Goal: Information Seeking & Learning: Find specific fact

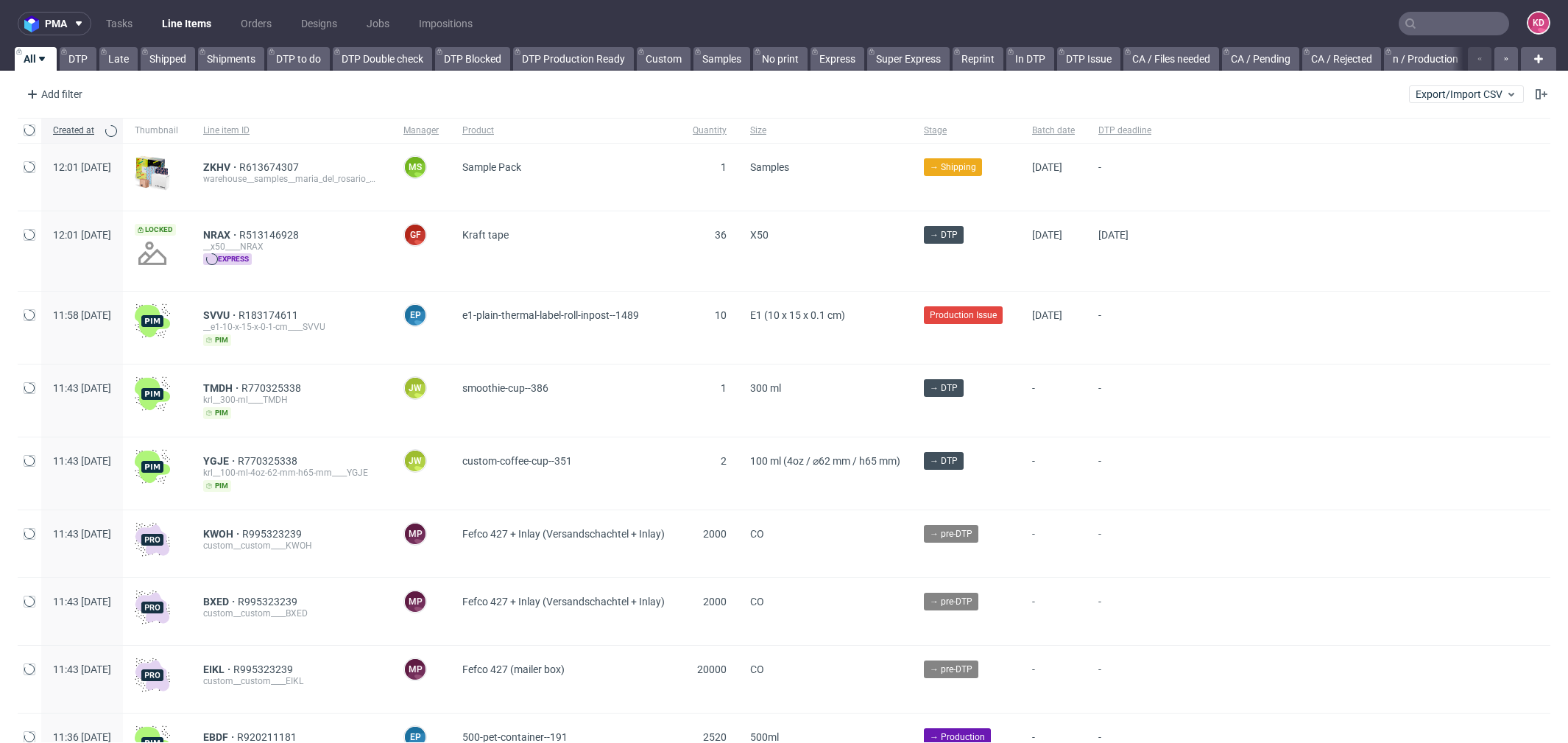
click at [1436, 14] on input "text" at bounding box center [1454, 24] width 110 height 24
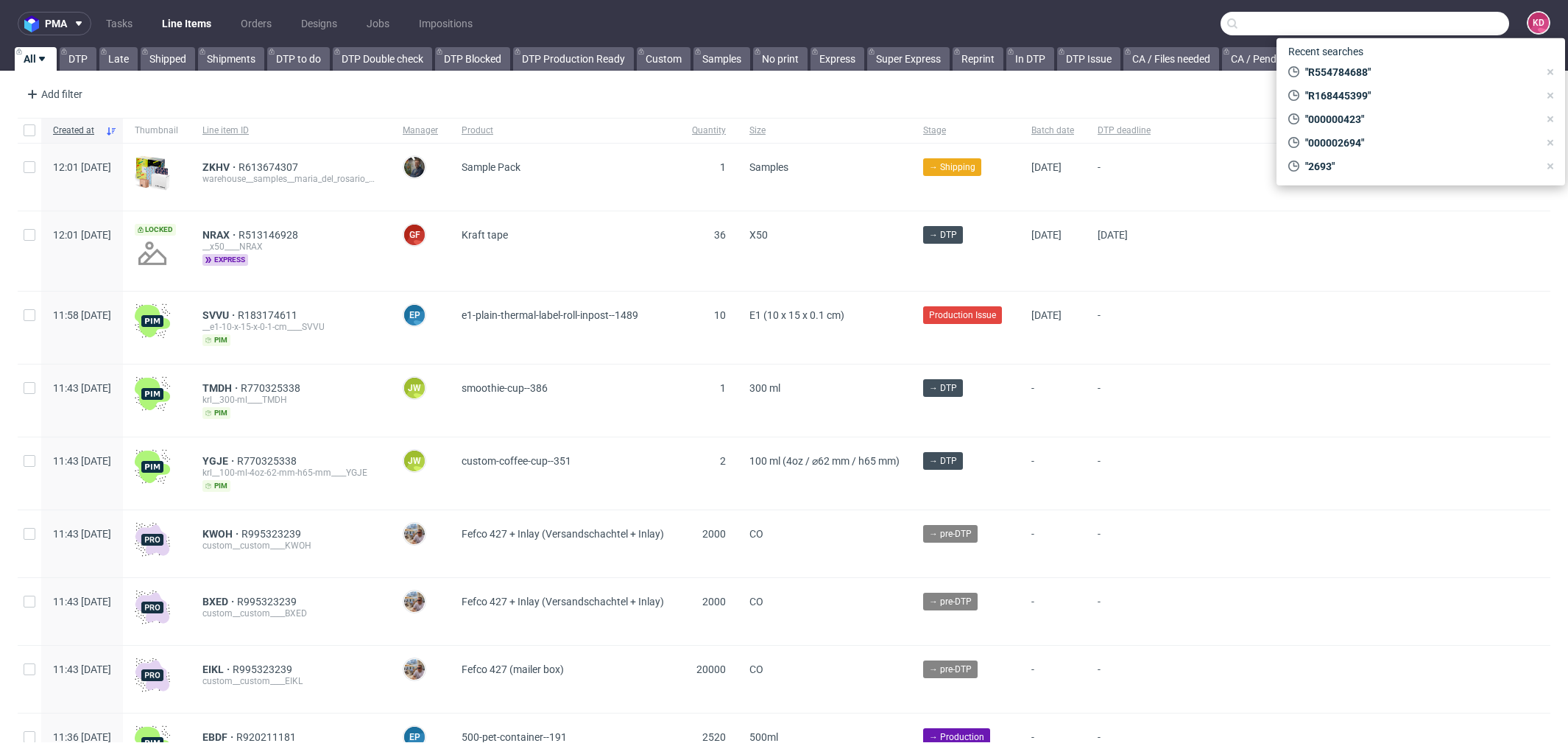
paste input "stich.trade@gmail.com"
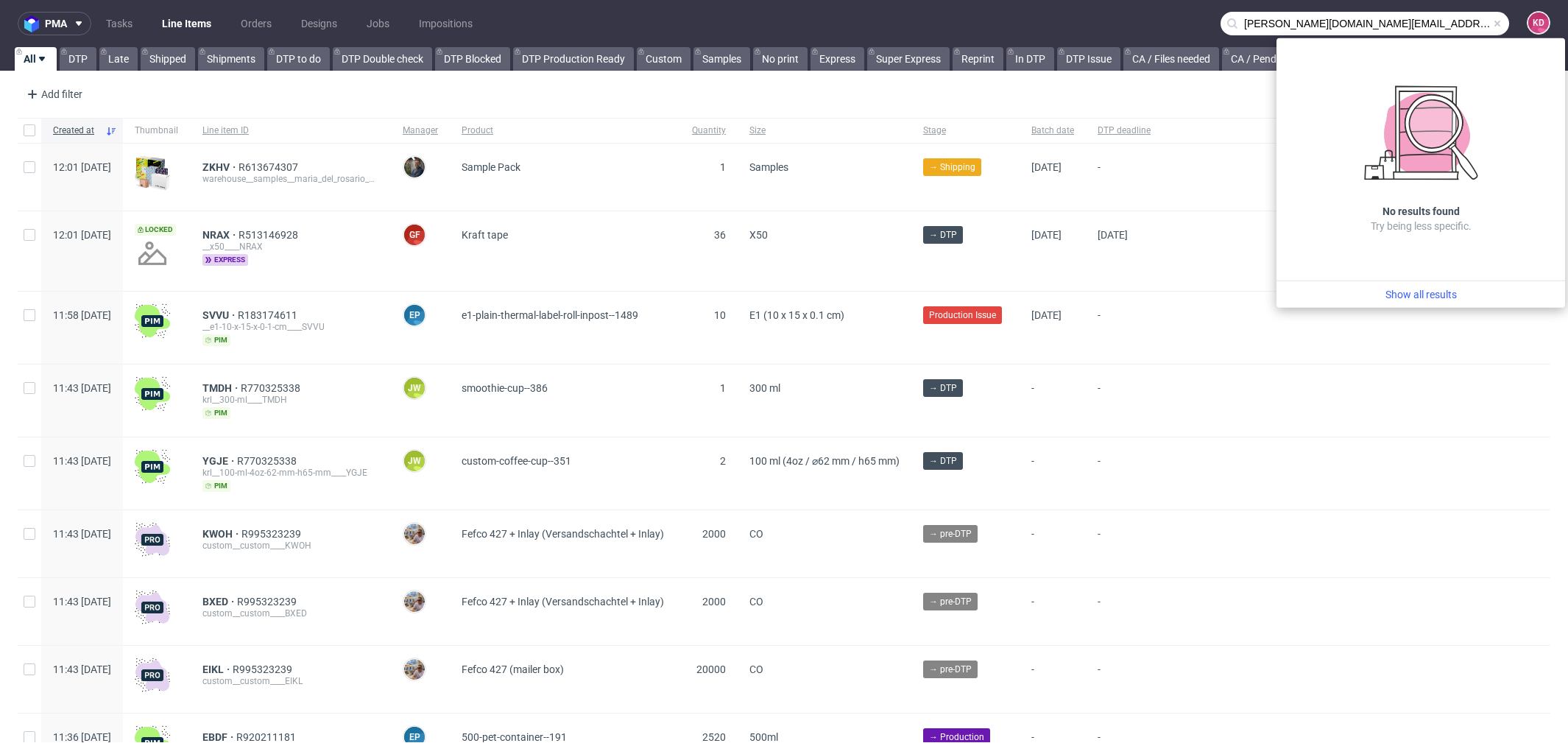
type input "stich.trade@gmail.com"
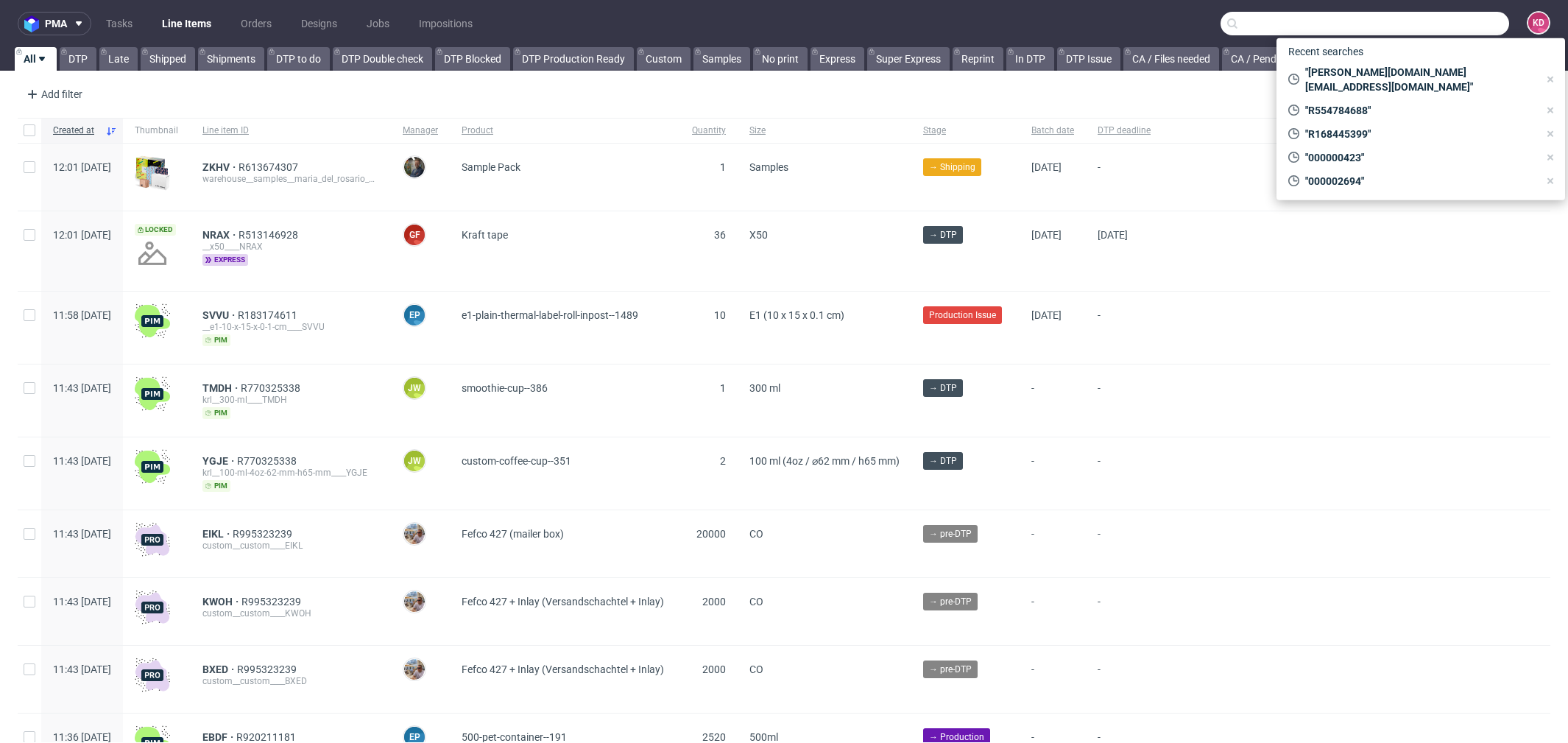
click at [1453, 29] on input "text" at bounding box center [1365, 24] width 289 height 24
paste input "000002651"
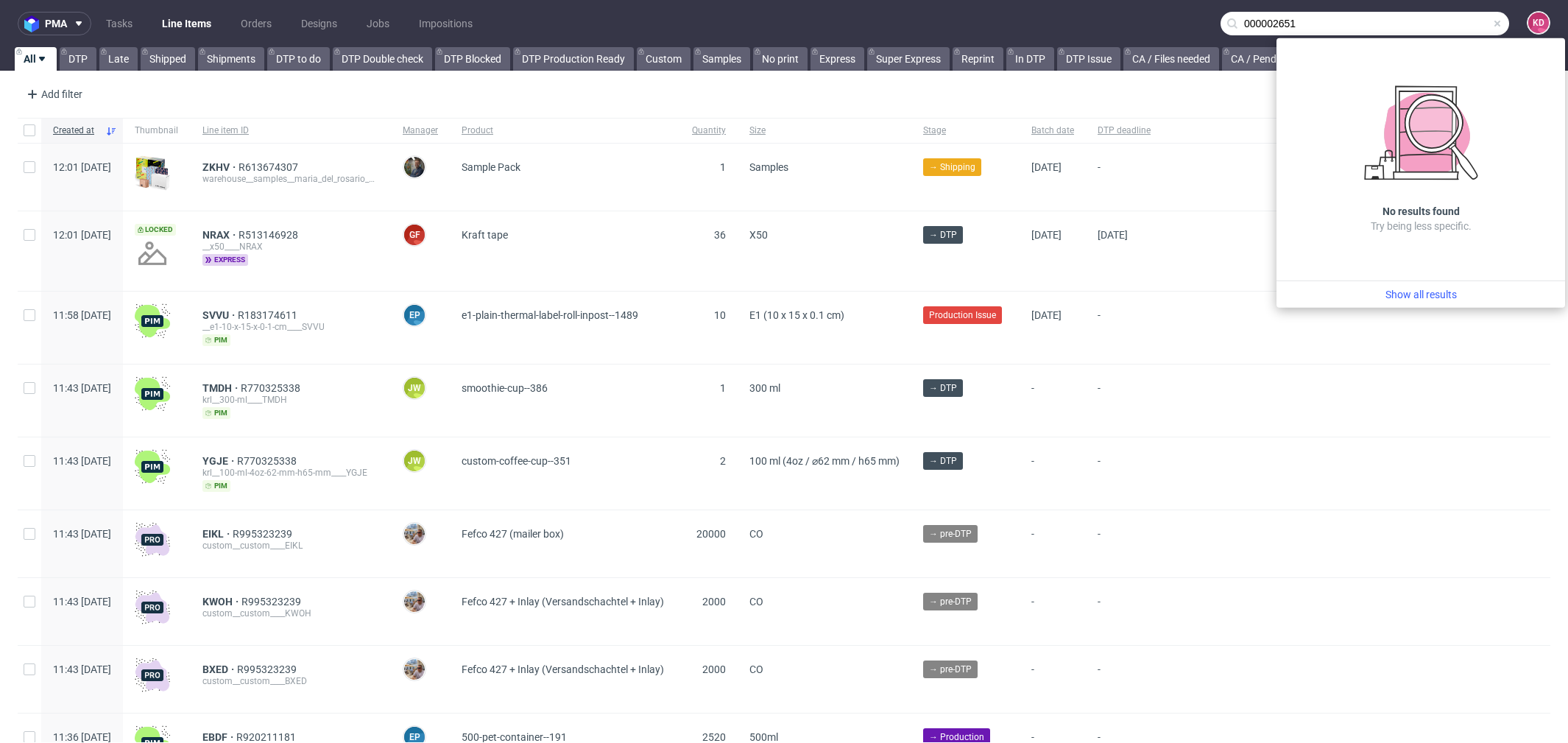
type input "000002651"
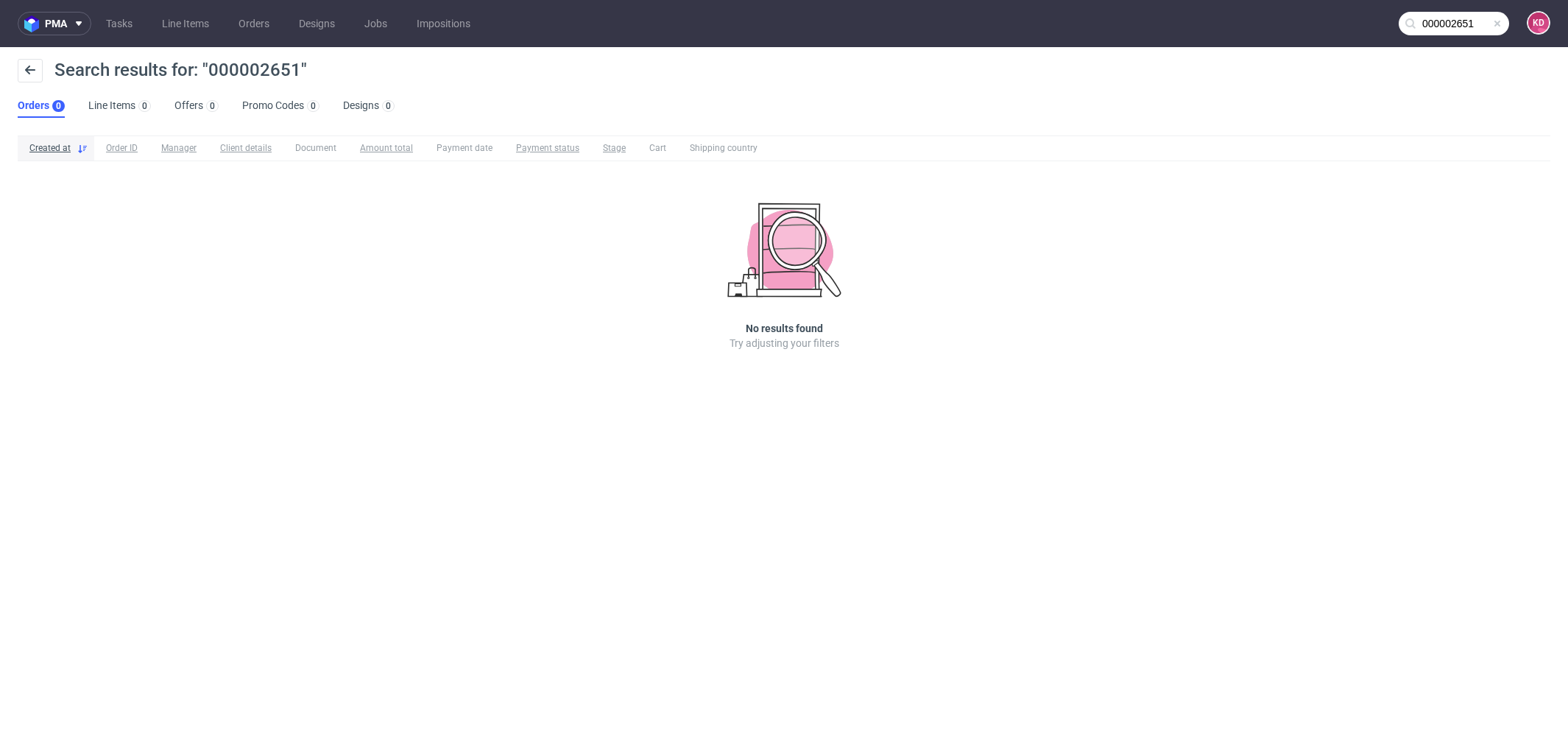
click at [1496, 22] on span at bounding box center [1497, 24] width 12 height 12
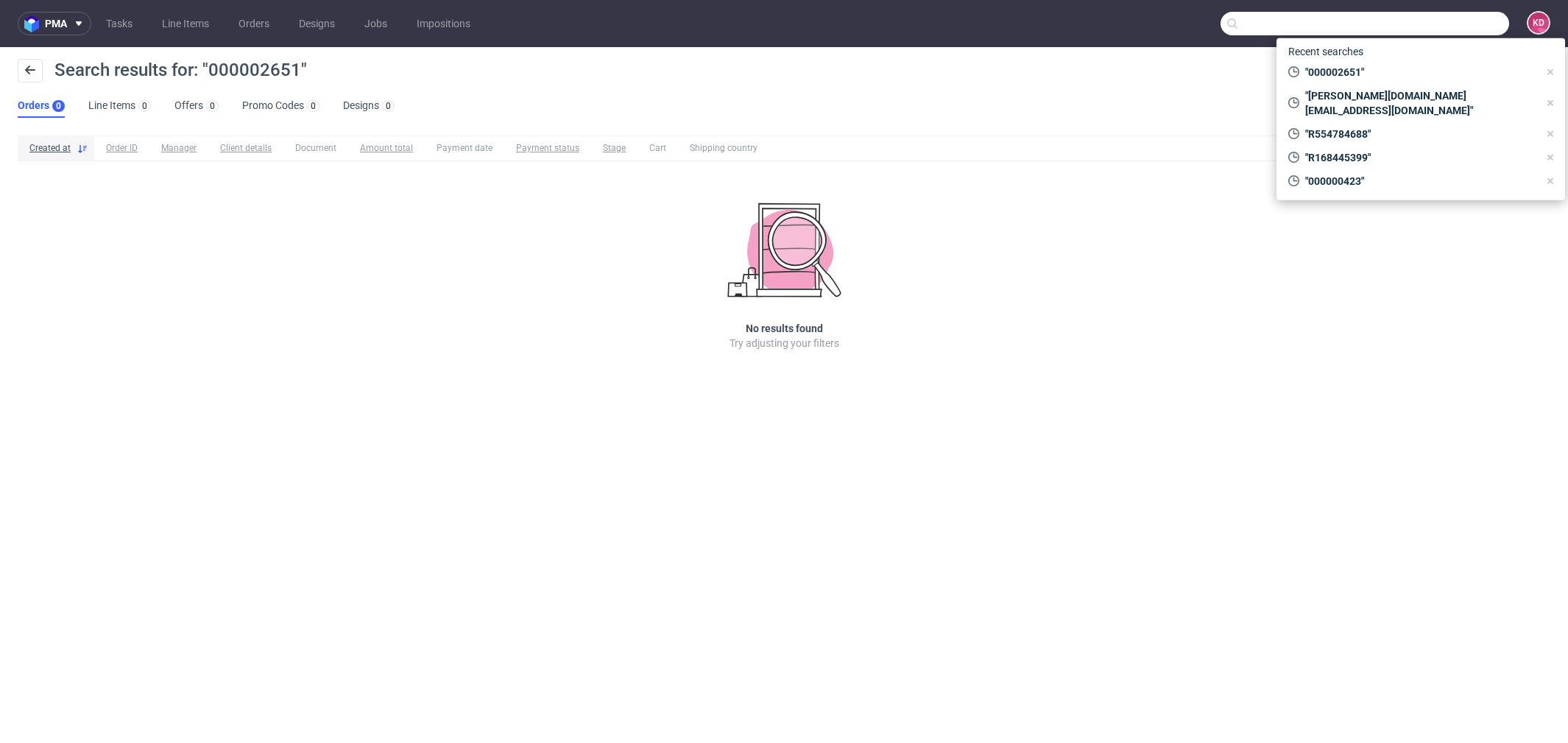
click at [1453, 24] on input "text" at bounding box center [1365, 24] width 289 height 24
paste input "000002463"
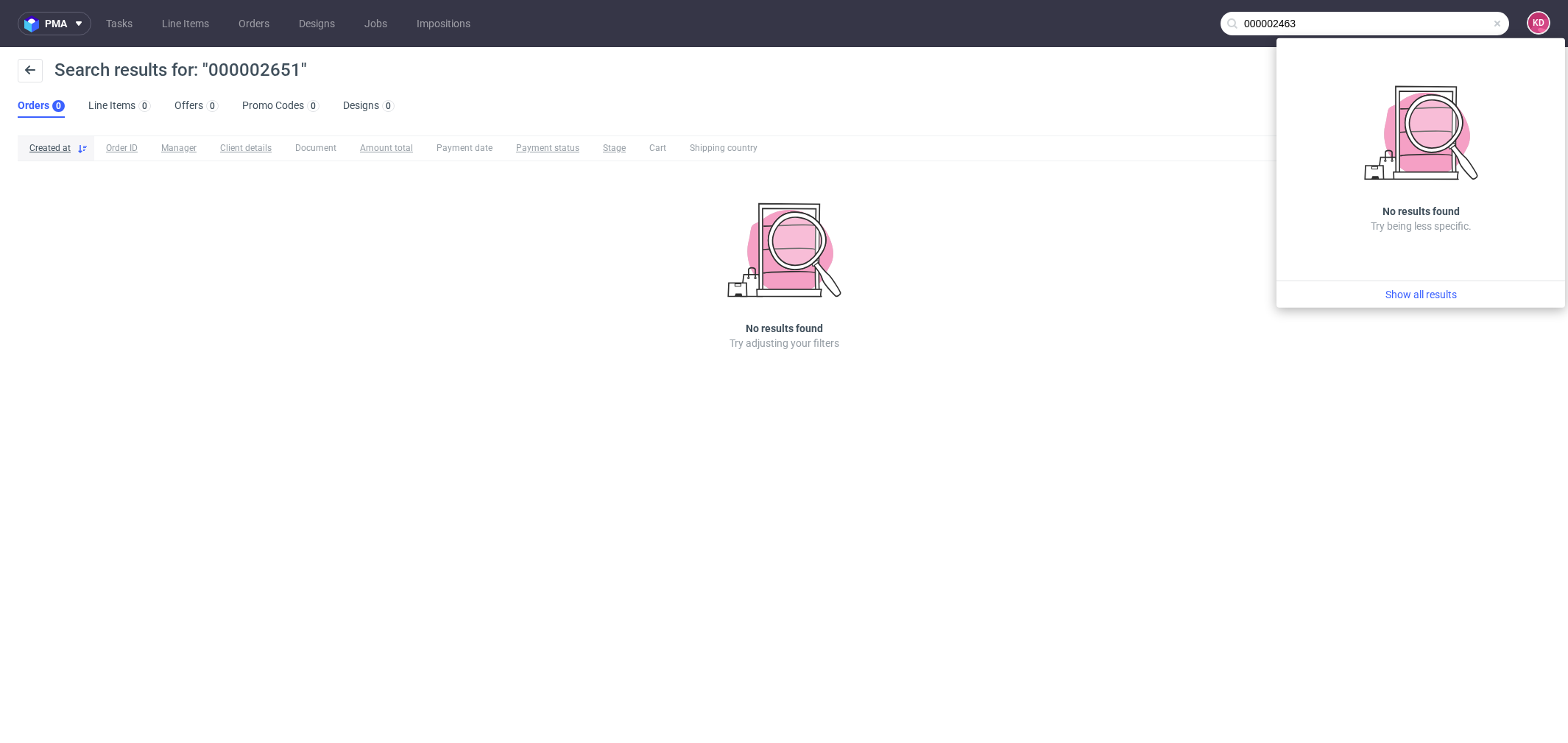
drag, startPoint x: 1314, startPoint y: 26, endPoint x: 1189, endPoint y: 25, distance: 125.0
click at [1189, 26] on nav "pma Tasks Line Items Orders Designs Jobs Impositions 000002463 KD" at bounding box center [784, 23] width 1568 height 47
paste input "651"
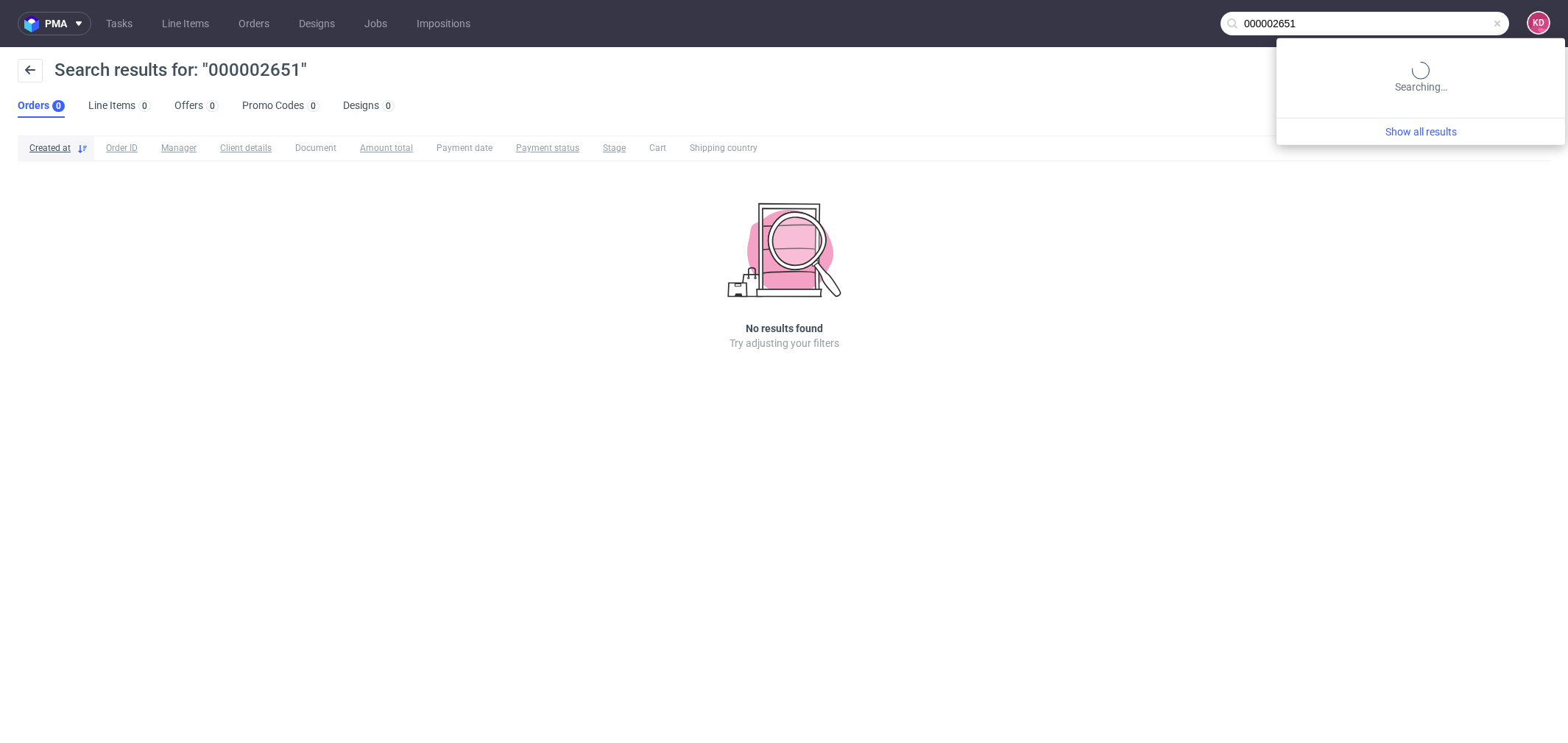
drag, startPoint x: 1485, startPoint y: 24, endPoint x: 1380, endPoint y: 21, distance: 105.0
click at [1383, 22] on input "000002651" at bounding box center [1365, 24] width 289 height 24
type input "0"
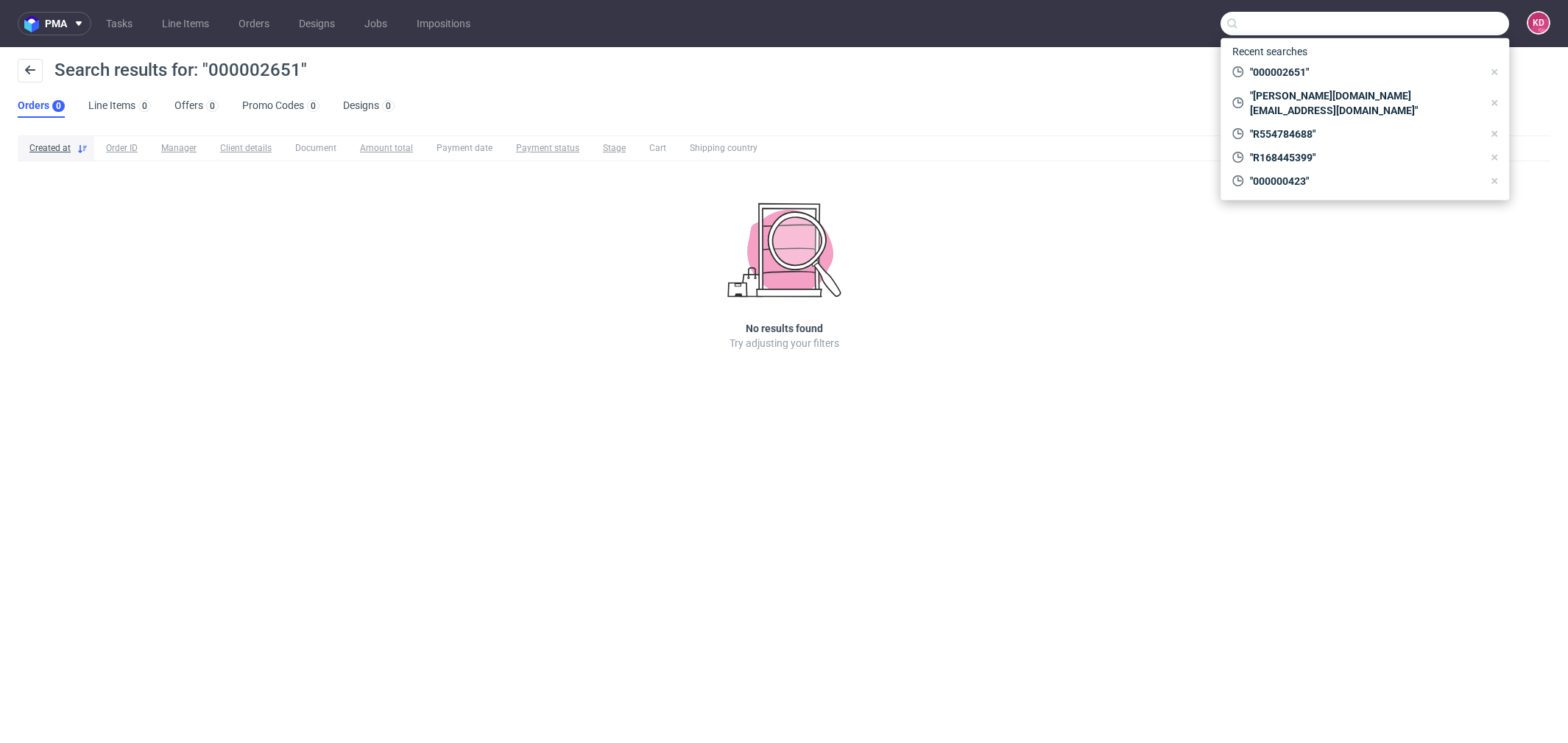
paste input "000002651"
type input "000002651"
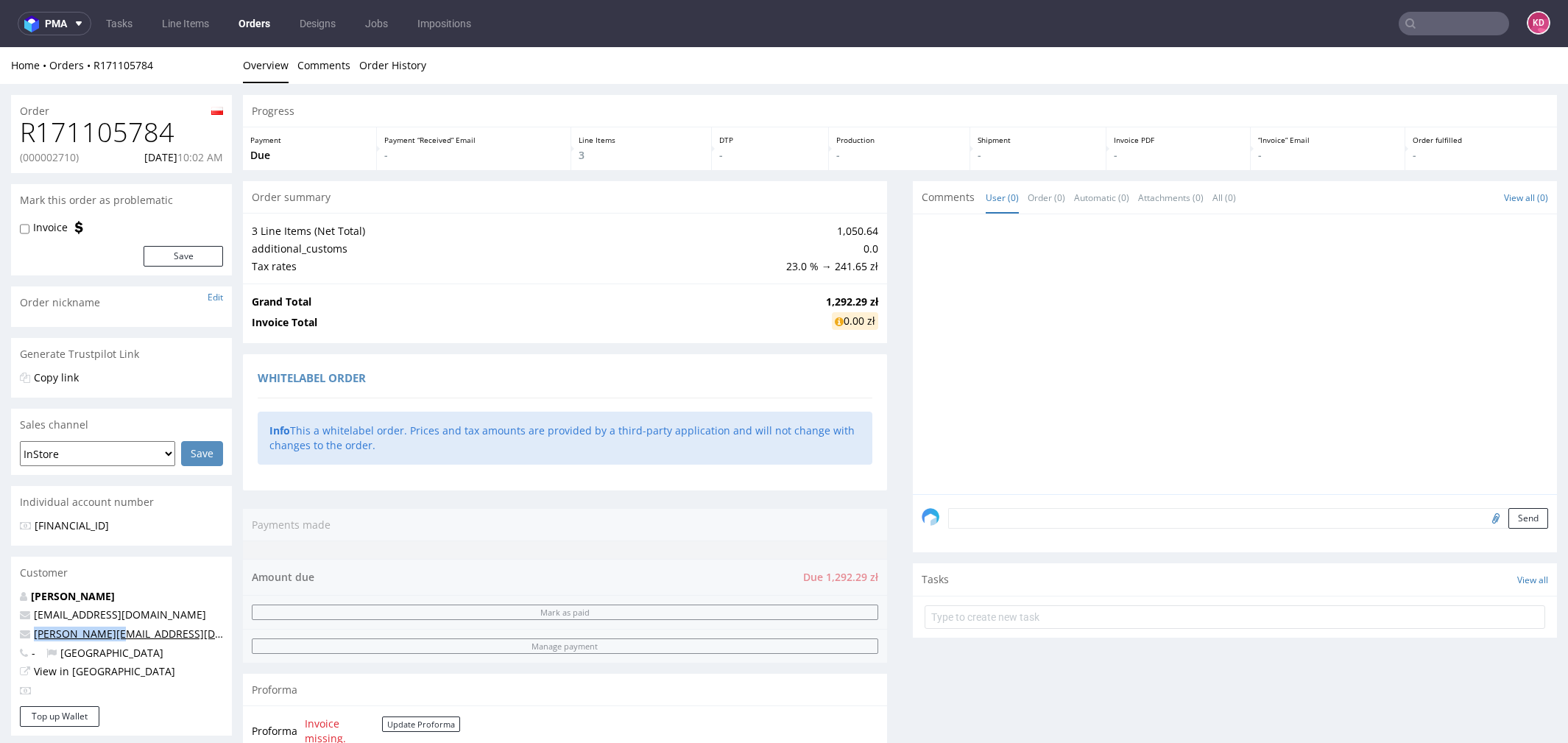
drag, startPoint x: 127, startPoint y: 638, endPoint x: 34, endPoint y: 637, distance: 93.0
click at [34, 637] on p "adamnie@tlen.pl" at bounding box center [121, 634] width 203 height 15
copy link "adamnie@tlen.pl"
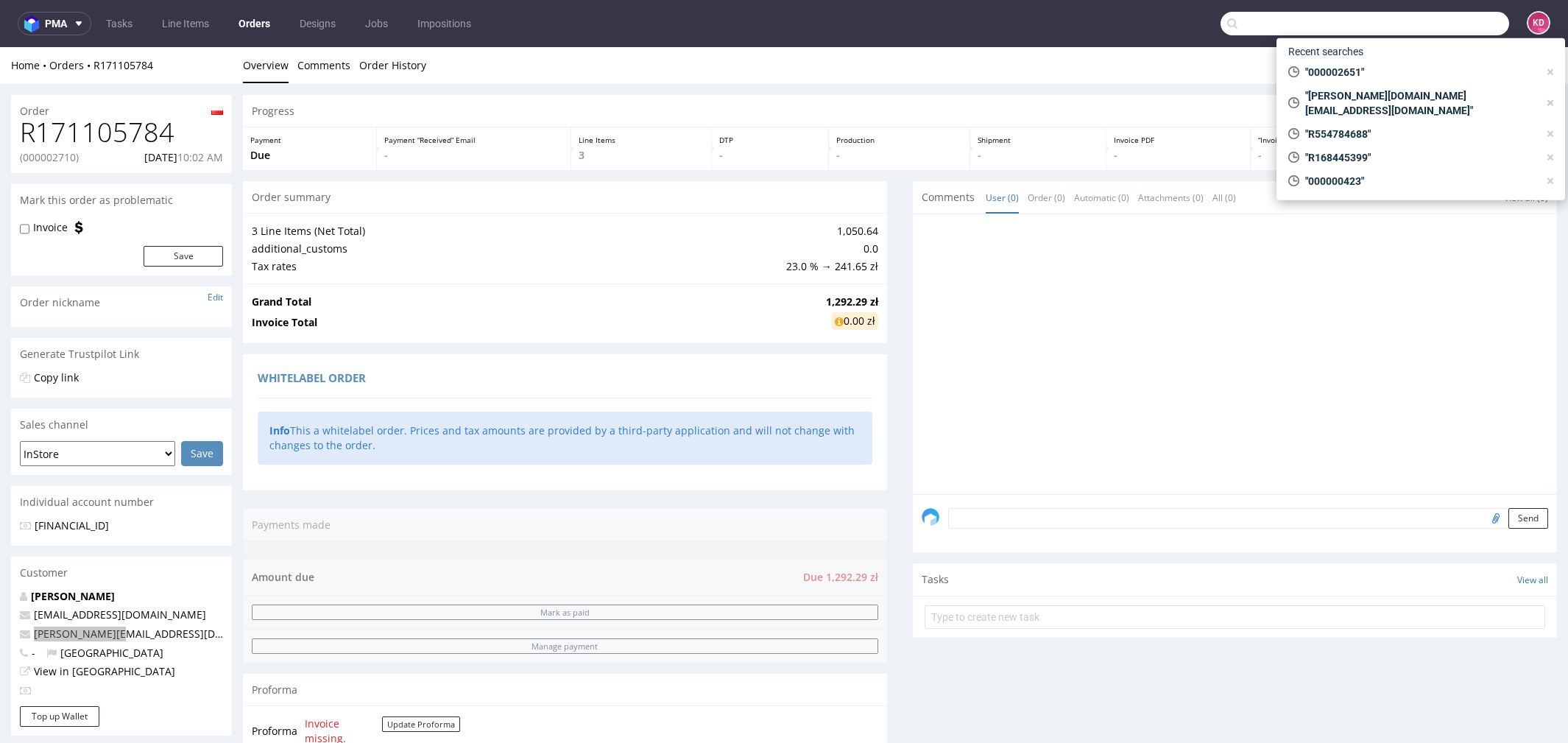
click at [1425, 19] on input "text" at bounding box center [1365, 24] width 289 height 24
paste input "000002649"
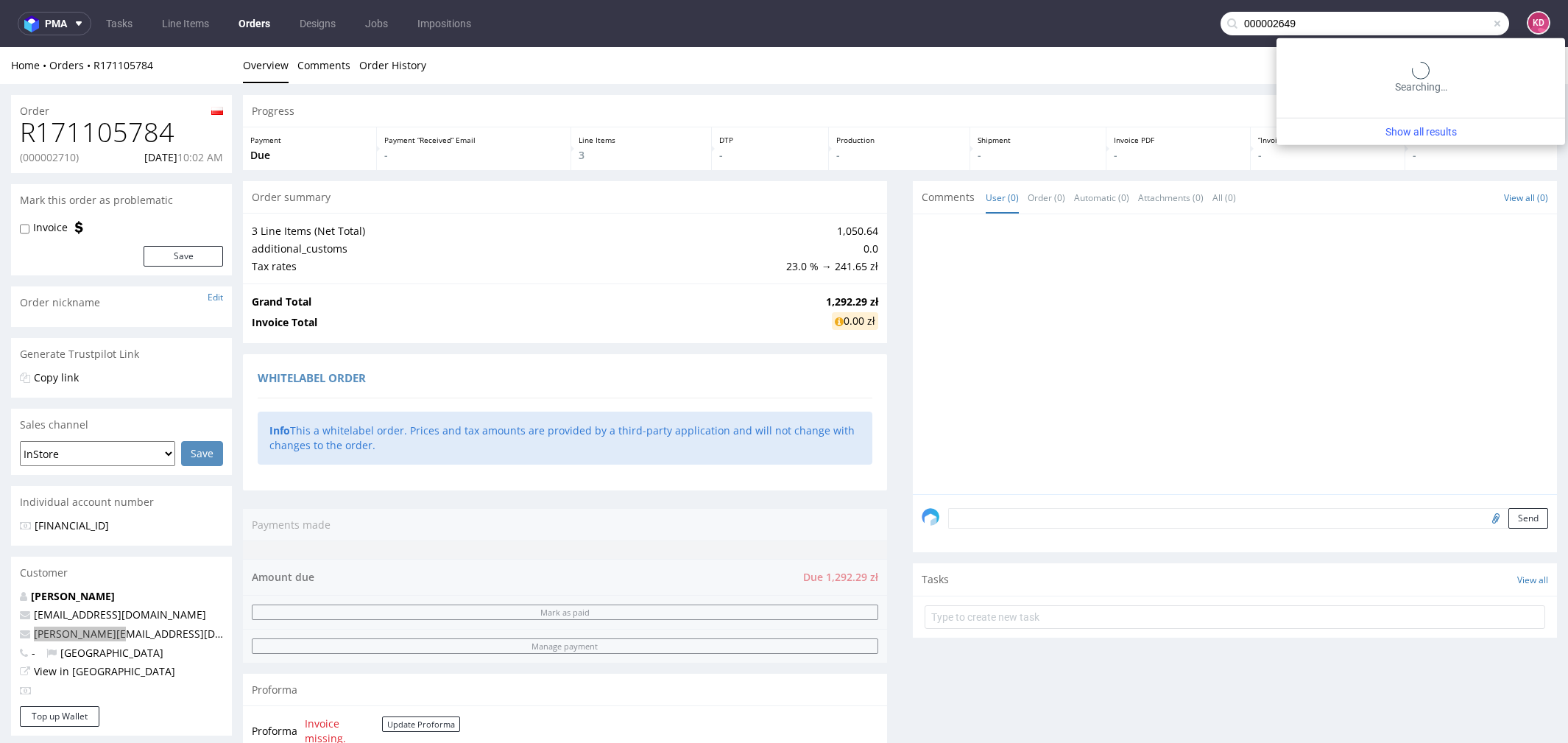
type input "000002649"
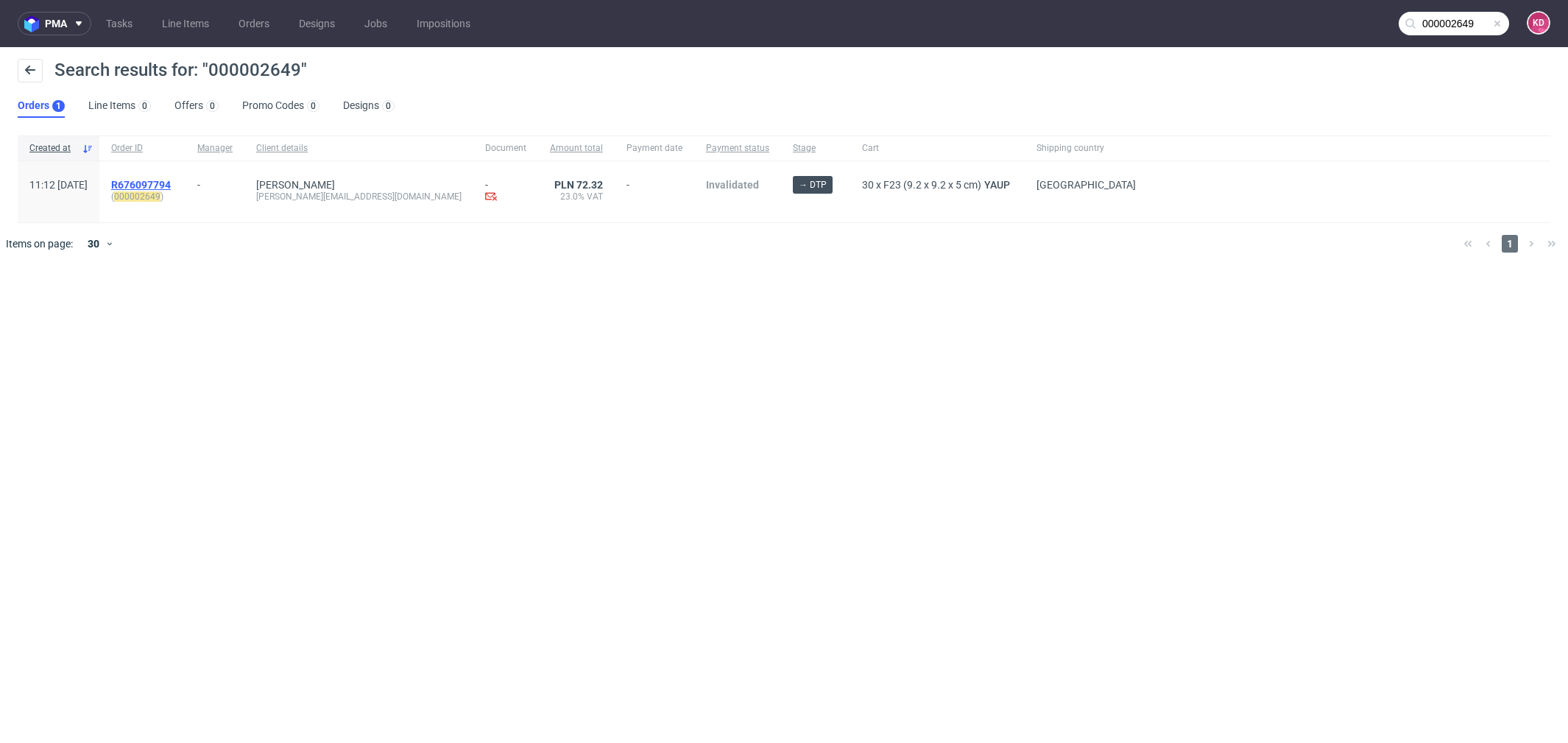
click at [171, 179] on span "R676097794" at bounding box center [141, 185] width 60 height 12
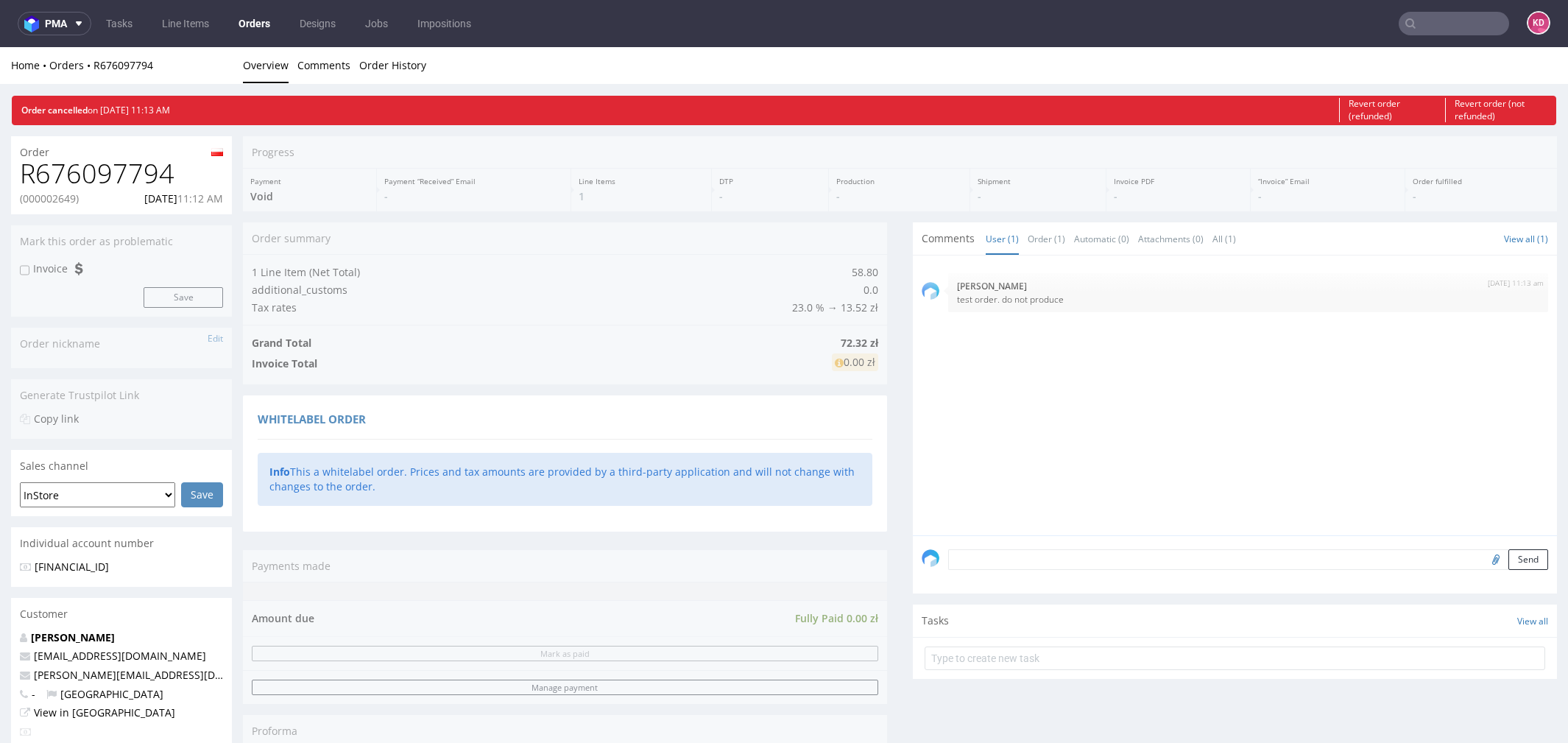
click at [1429, 10] on nav "pma Tasks Line Items Orders Designs Jobs Impositions KD" at bounding box center [784, 23] width 1568 height 47
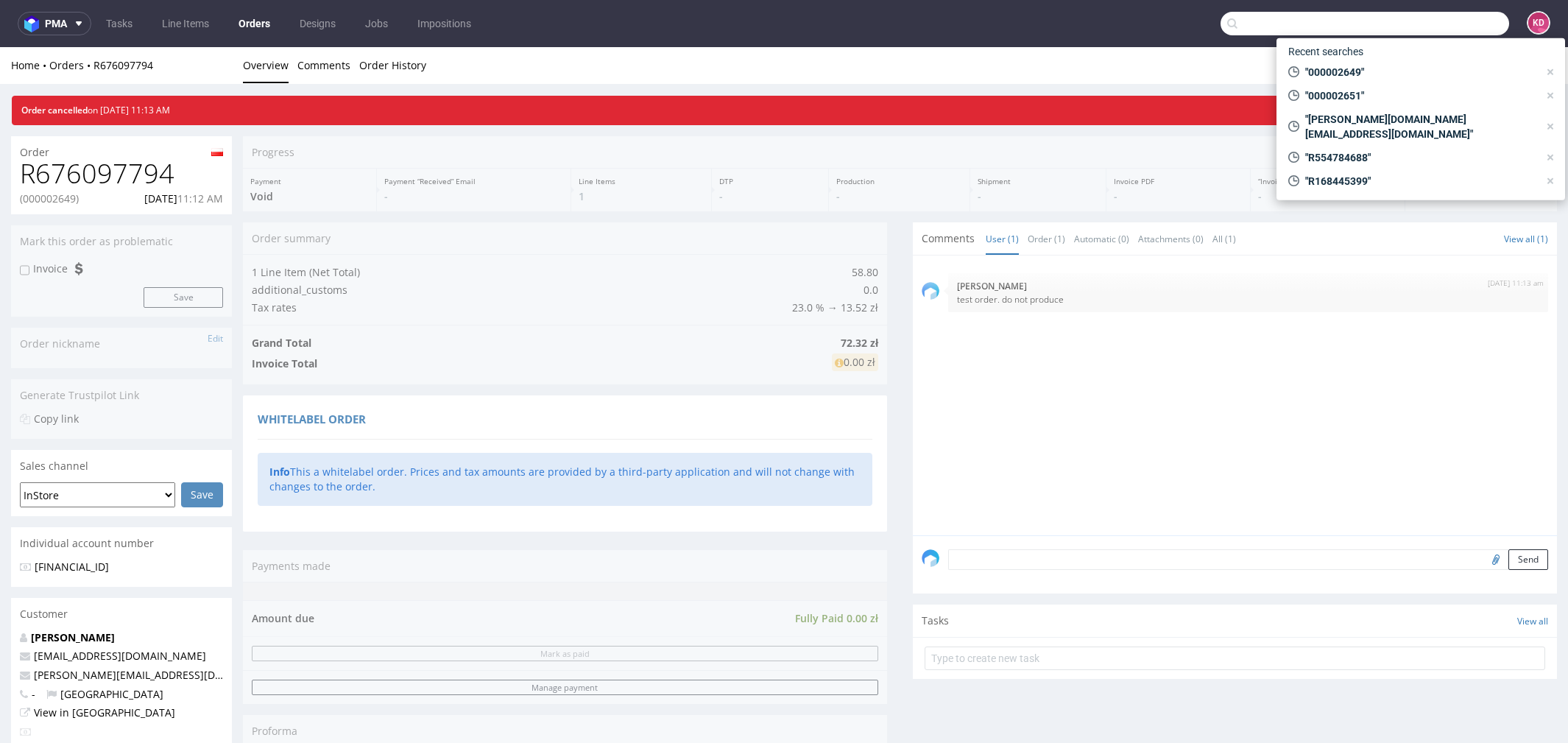
click at [1423, 31] on input "text" at bounding box center [1365, 24] width 289 height 24
paste input "000002710"
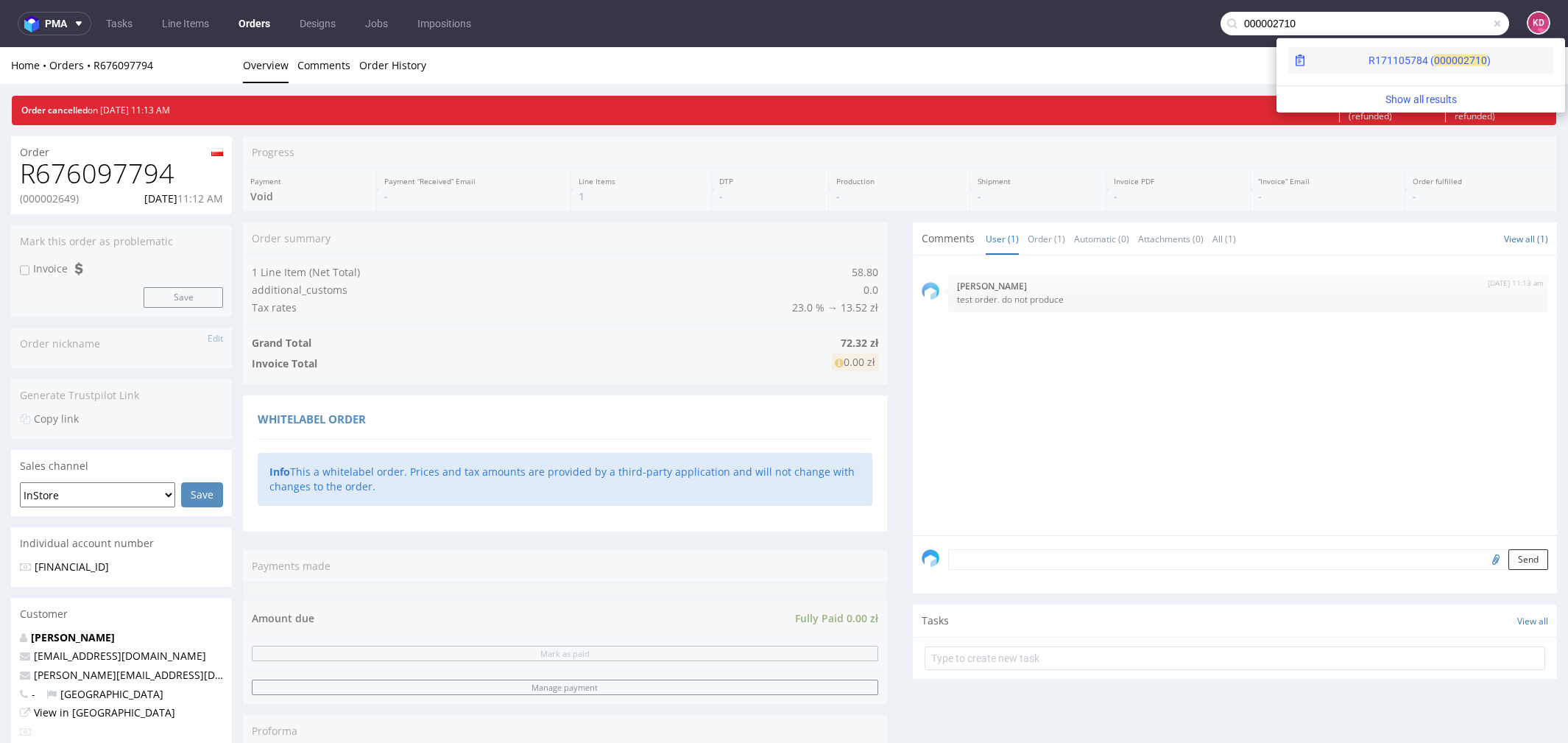
type input "000002710"
drag, startPoint x: 1381, startPoint y: 59, endPoint x: 1381, endPoint y: 11, distance: 48.0
click at [1434, 59] on span "00000" at bounding box center [1449, 60] width 30 height 12
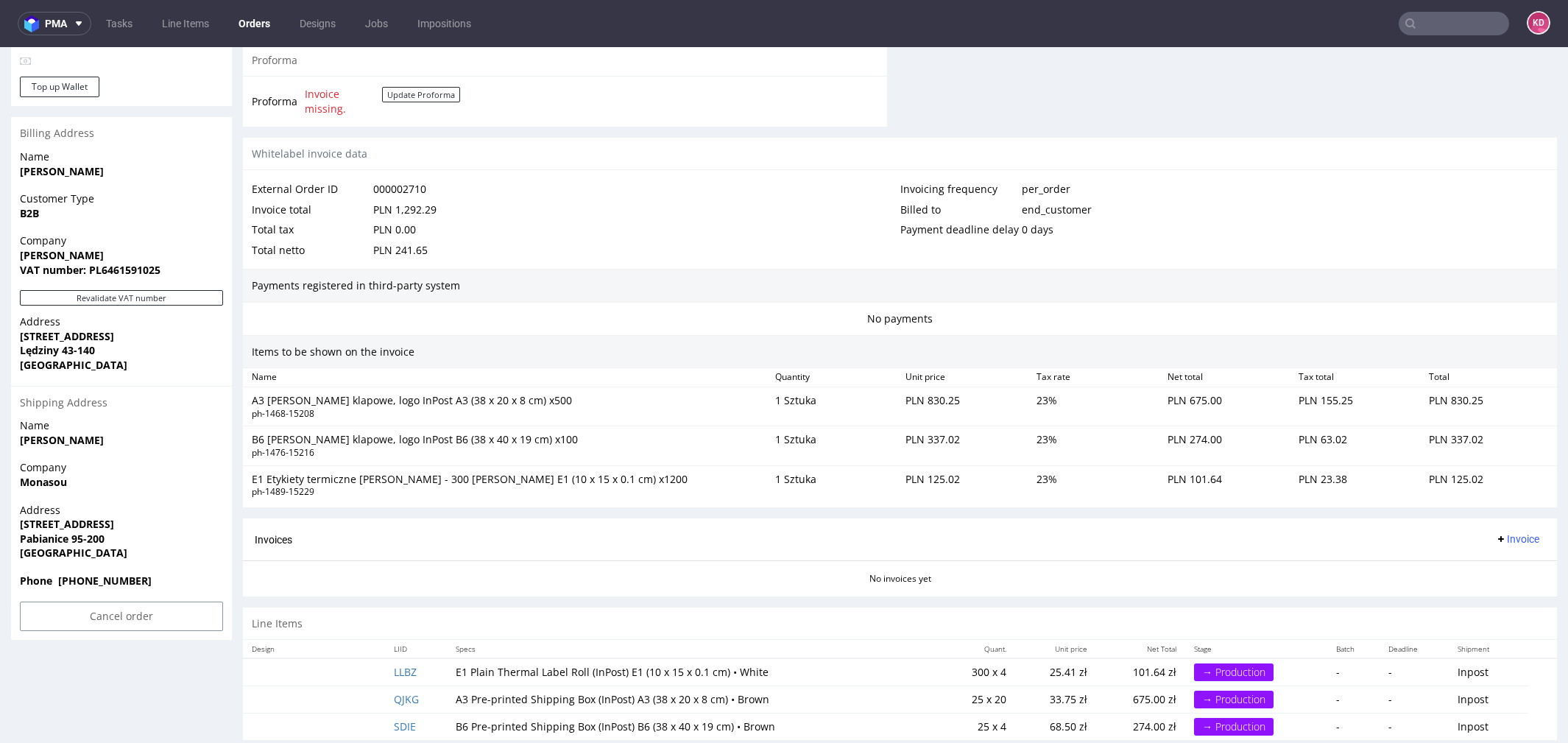
scroll to position [651, 0]
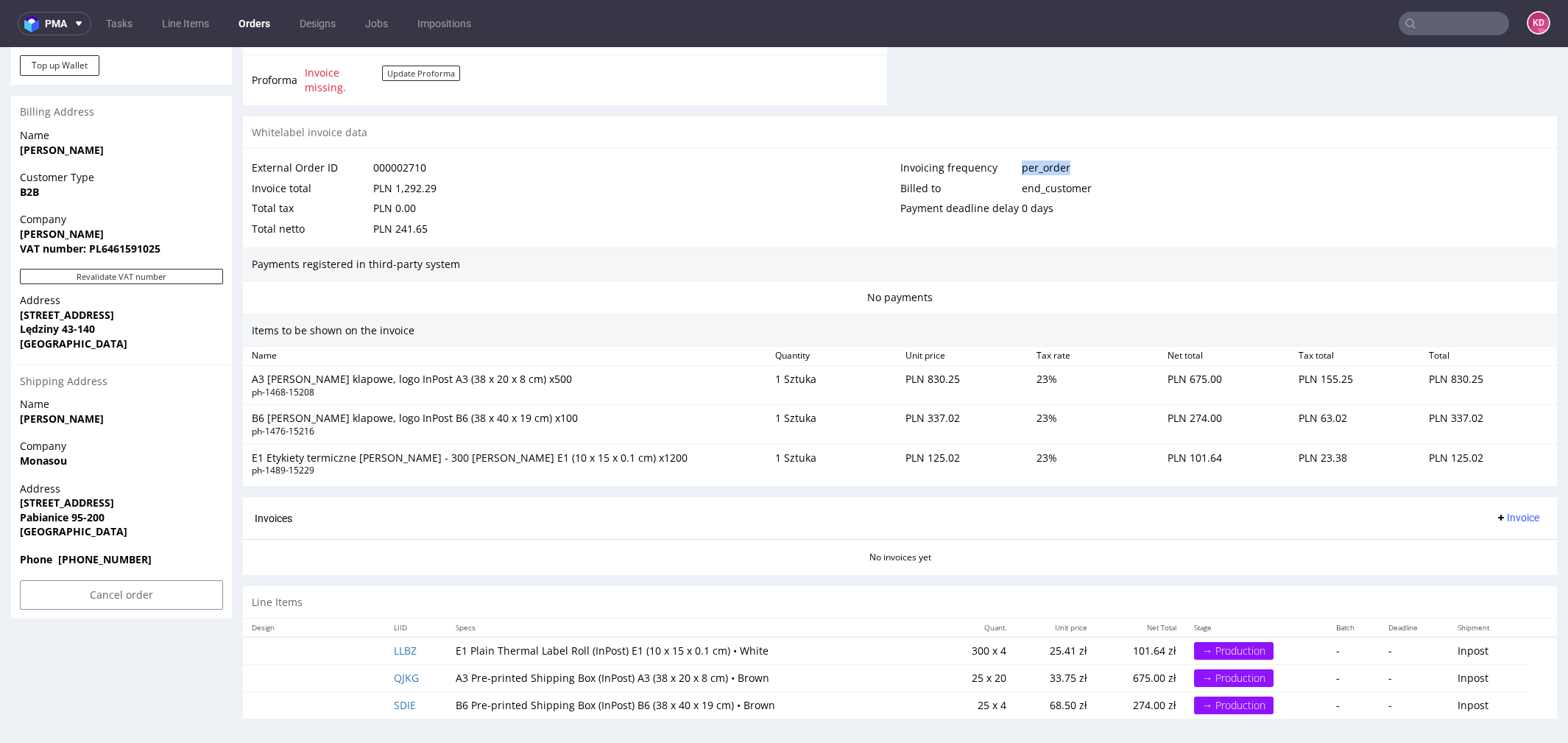
drag, startPoint x: 1064, startPoint y: 161, endPoint x: 992, endPoint y: 161, distance: 72.0
click at [992, 161] on div "Invoicing frequency per_order" at bounding box center [1225, 168] width 649 height 21
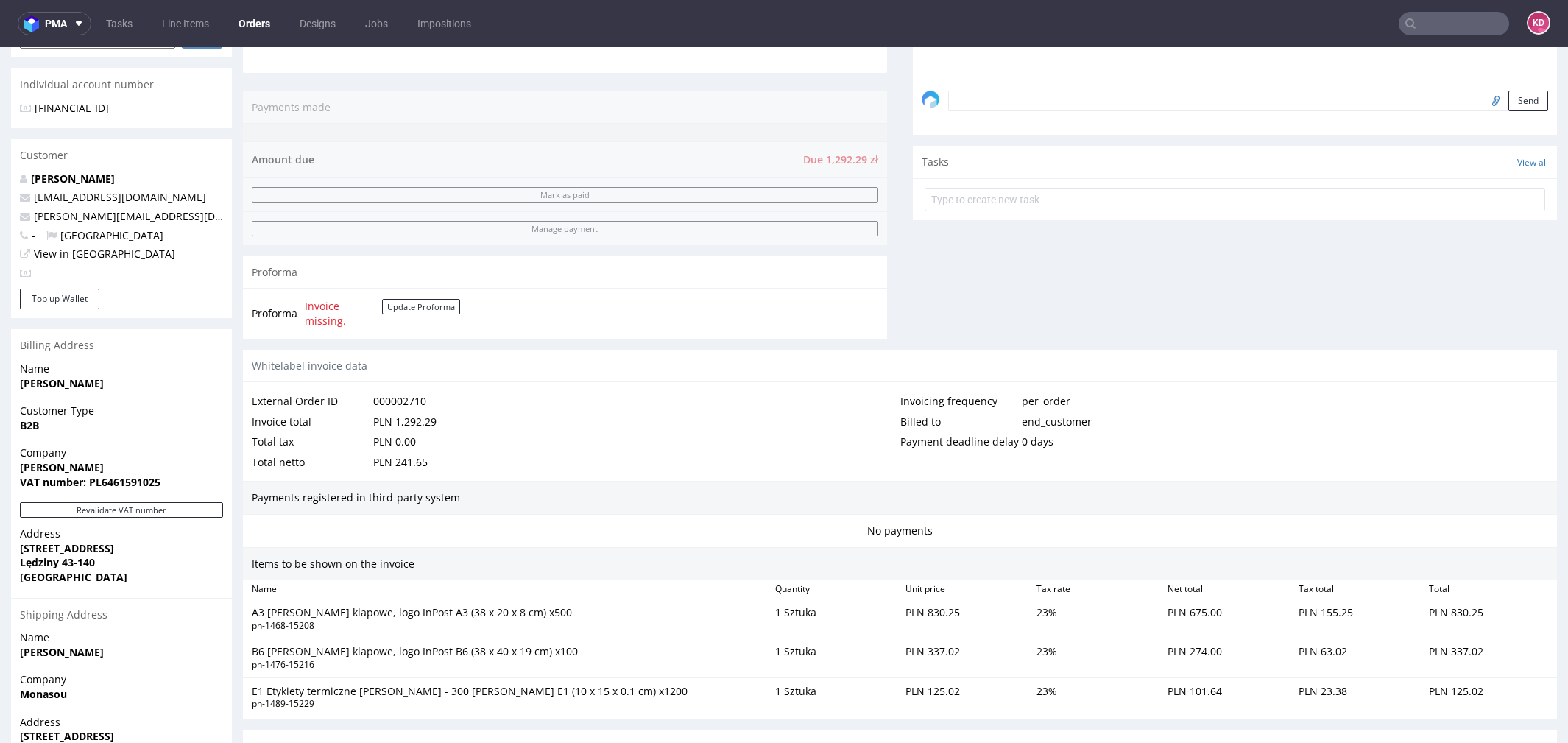
scroll to position [0, 0]
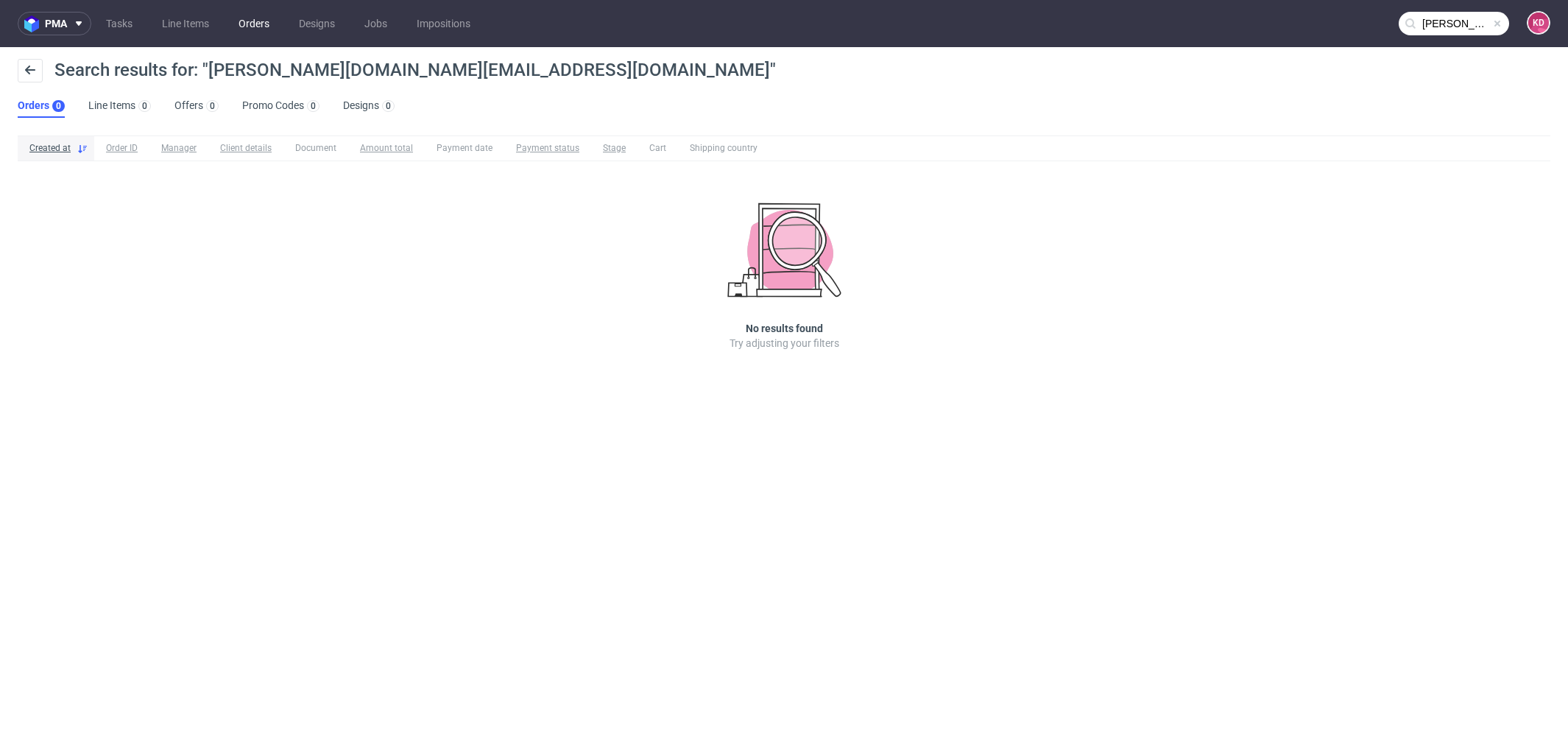
click at [263, 24] on link "Orders" at bounding box center [254, 24] width 48 height 24
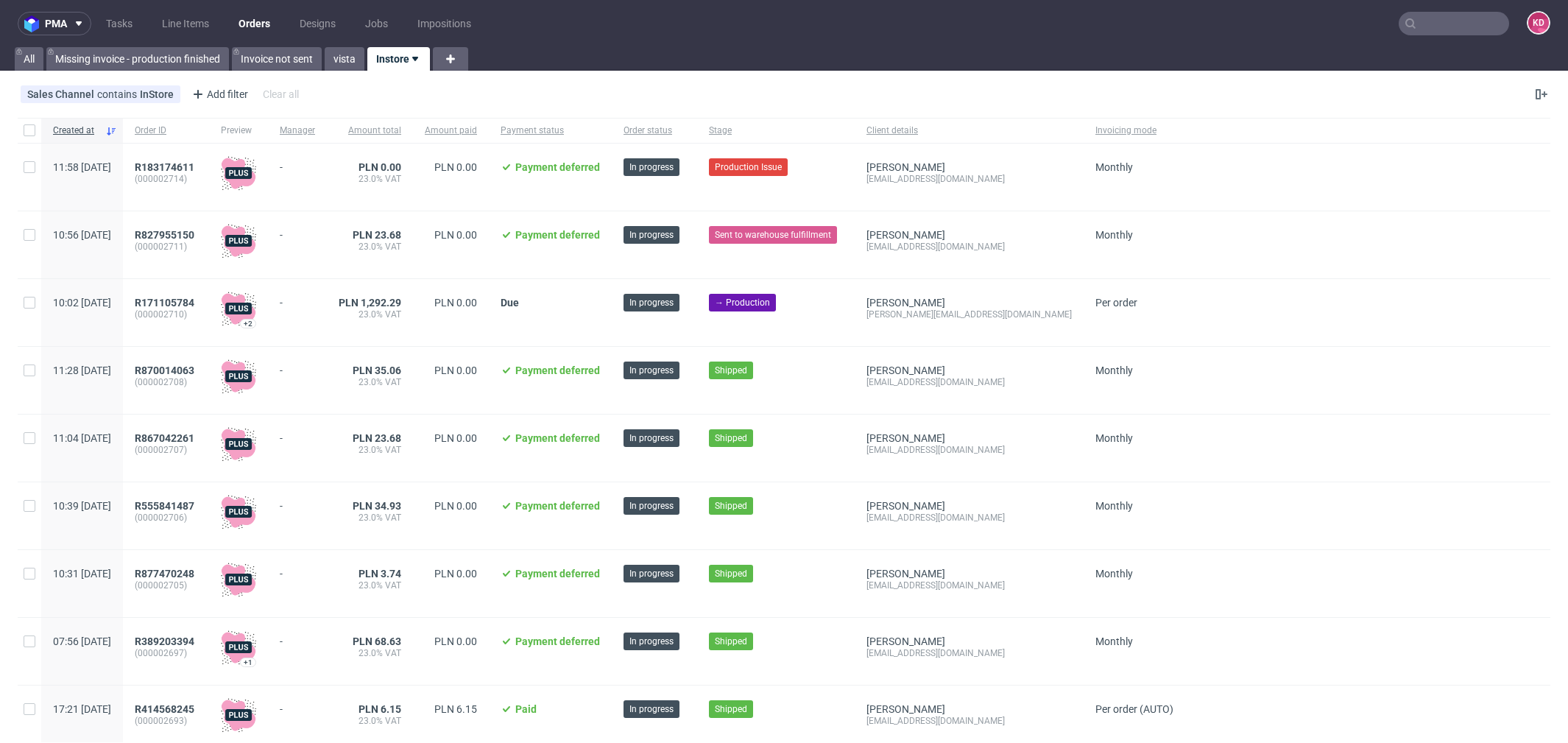
click at [200, 296] on div "R171105784 (000002710)" at bounding box center [166, 313] width 86 height 67
click at [194, 297] on span "R171105784" at bounding box center [164, 303] width 60 height 12
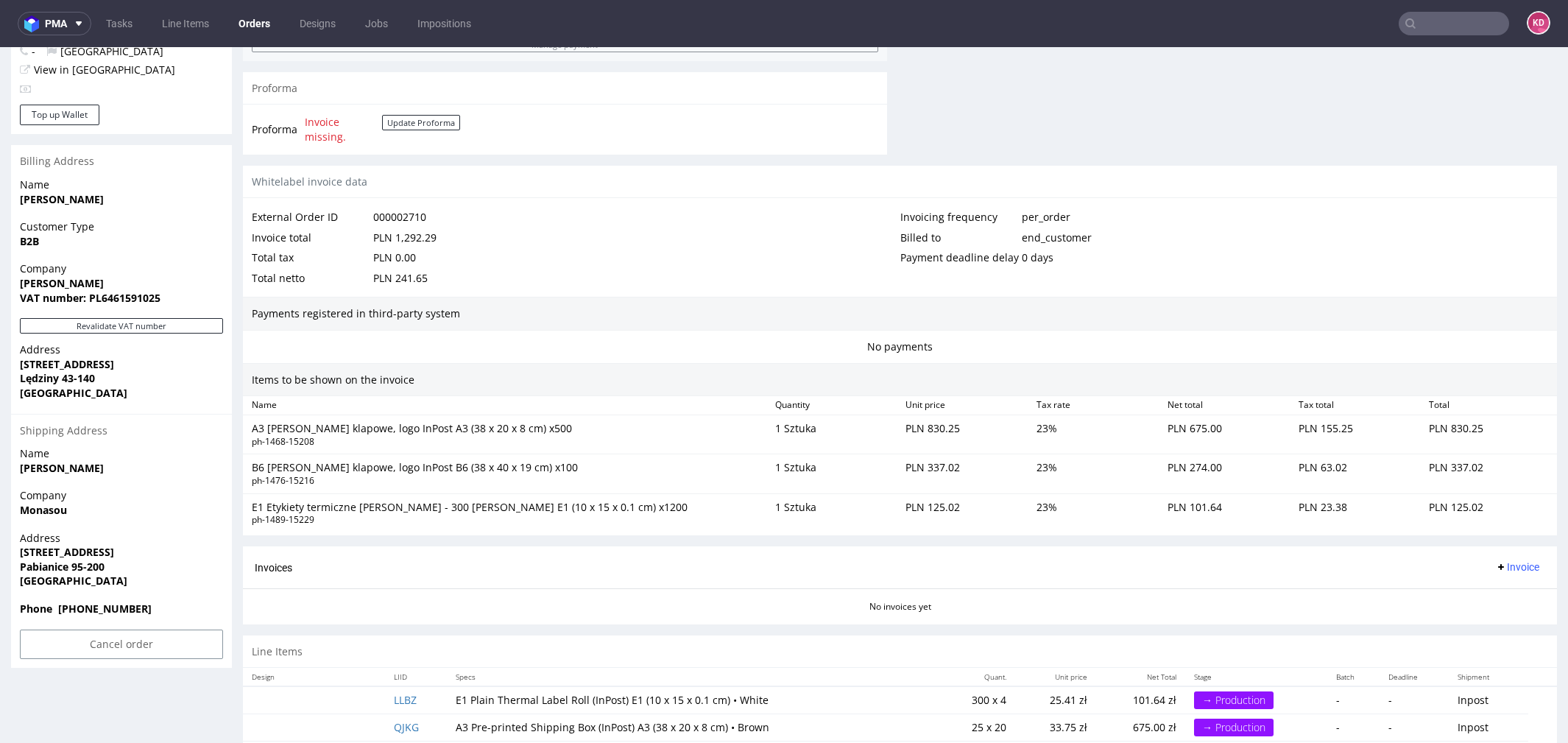
scroll to position [651, 0]
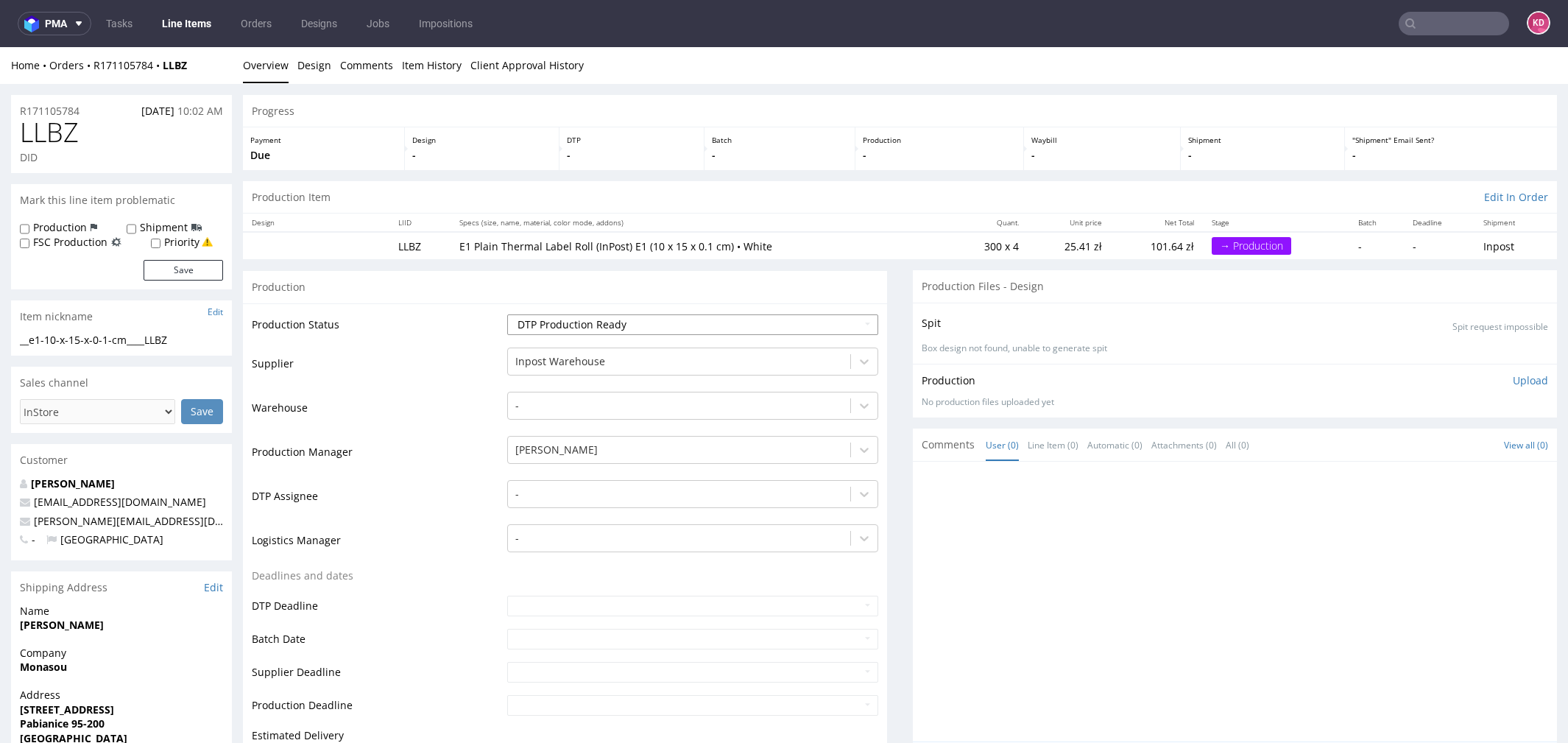
click at [656, 321] on select "Waiting for Artwork Waiting for Diecut Waiting for Mockup Waiting for DTP Waiti…" at bounding box center [693, 325] width 371 height 21
click at [764, 313] on td "Waiting for Artwork Waiting for Diecut Waiting for Mockup Waiting for DTP Waiti…" at bounding box center [691, 329] width 375 height 34
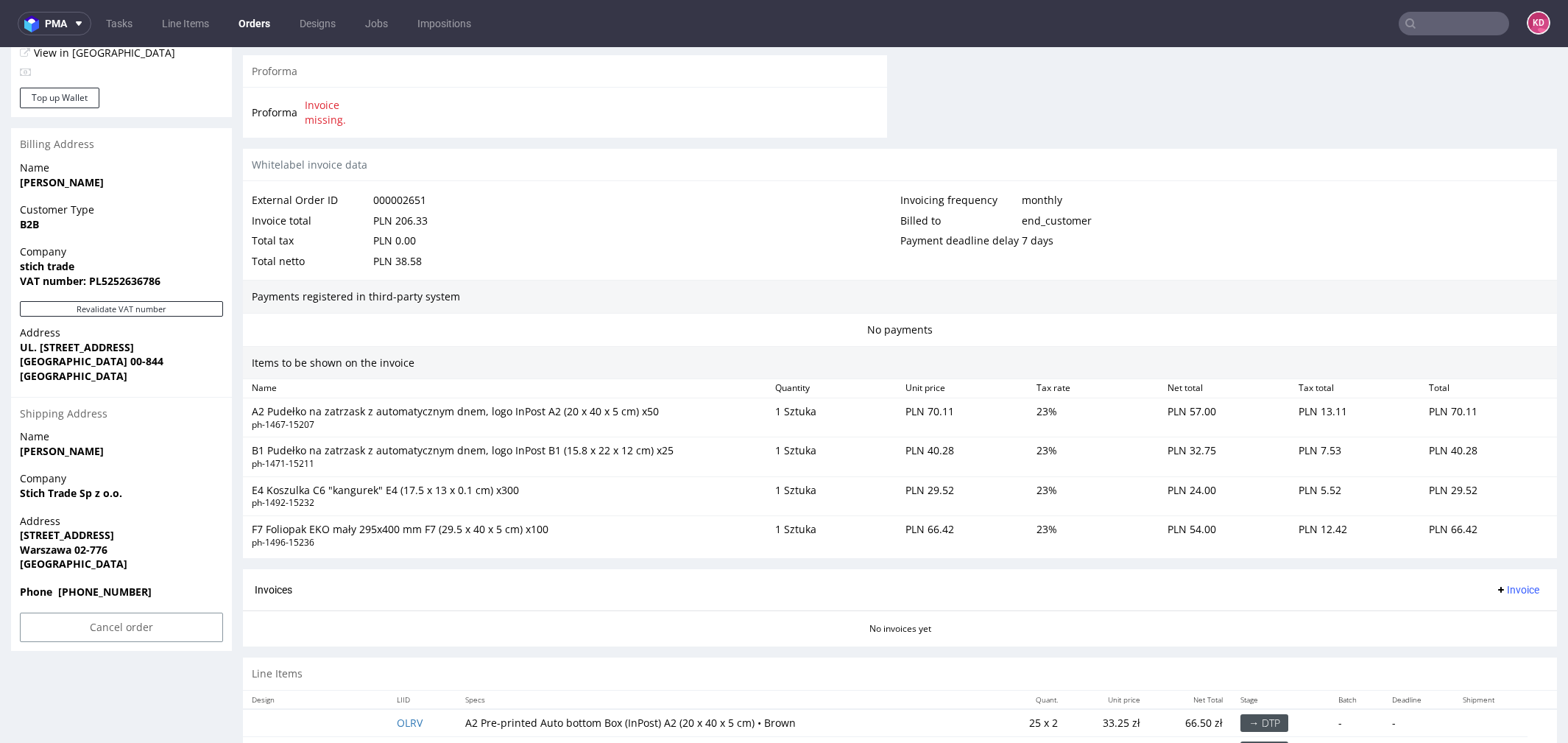
scroll to position [718, 0]
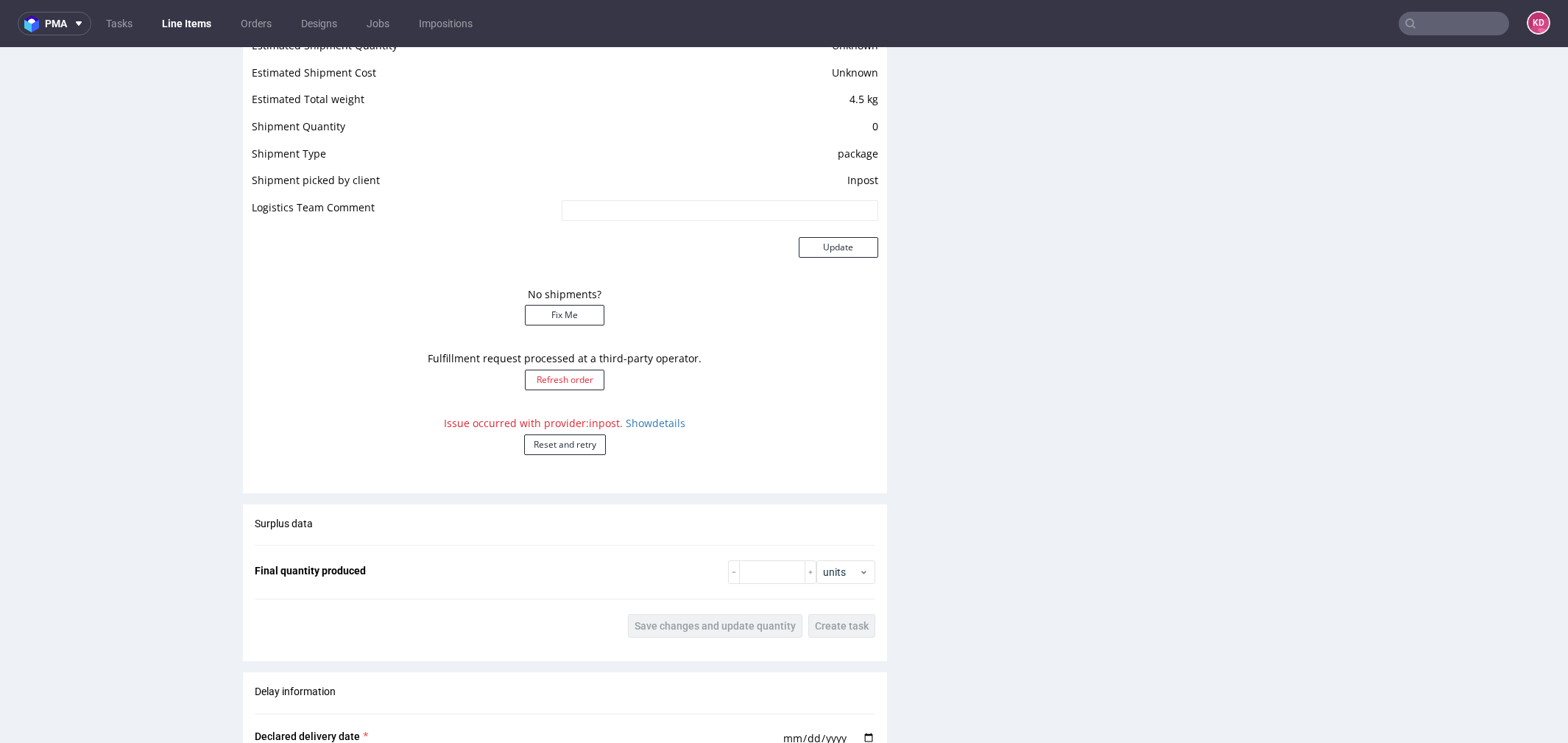
scroll to position [1286, 0]
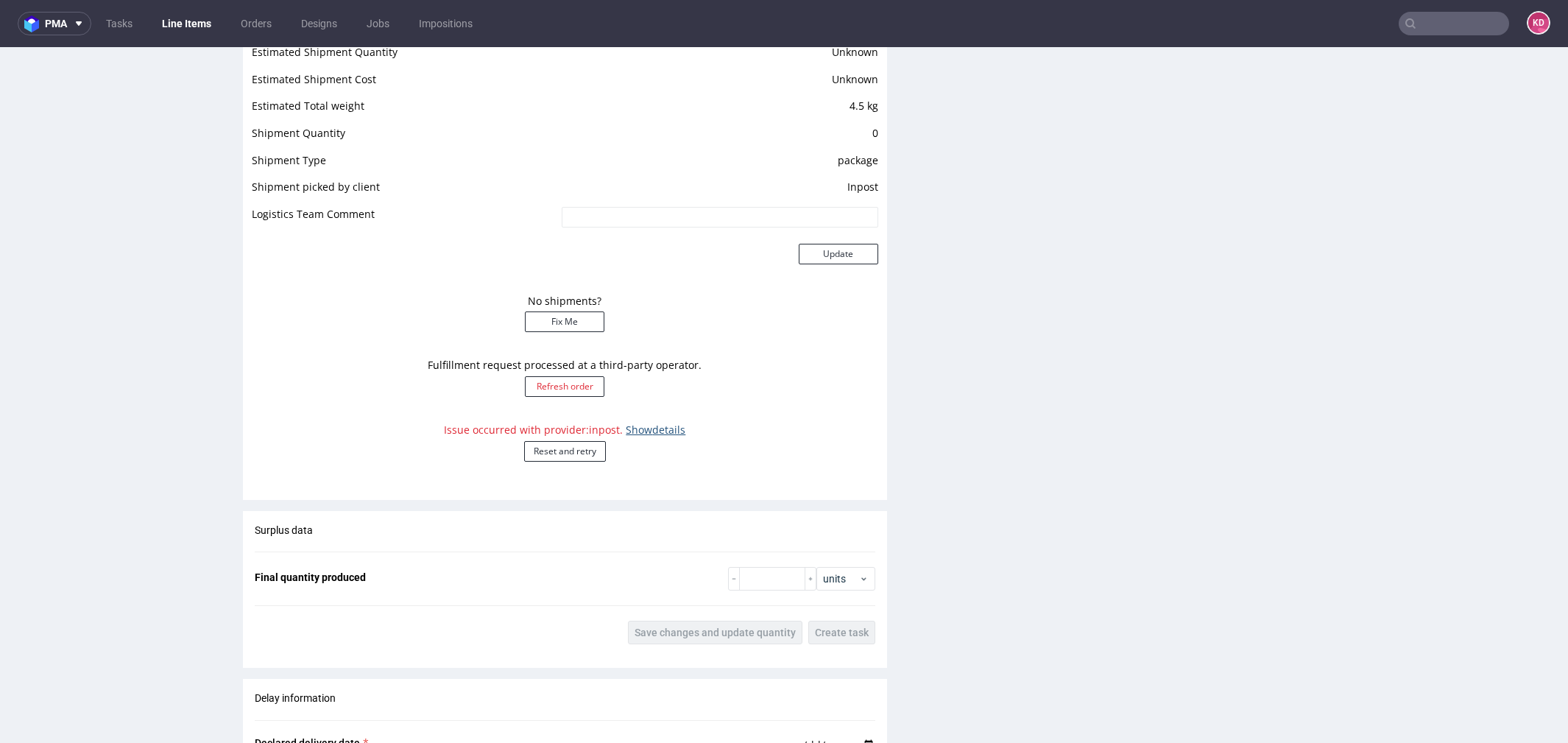
click at [653, 430] on link "Show details" at bounding box center [656, 430] width 60 height 14
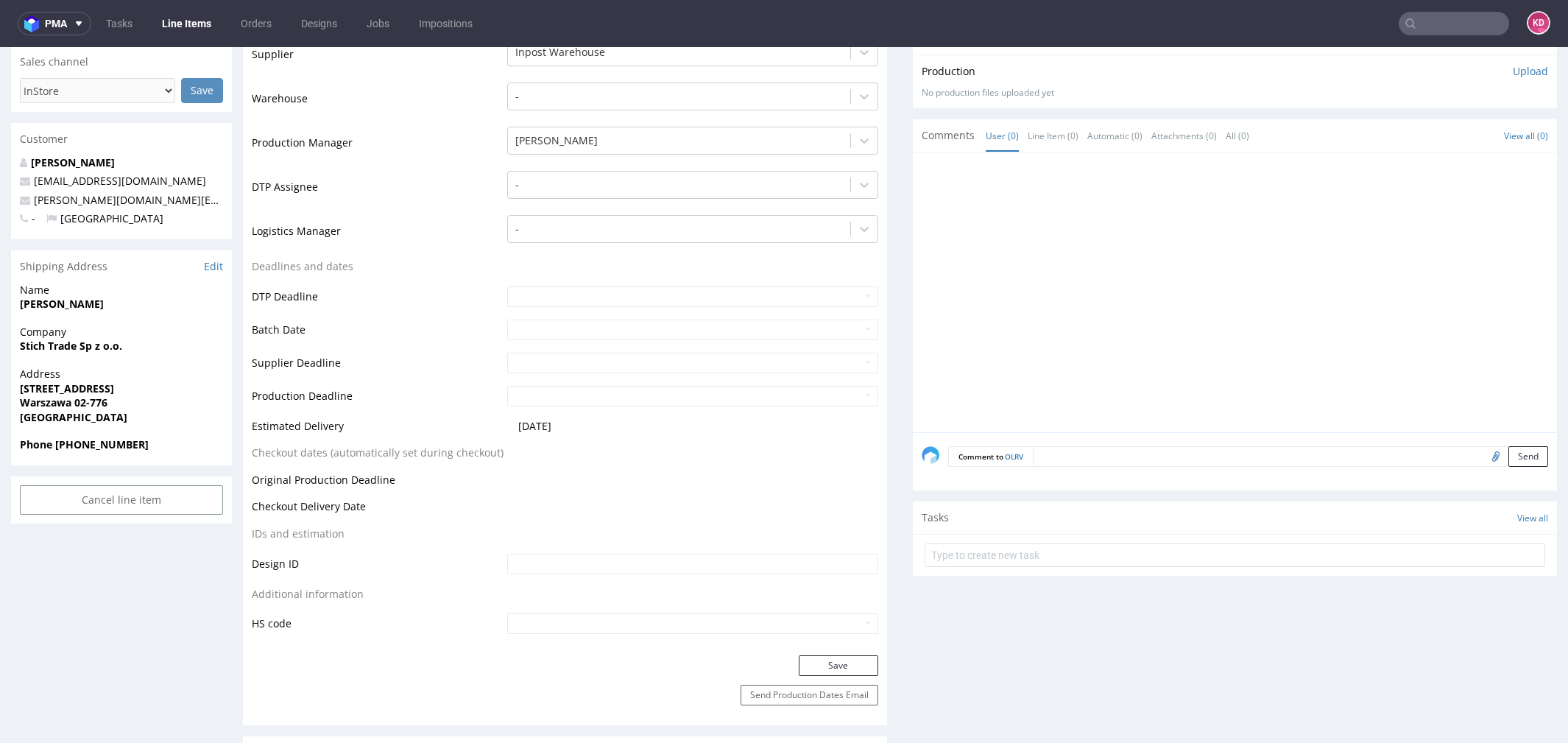
scroll to position [319, 0]
drag, startPoint x: 121, startPoint y: 387, endPoint x: 22, endPoint y: 386, distance: 99.0
click at [22, 386] on span "[STREET_ADDRESS]" at bounding box center [121, 391] width 203 height 15
copy strong "[STREET_ADDRESS]"
click at [141, 345] on span "Stich Trade Sp z o.o." at bounding box center [121, 348] width 203 height 15
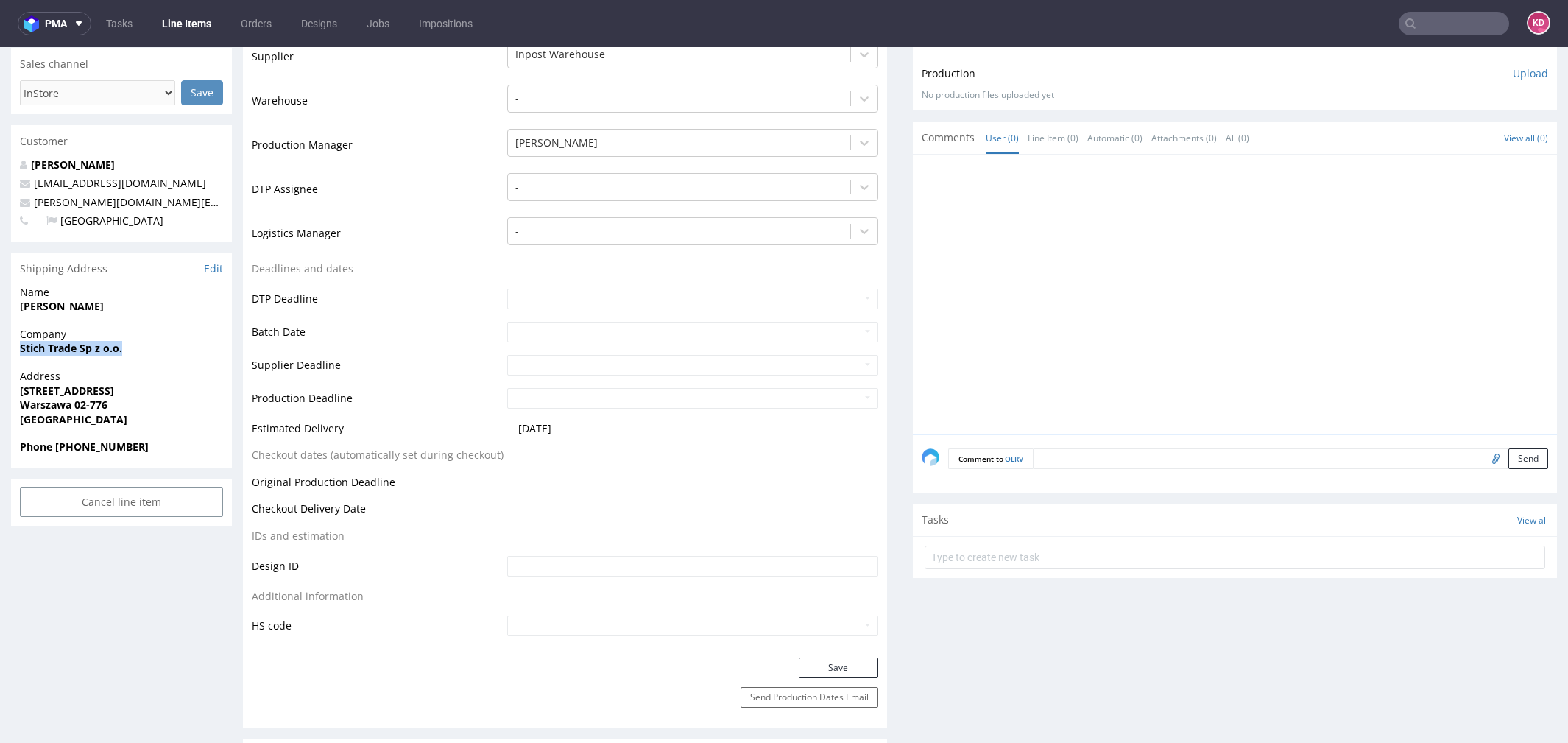
drag, startPoint x: 145, startPoint y: 351, endPoint x: 10, endPoint y: 344, distance: 135.2
copy strong "Stich Trade Sp z o.o."
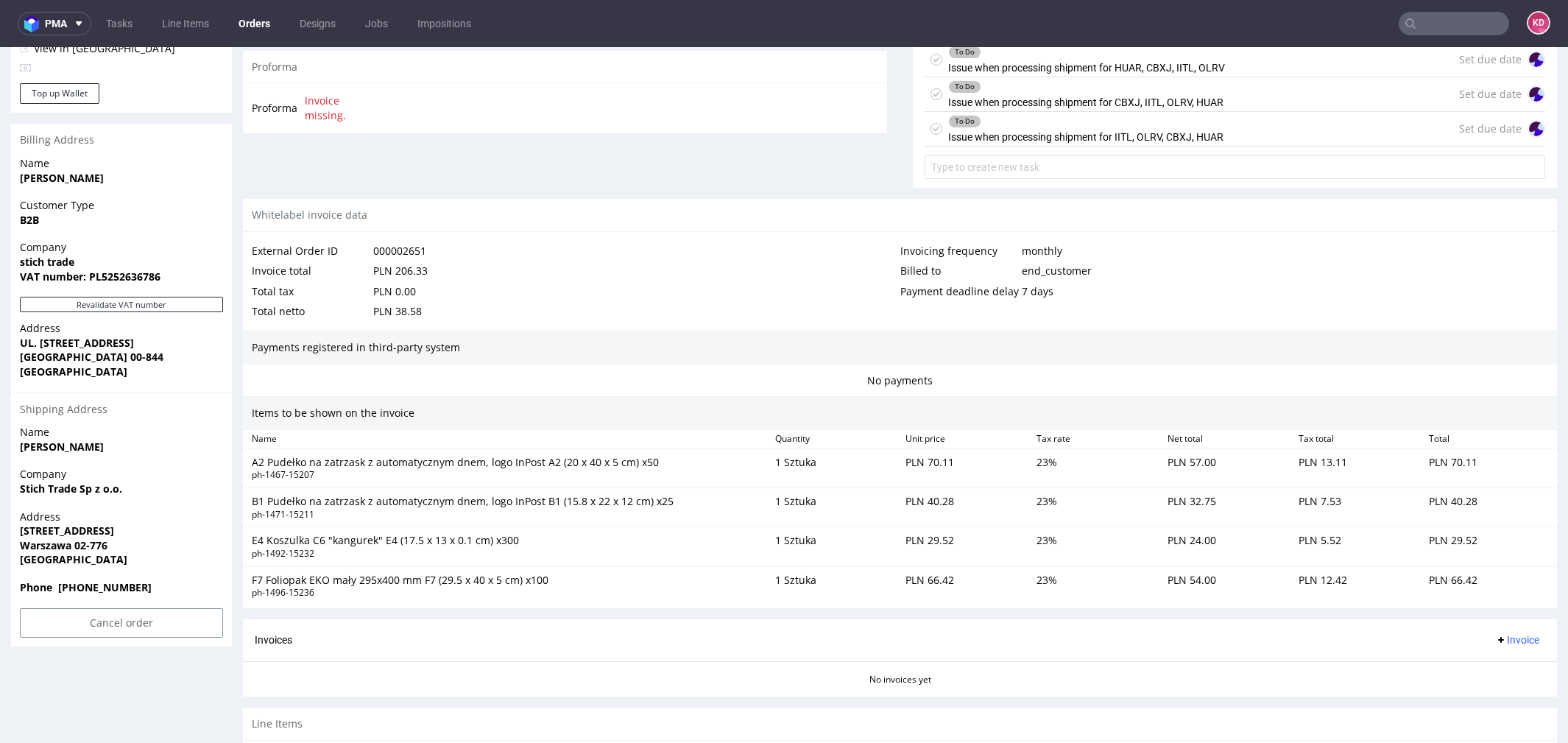
scroll to position [645, 0]
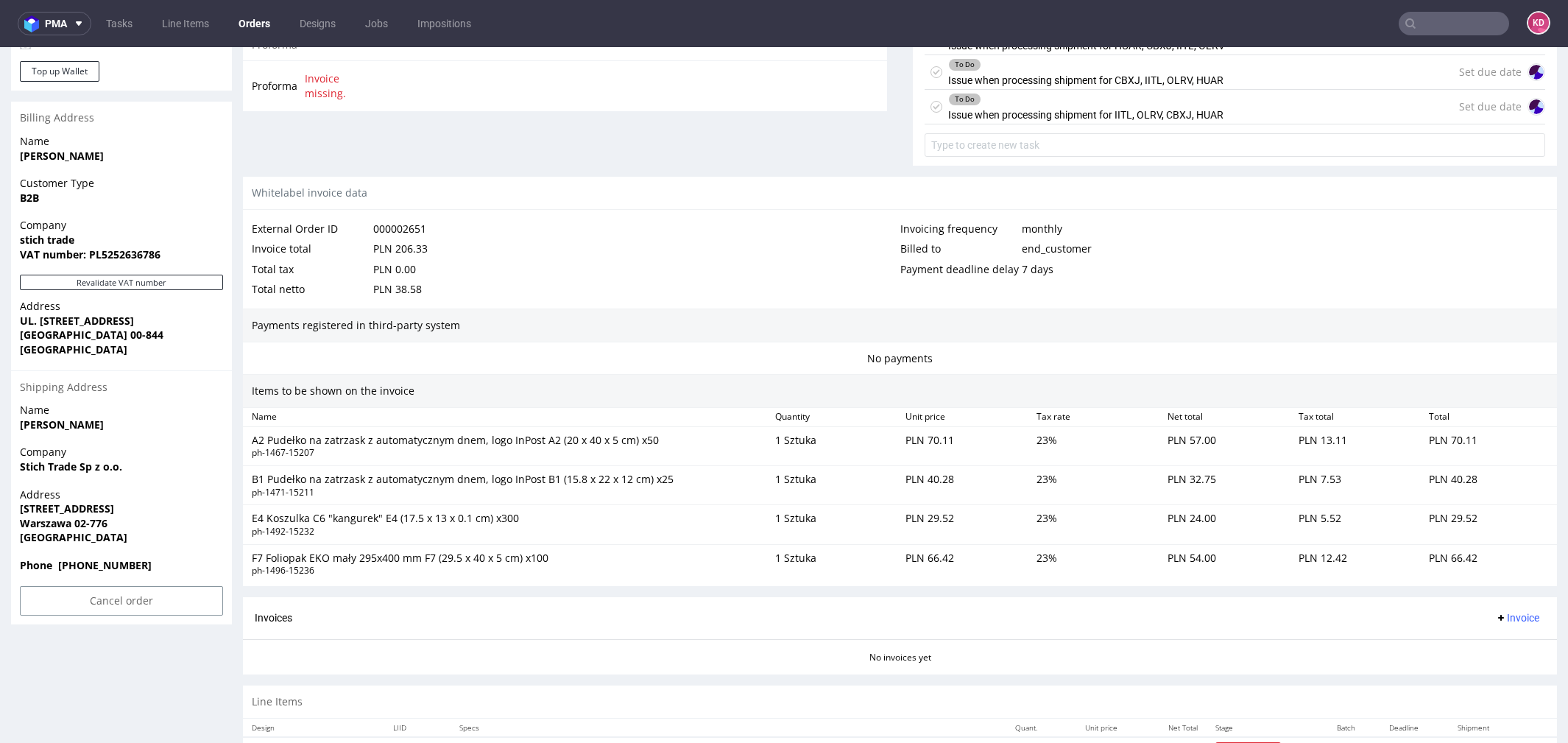
click at [150, 488] on span "Address" at bounding box center [121, 495] width 203 height 15
click at [139, 377] on div "Shipping Address" at bounding box center [121, 387] width 221 height 34
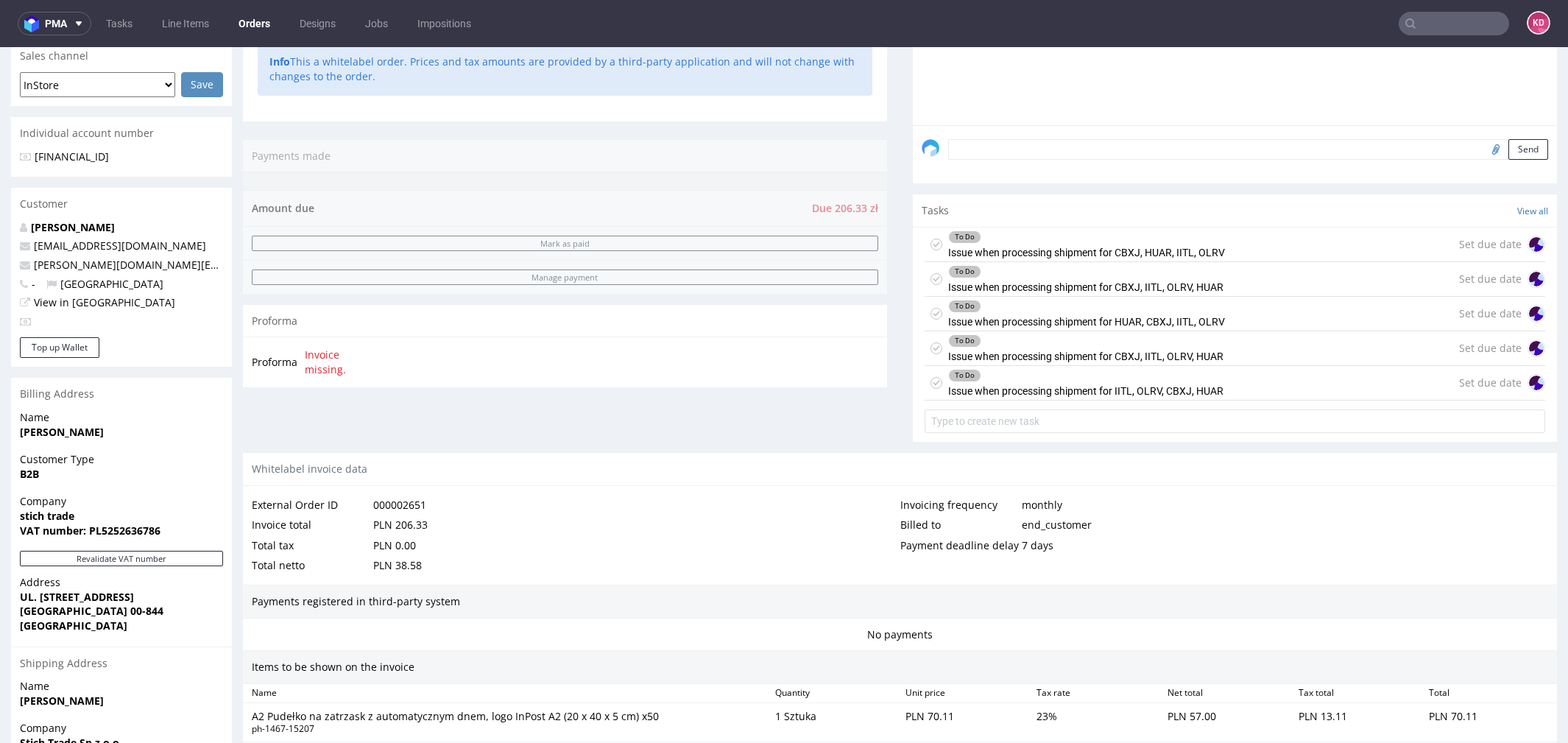
scroll to position [0, 0]
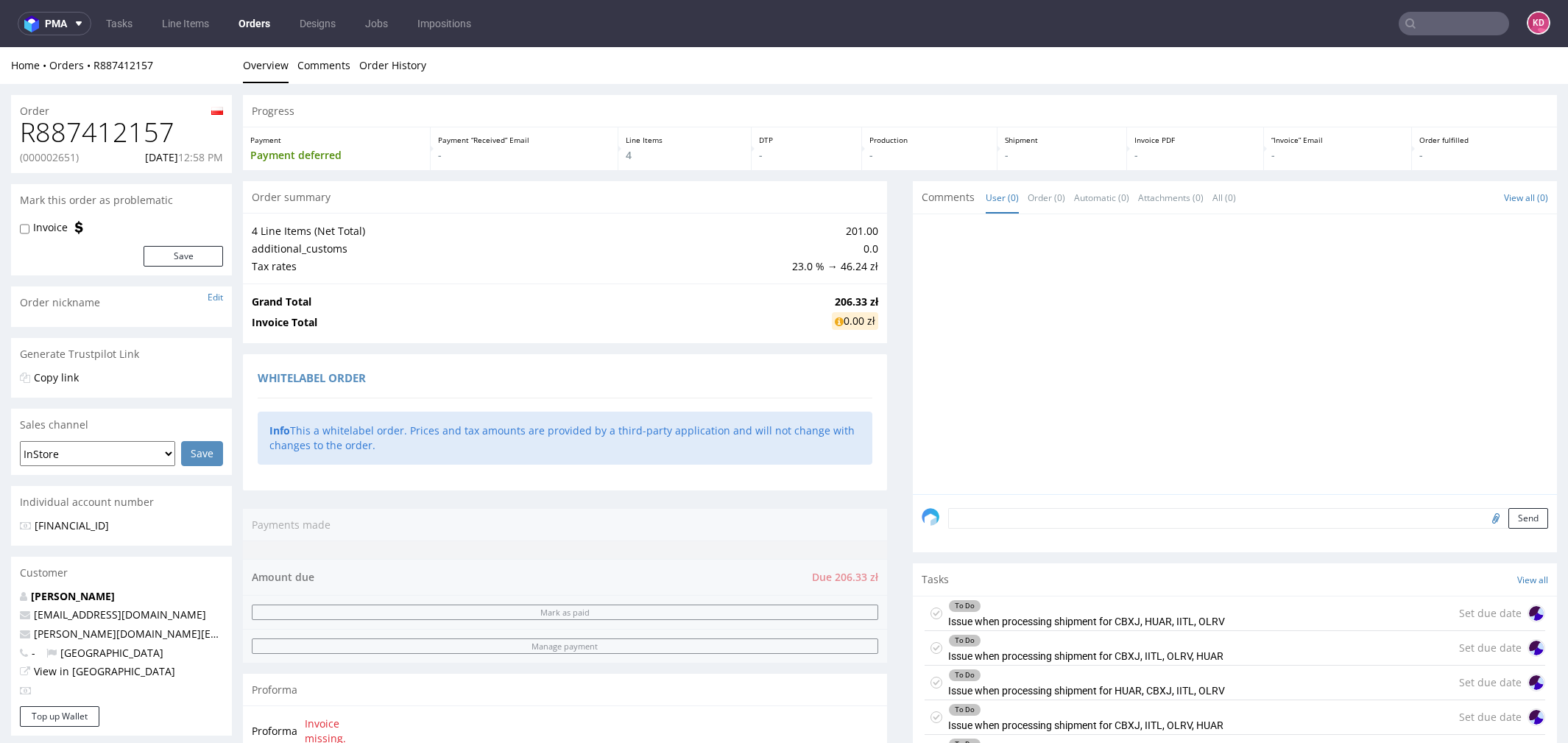
click at [86, 127] on h1 "R887412157" at bounding box center [121, 133] width 203 height 30
click at [121, 64] on link "R887412157" at bounding box center [124, 65] width 60 height 14
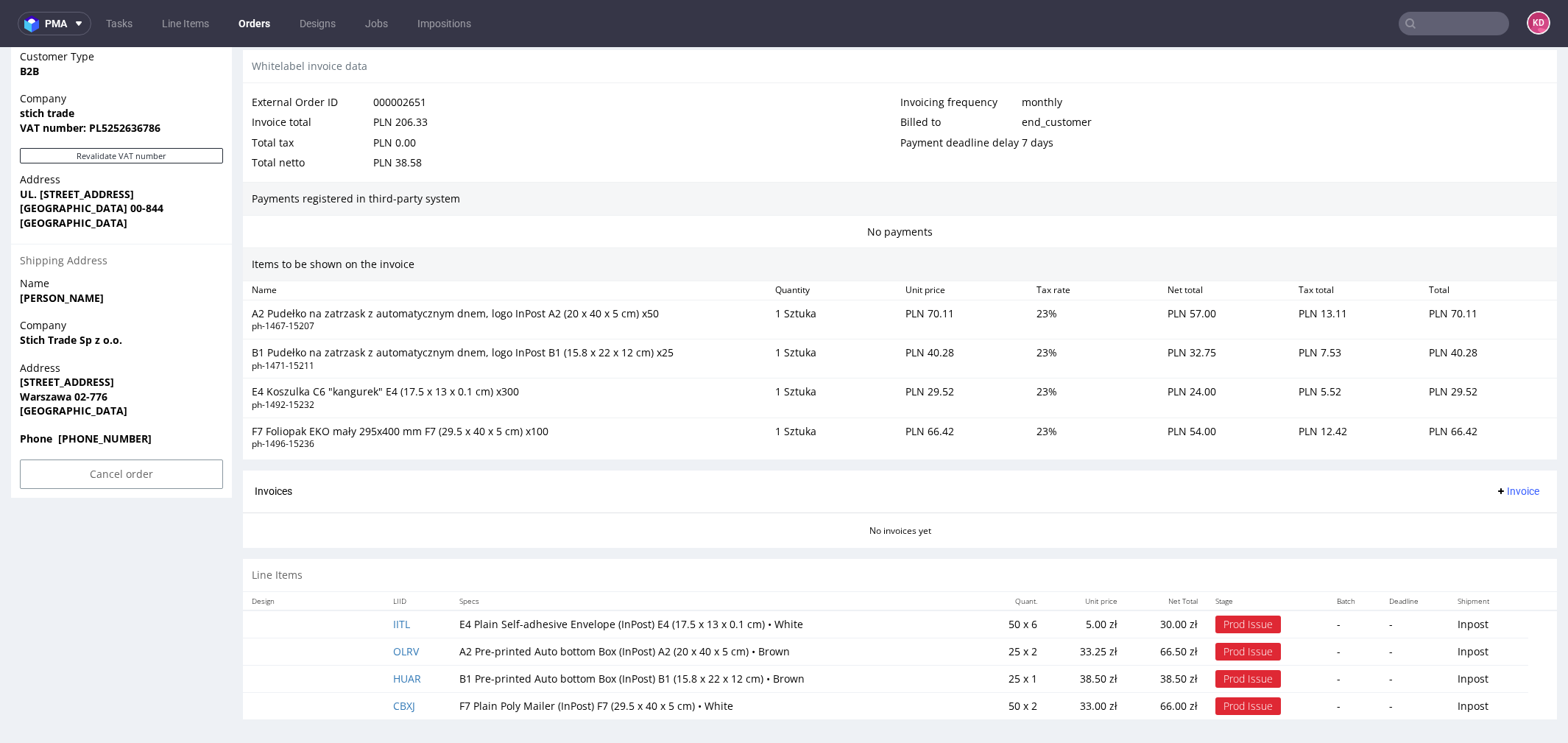
scroll to position [4, 0]
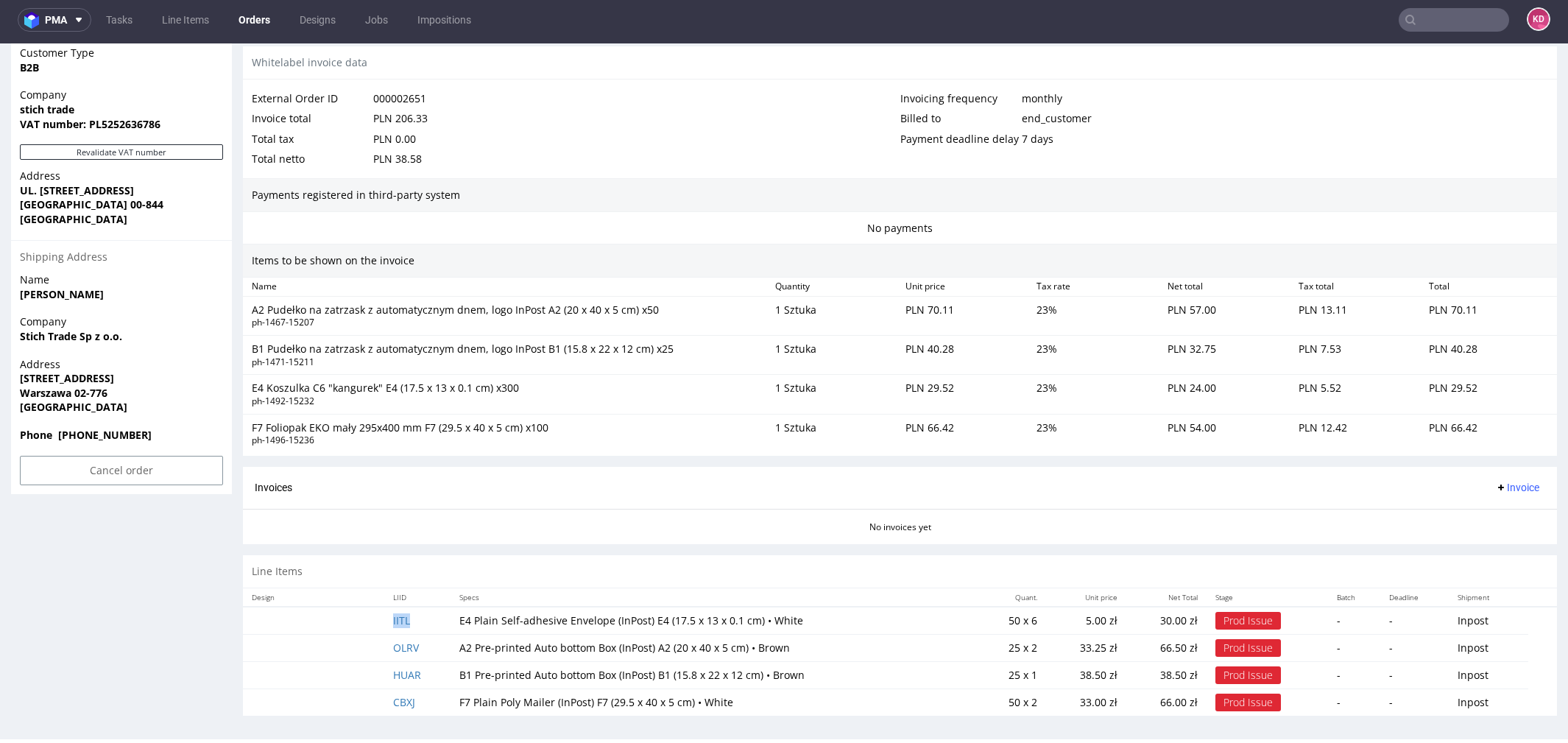
click at [409, 613] on td "IITL" at bounding box center [417, 621] width 66 height 28
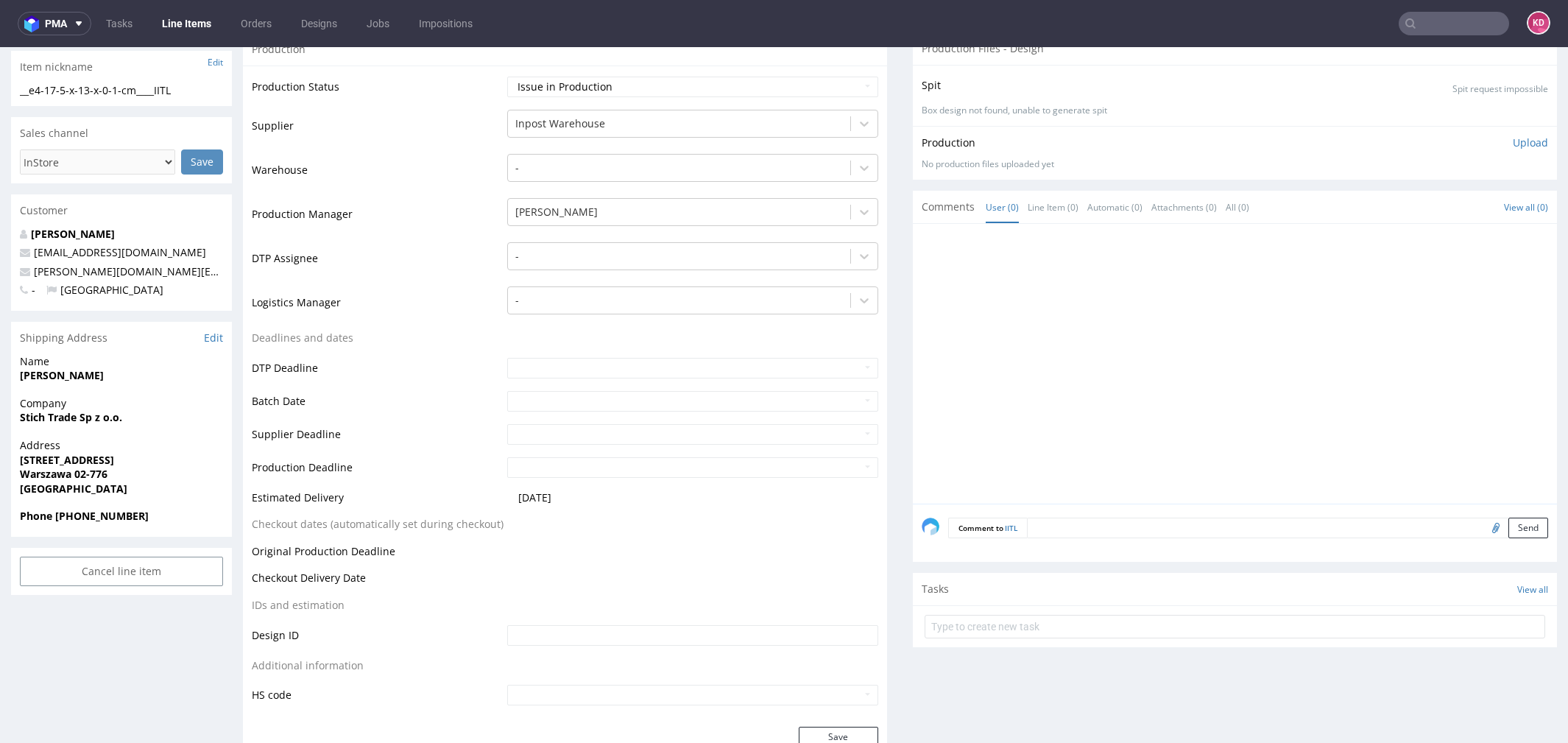
scroll to position [247, 0]
click at [215, 340] on link "Edit" at bounding box center [214, 340] width 19 height 15
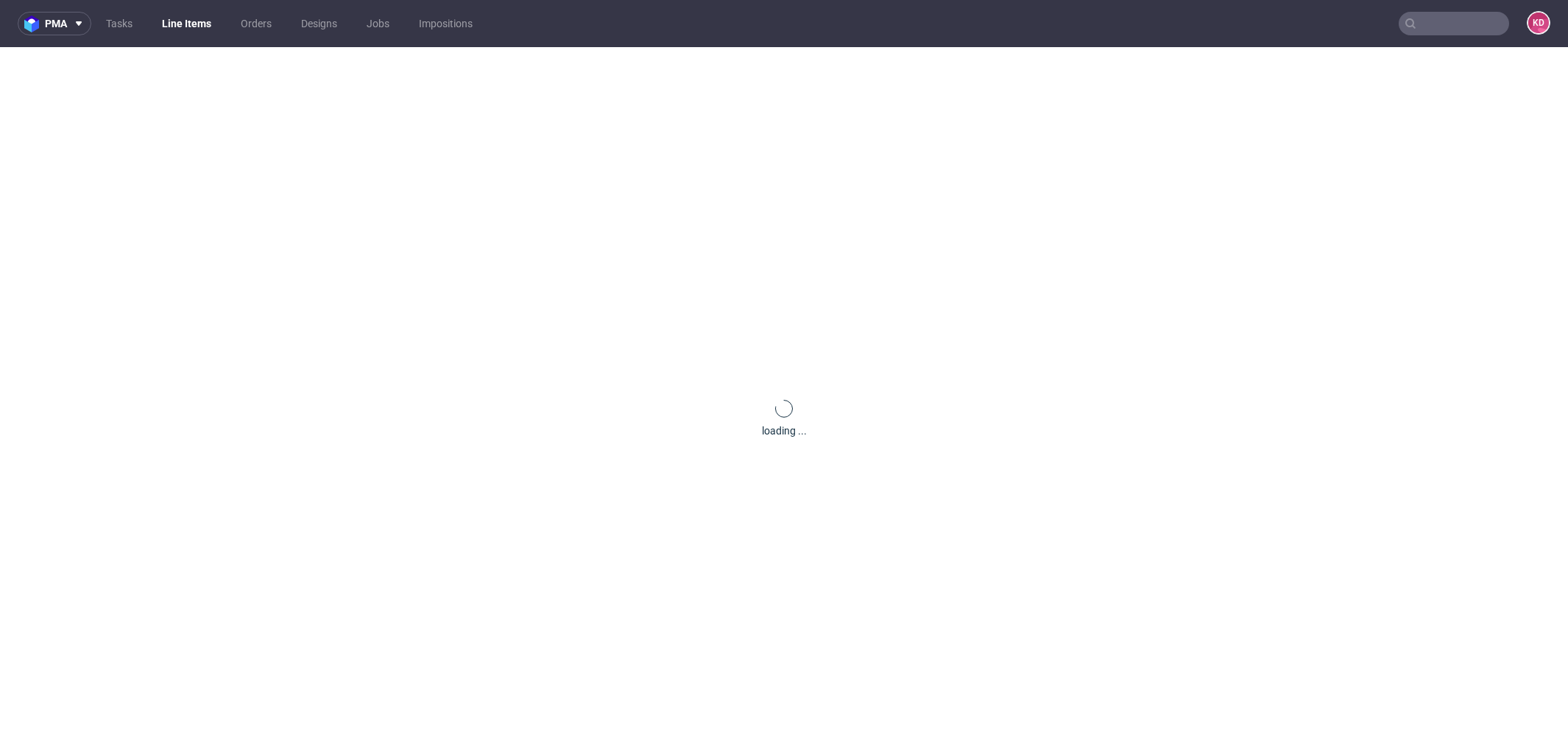
scroll to position [246, 0]
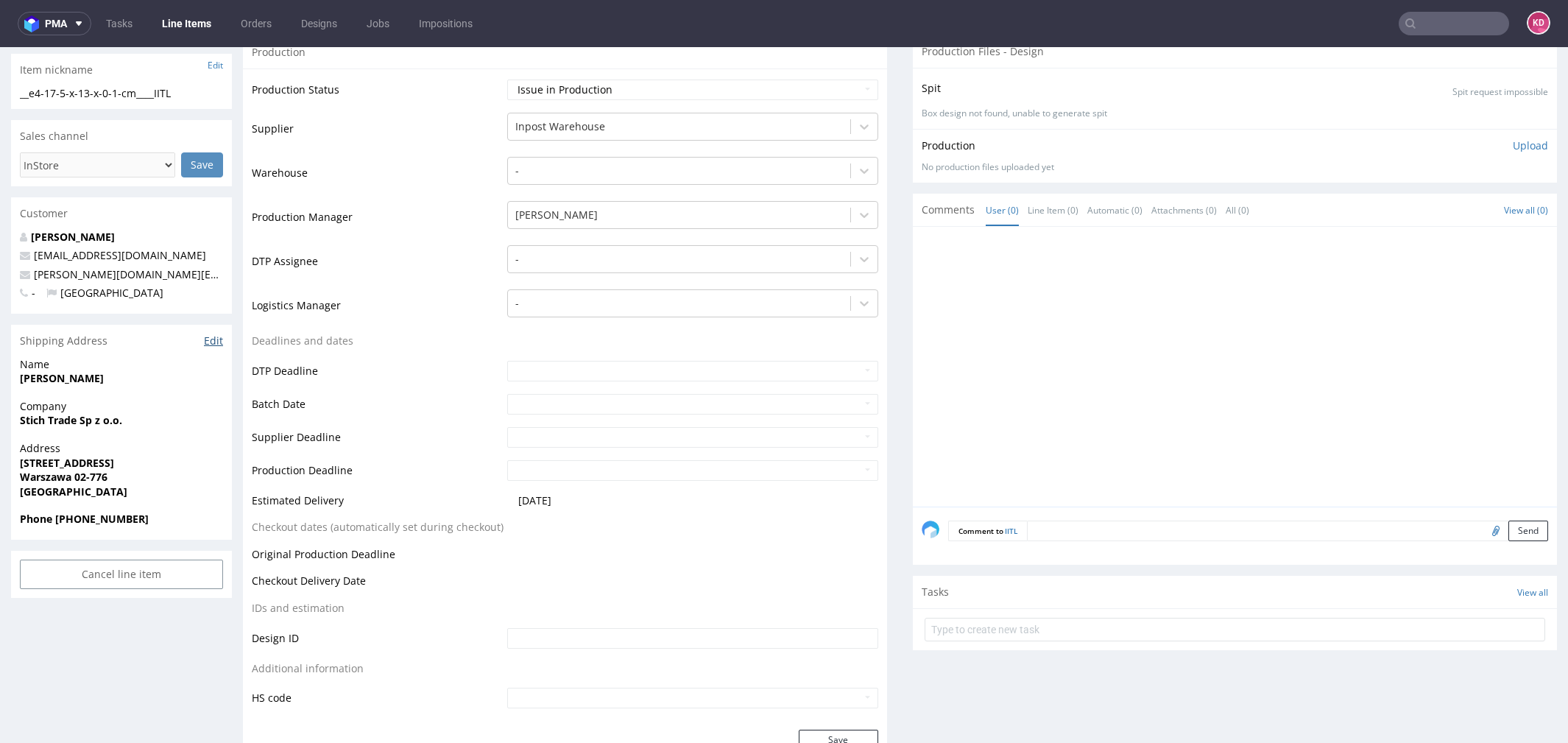
click at [214, 341] on link "Edit" at bounding box center [214, 341] width 19 height 15
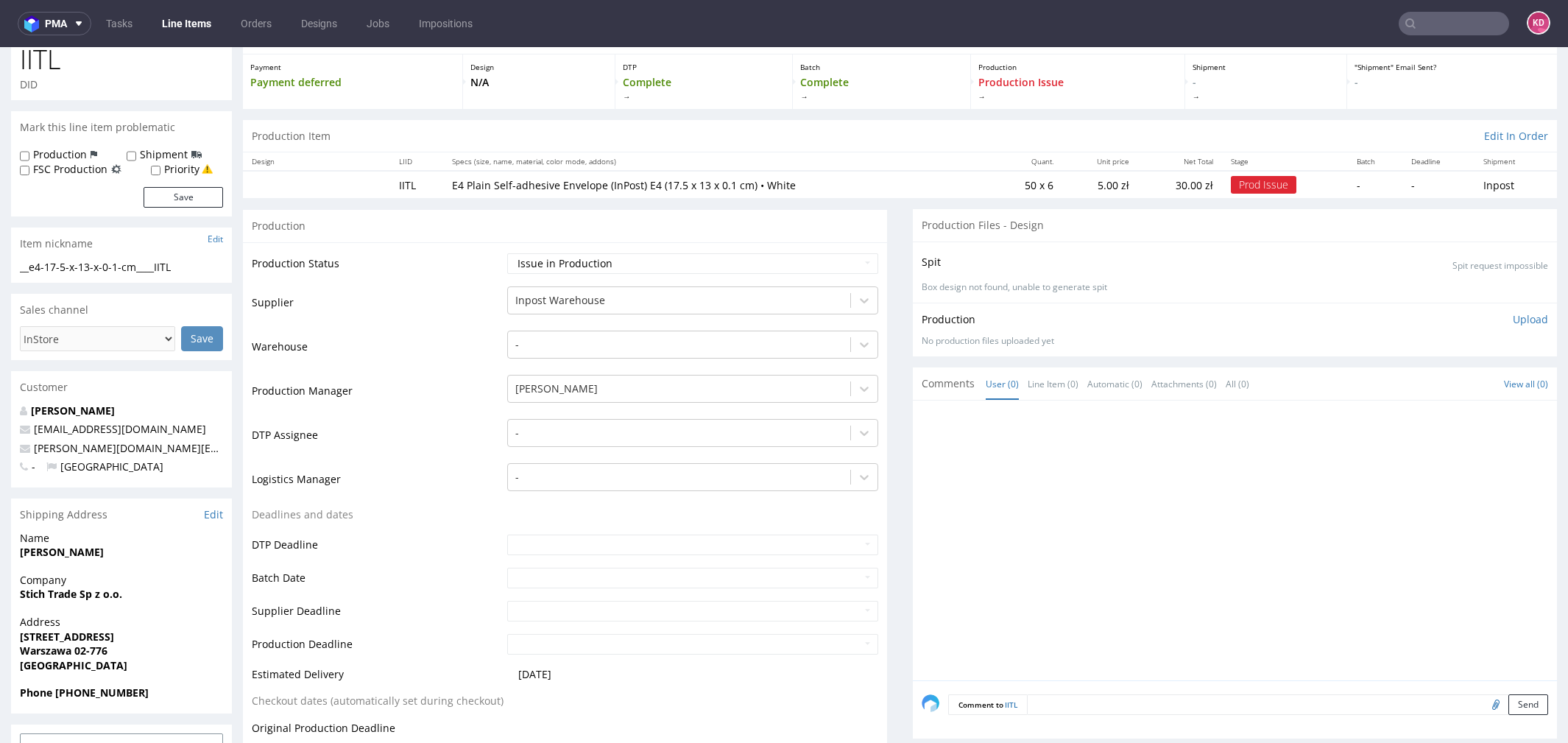
scroll to position [0, 0]
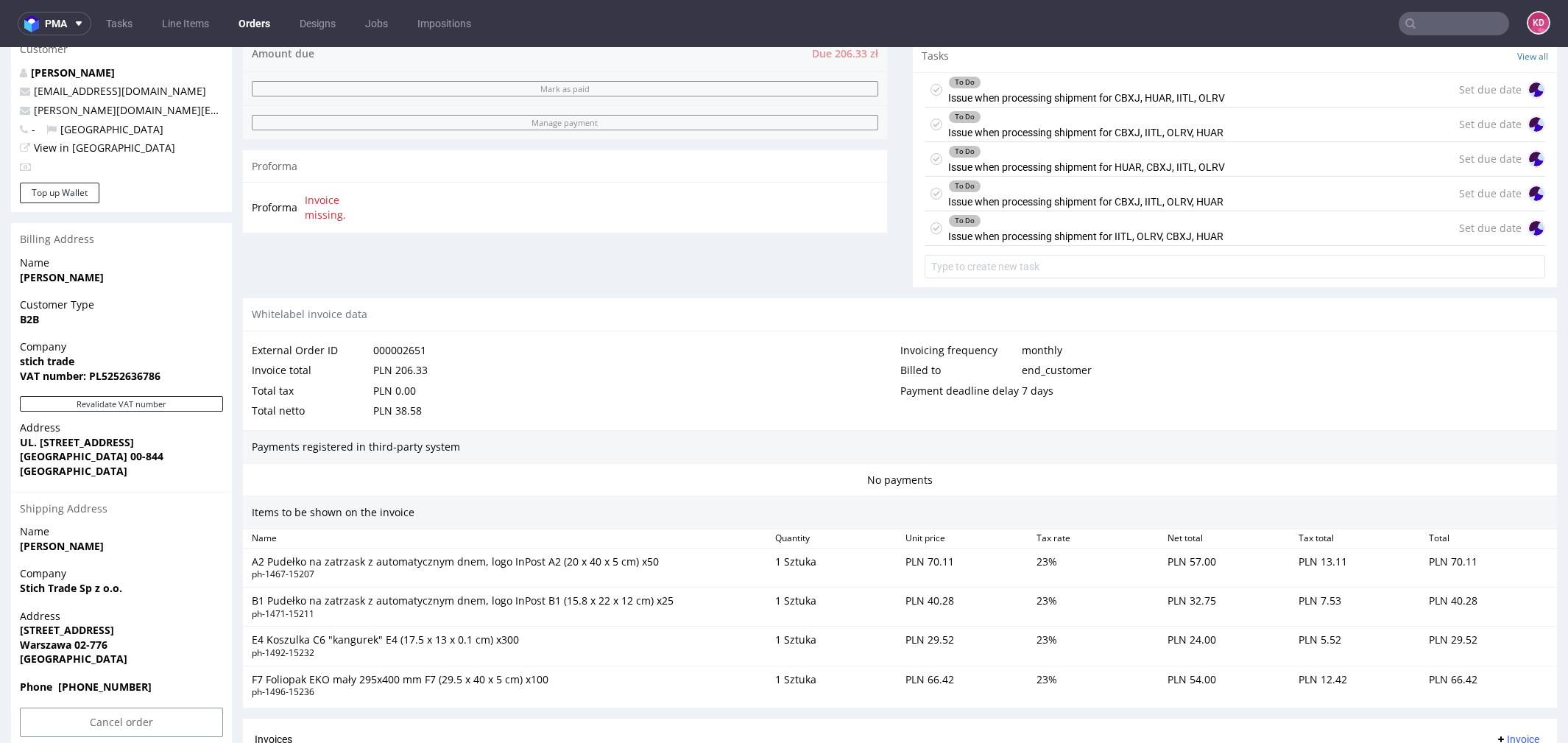
scroll to position [772, 0]
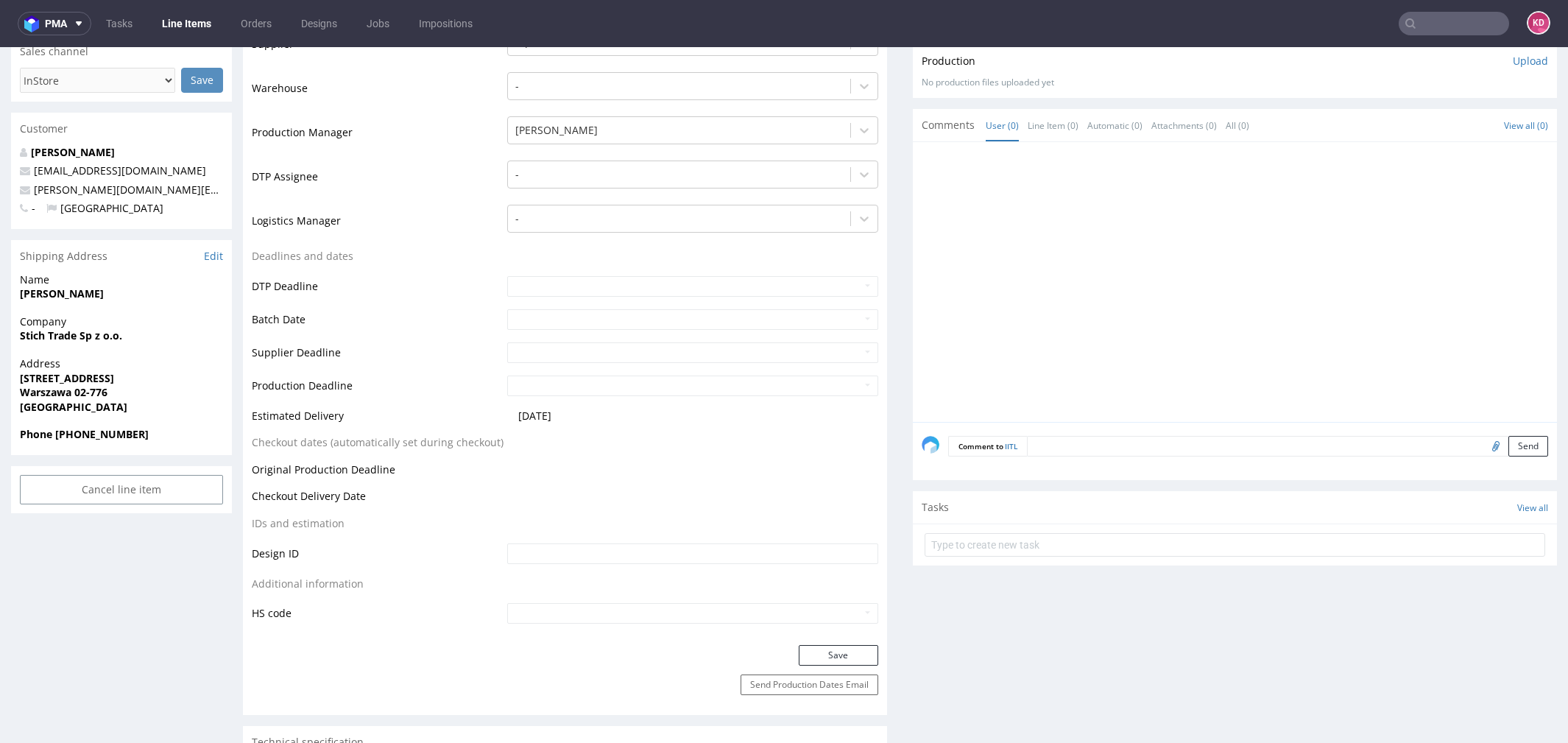
scroll to position [246, 0]
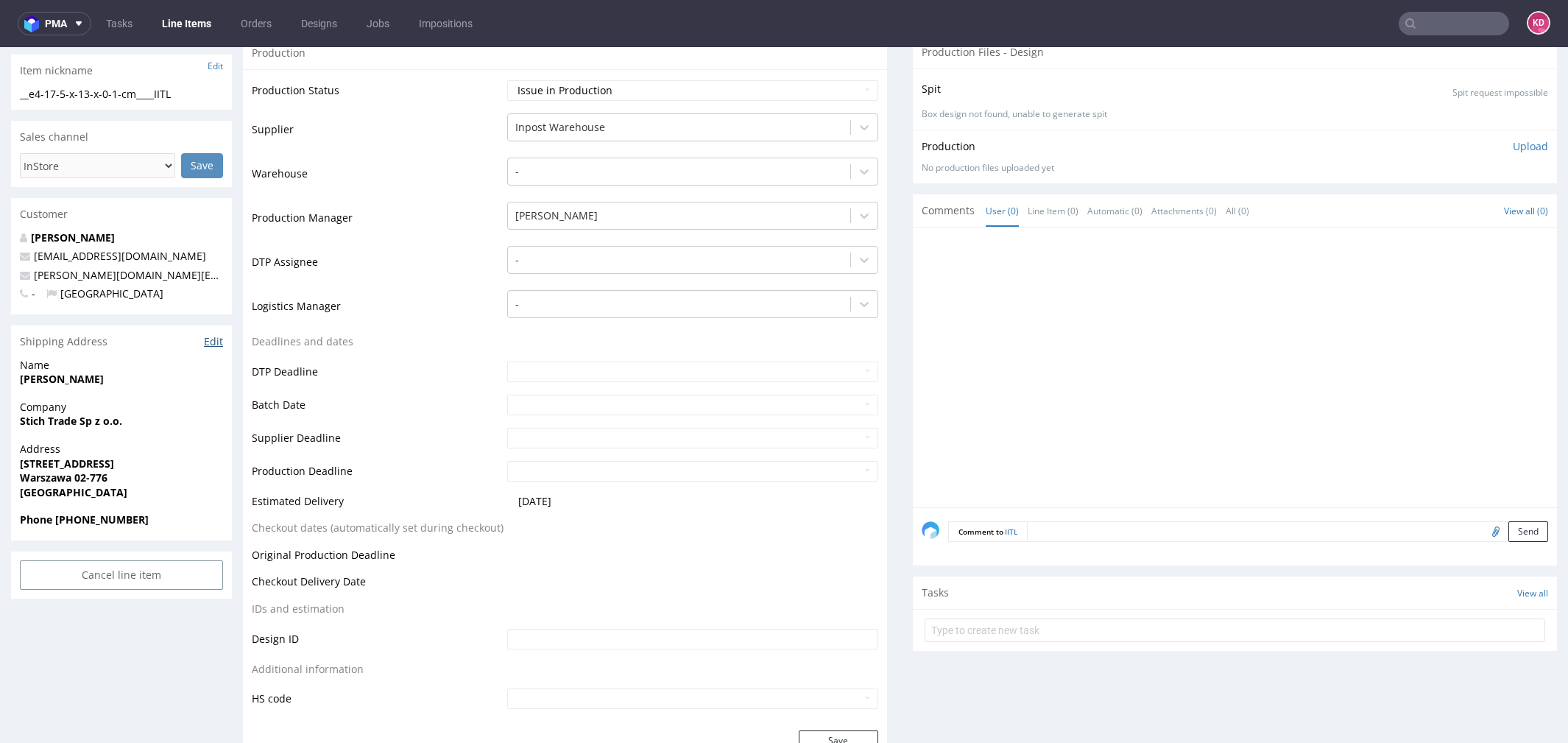
click at [212, 337] on link "Edit" at bounding box center [214, 342] width 19 height 15
click at [190, 28] on link "Line Items" at bounding box center [187, 24] width 67 height 24
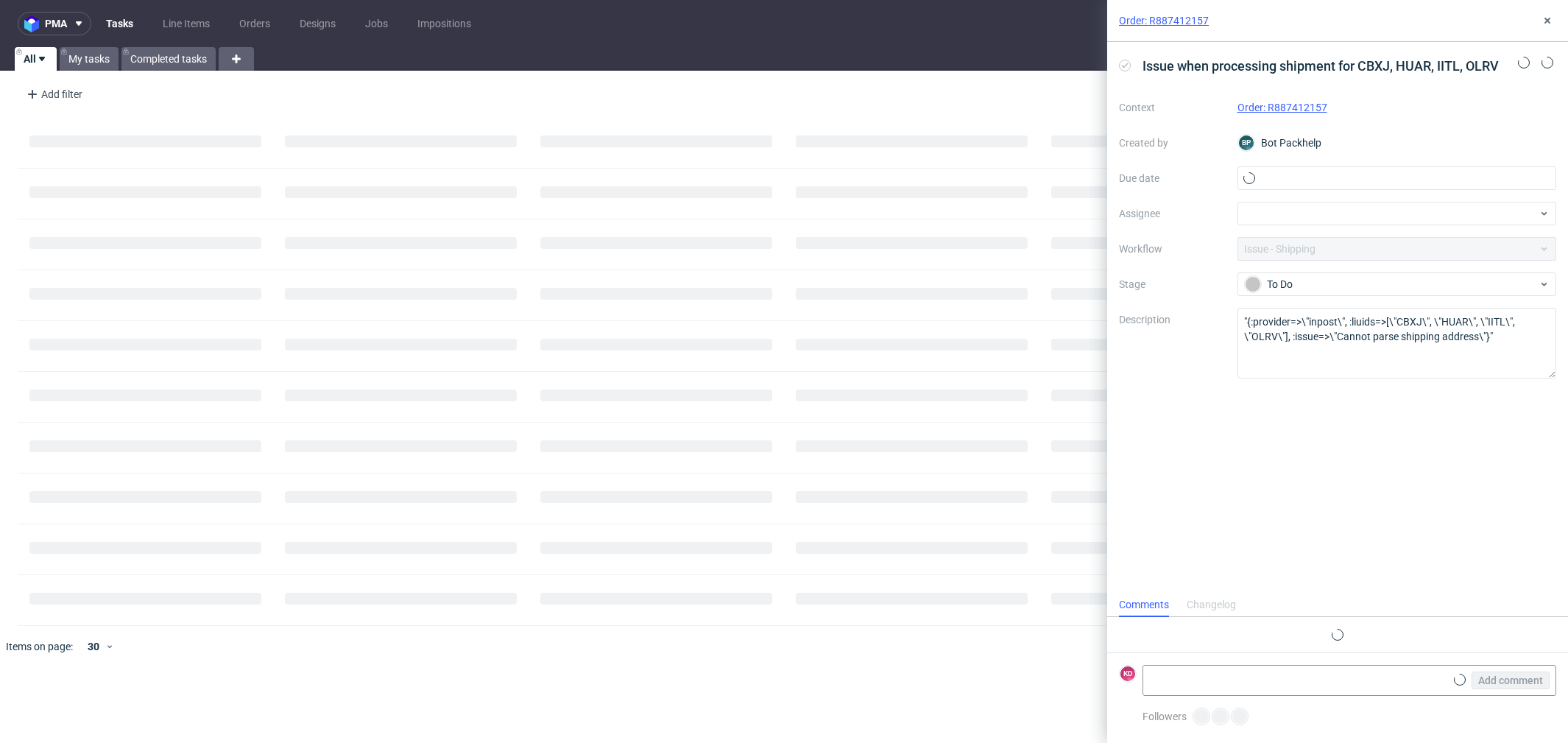
scroll to position [11, 0]
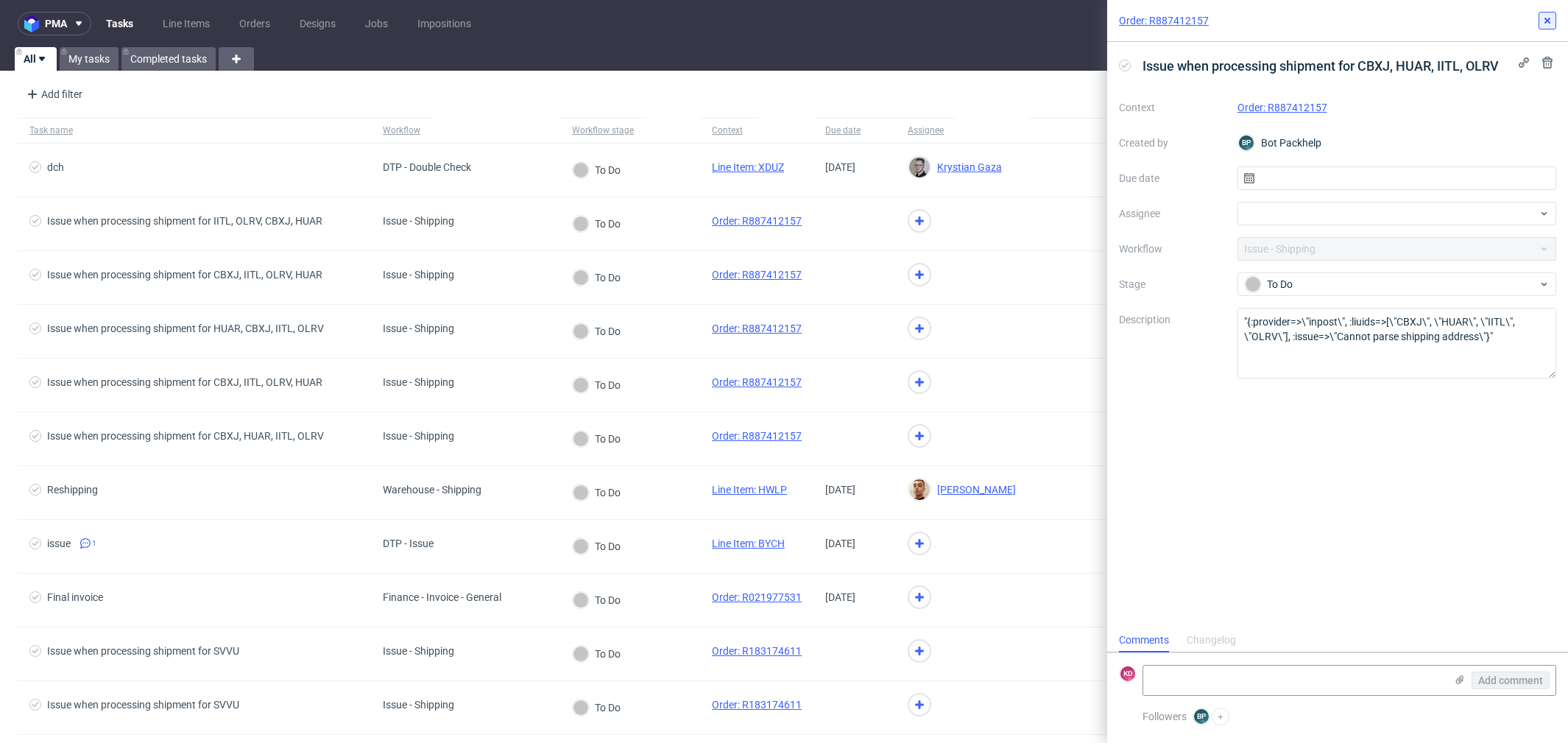
click at [1551, 18] on icon at bounding box center [1548, 21] width 12 height 12
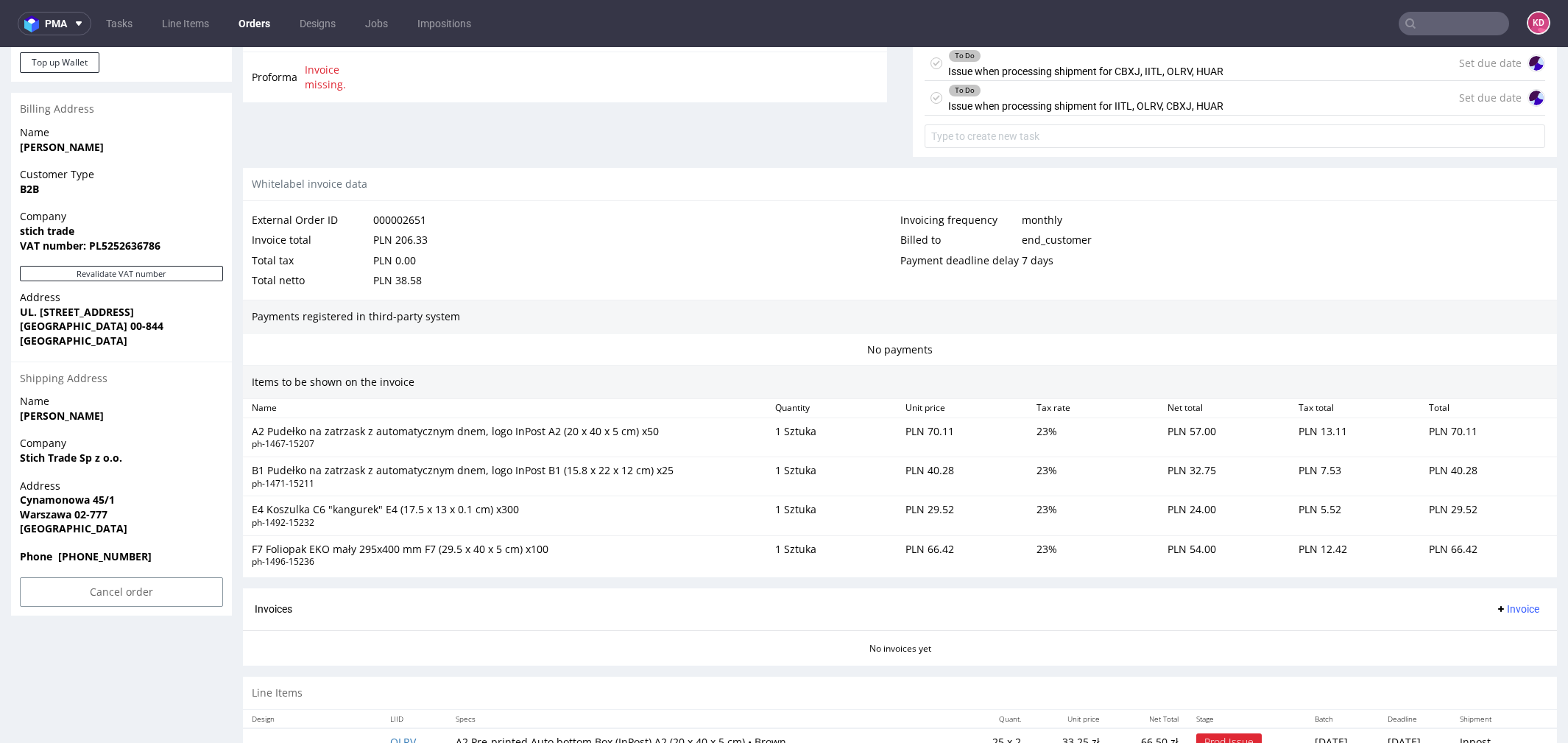
scroll to position [772, 0]
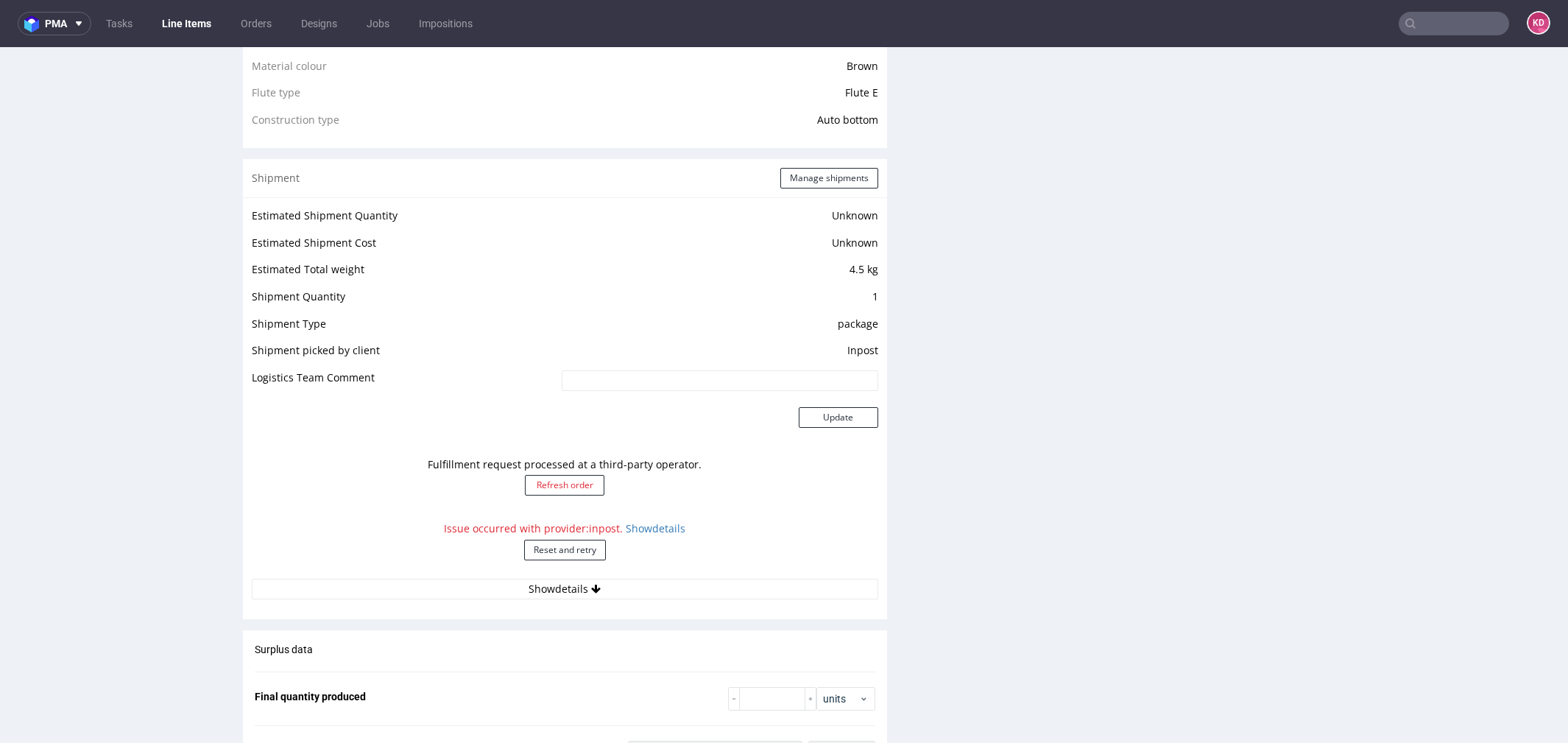
scroll to position [1144, 0]
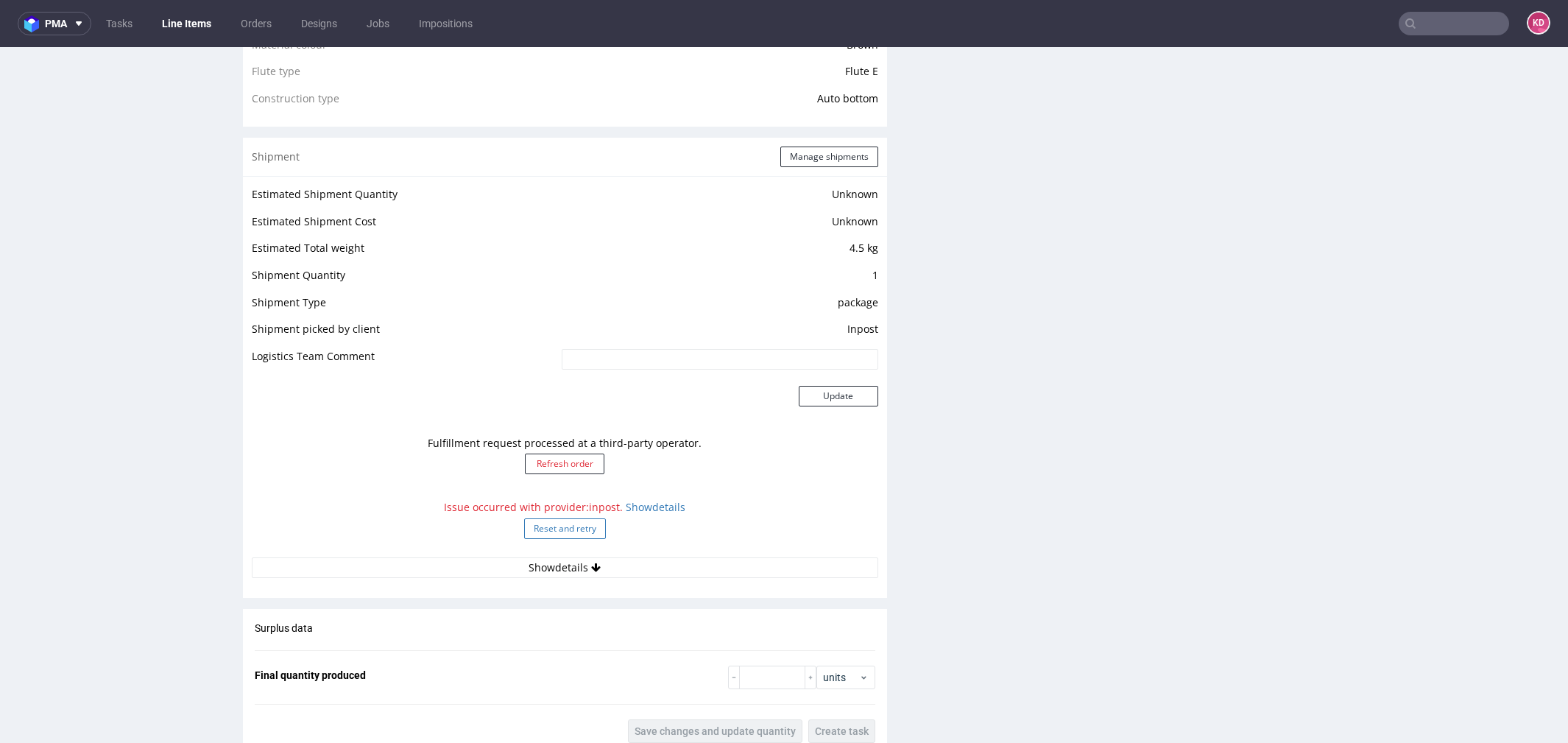
click at [586, 526] on button "Reset and retry" at bounding box center [565, 529] width 82 height 21
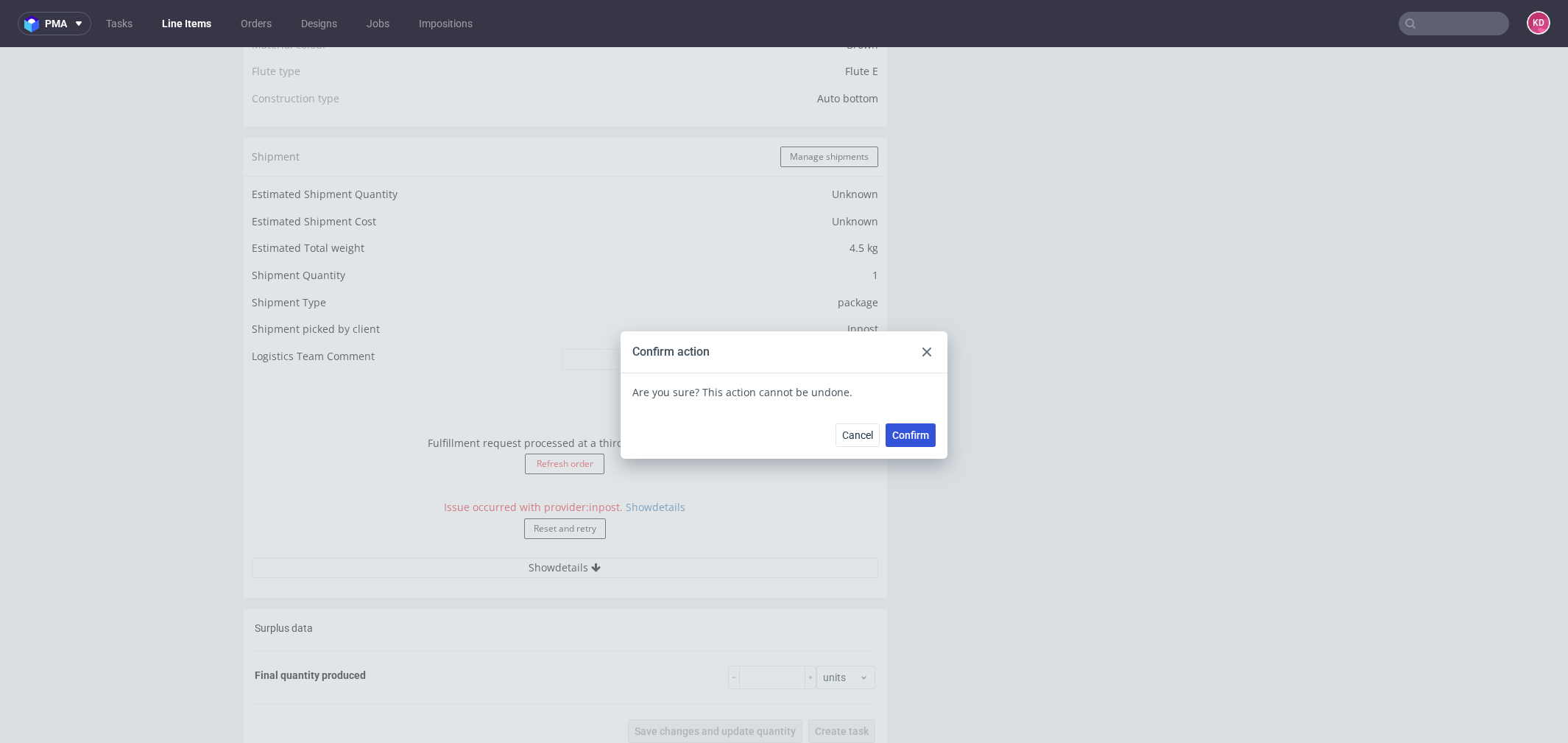
click at [912, 433] on span "Confirm" at bounding box center [910, 436] width 36 height 10
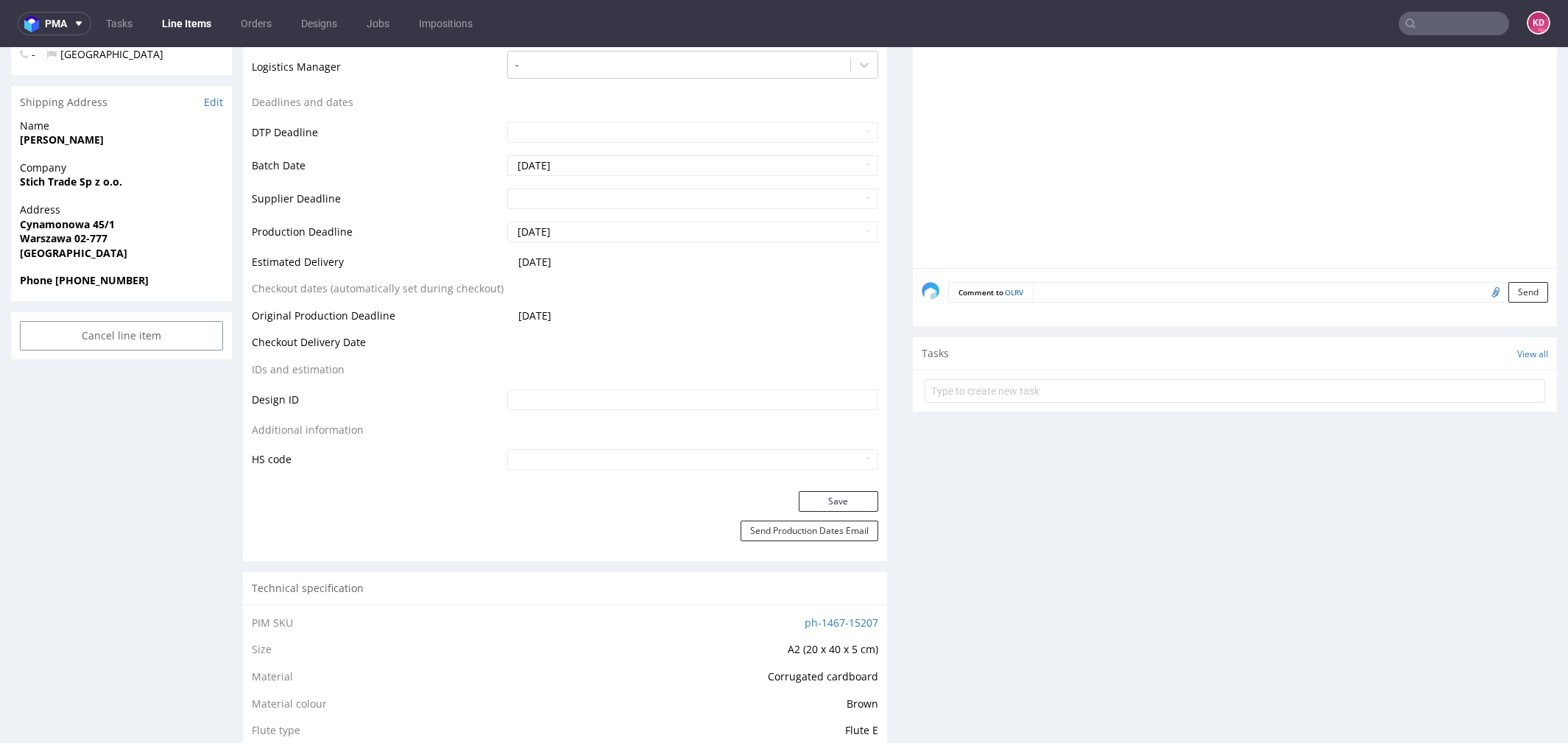
scroll to position [0, 0]
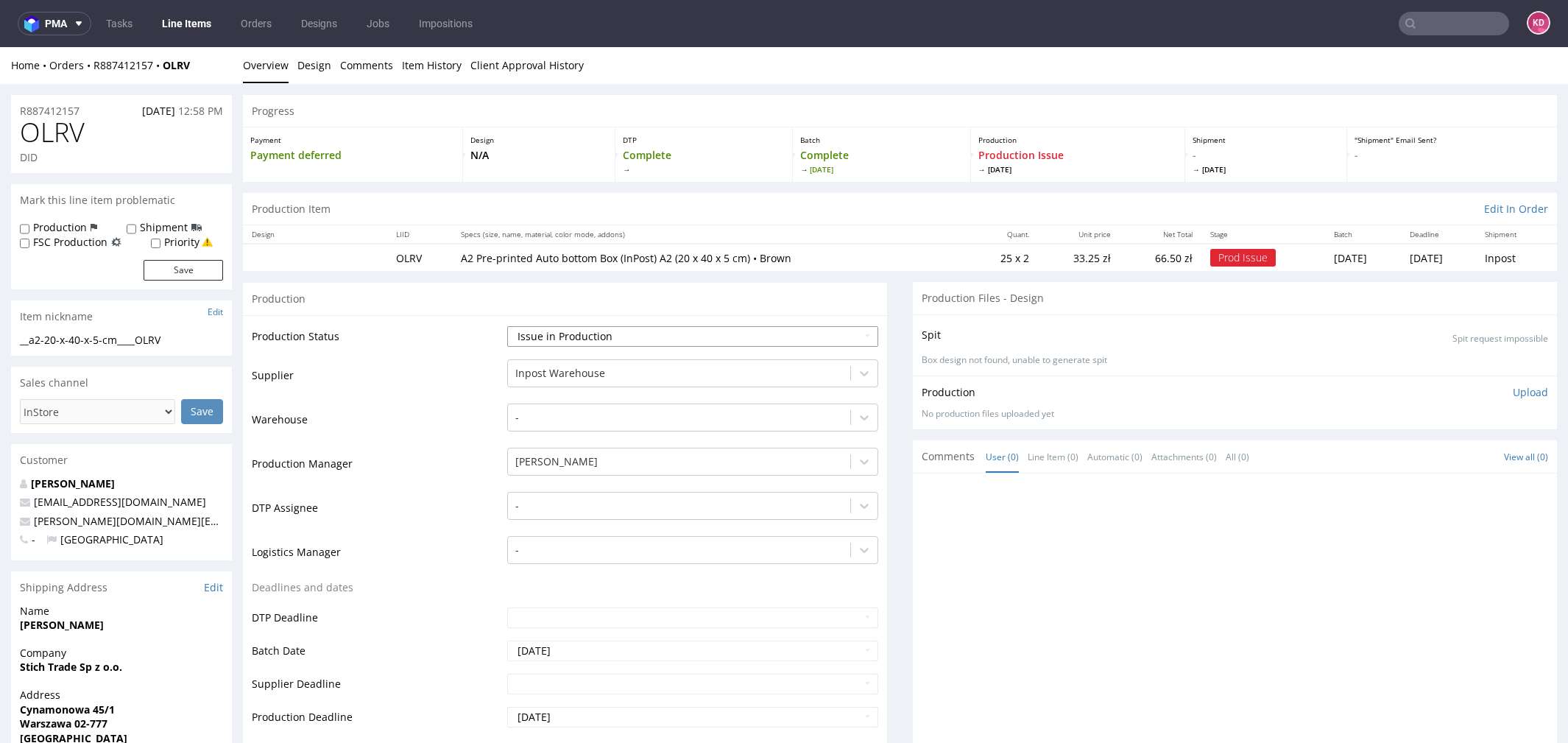
click at [637, 333] on select "Waiting for Artwork Waiting for Diecut Waiting for Mockup Waiting for DTP Waiti…" at bounding box center [693, 337] width 371 height 21
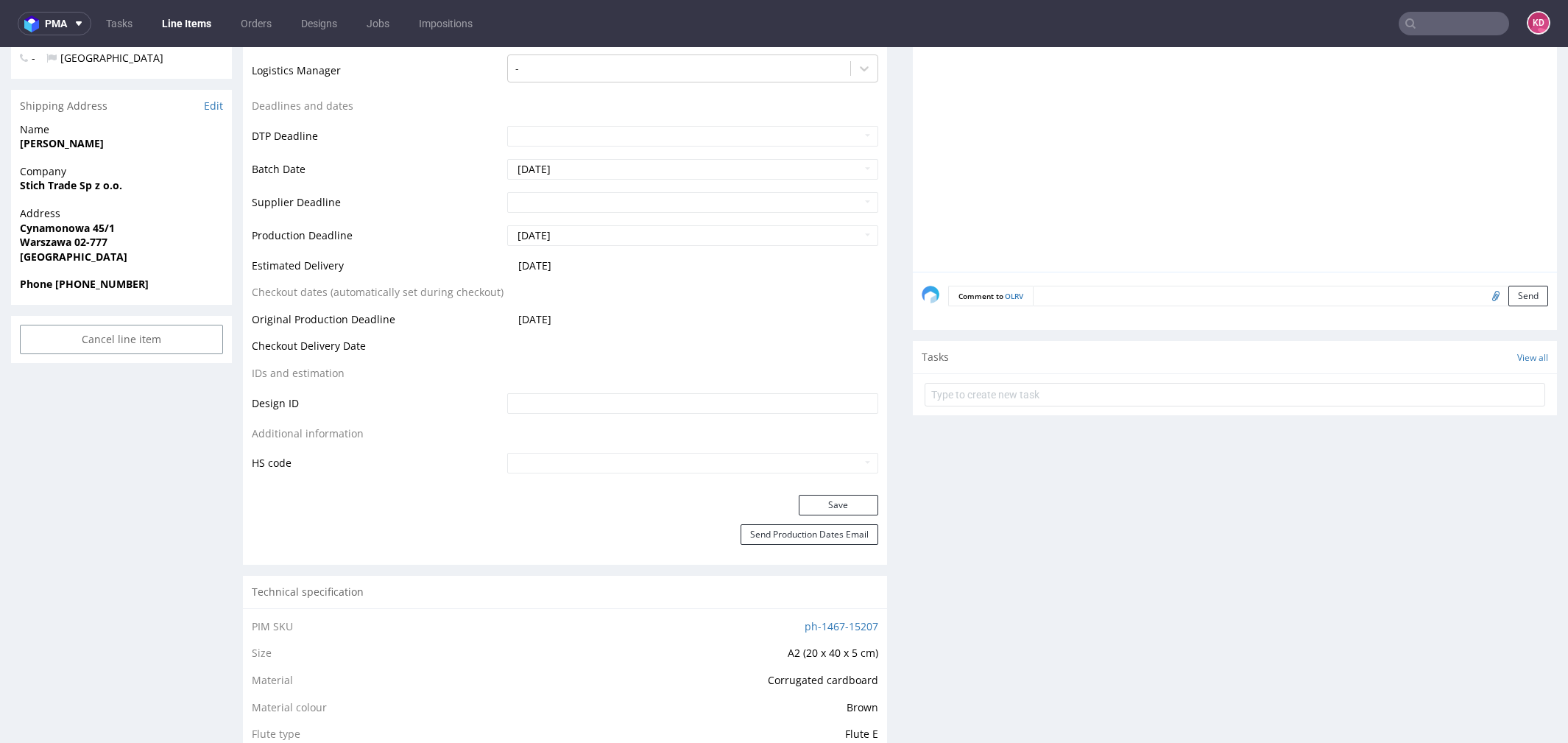
scroll to position [539, 0]
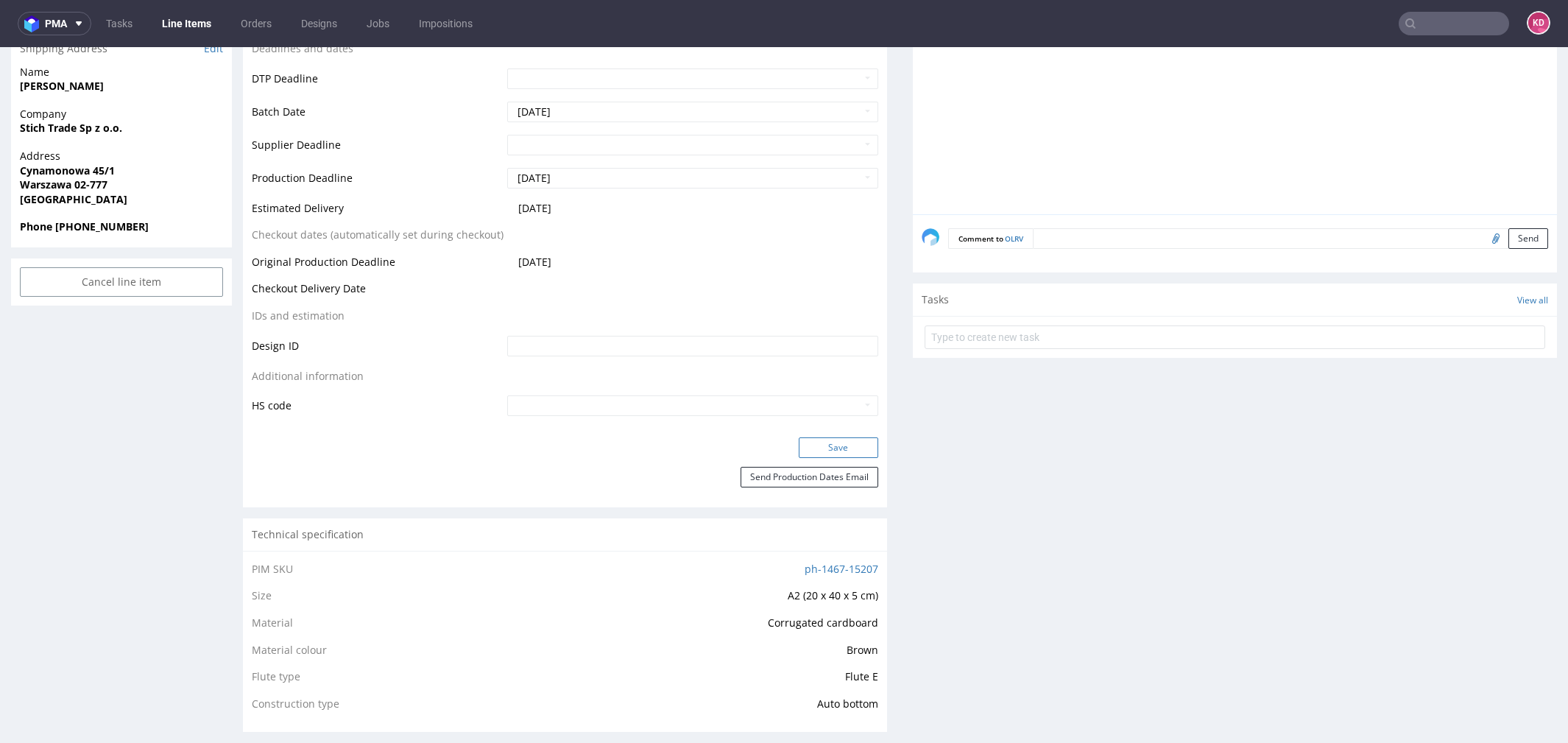
click at [841, 443] on button "Save" at bounding box center [838, 448] width 80 height 21
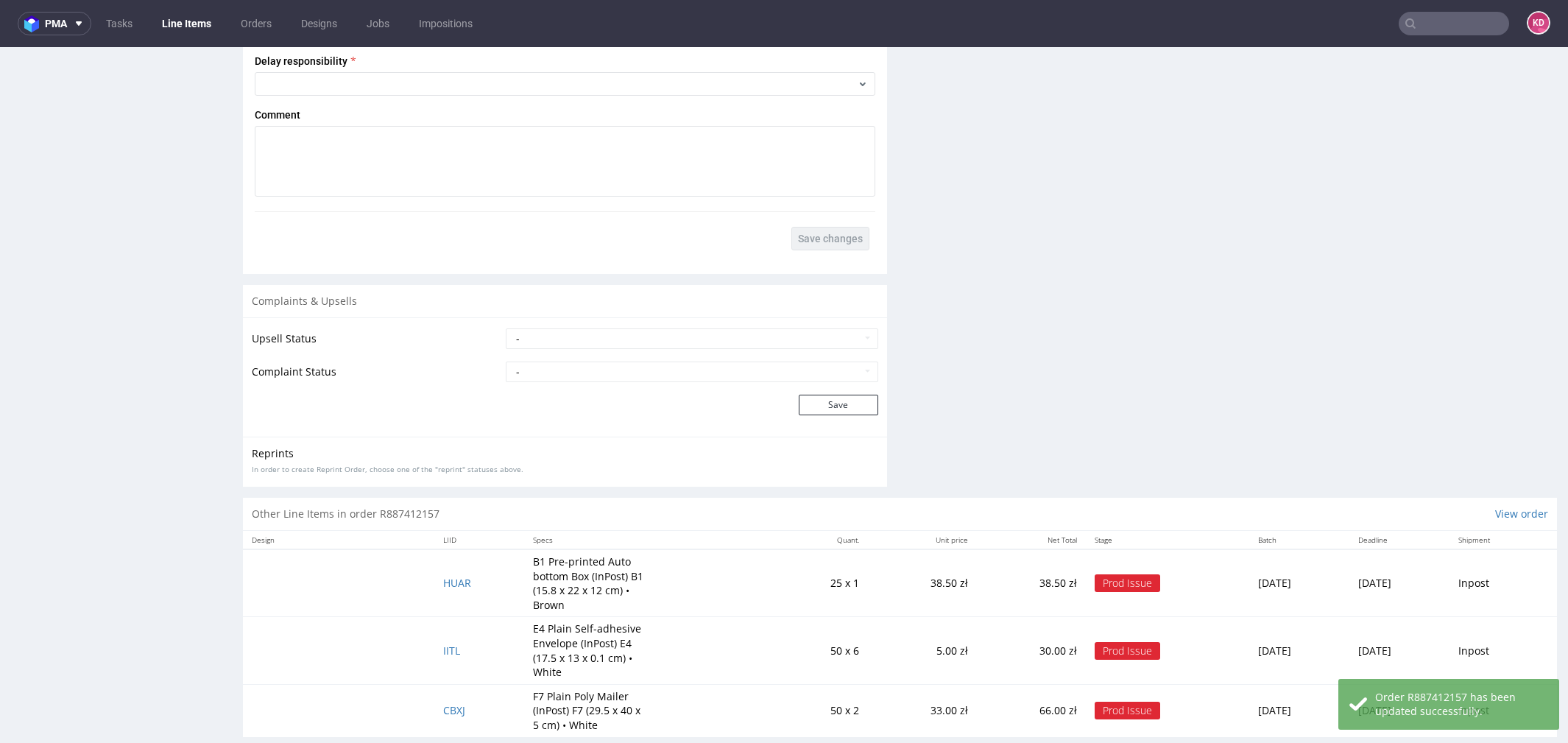
scroll to position [1970, 0]
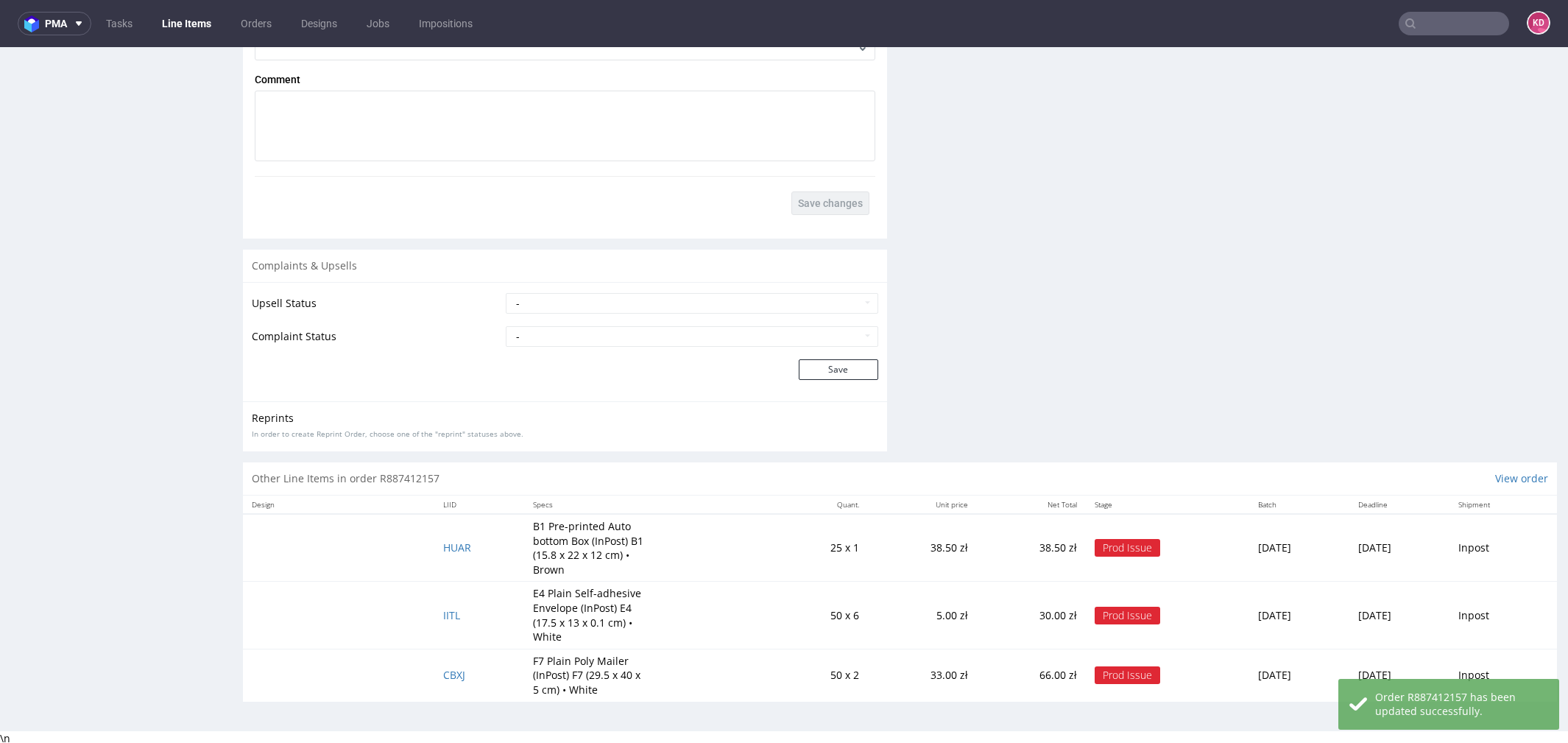
click at [443, 538] on td "HUAR" at bounding box center [479, 548] width 90 height 68
click at [446, 548] on span "HUAR" at bounding box center [458, 547] width 28 height 14
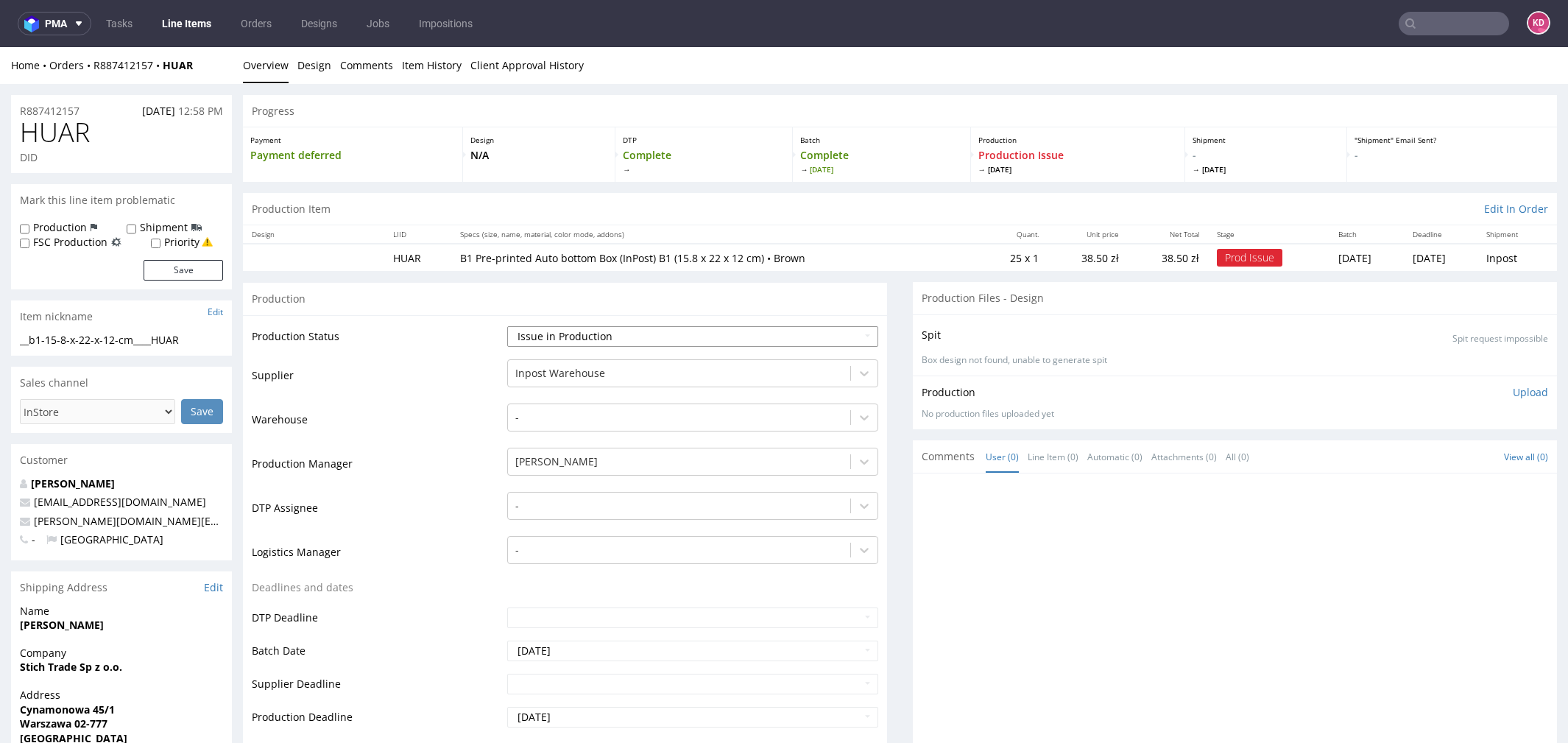
click at [598, 334] on select "Waiting for Artwork Waiting for Diecut Waiting for Mockup Waiting for DTP Waiti…" at bounding box center [693, 337] width 371 height 21
click at [540, 336] on select "Waiting for Artwork Waiting for Diecut Waiting for Mockup Waiting for DTP Waiti…" at bounding box center [693, 337] width 371 height 21
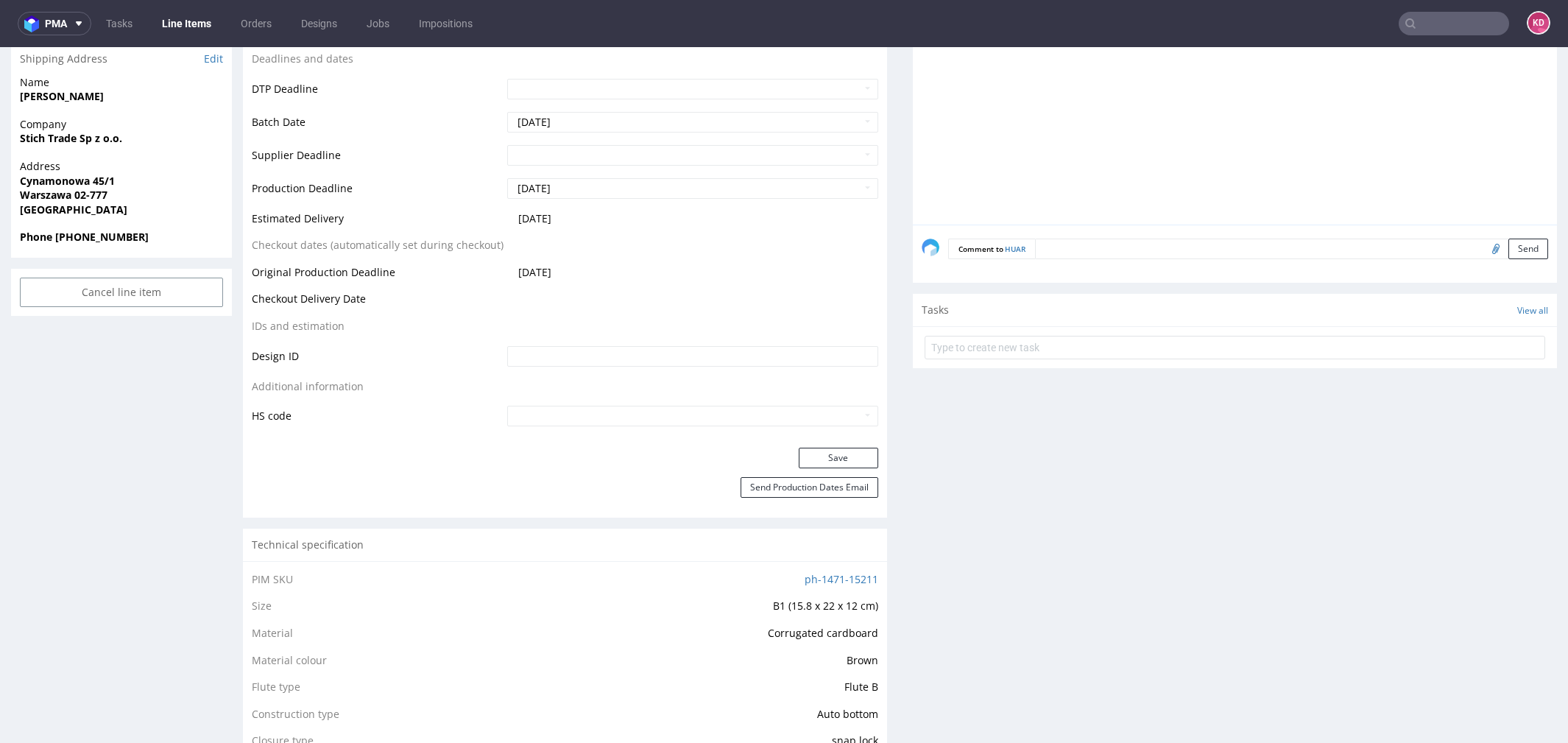
scroll to position [608, 0]
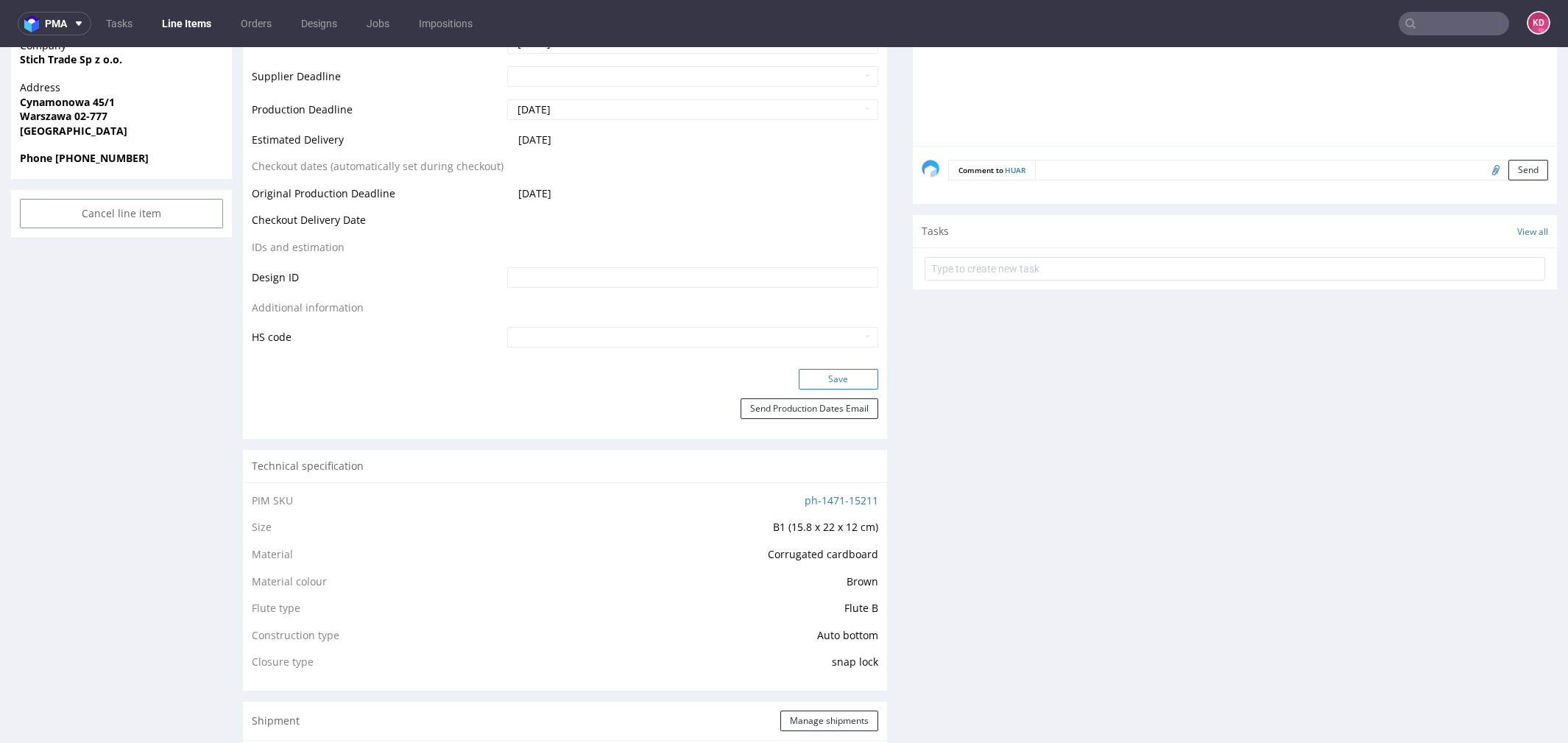
click at [825, 372] on button "Save" at bounding box center [838, 380] width 80 height 21
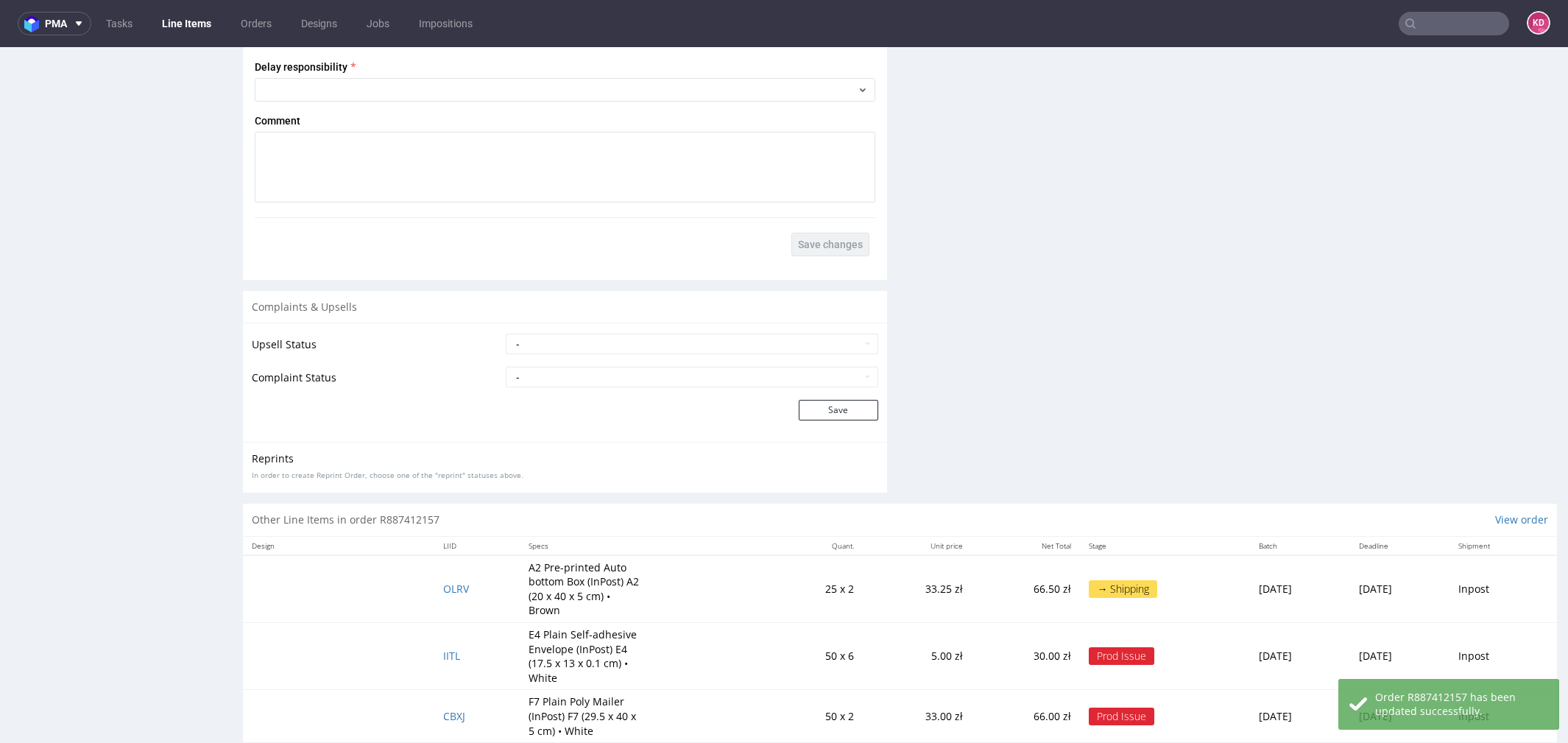
scroll to position [1997, 0]
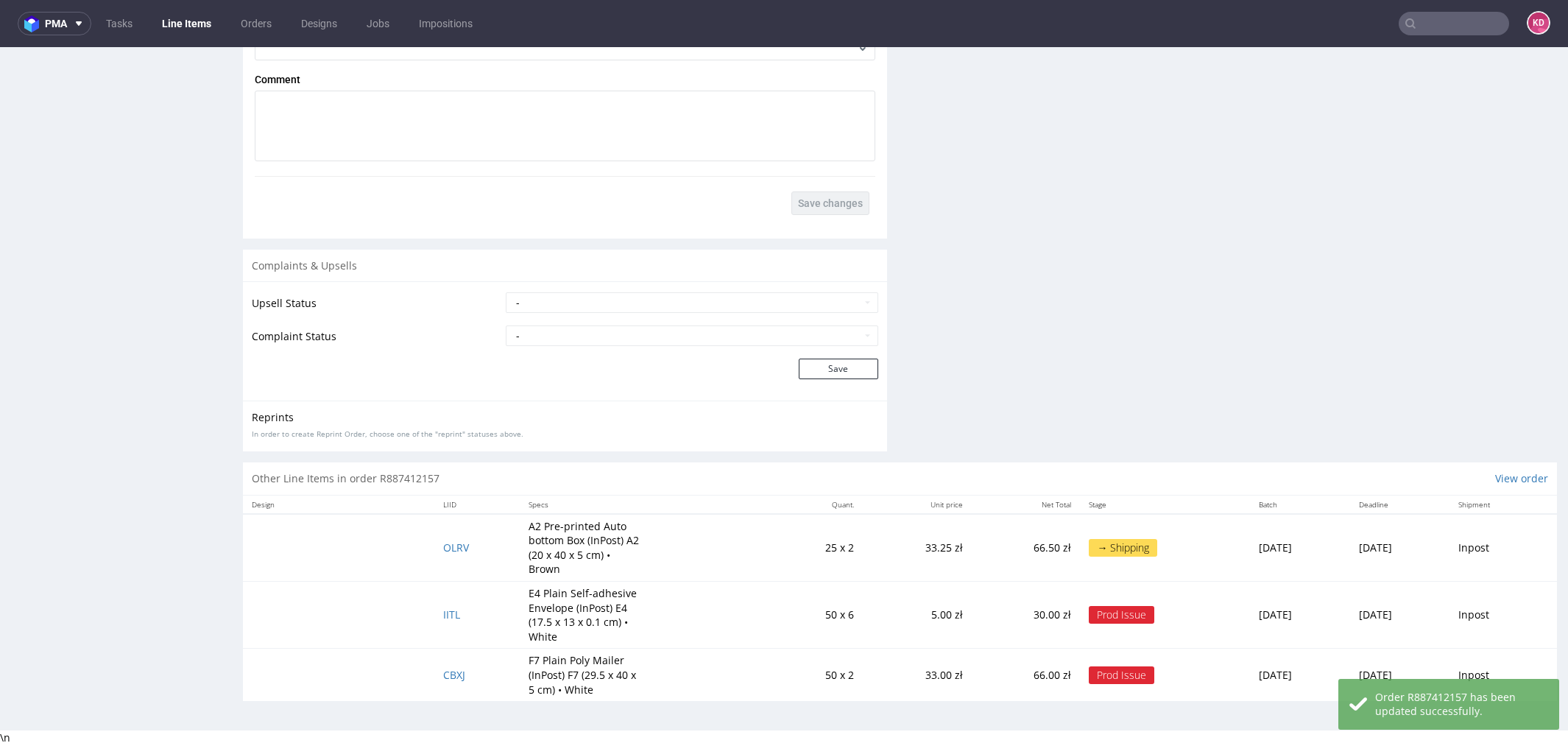
click at [435, 622] on td "IITL" at bounding box center [477, 615] width 86 height 67
click at [444, 610] on span "IITL" at bounding box center [452, 614] width 17 height 14
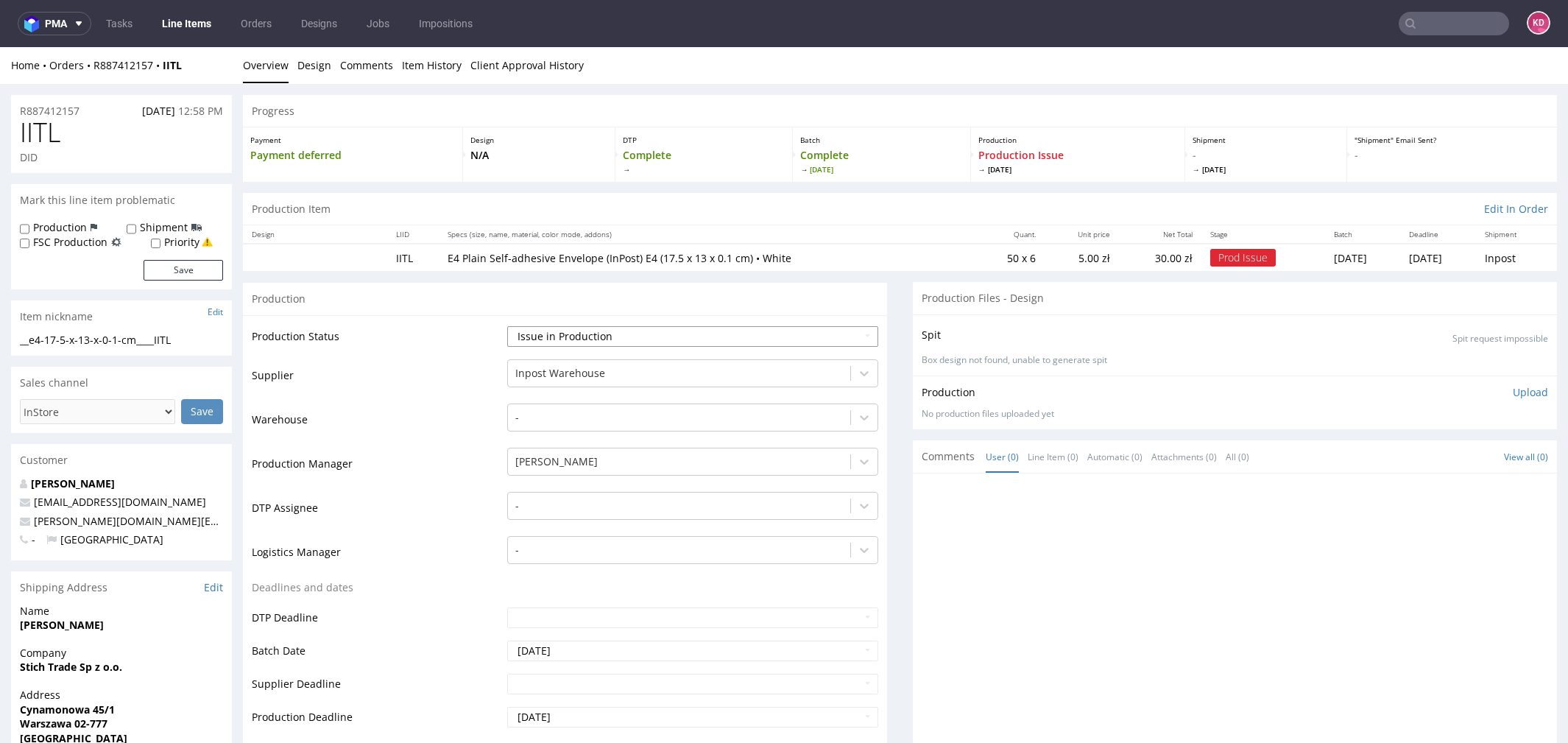
click at [623, 336] on select "Waiting for Artwork Waiting for Diecut Waiting for Mockup Waiting for DTP Waiti…" at bounding box center [693, 337] width 371 height 21
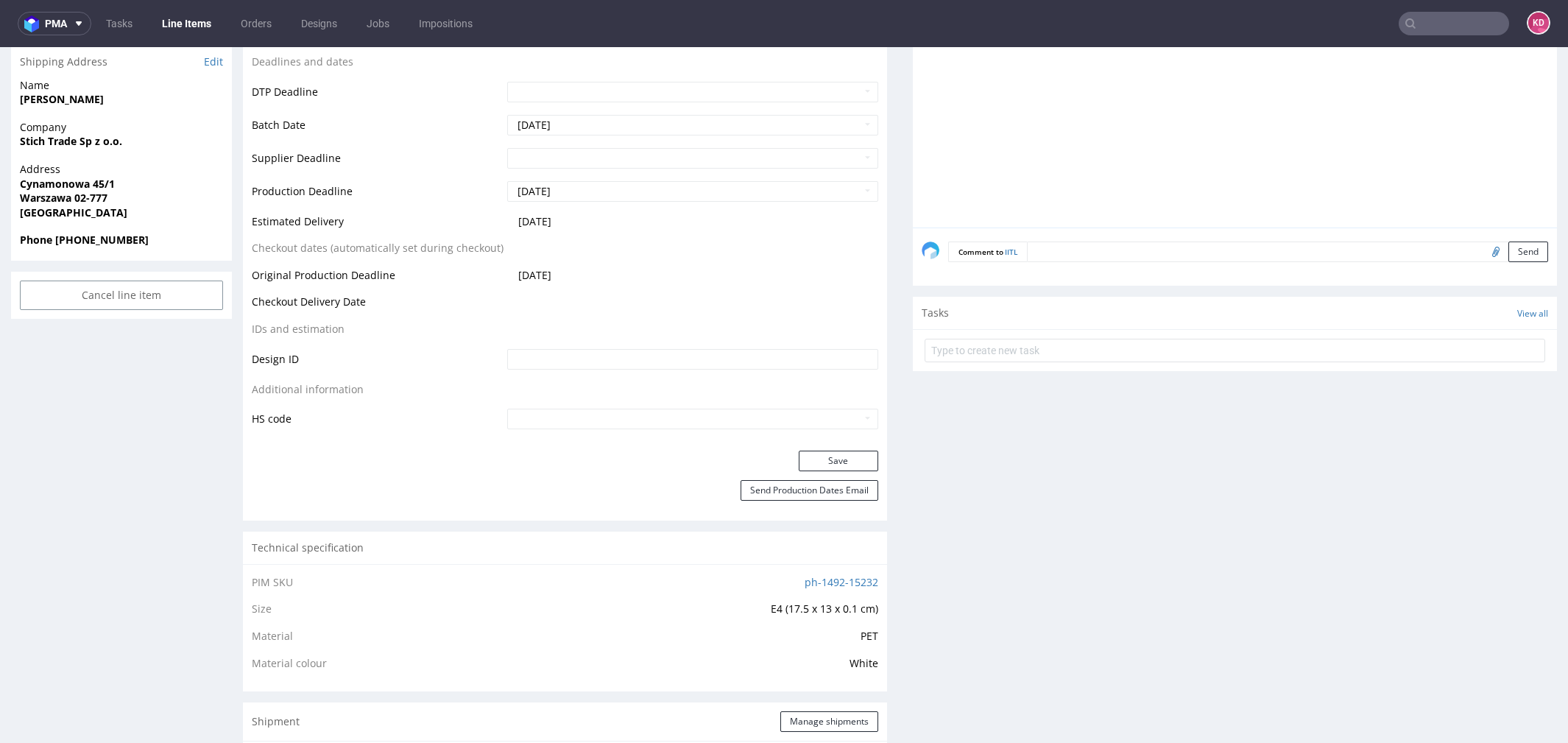
scroll to position [570, 0]
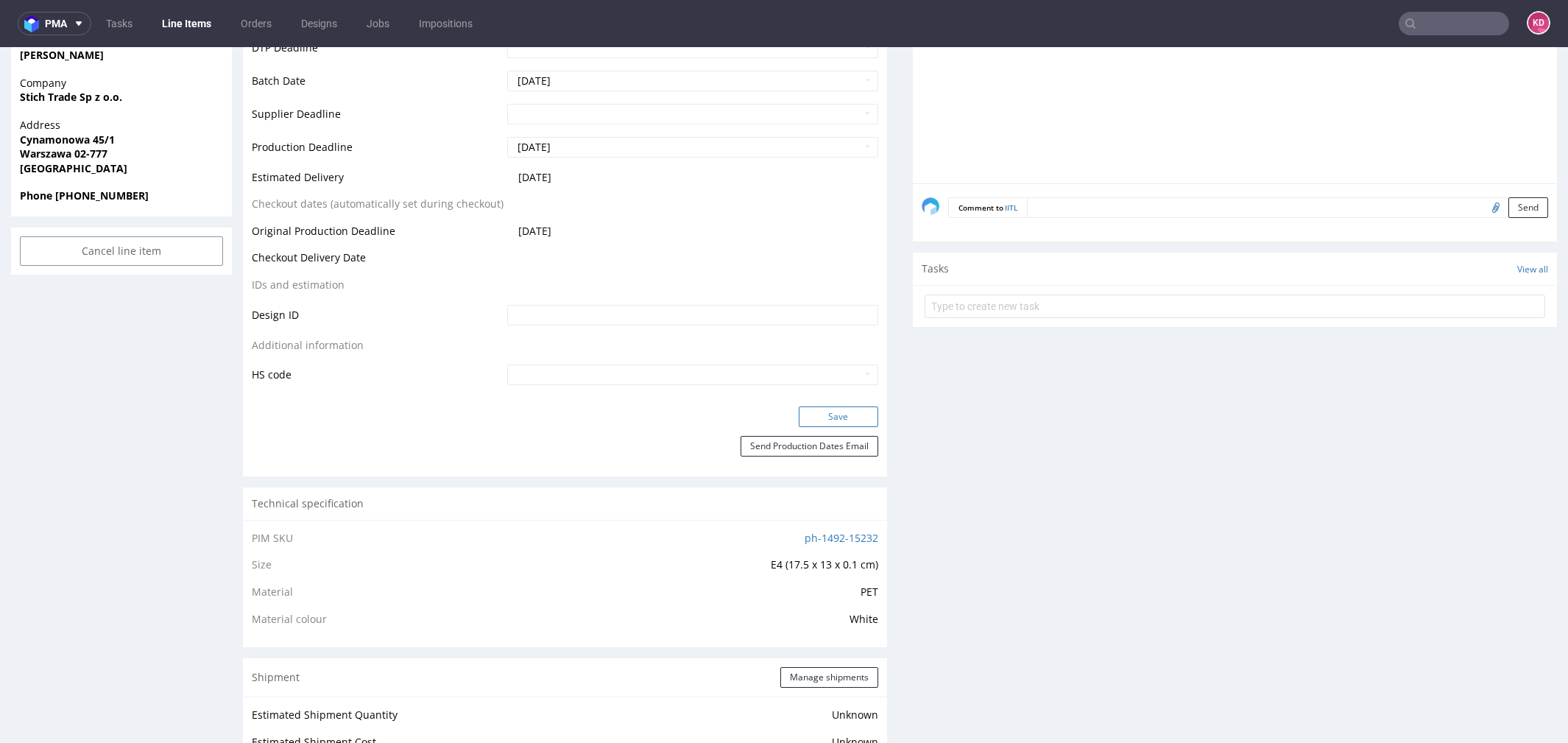
click at [829, 406] on button "Save" at bounding box center [838, 417] width 80 height 21
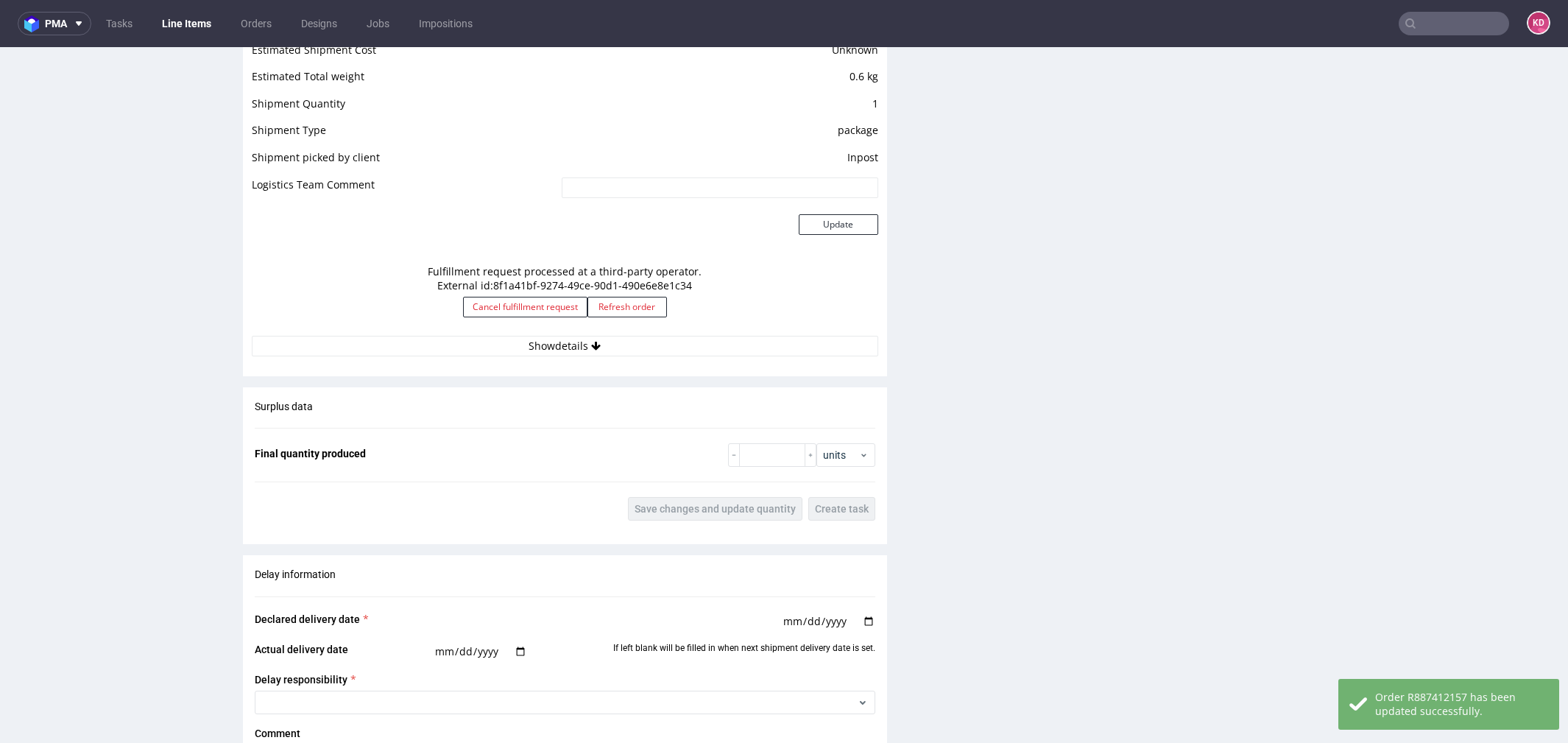
scroll to position [1276, 0]
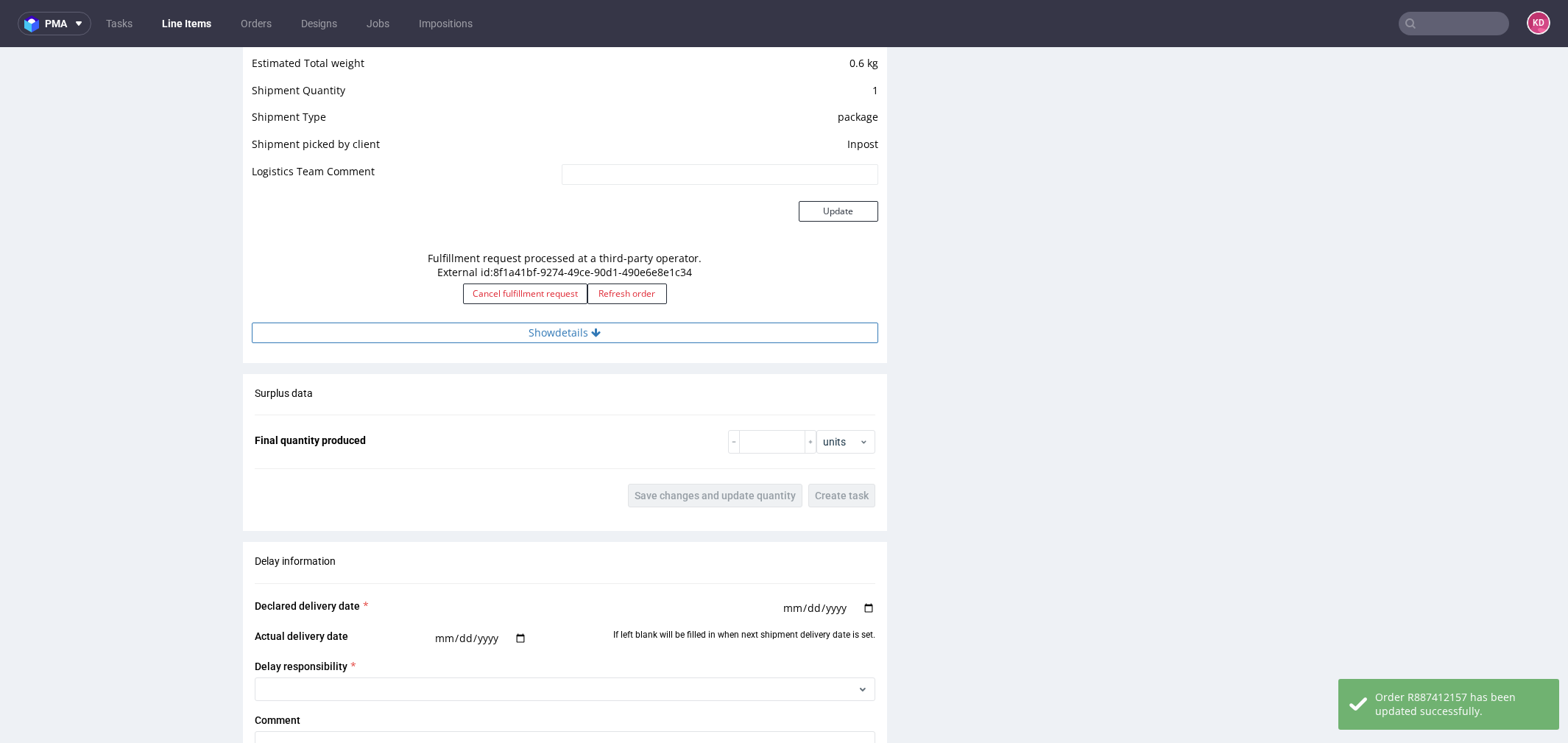
click at [551, 336] on button "Show details" at bounding box center [565, 333] width 627 height 21
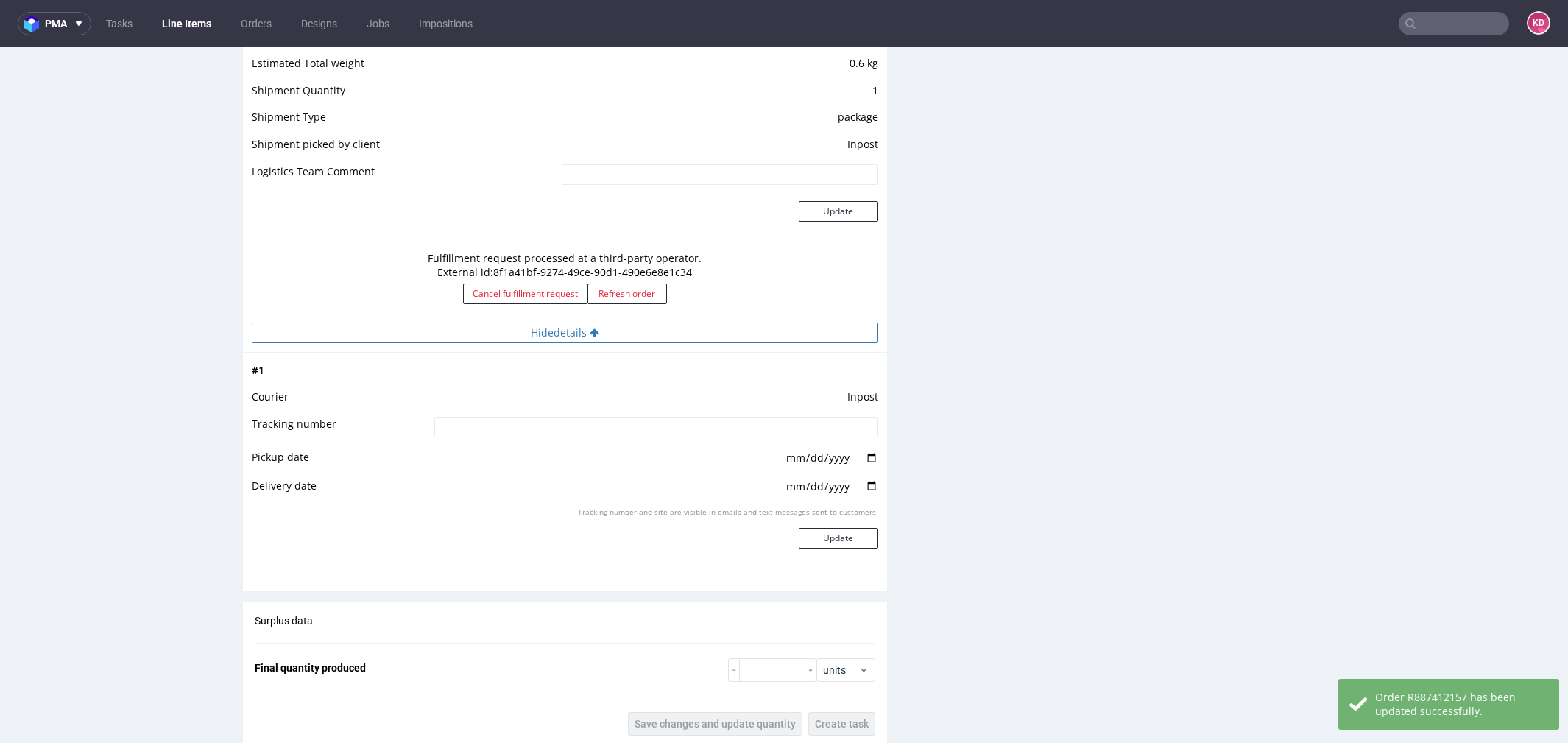
click at [551, 335] on button "Hide details" at bounding box center [565, 333] width 627 height 21
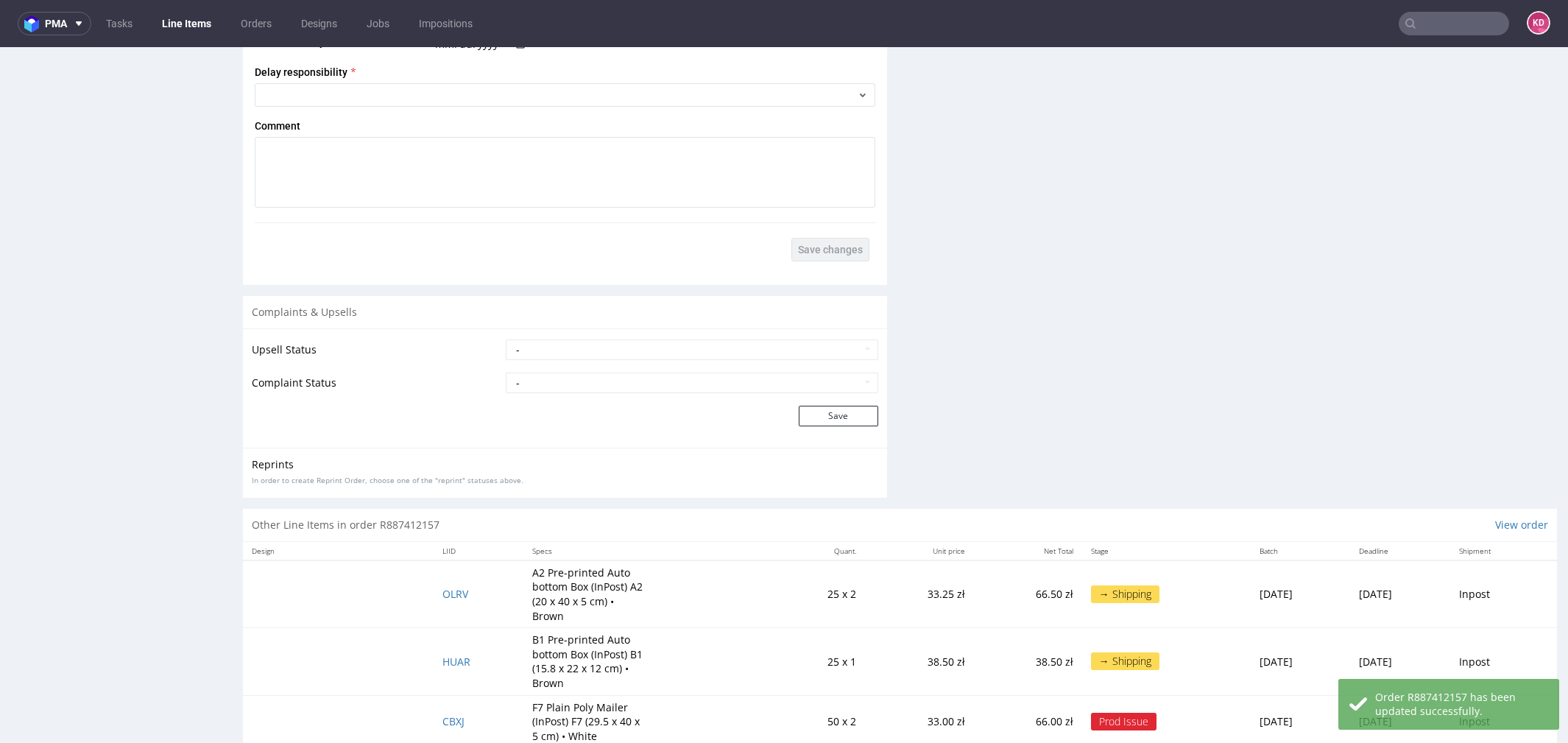
scroll to position [1916, 0]
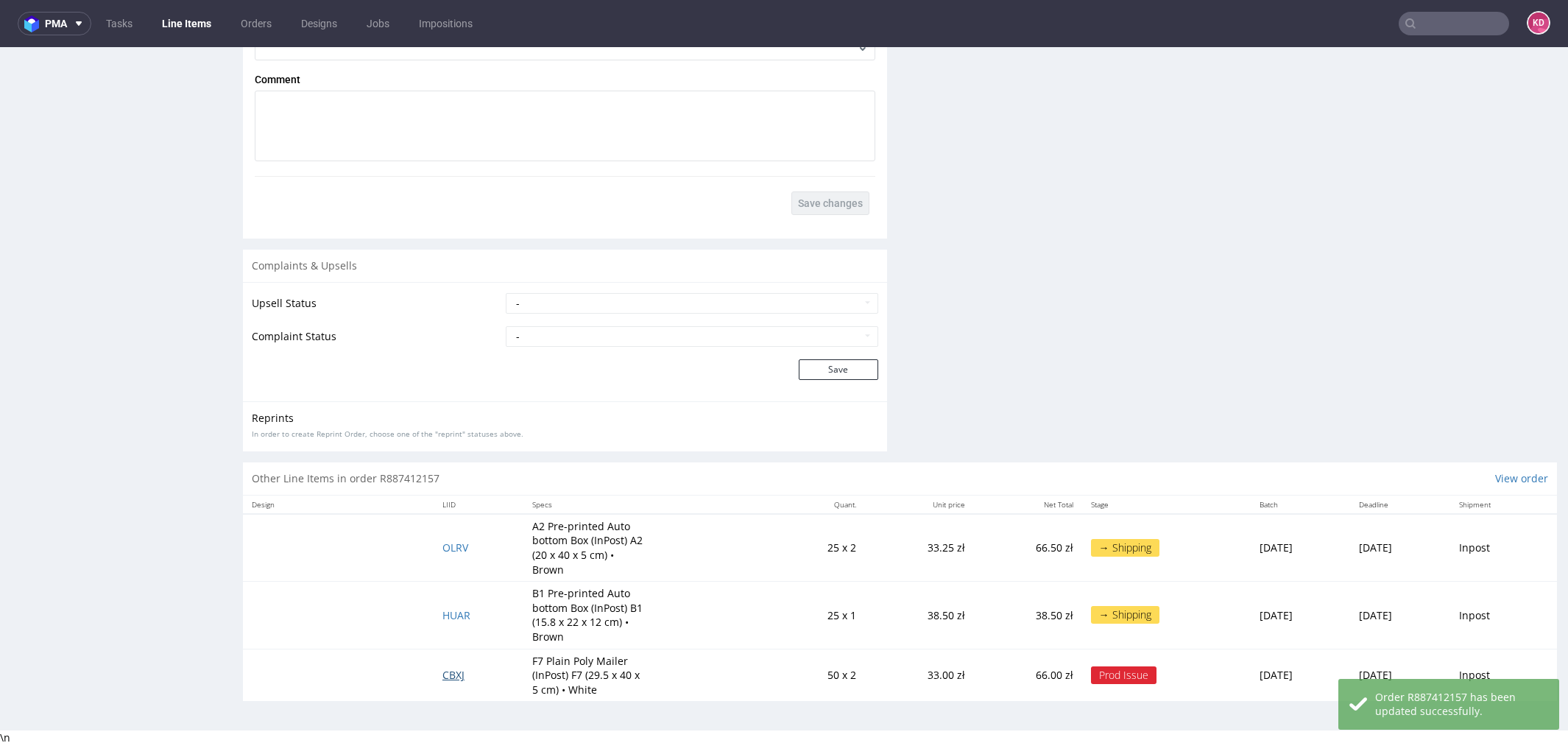
click at [443, 677] on span "CBXJ" at bounding box center [454, 675] width 22 height 14
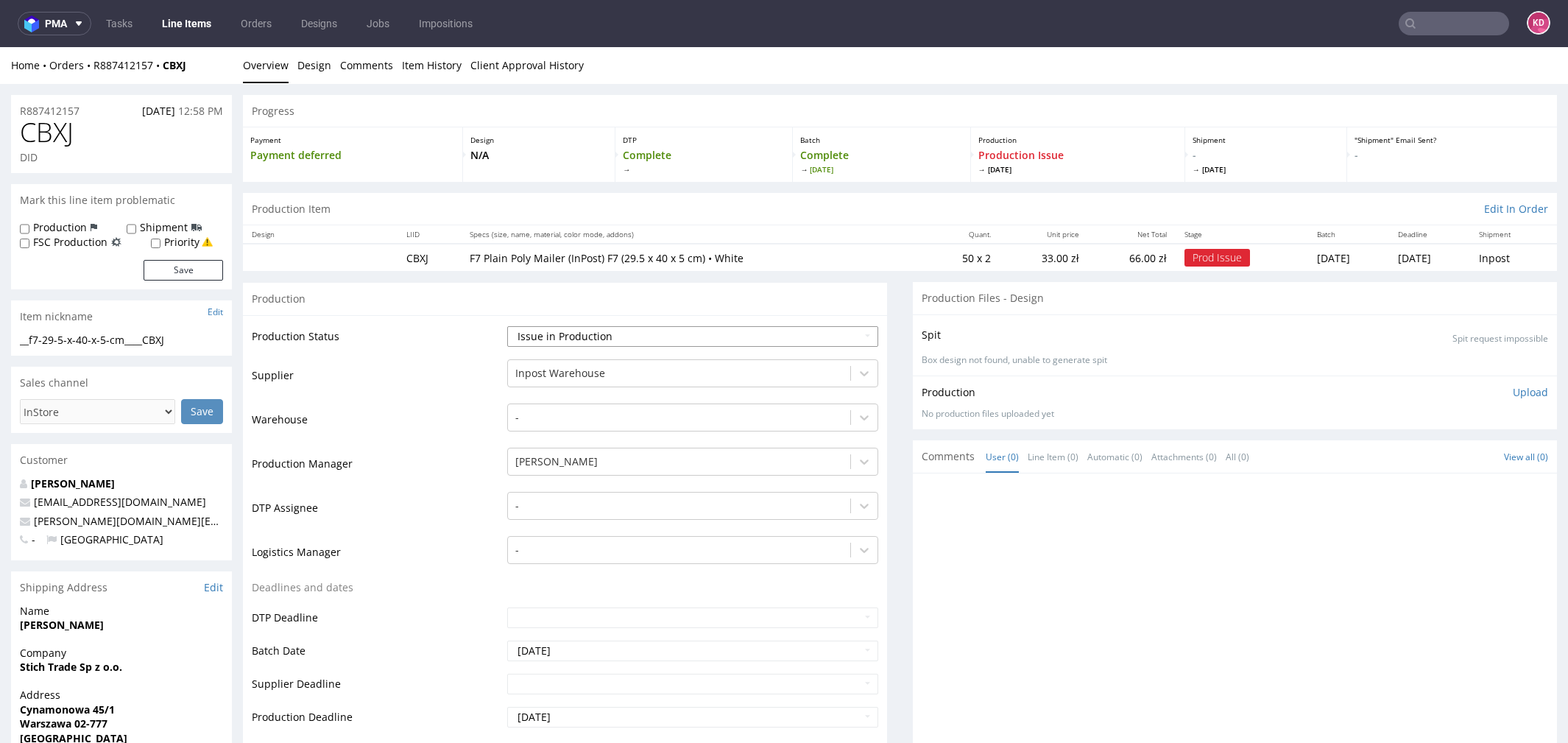
click at [726, 331] on select "Waiting for Artwork Waiting for Diecut Waiting for Mockup Waiting for DTP Waiti…" at bounding box center [693, 337] width 371 height 21
select select "sent_to_warehouse_fulfillment"
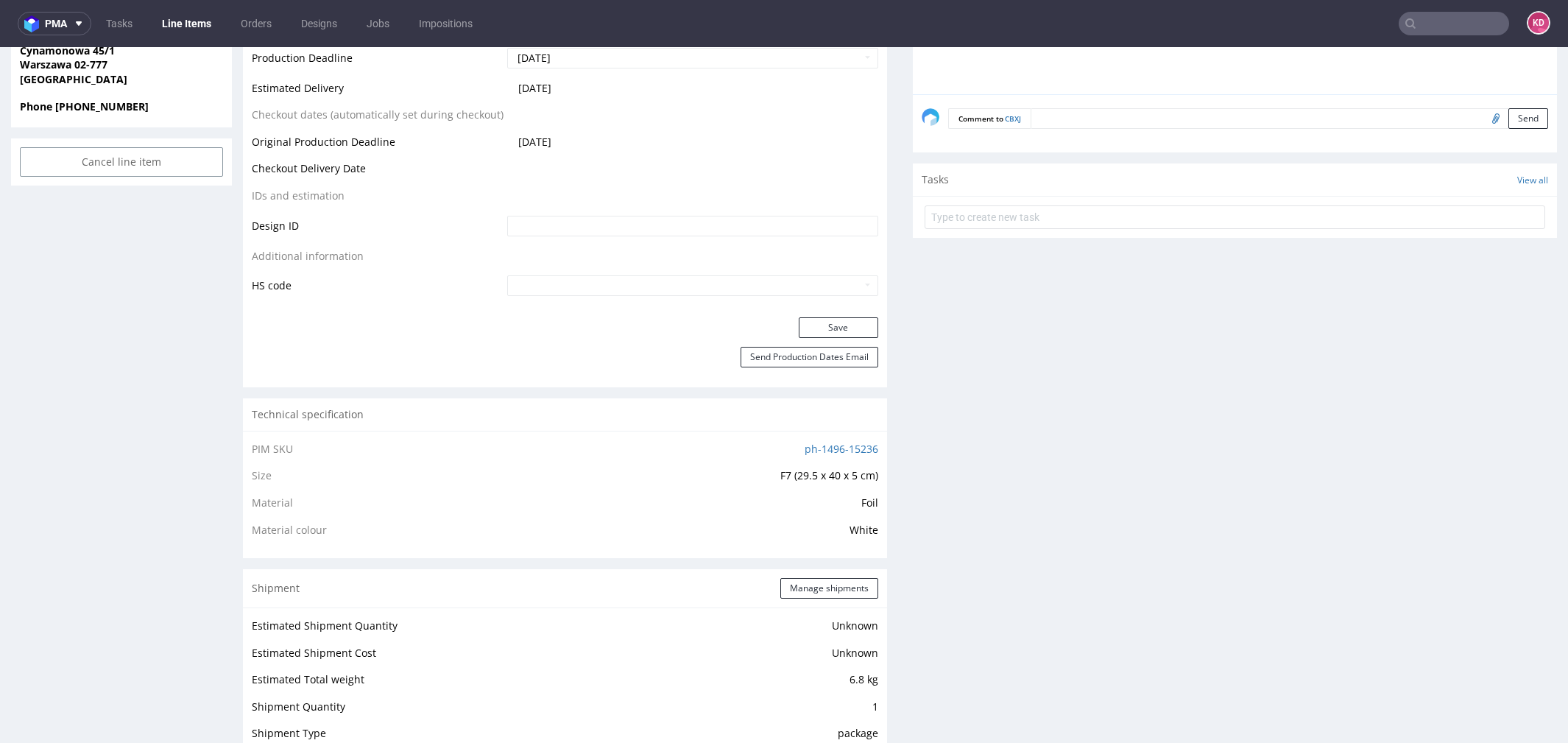
scroll to position [697, 0]
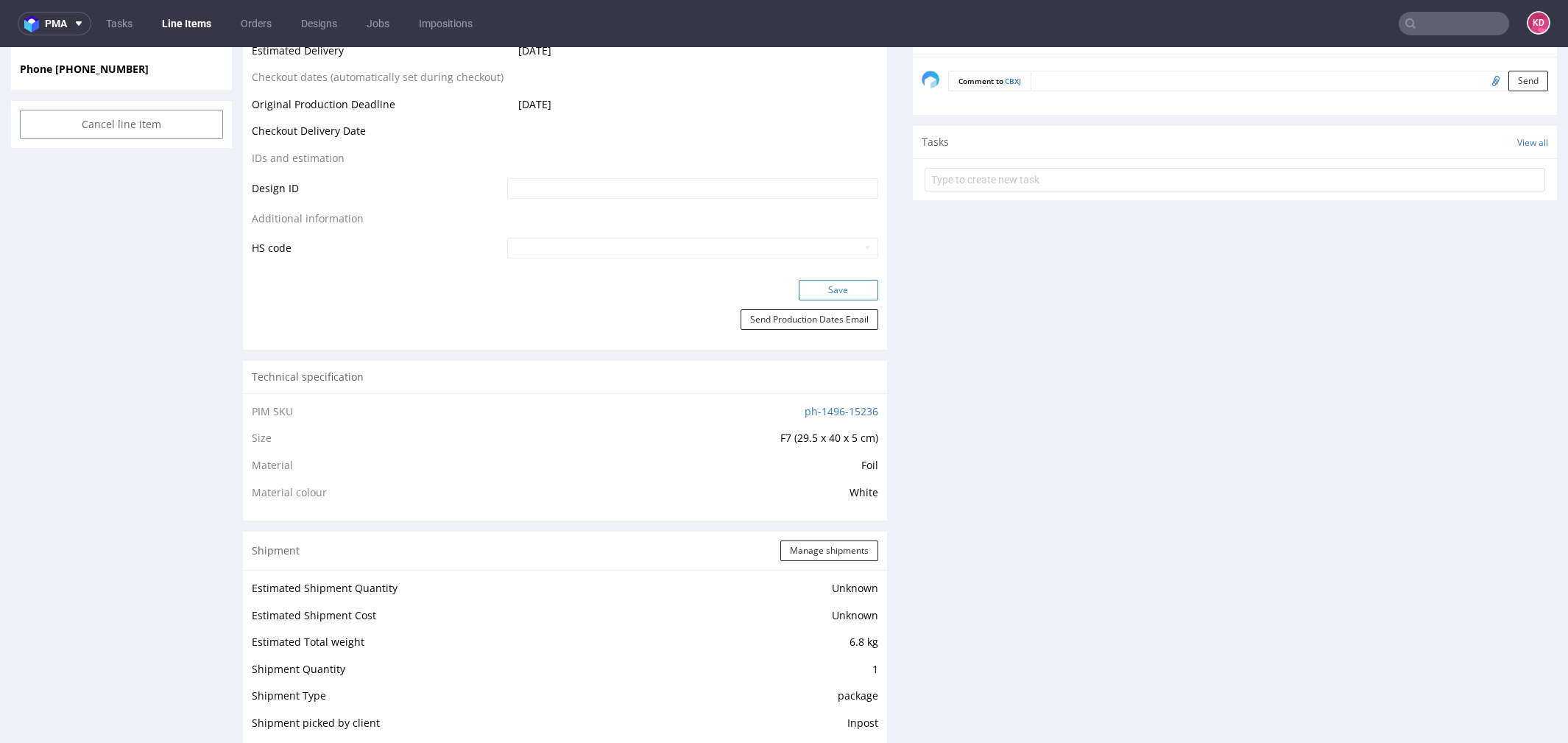
click at [848, 288] on button "Save" at bounding box center [838, 290] width 80 height 21
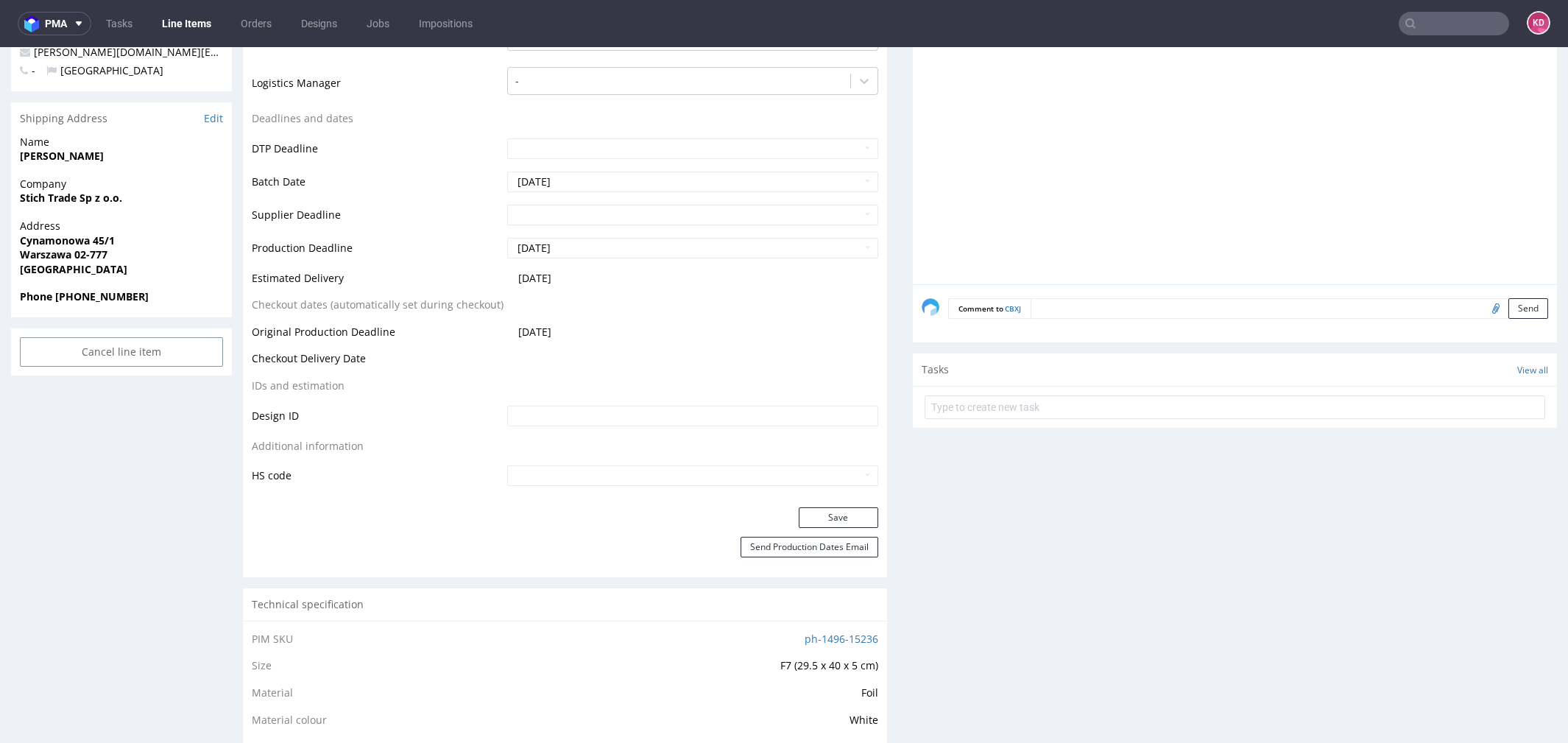
scroll to position [475, 0]
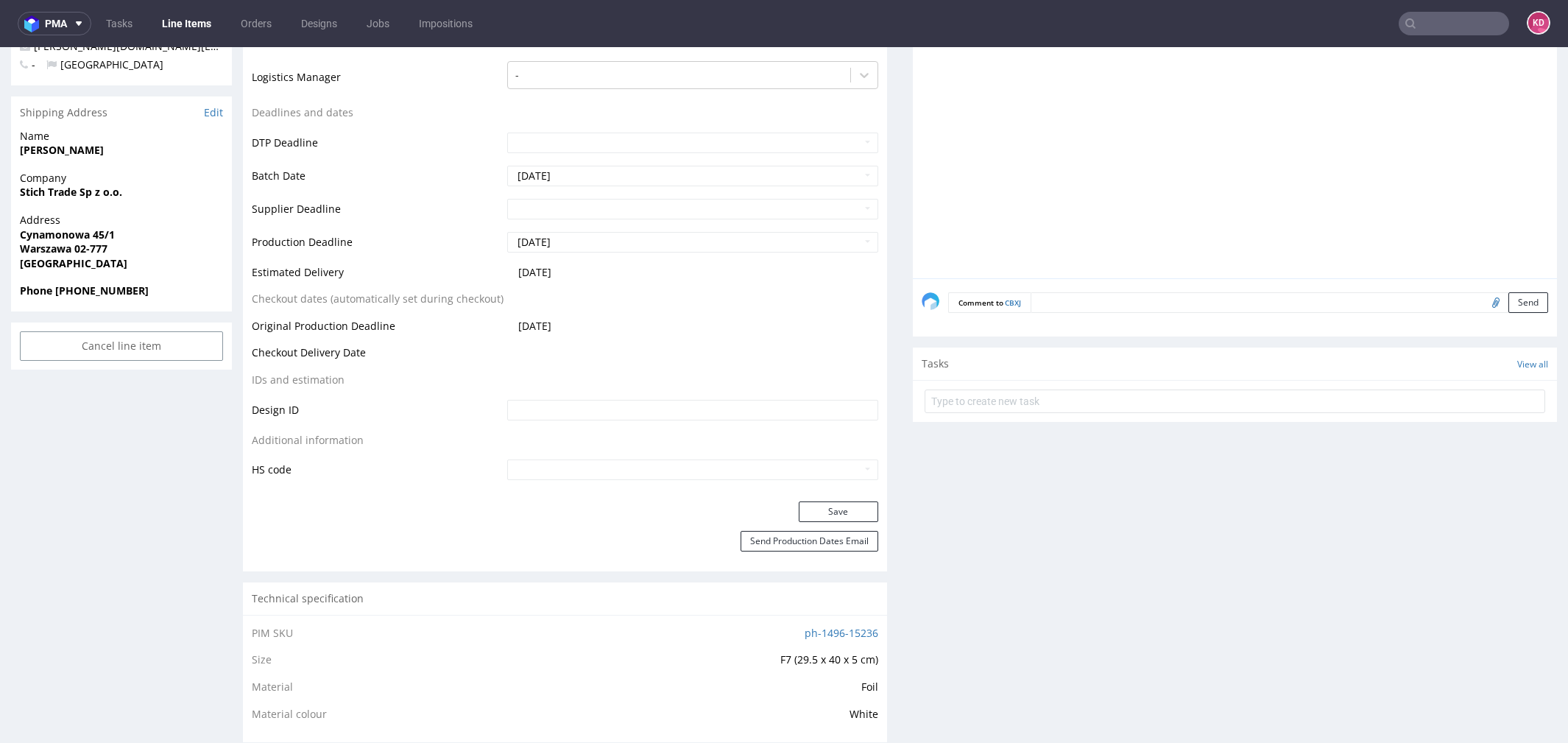
click at [839, 517] on button "Save" at bounding box center [838, 512] width 80 height 21
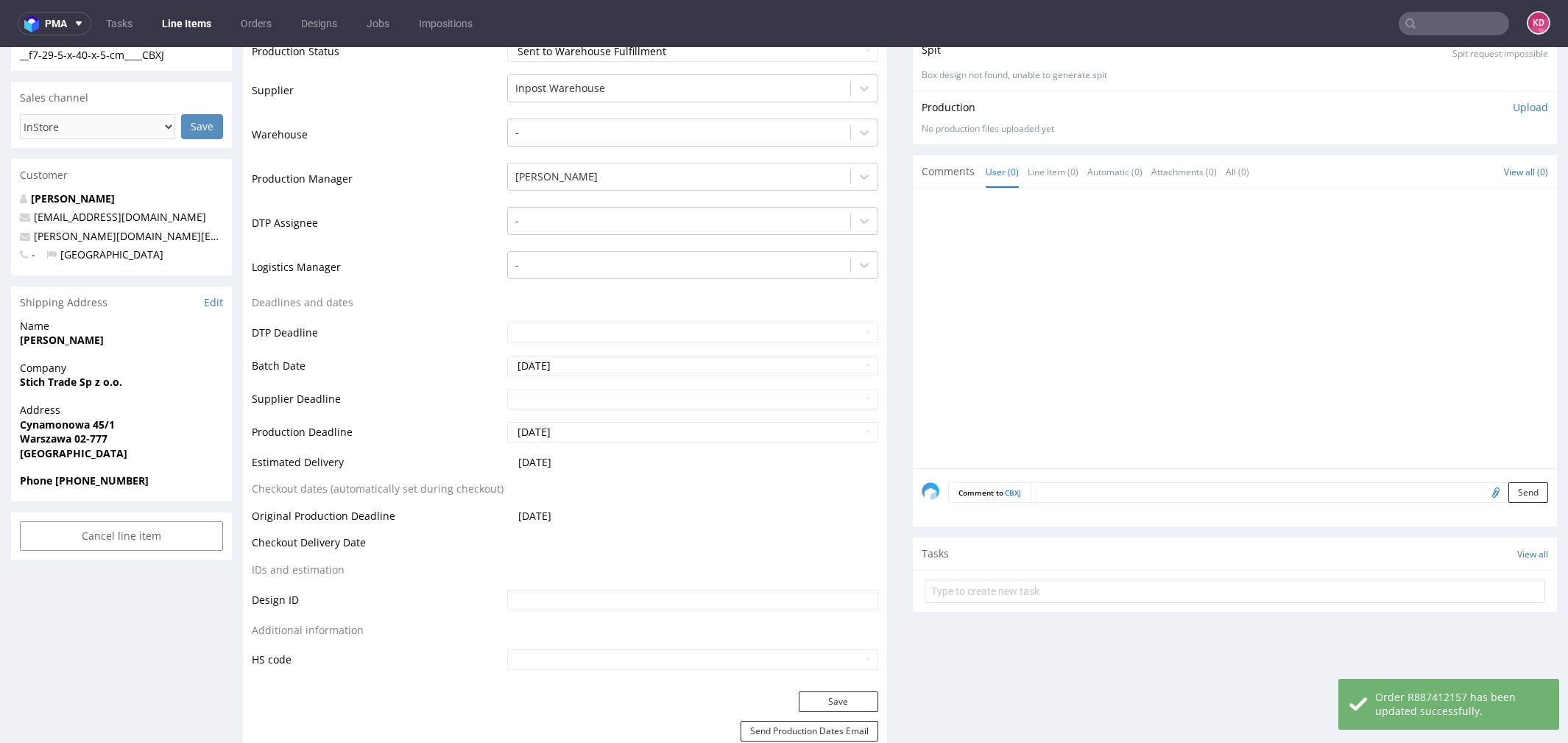
scroll to position [0, 0]
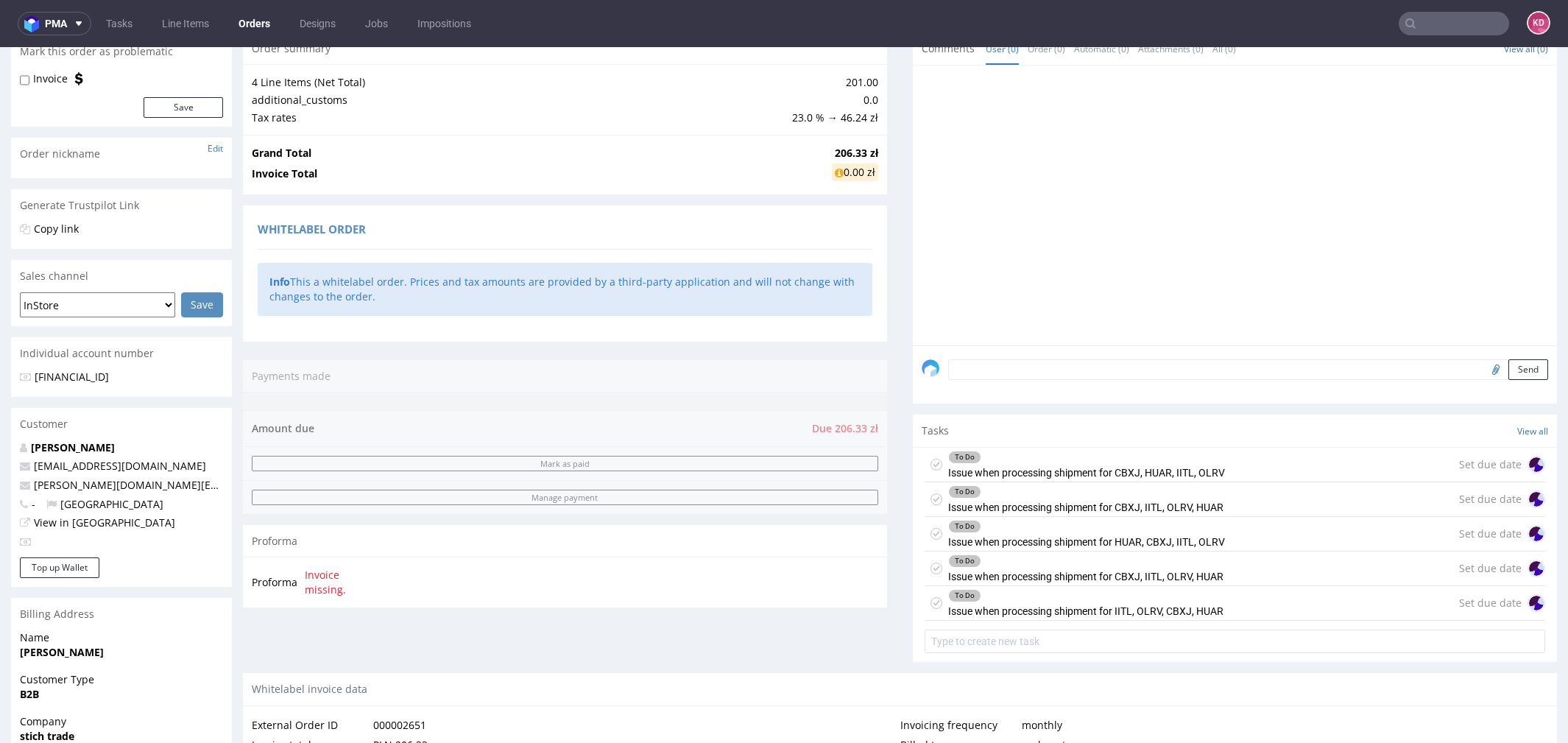
scroll to position [140, 0]
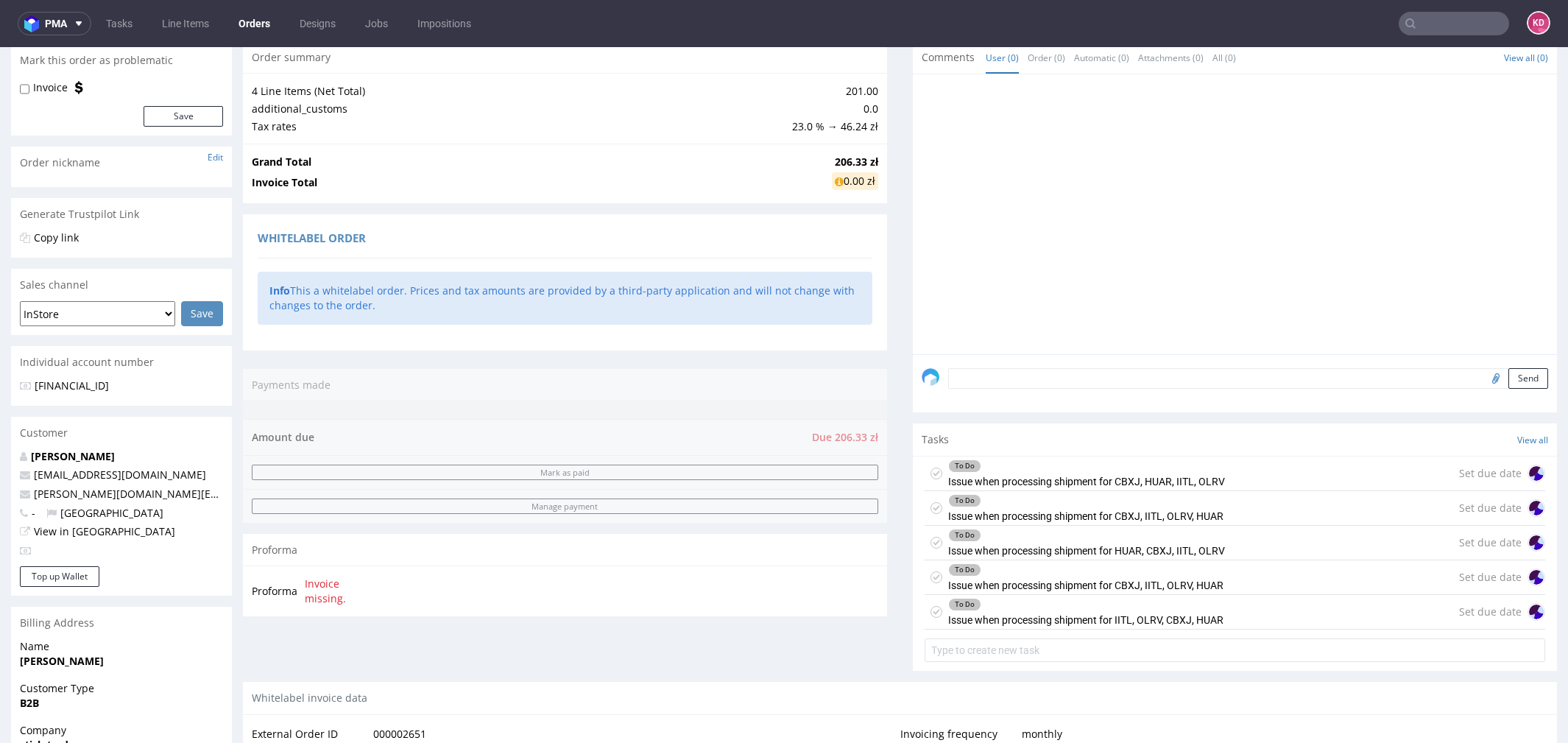
click at [932, 478] on div "To Do Issue when processing shipment for CBXJ, HUAR, IITL, OLRV" at bounding box center [1075, 473] width 301 height 34
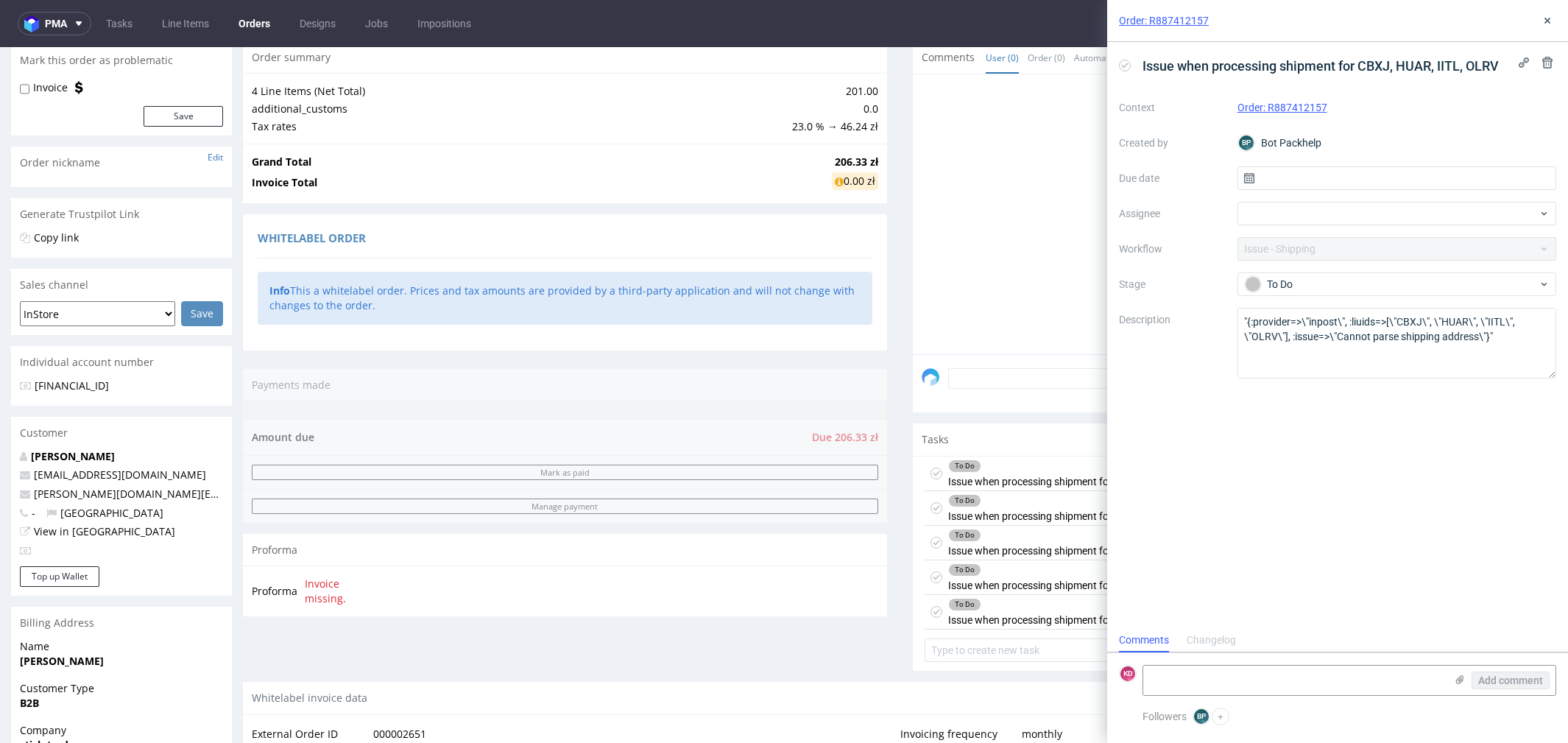
scroll to position [11, 0]
click at [1286, 287] on div "To Do" at bounding box center [1392, 284] width 293 height 16
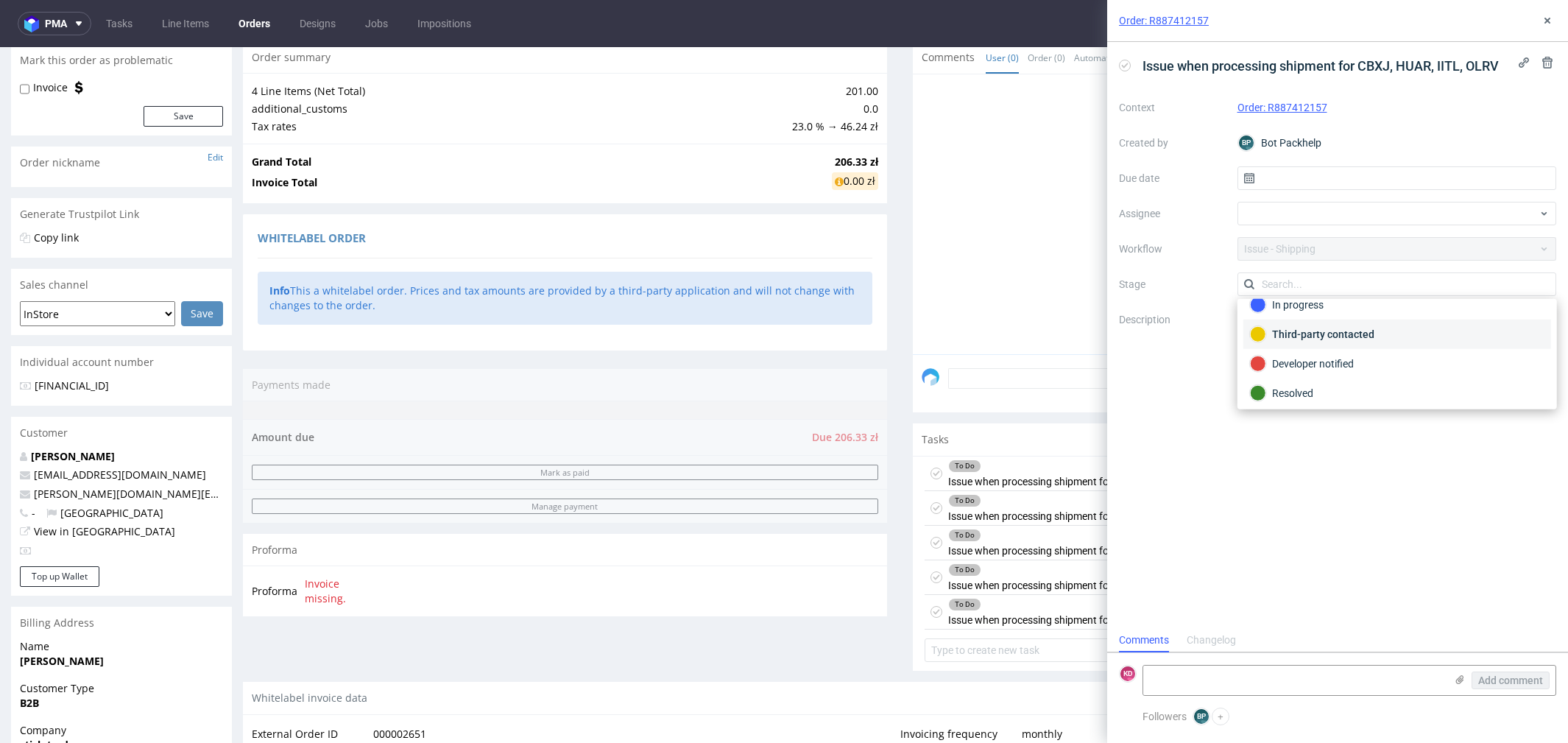
scroll to position [46, 0]
click at [1286, 395] on div "Resolved" at bounding box center [1398, 391] width 295 height 16
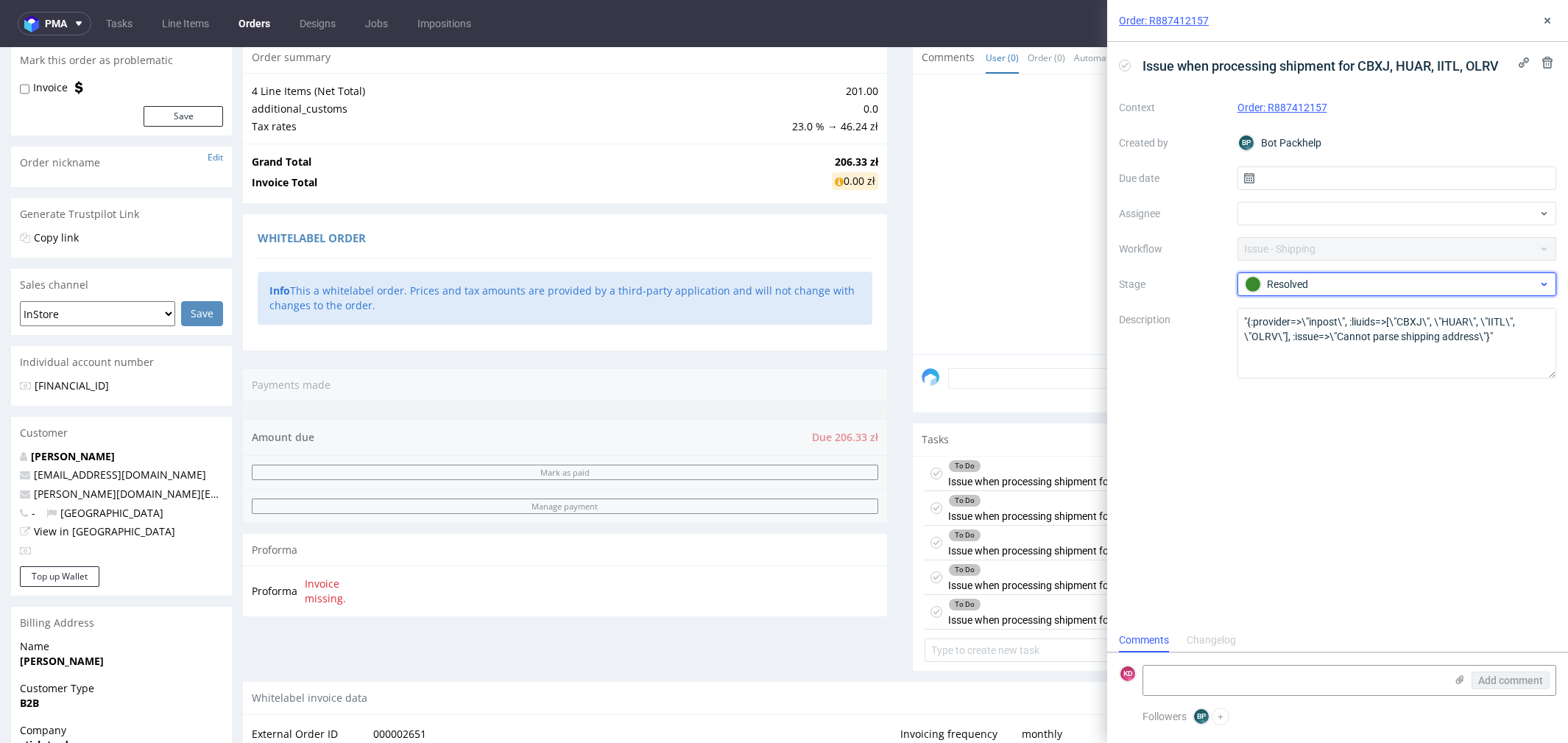
click at [1432, 283] on div "Resolved" at bounding box center [1392, 284] width 293 height 16
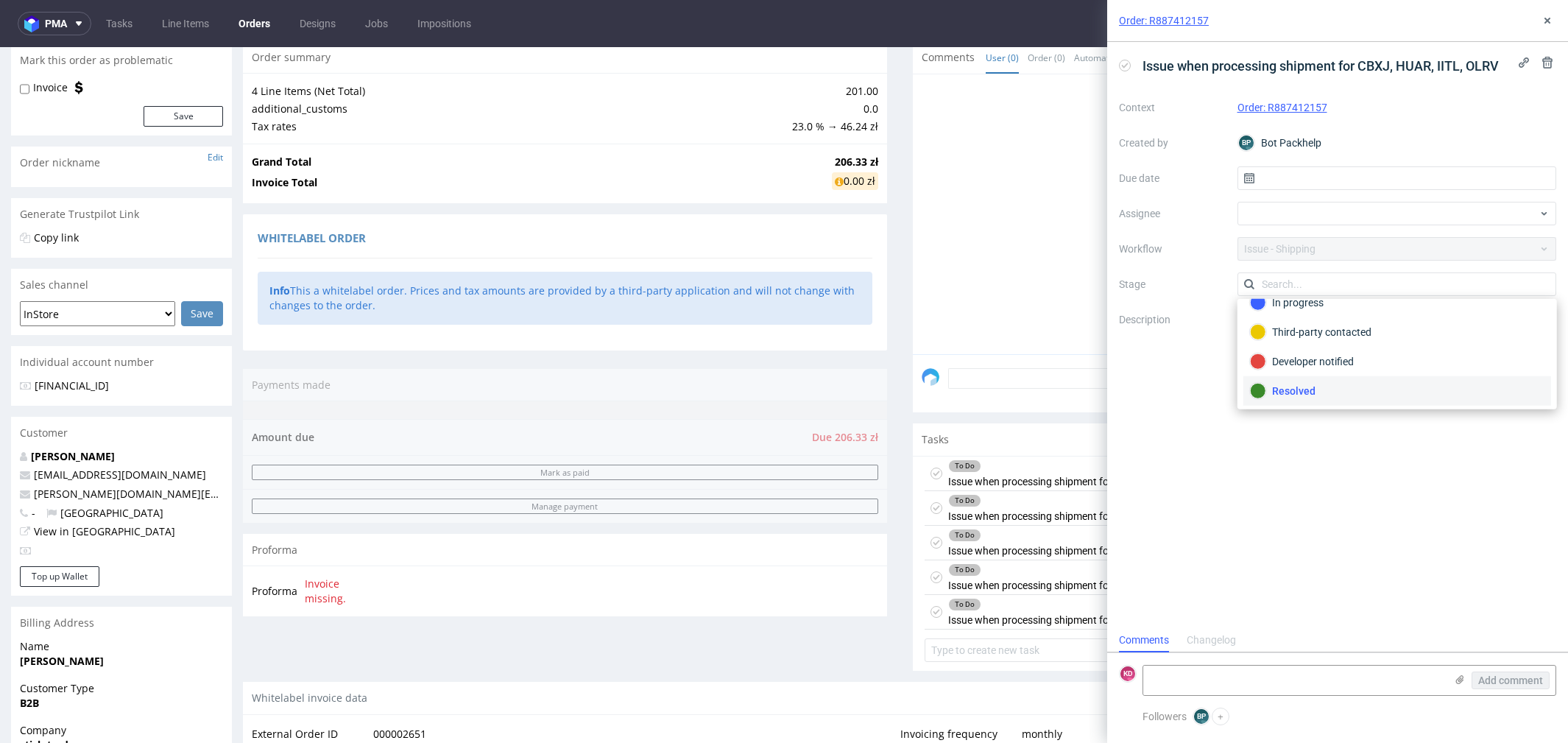
click at [1335, 526] on div "Issue when processing shipment for CBXJ, HUAR, IITL, OLRV Context Order: R88741…" at bounding box center [1337, 335] width 461 height 587
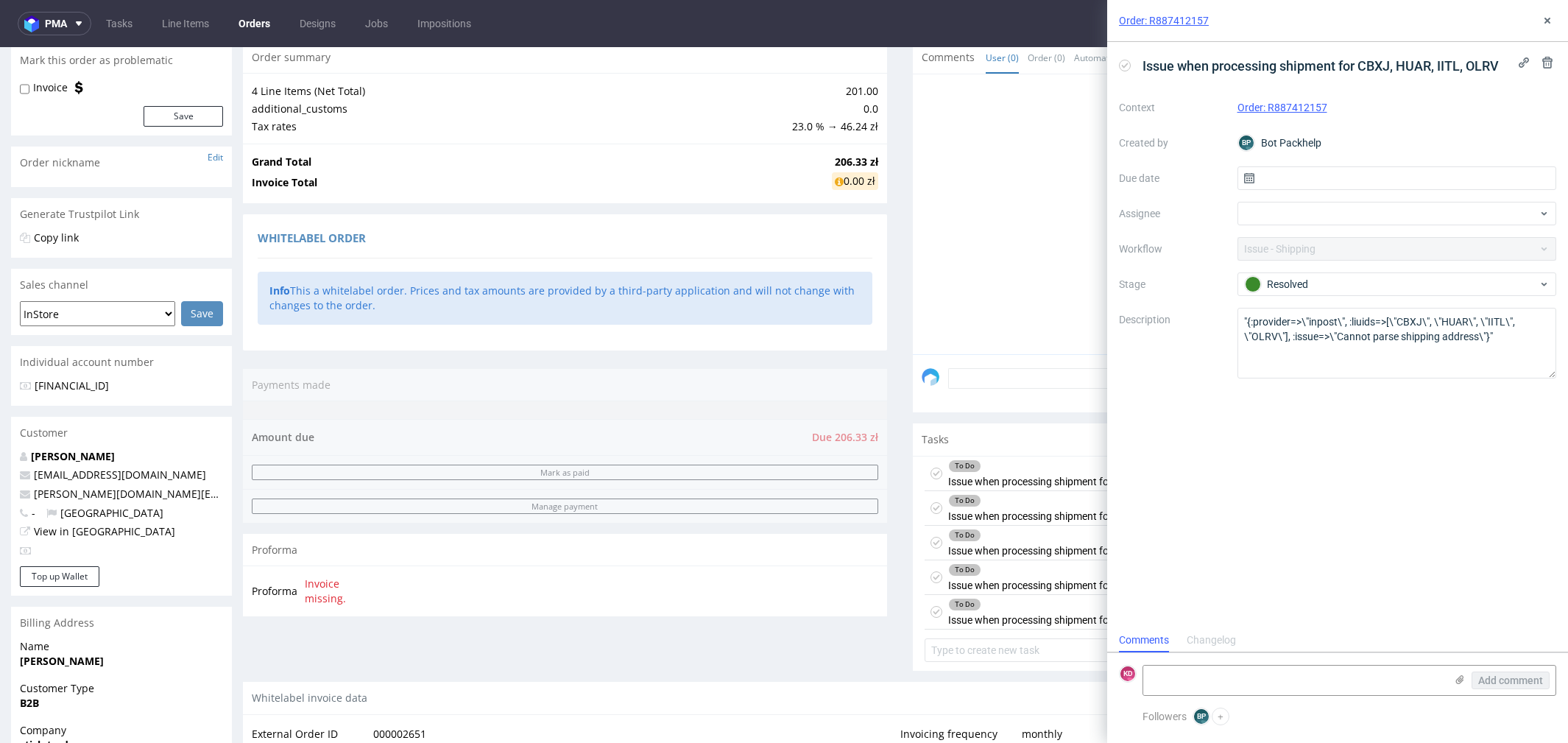
click at [1209, 646] on div "Changelog" at bounding box center [1212, 641] width 49 height 24
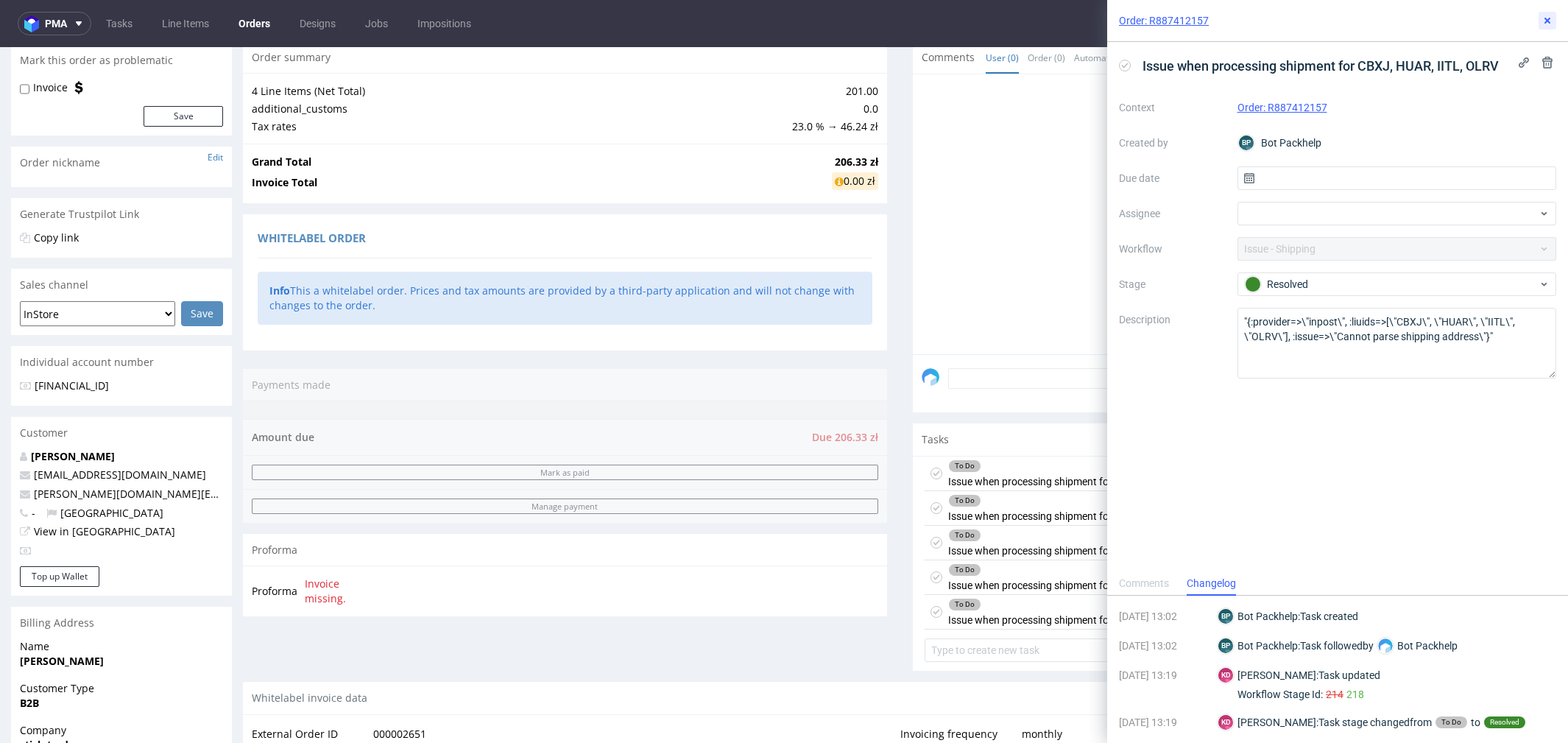
click at [1548, 23] on icon at bounding box center [1548, 21] width 12 height 12
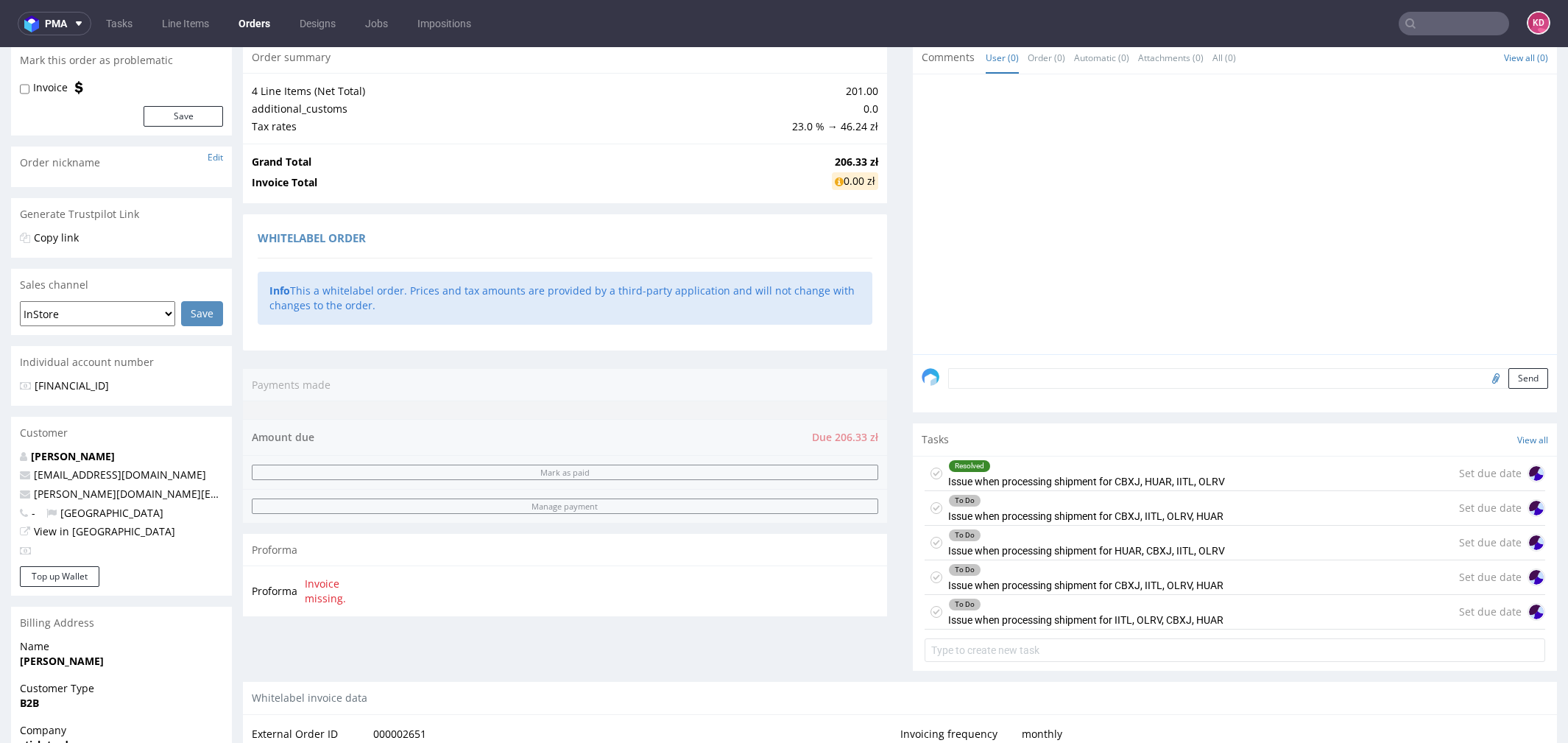
click at [957, 499] on div "To Do" at bounding box center [964, 501] width 32 height 12
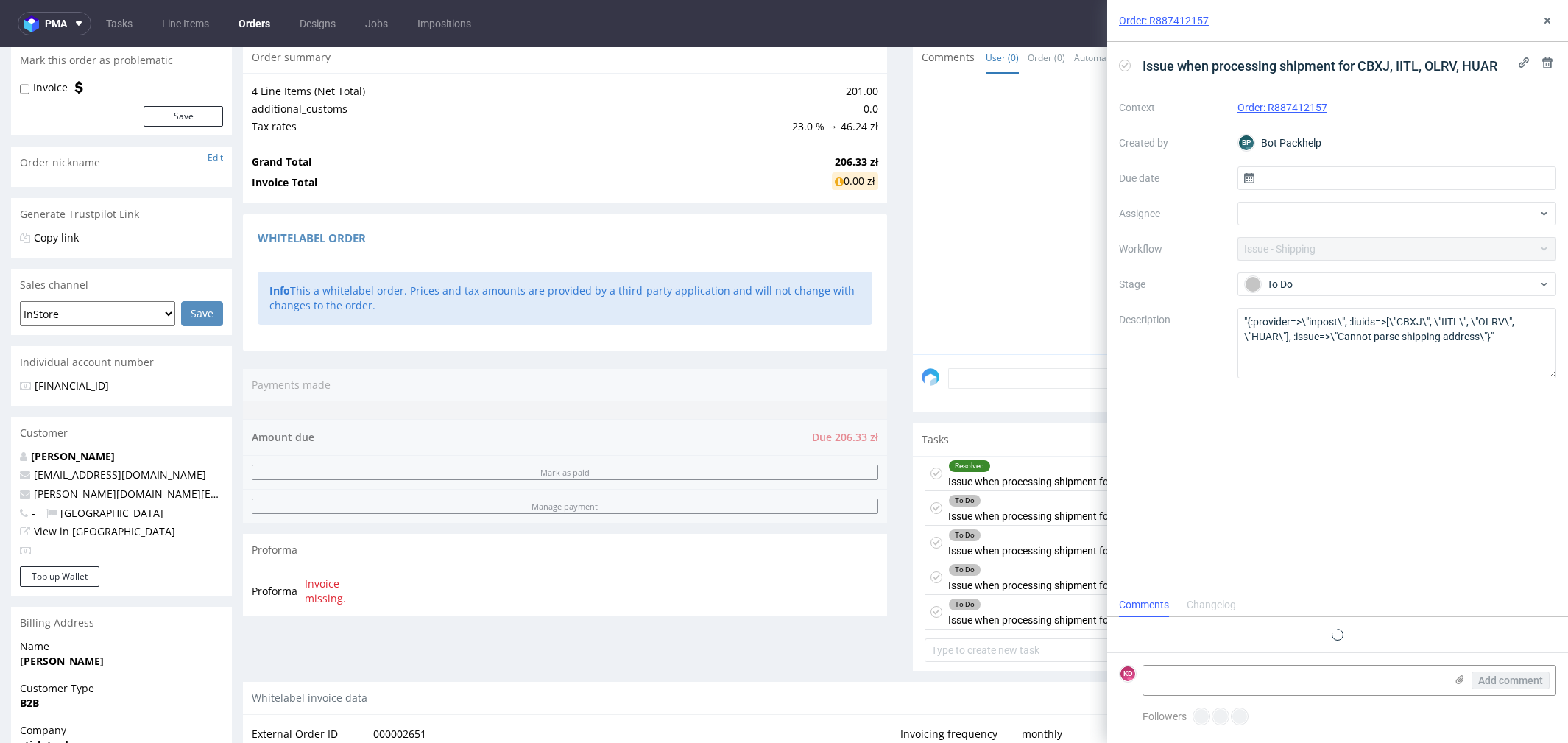
scroll to position [11, 0]
click at [1299, 283] on div "To Do" at bounding box center [1392, 284] width 293 height 16
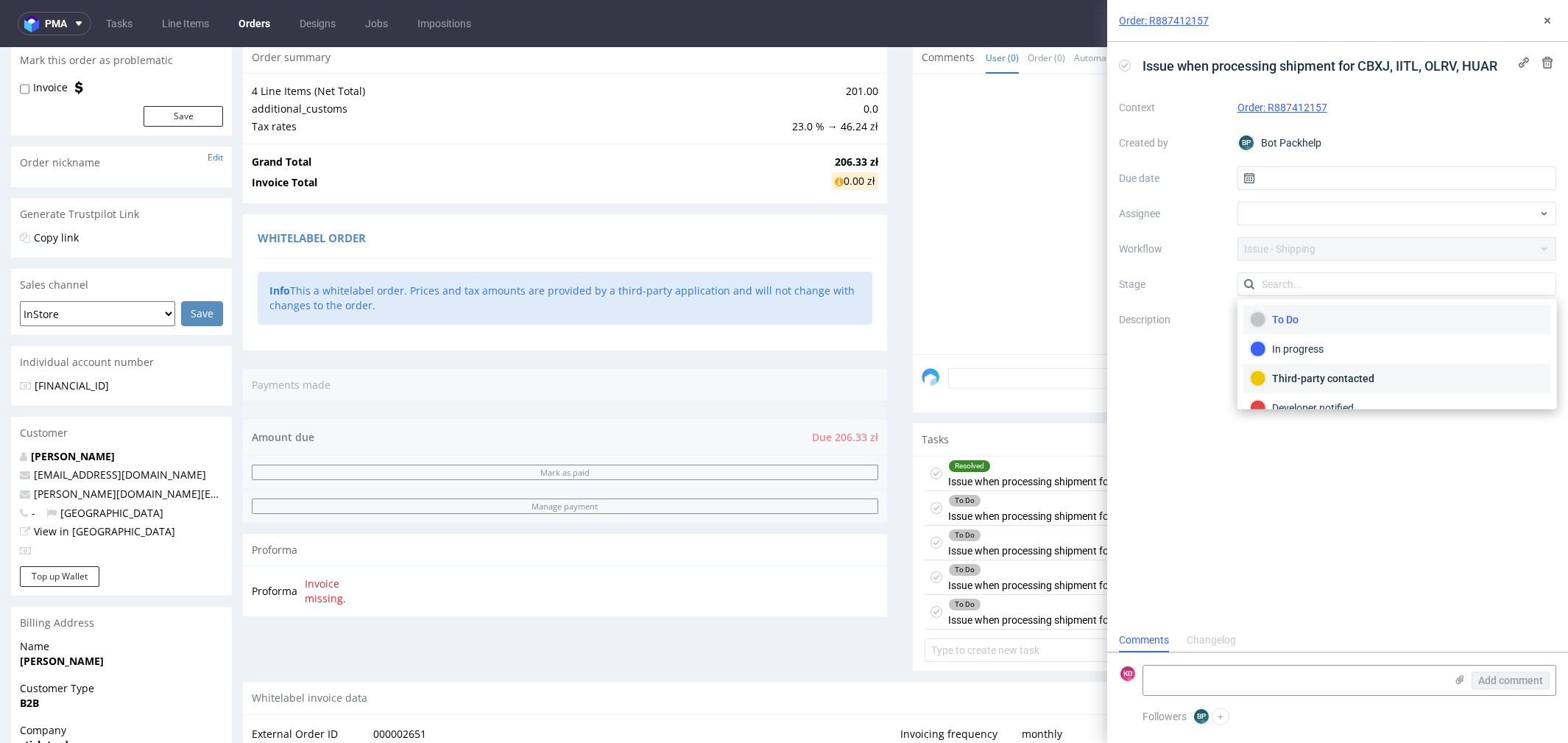
scroll to position [46, 0]
click at [1289, 383] on div "Resolved" at bounding box center [1398, 391] width 295 height 16
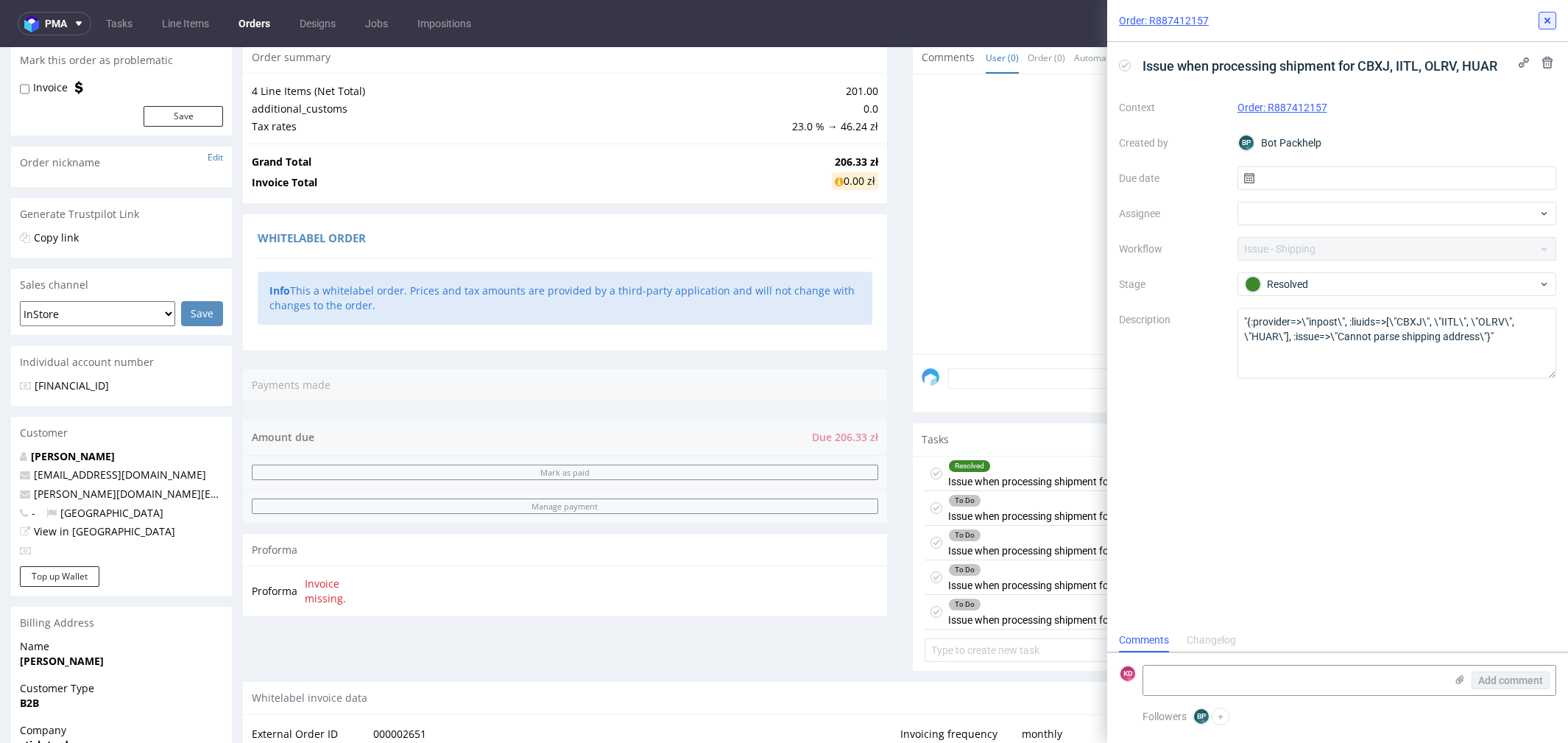
click at [1547, 20] on use at bounding box center [1548, 21] width 6 height 6
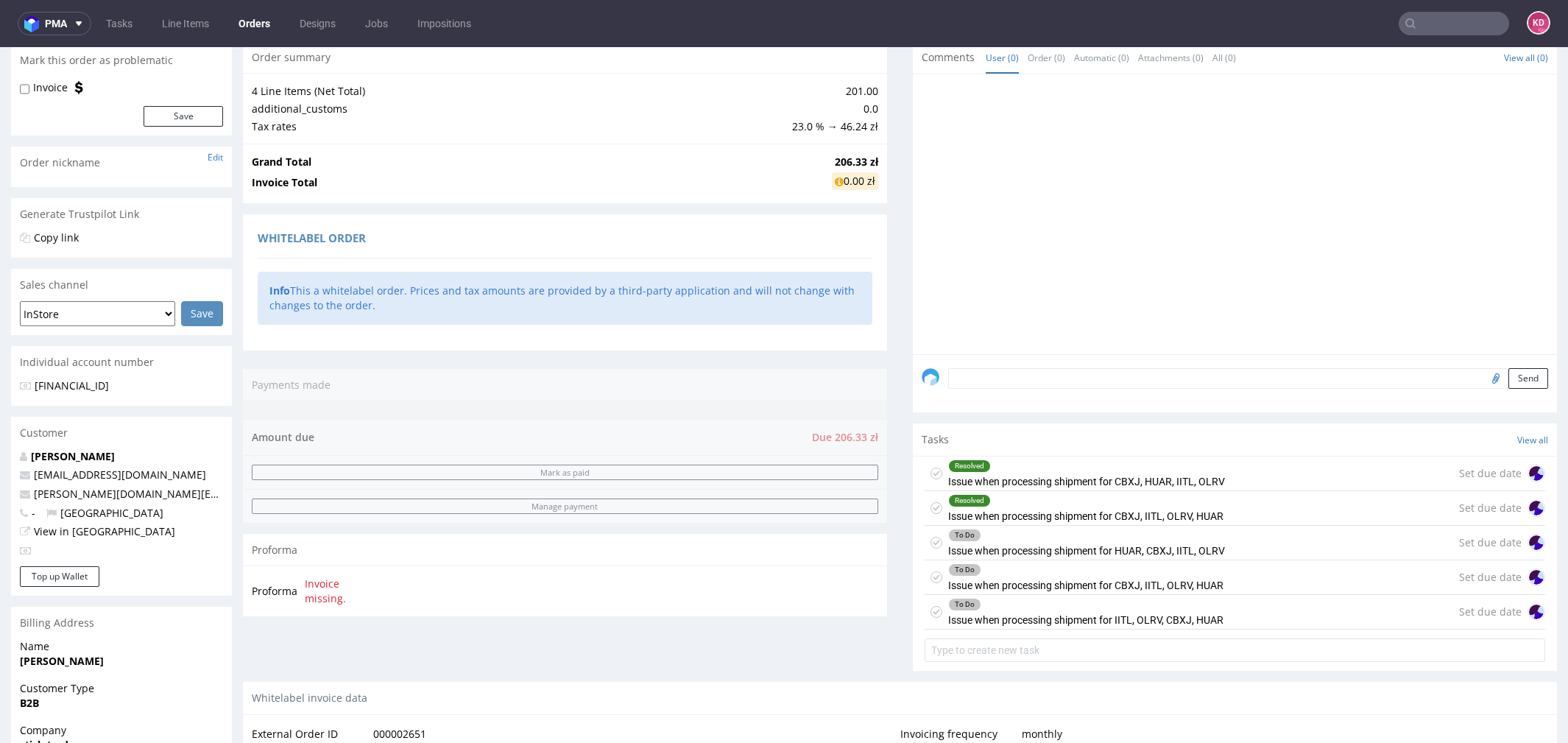
click at [957, 534] on div "To Do" at bounding box center [964, 535] width 32 height 12
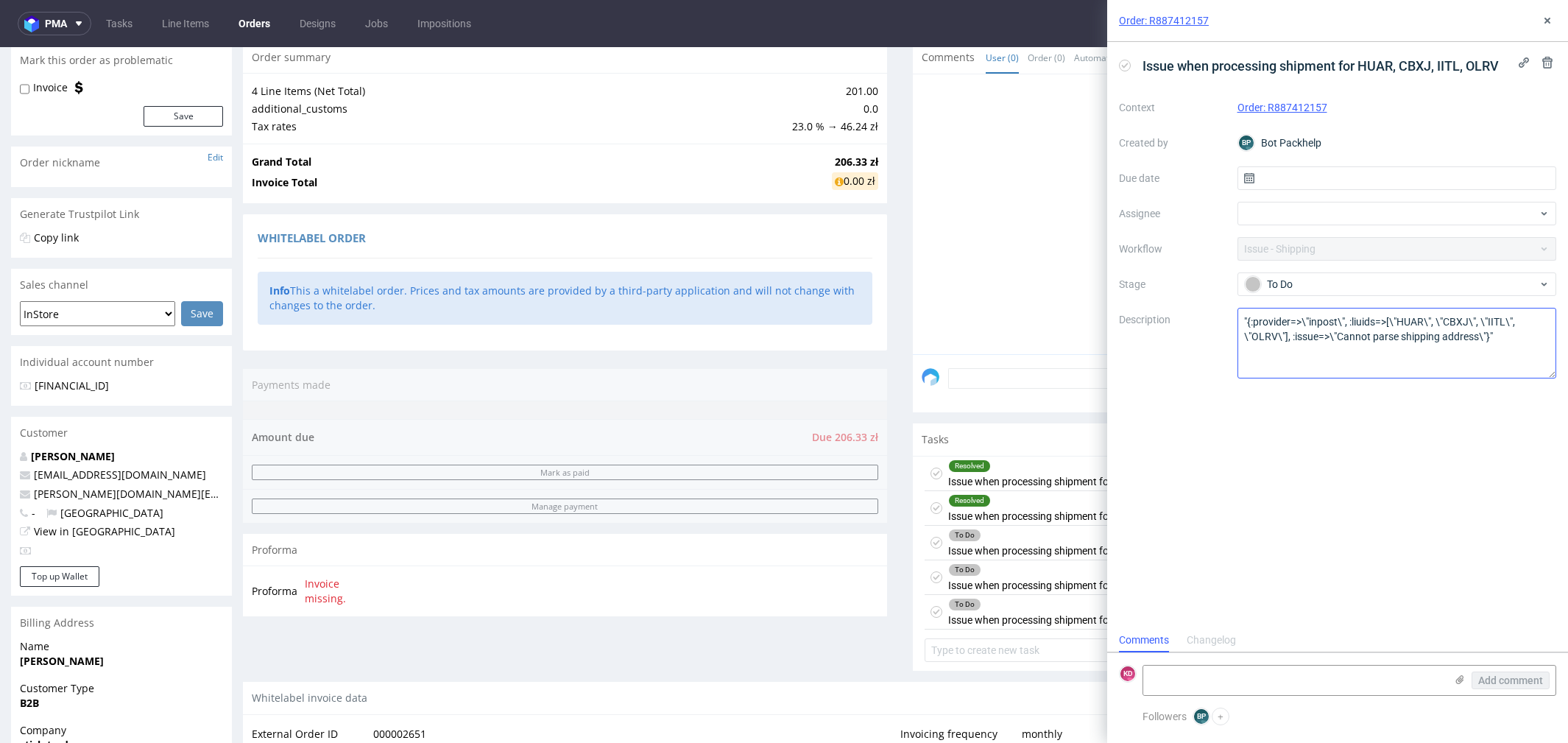
scroll to position [11, 0]
click at [1289, 287] on div "To Do" at bounding box center [1392, 284] width 293 height 16
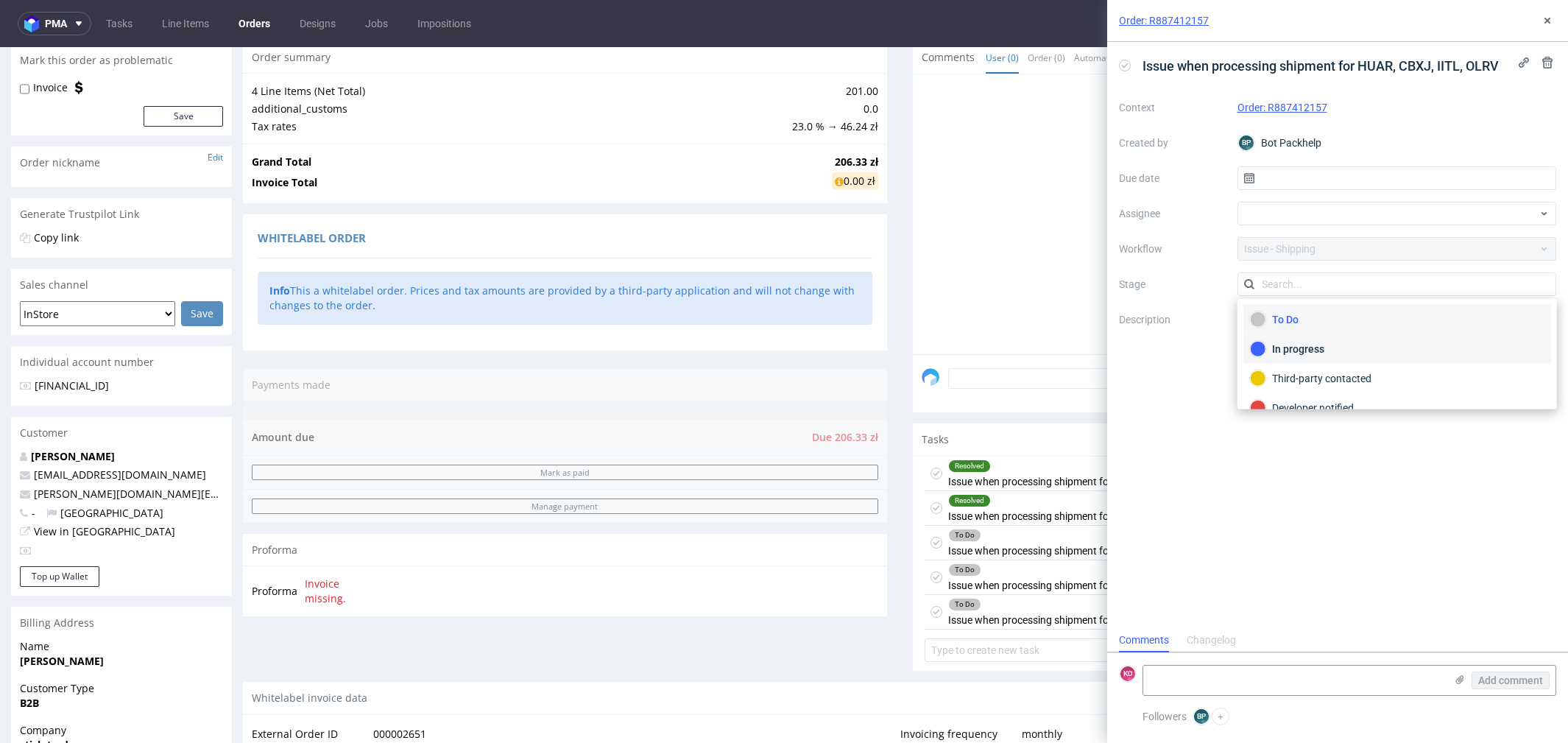
scroll to position [46, 0]
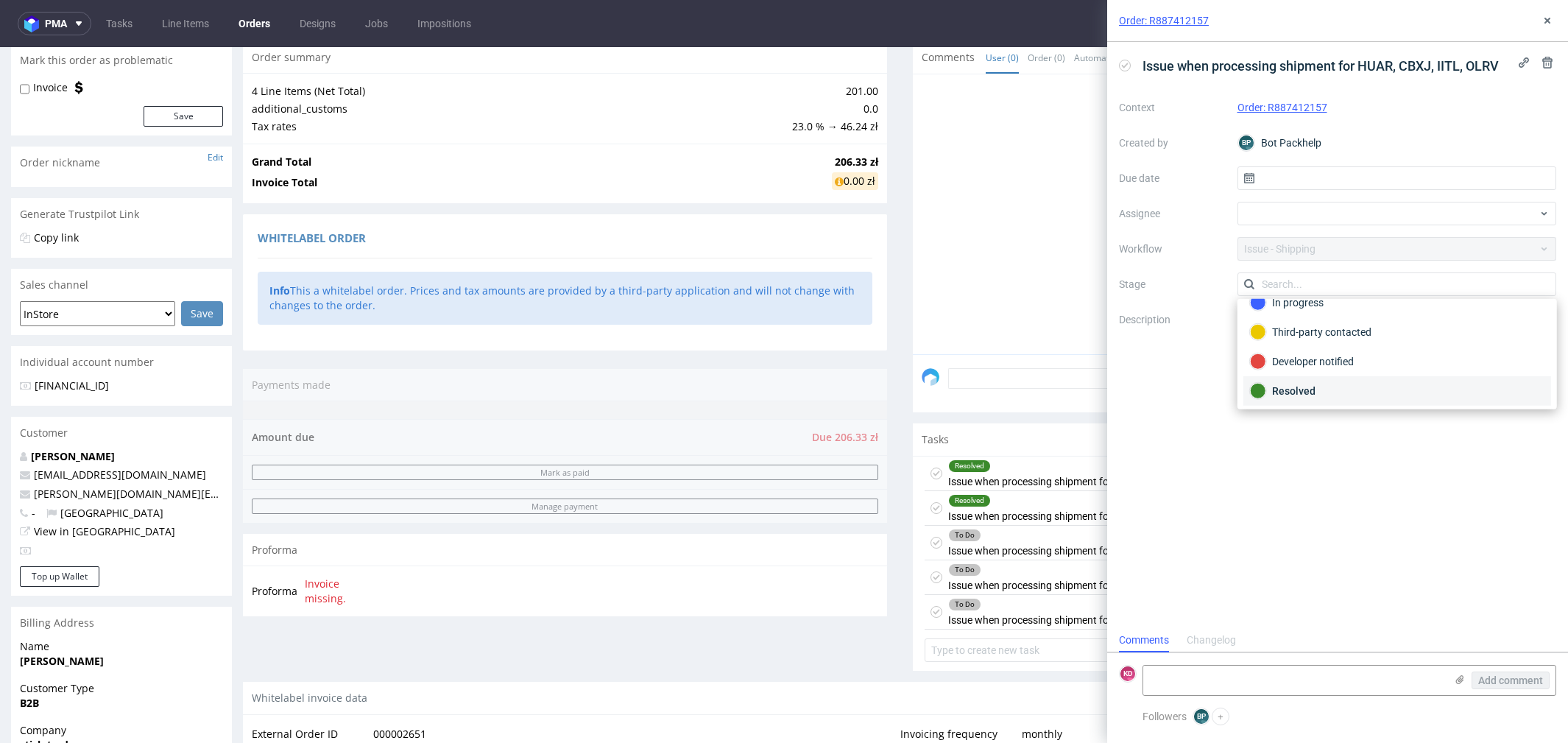
click at [1299, 389] on div "Resolved" at bounding box center [1398, 391] width 295 height 16
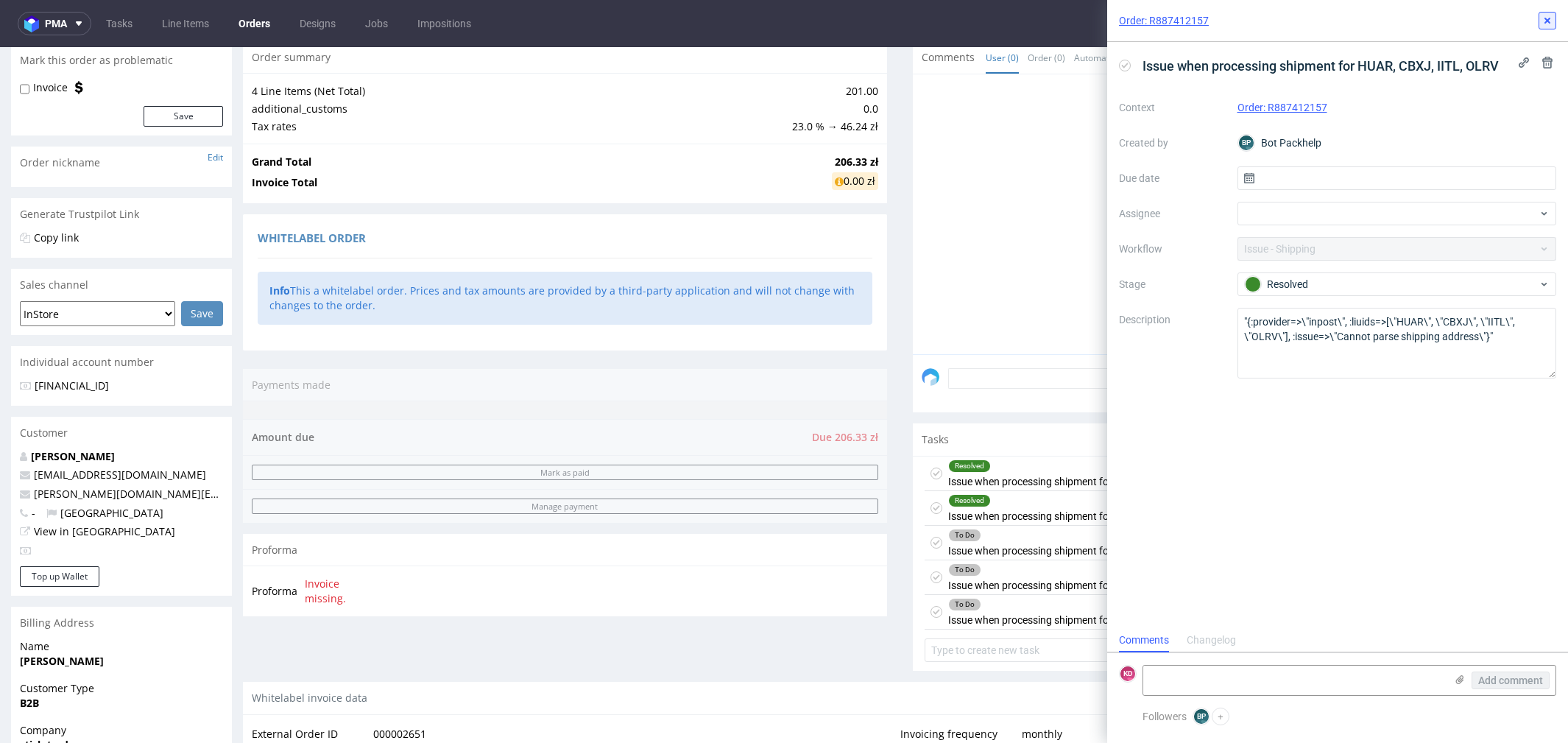
click at [1549, 23] on use at bounding box center [1548, 21] width 6 height 6
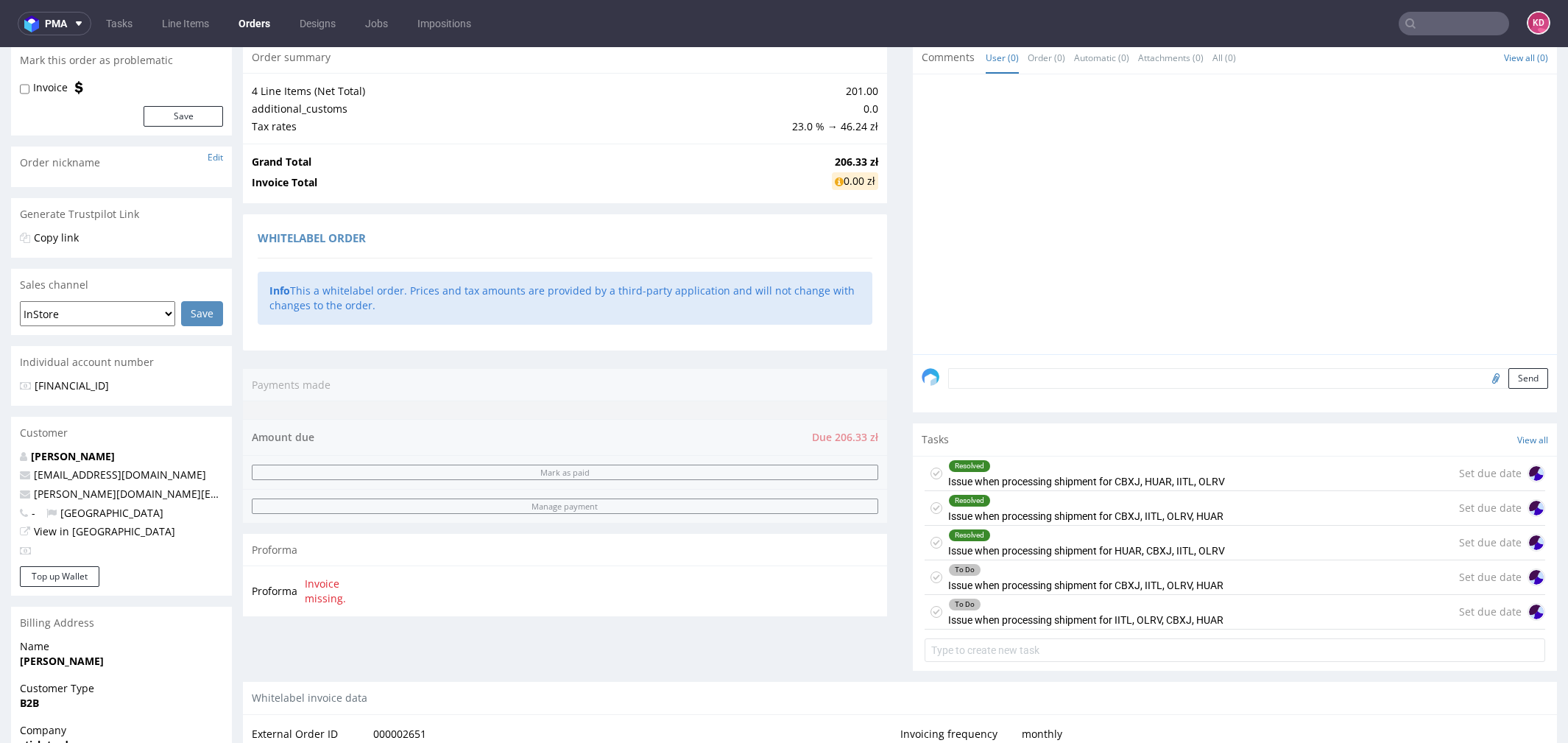
click at [964, 570] on div "To Do" at bounding box center [964, 570] width 32 height 12
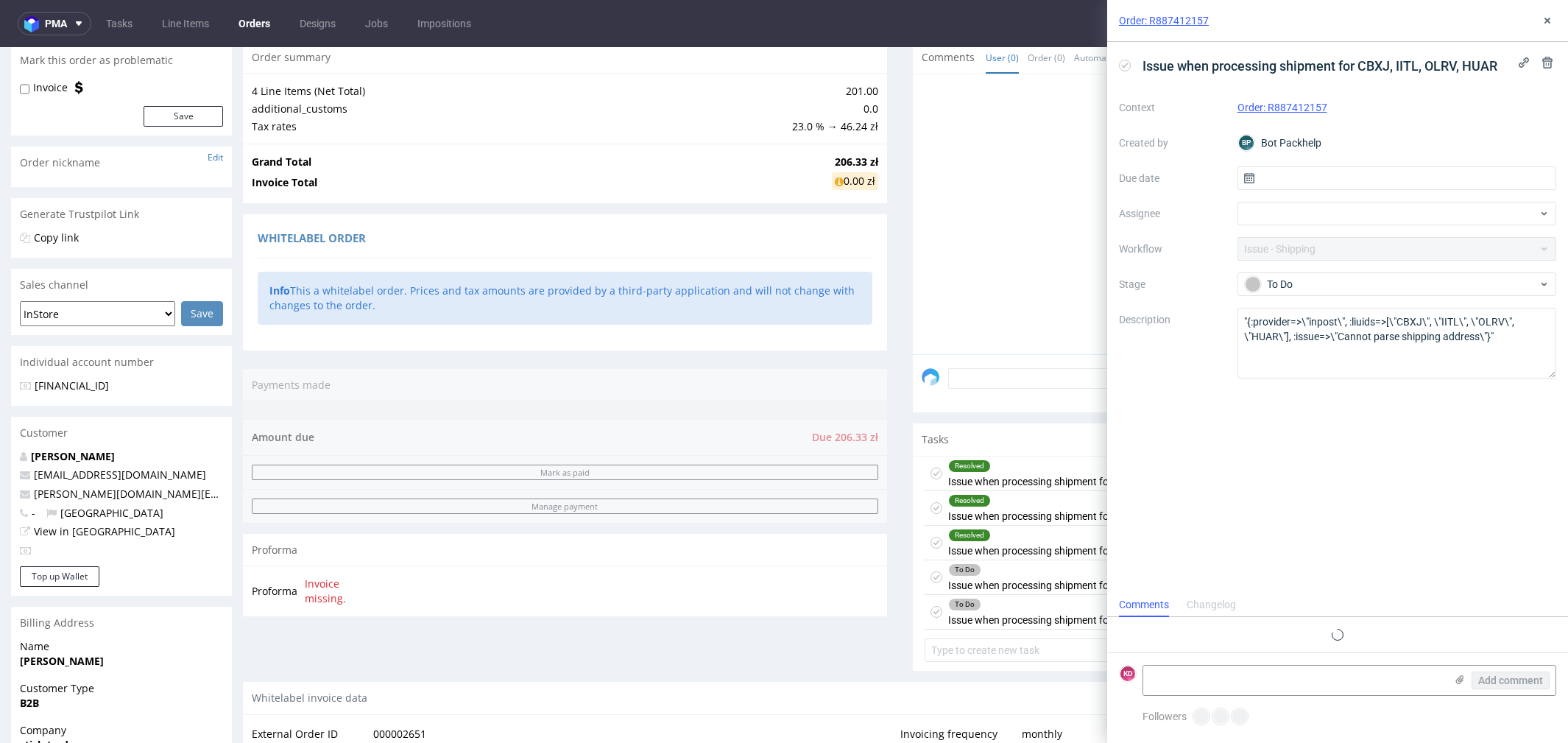
scroll to position [11, 0]
click at [1371, 284] on div "To Do" at bounding box center [1392, 284] width 293 height 16
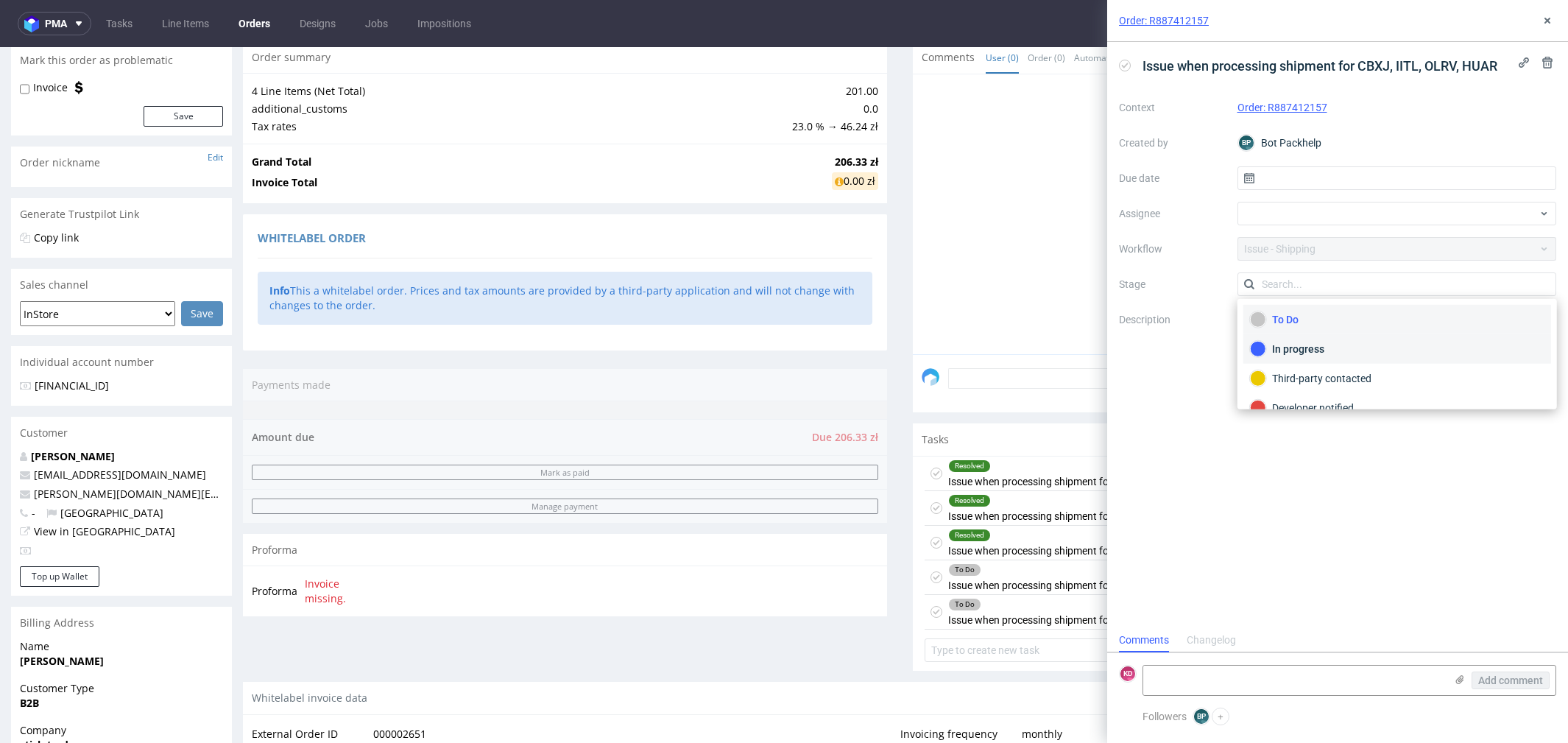
scroll to position [46, 0]
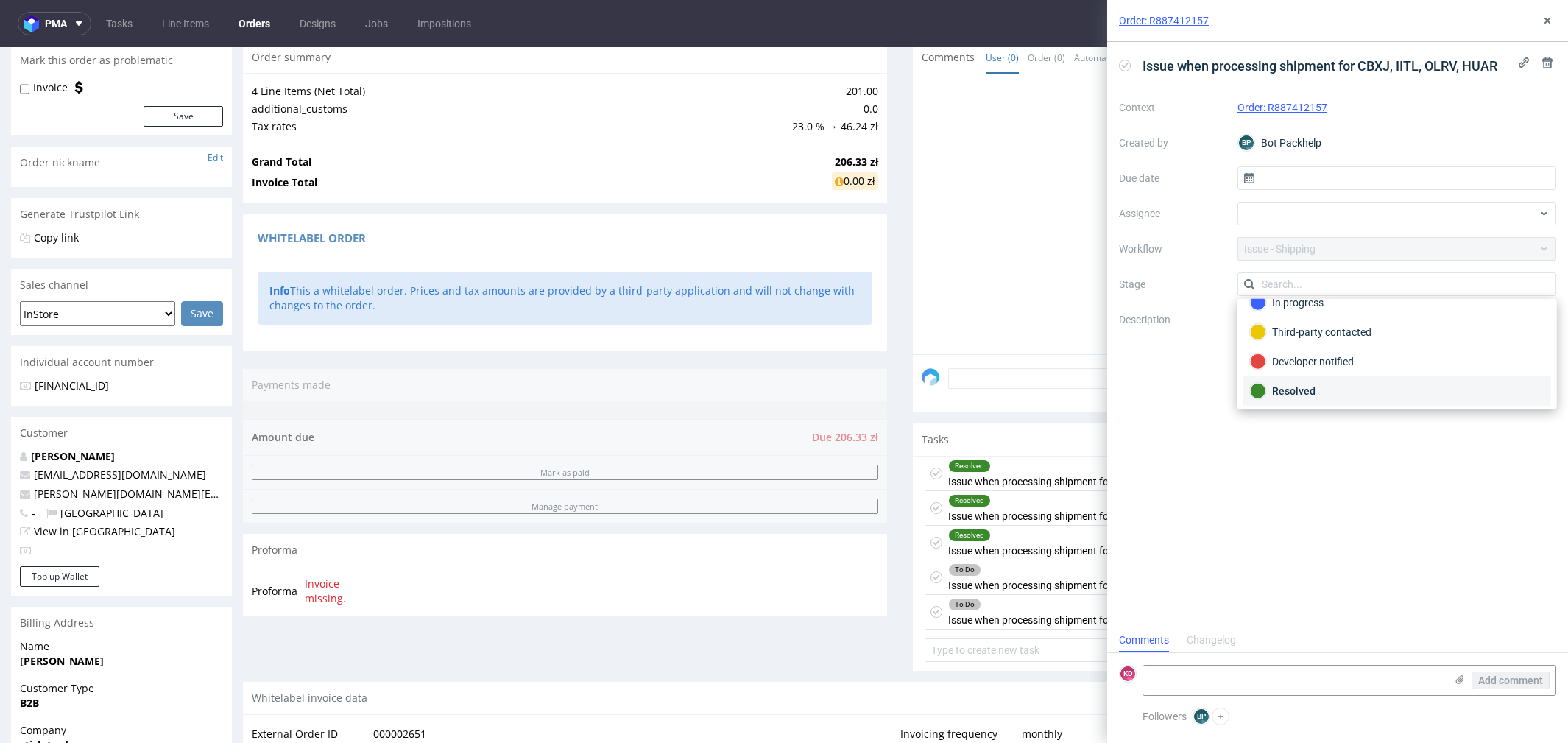
click at [1334, 383] on div "Resolved" at bounding box center [1398, 391] width 295 height 16
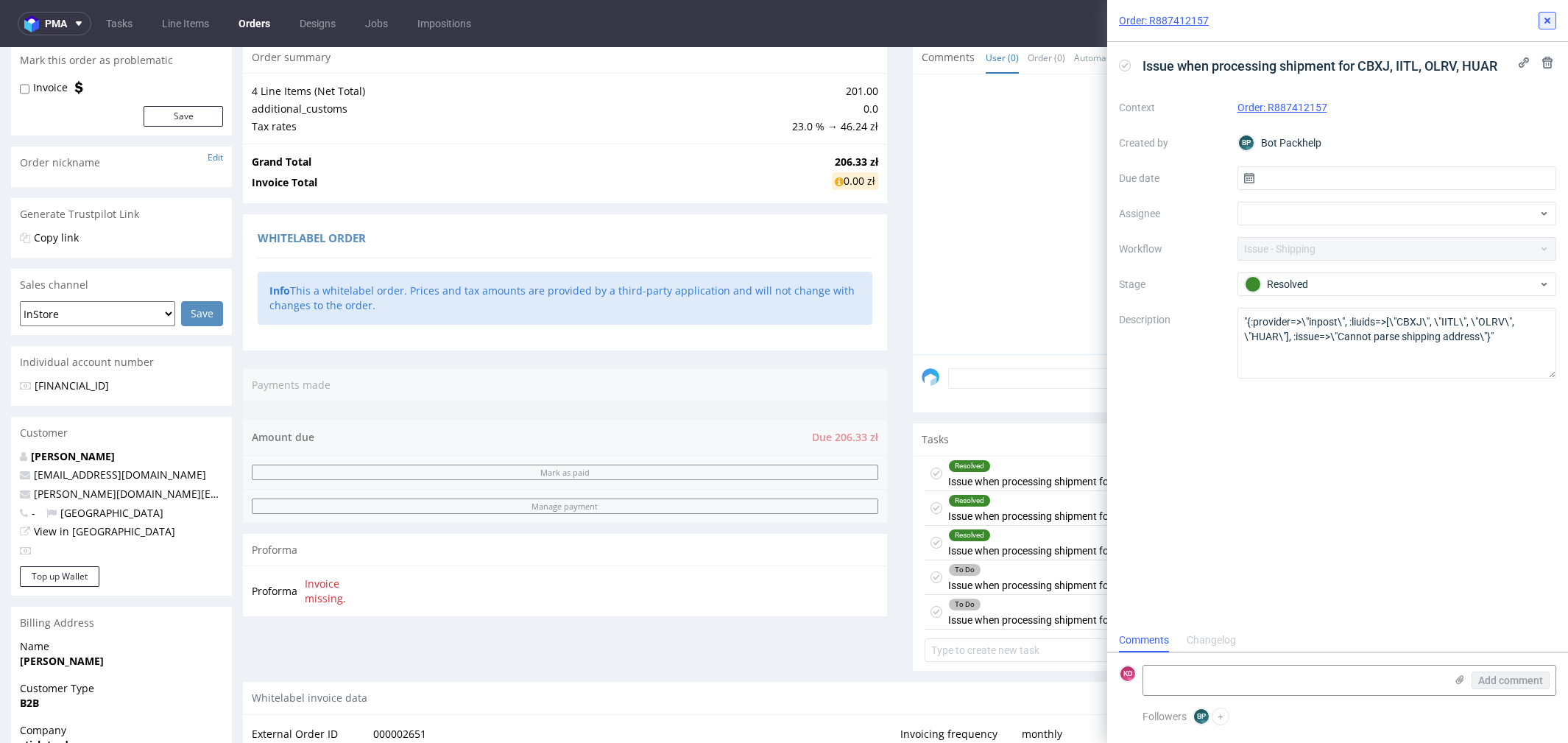
click at [1549, 22] on use at bounding box center [1548, 21] width 6 height 6
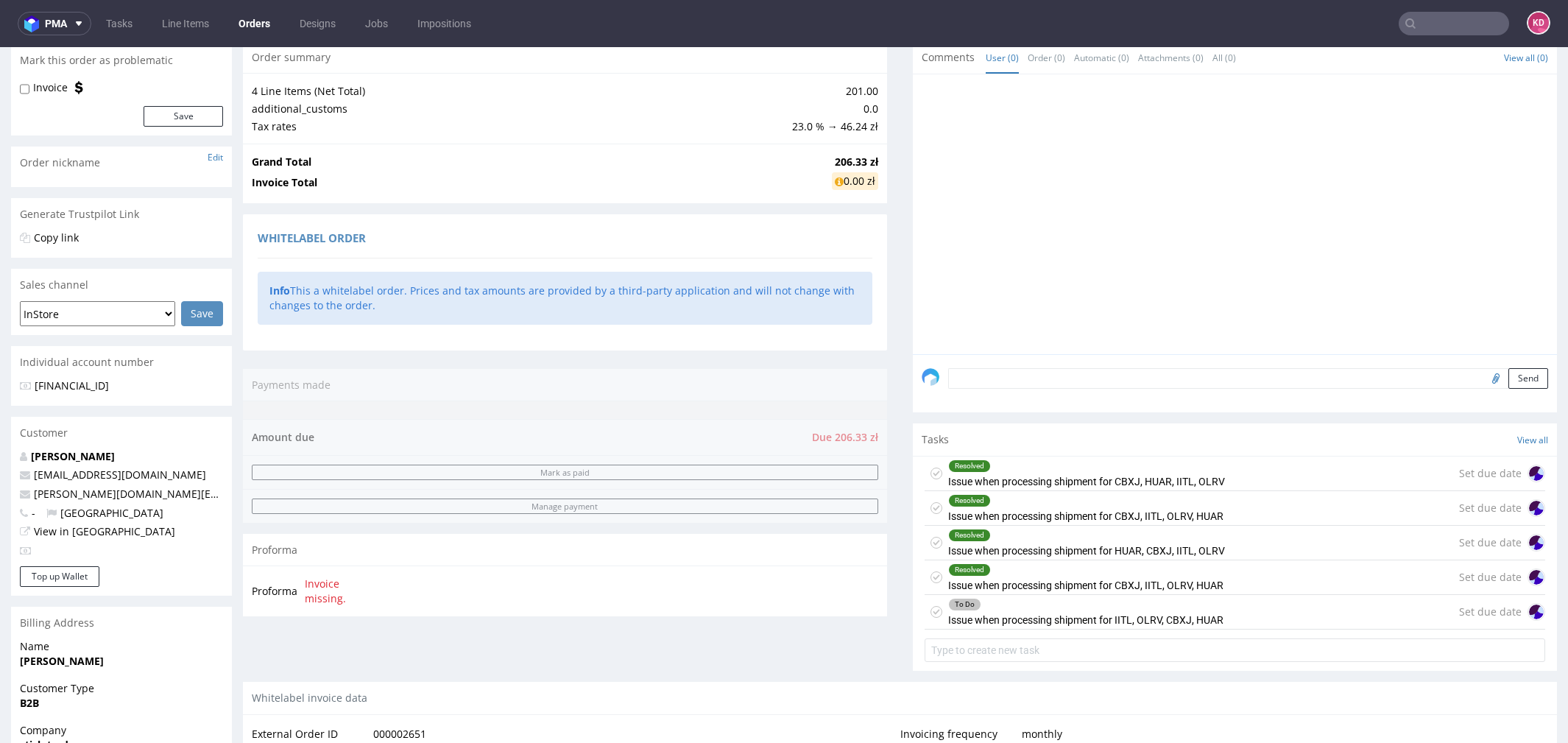
scroll to position [1, 0]
click at [960, 600] on div "To Do" at bounding box center [964, 605] width 32 height 12
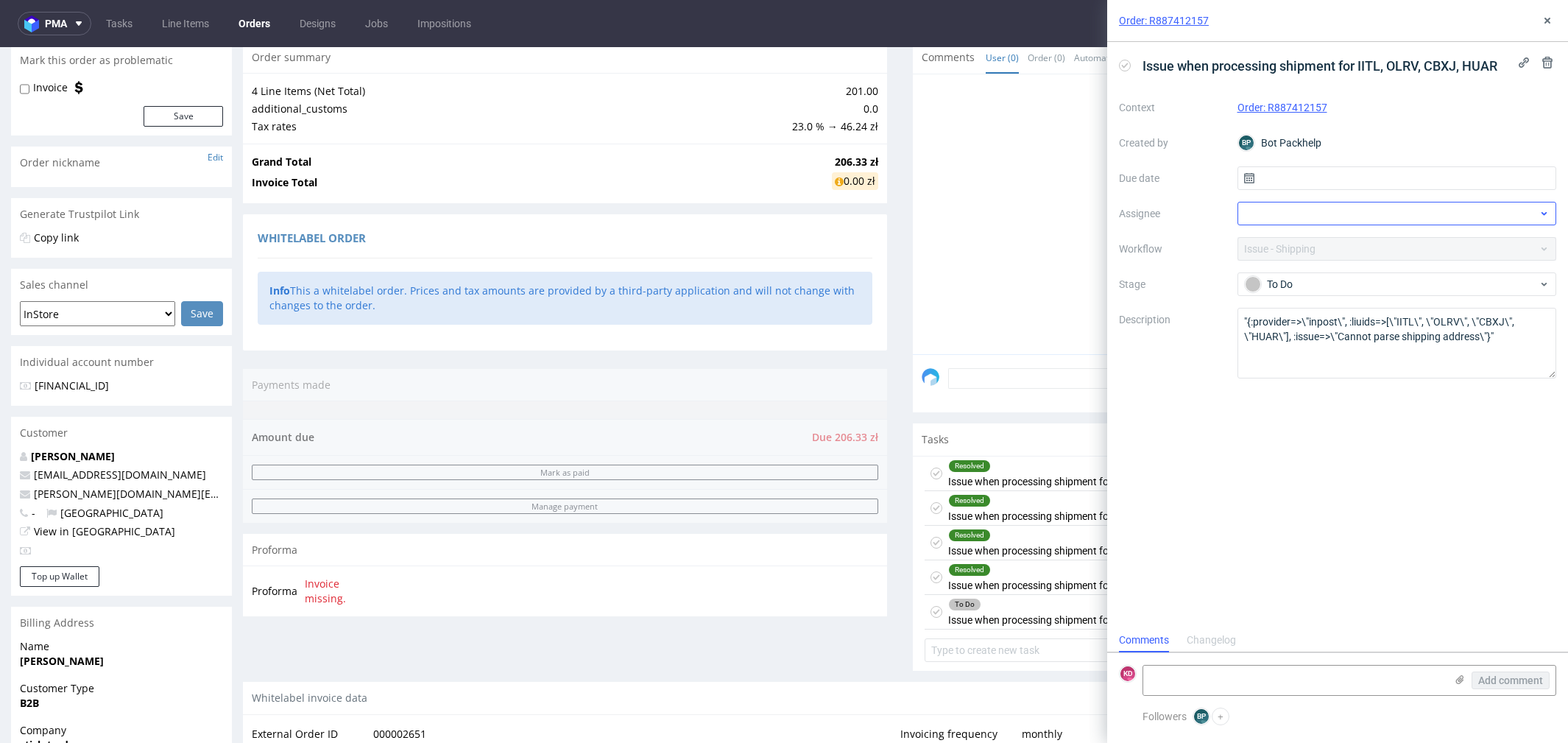
scroll to position [11, 0]
click at [1386, 278] on div "To Do" at bounding box center [1392, 284] width 293 height 16
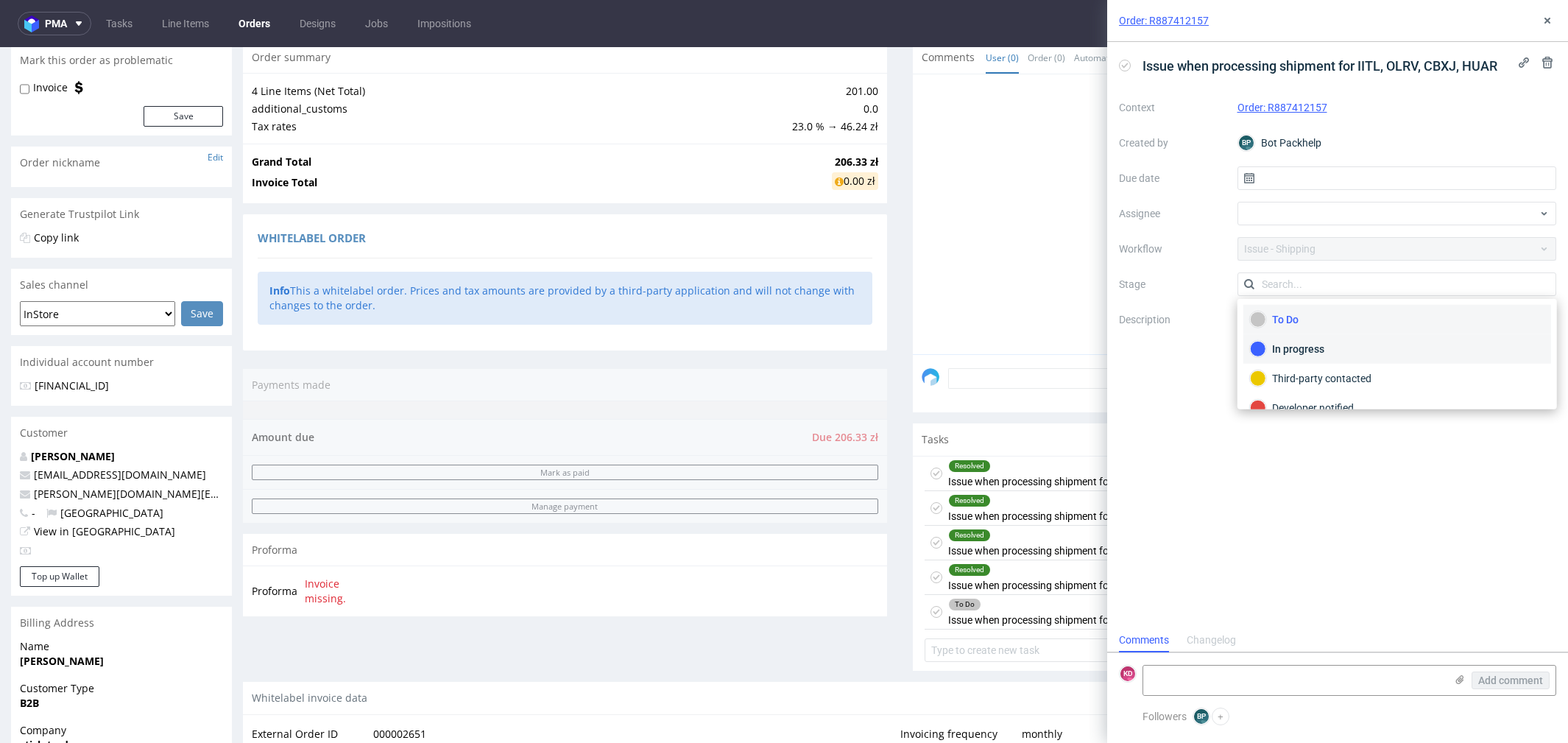
scroll to position [46, 0]
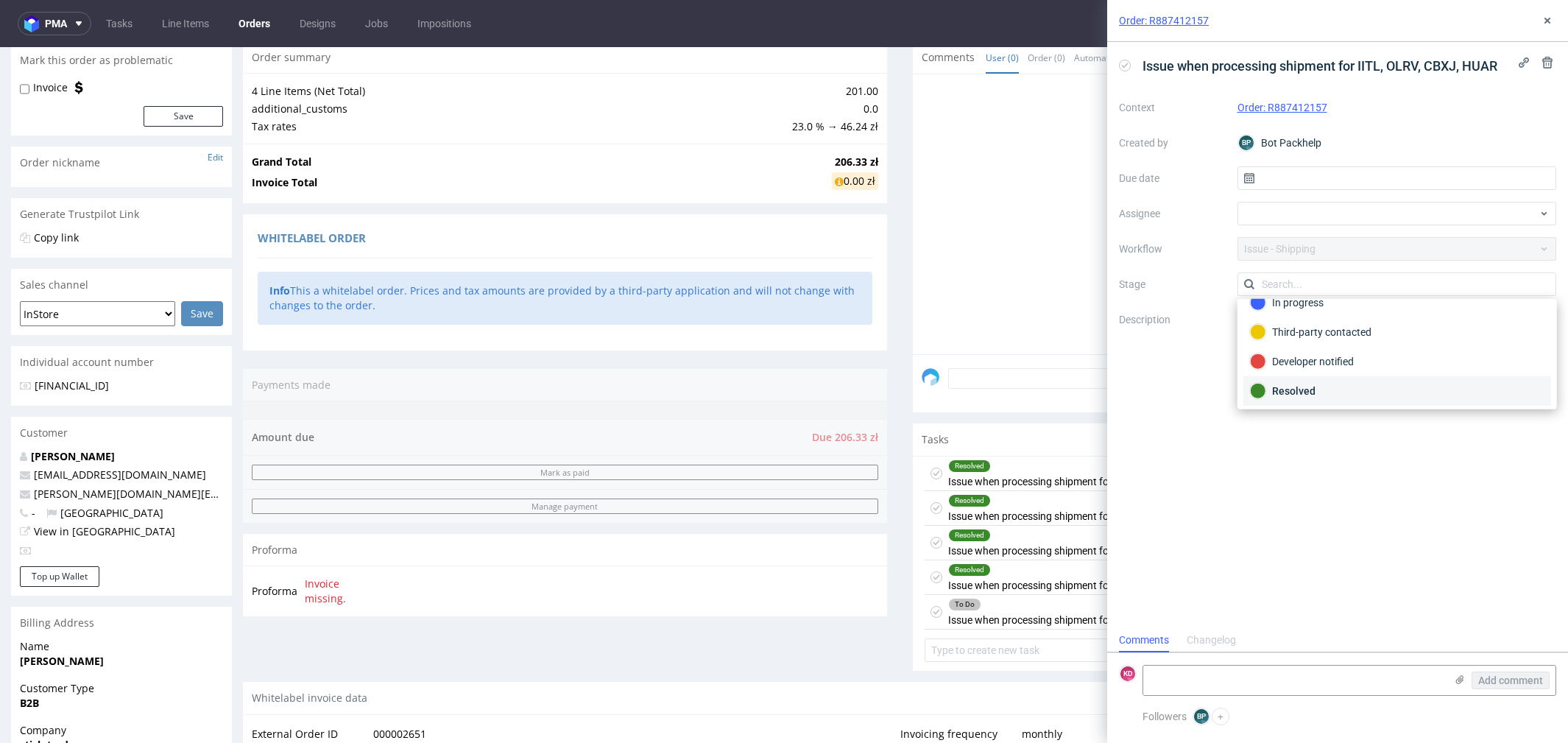
click at [1337, 385] on div "Resolved" at bounding box center [1398, 391] width 295 height 16
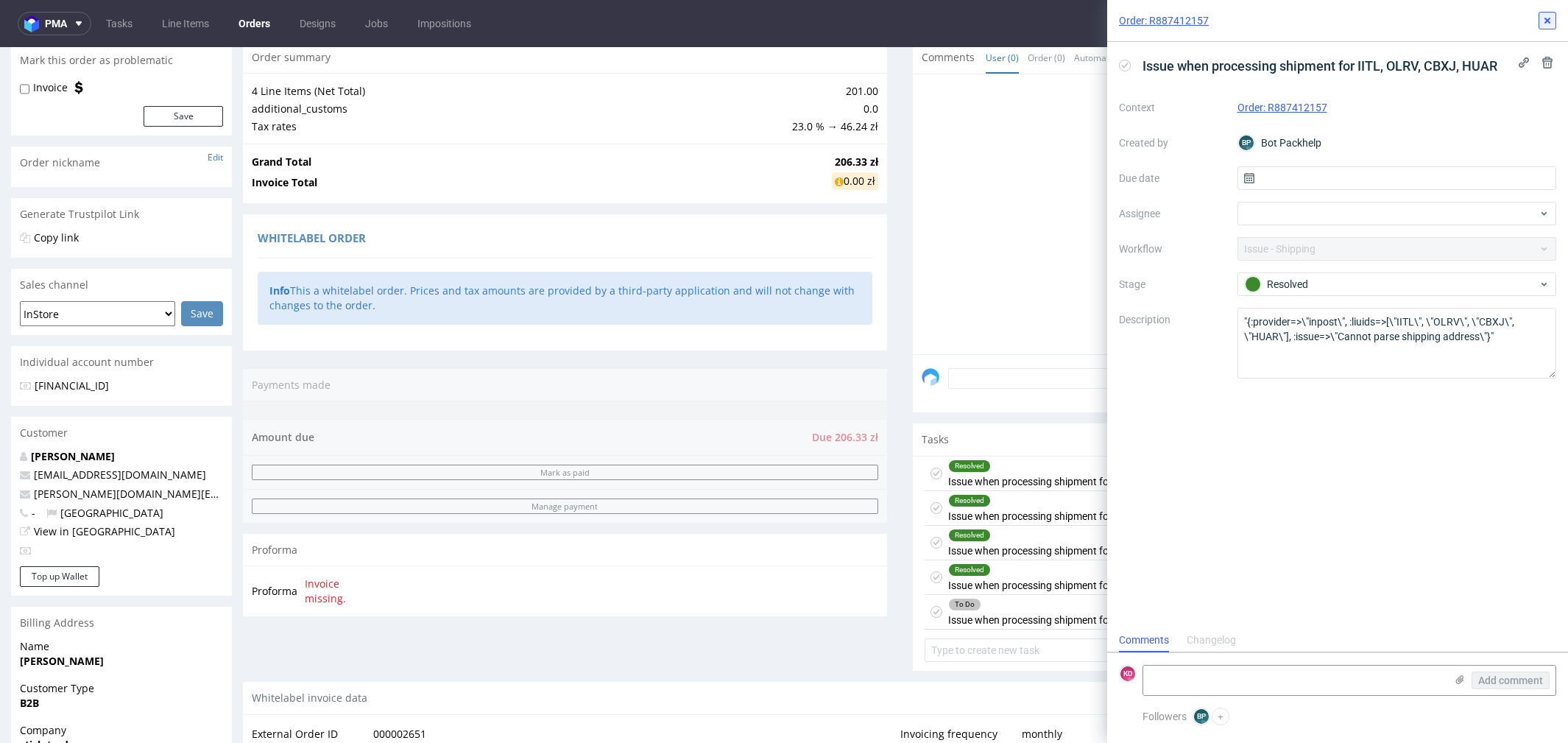
click at [1547, 22] on use at bounding box center [1548, 21] width 6 height 6
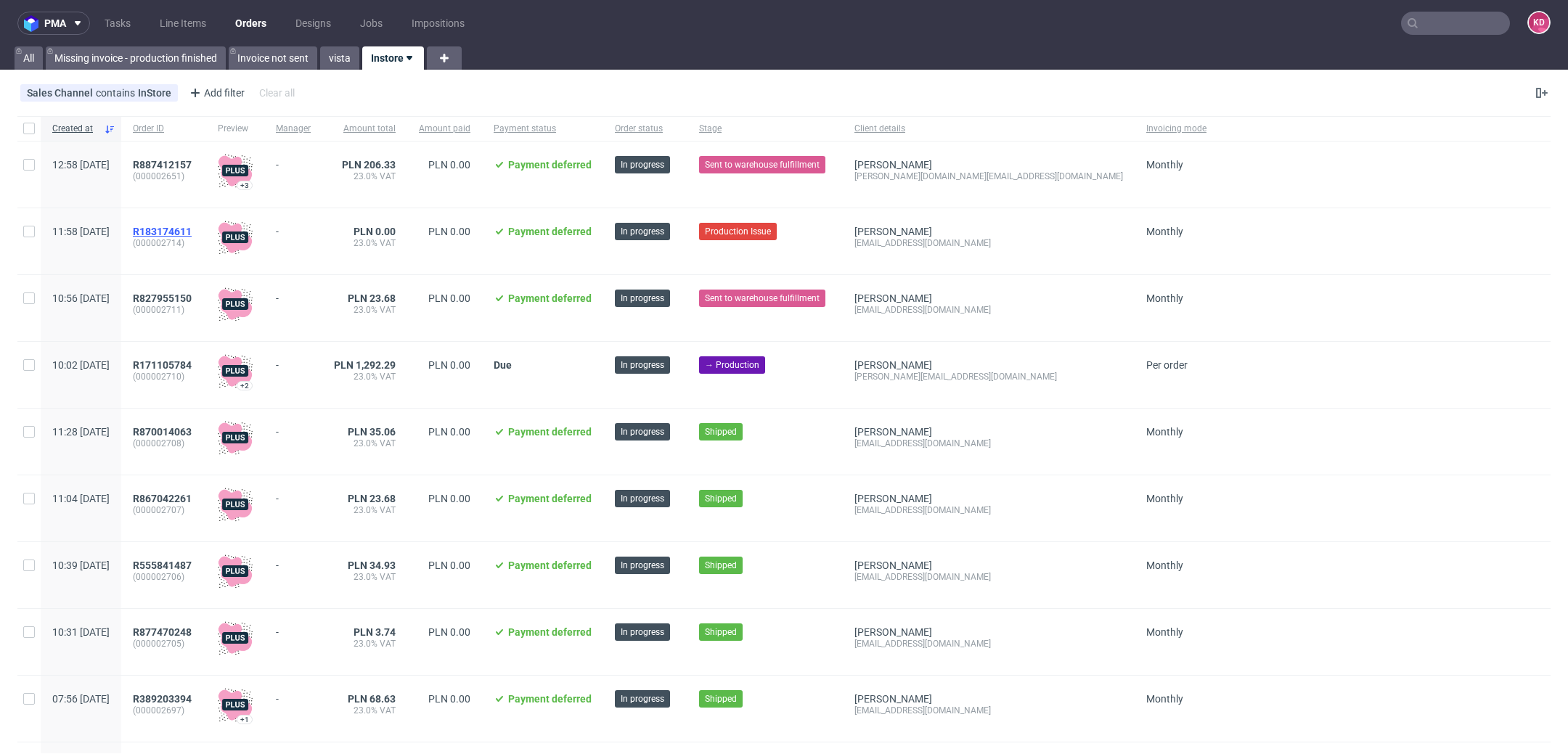
click at [192, 228] on span "R183174611" at bounding box center [162, 232] width 59 height 12
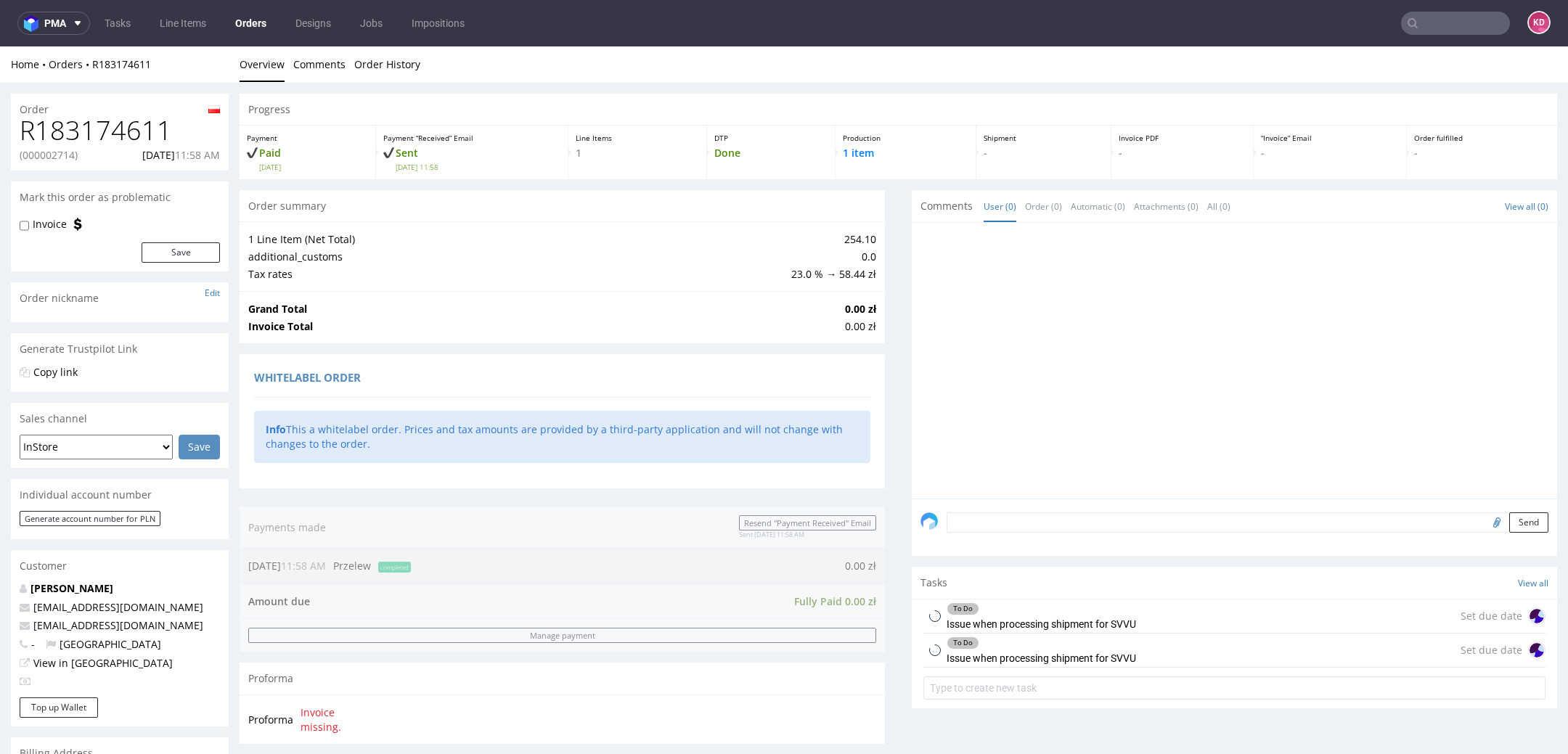
scroll to position [483, 0]
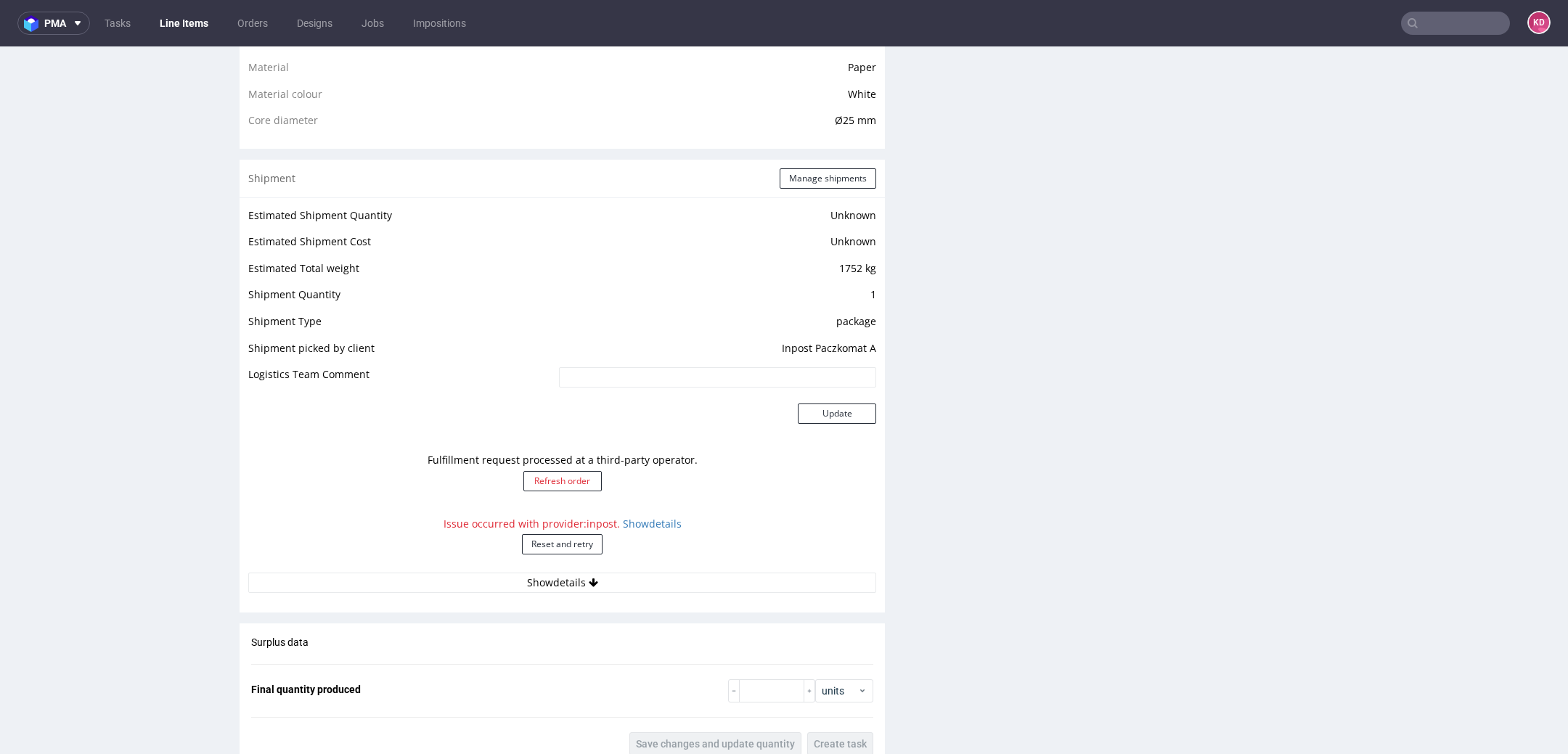
scroll to position [1080, 0]
click at [651, 519] on link "Show details" at bounding box center [652, 520] width 59 height 14
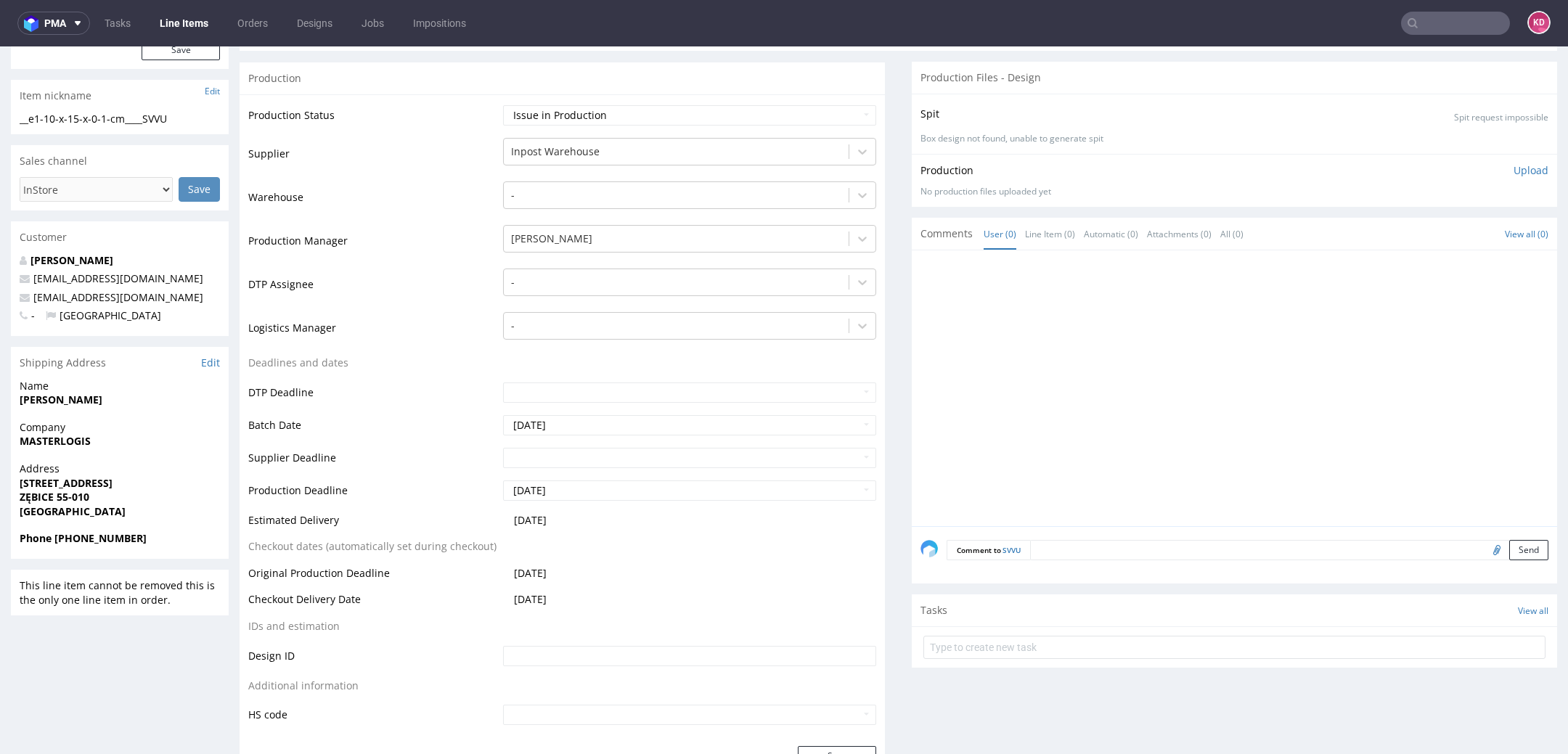
scroll to position [0, 0]
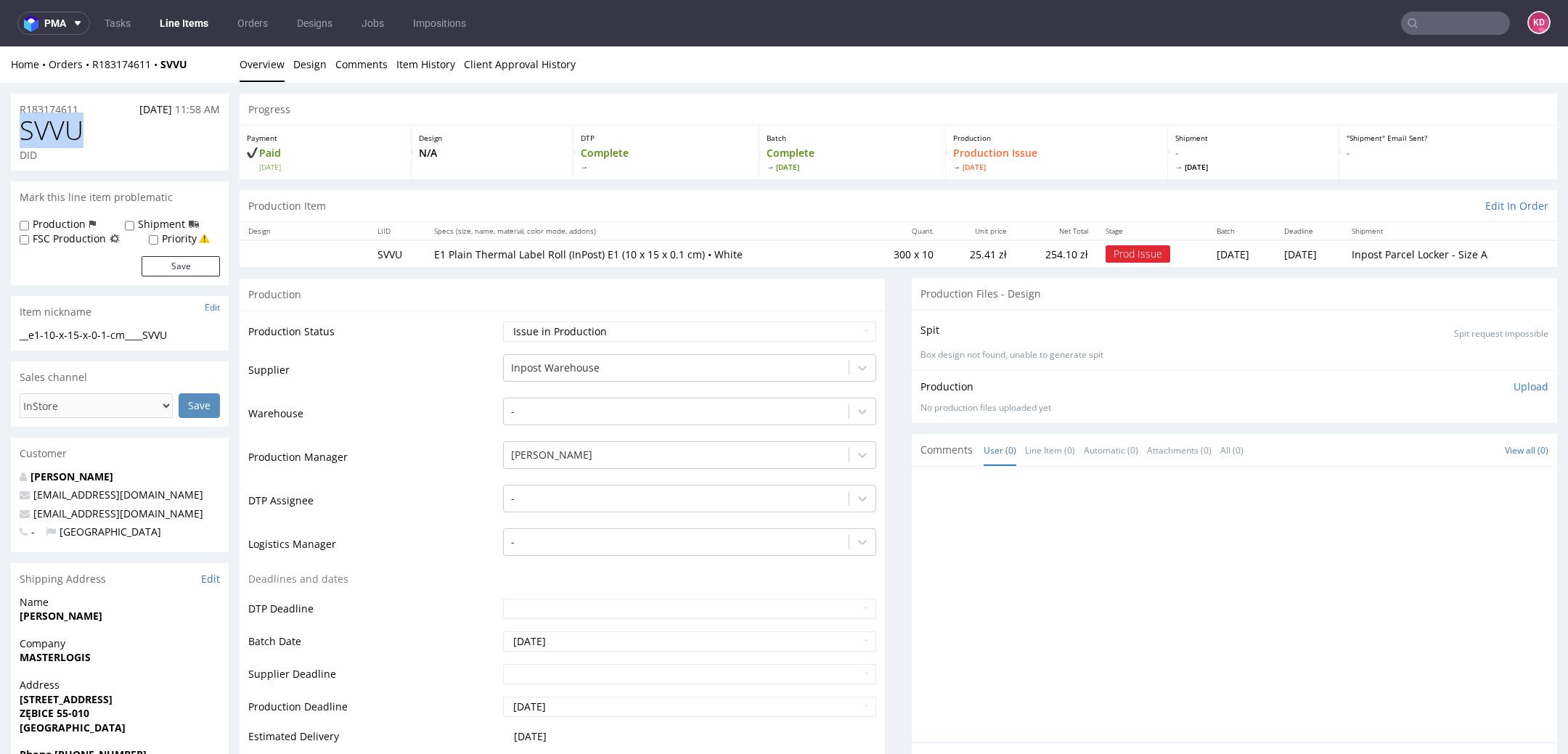
drag, startPoint x: 107, startPoint y: 133, endPoint x: 0, endPoint y: 133, distance: 107.0
copy span "SVVU"
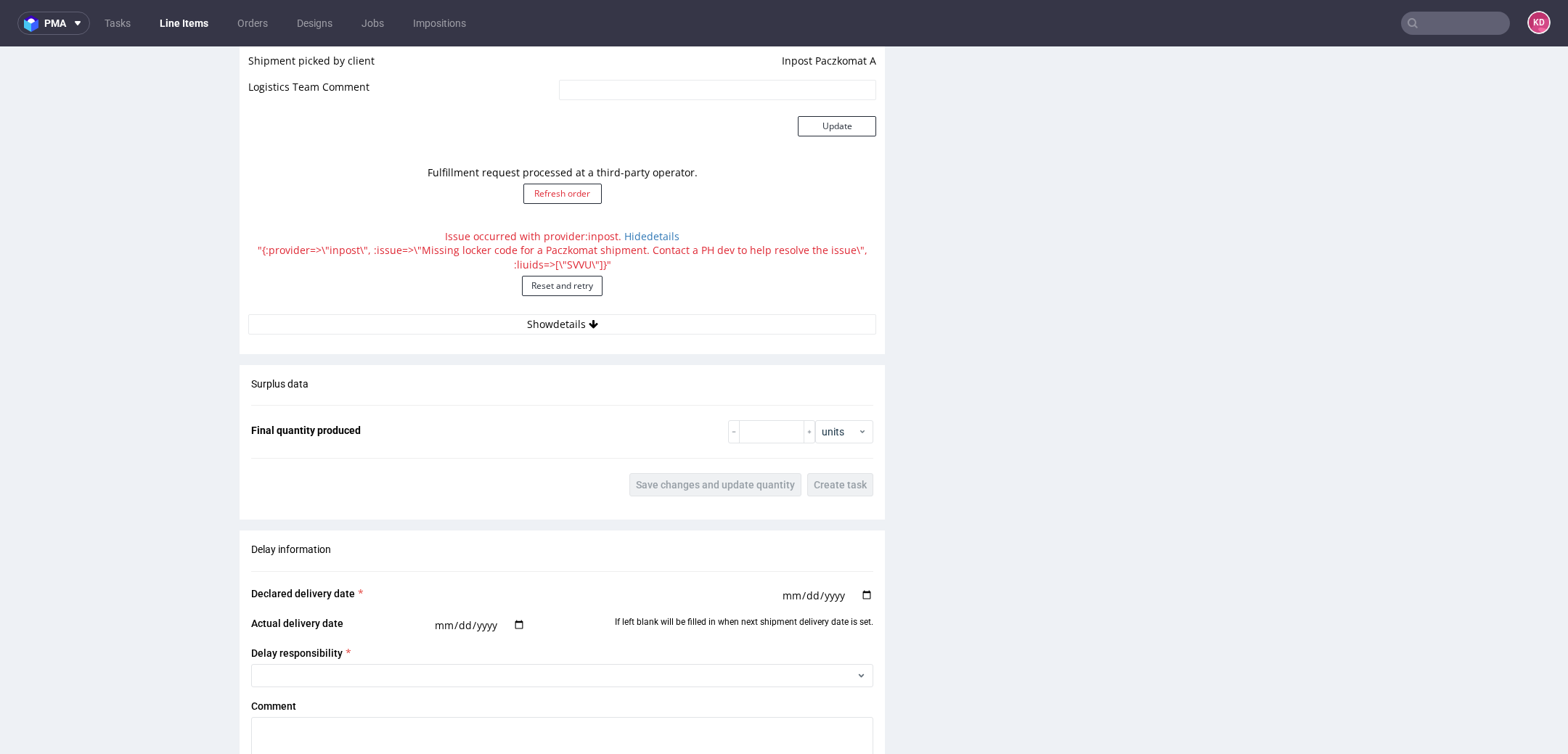
scroll to position [1356, 0]
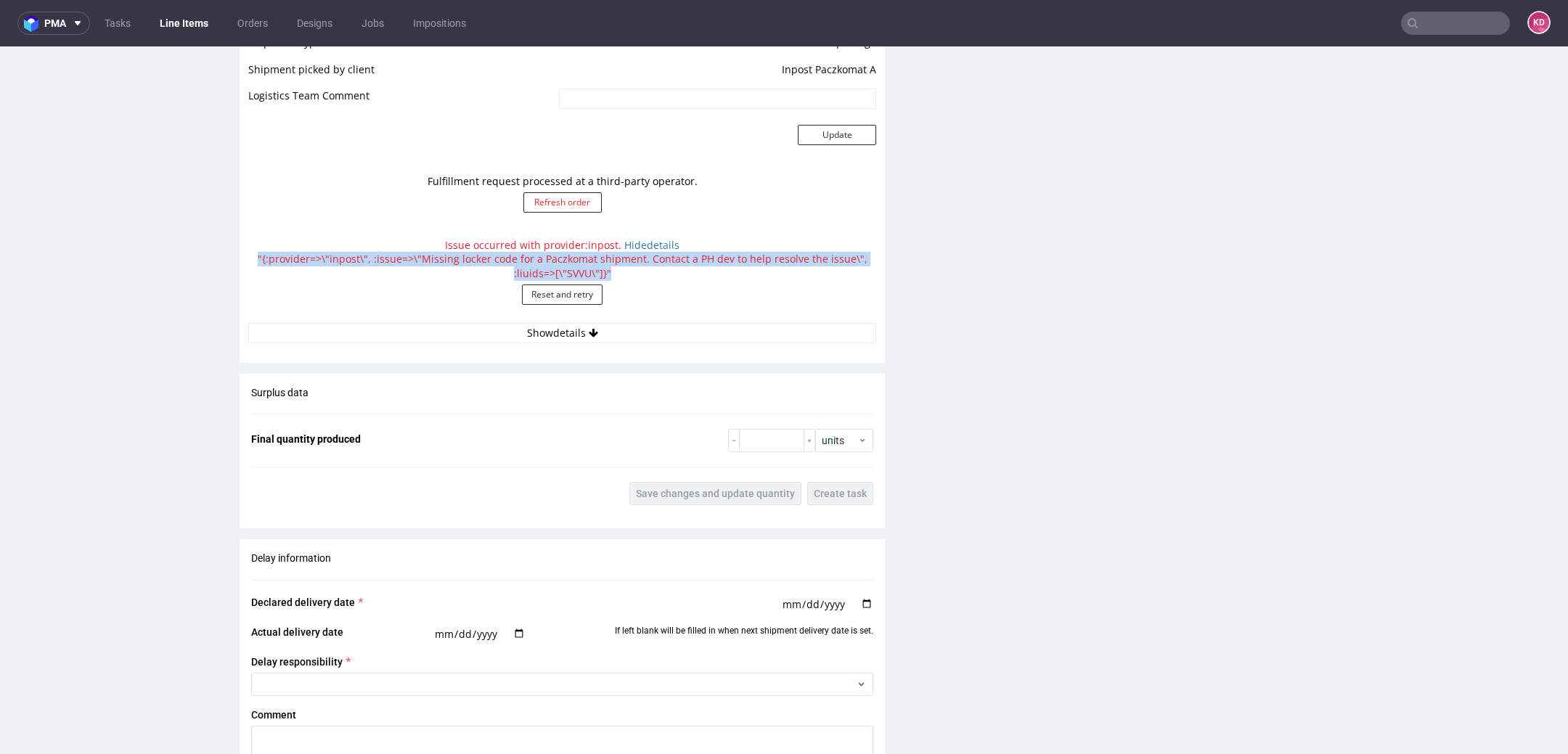
drag, startPoint x: 614, startPoint y: 271, endPoint x: 264, endPoint y: 252, distance: 350.5
click at [261, 252] on div "Issue occurred with provider: inpost . Hide details "{:provider=>\"inpost\", :i…" at bounding box center [562, 277] width 628 height 92
copy div ""{:provider=>\"inpost\", :issue=>\"Missing locker code for a Paczkomat shipment…"
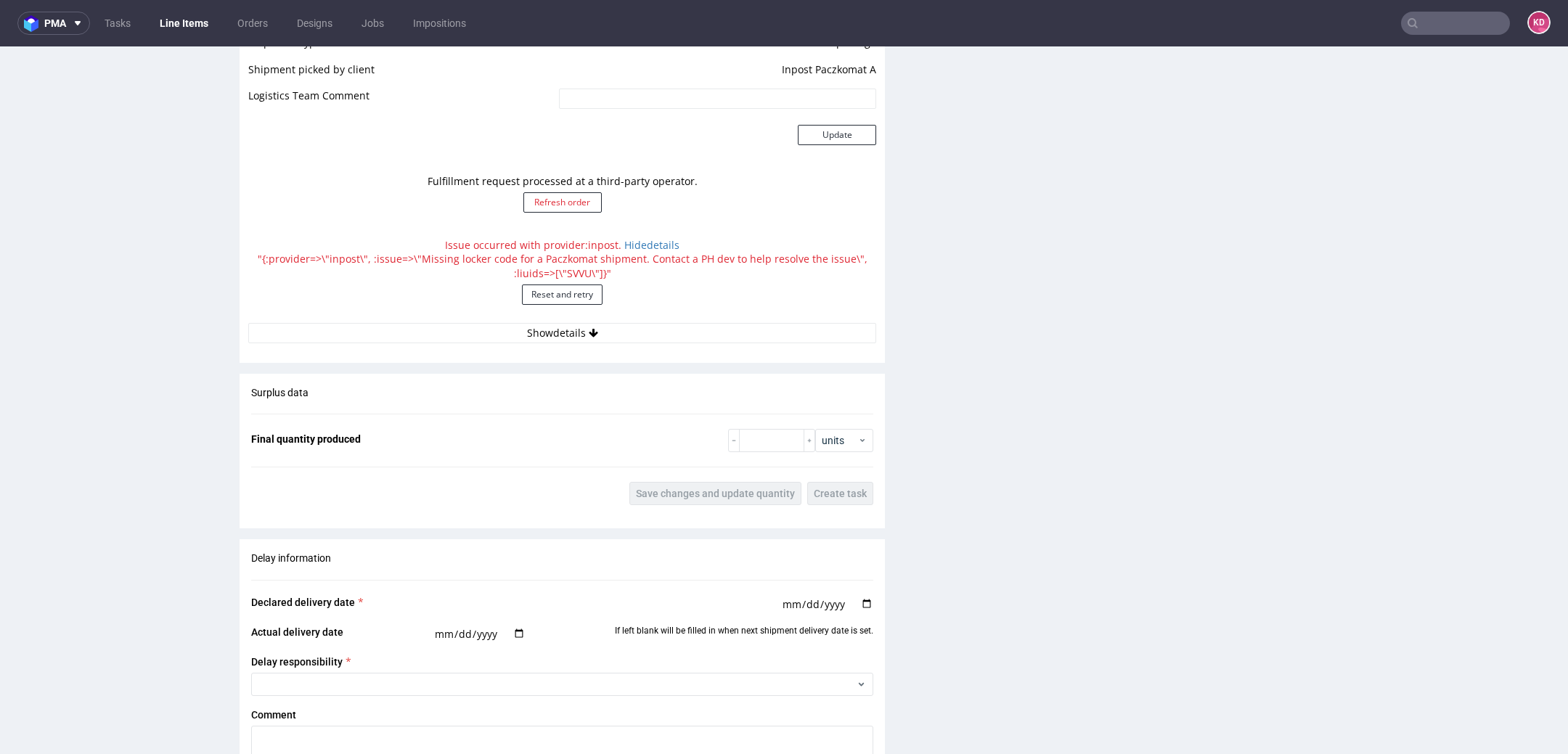
click at [1462, 318] on div "Production Files - Design Spit Spit request impossible Box design not found, un…" at bounding box center [1235, 7] width 646 height 2170
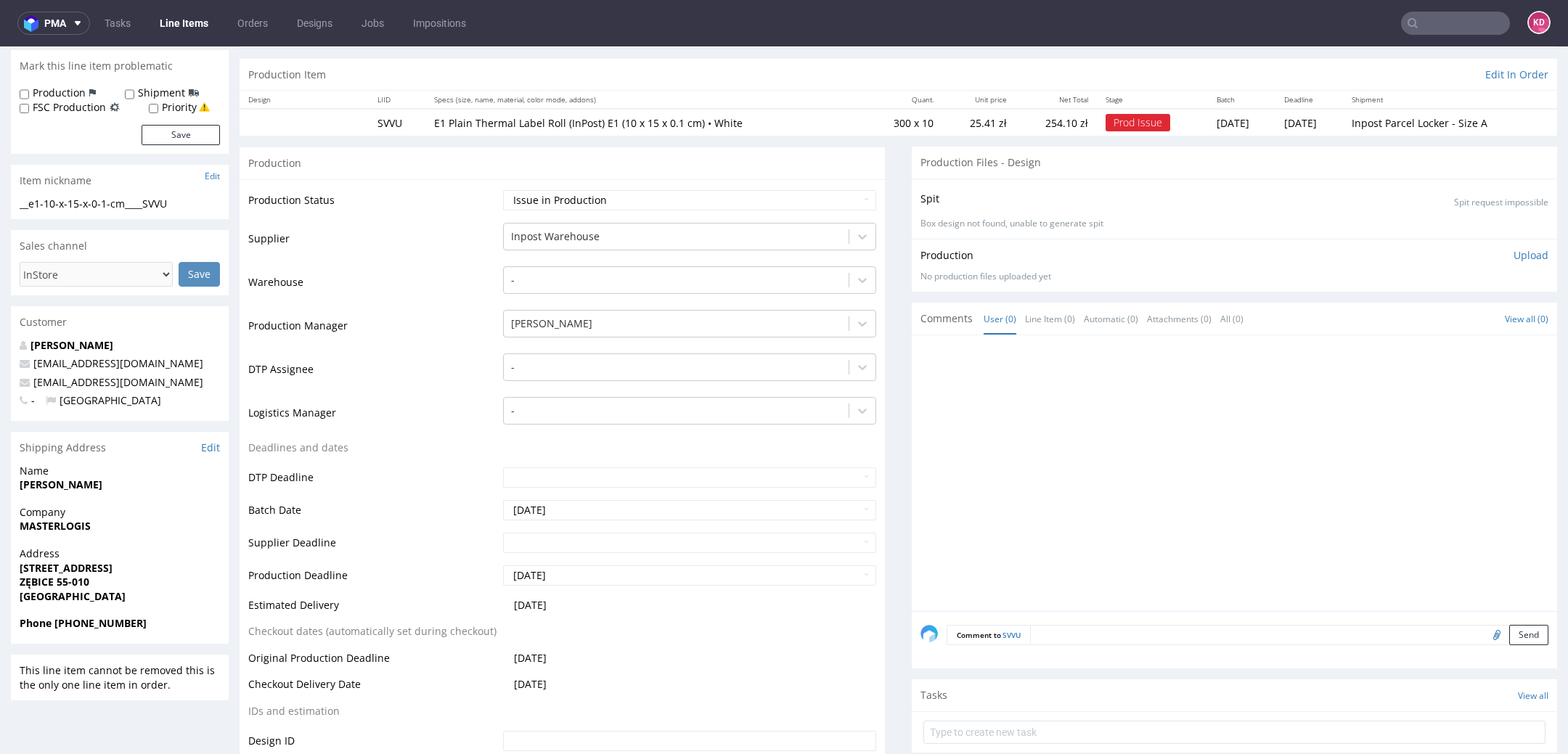
scroll to position [0, 0]
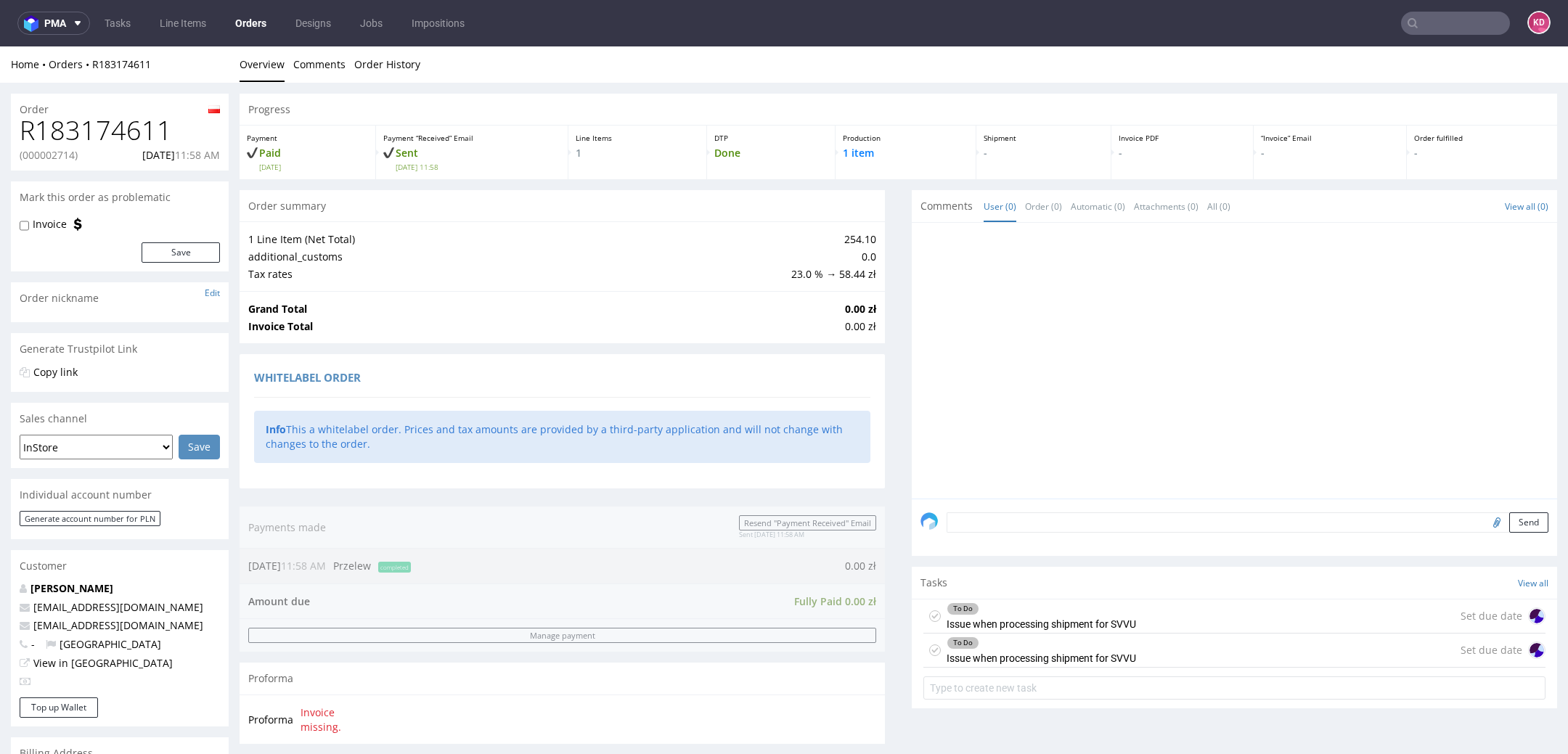
click at [65, 153] on p "(000002714)" at bounding box center [48, 155] width 58 height 15
click at [65, 153] on p "(000002714)" at bounding box center [48, 155] width 58 height 15
copy p "000002714"
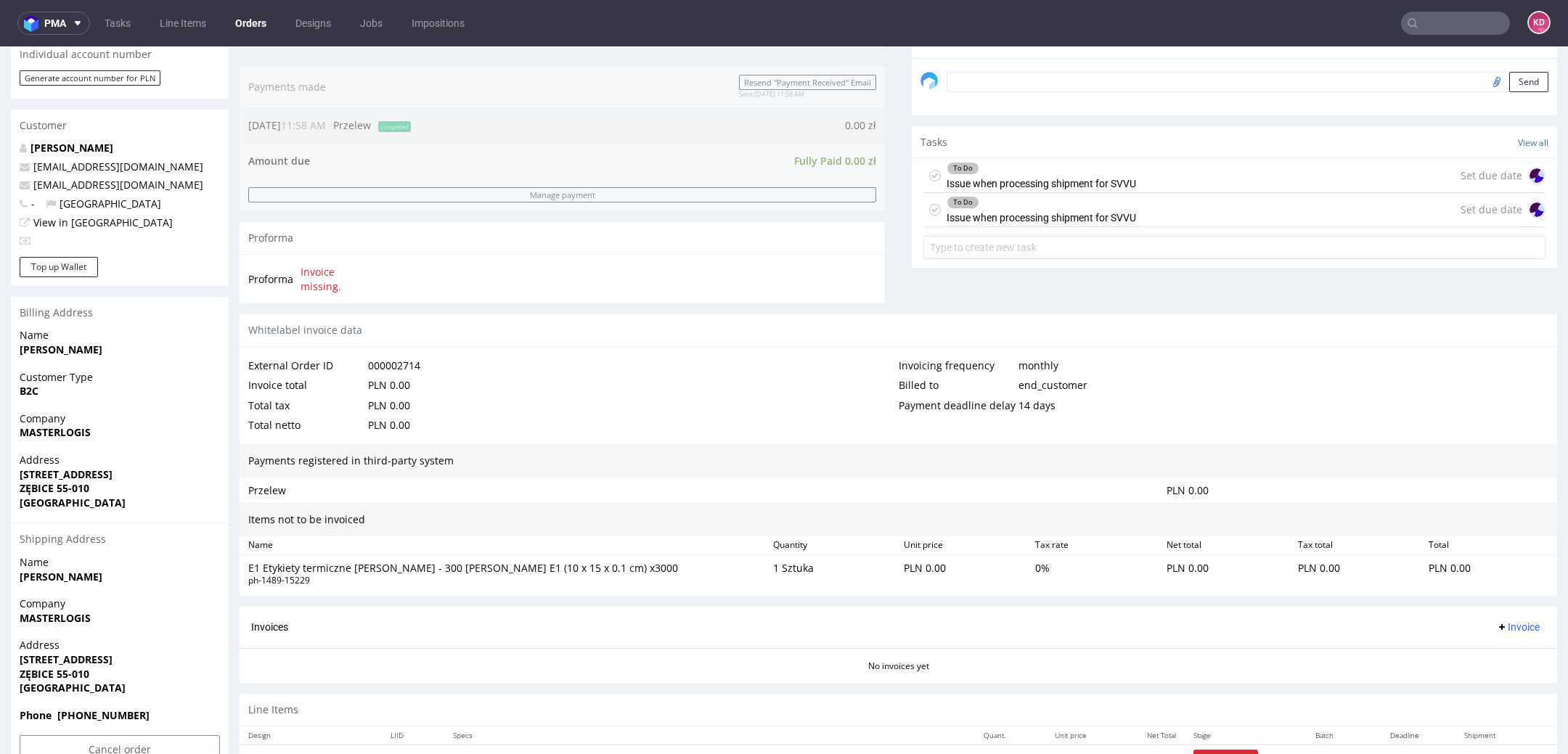
scroll to position [483, 0]
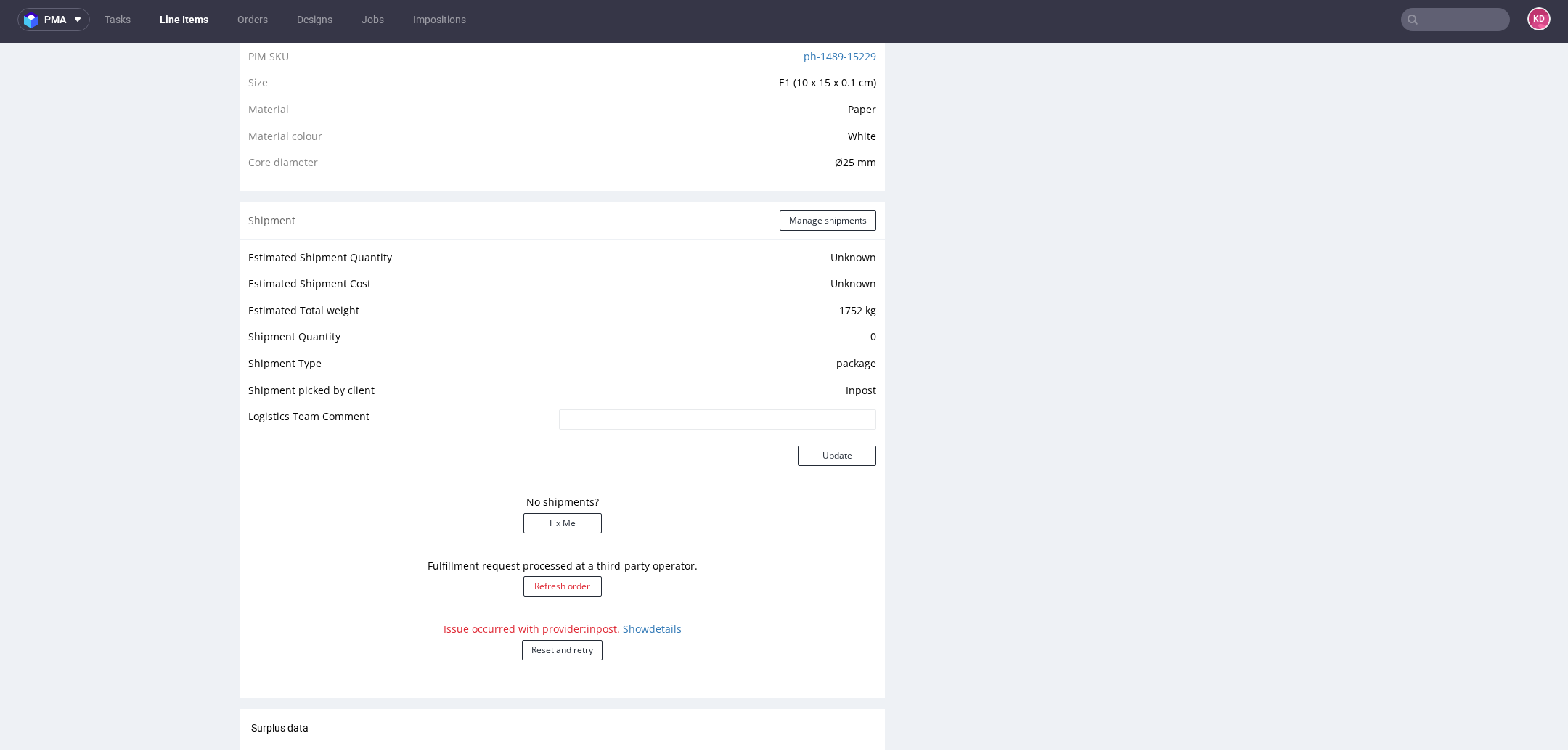
scroll to position [1064, 0]
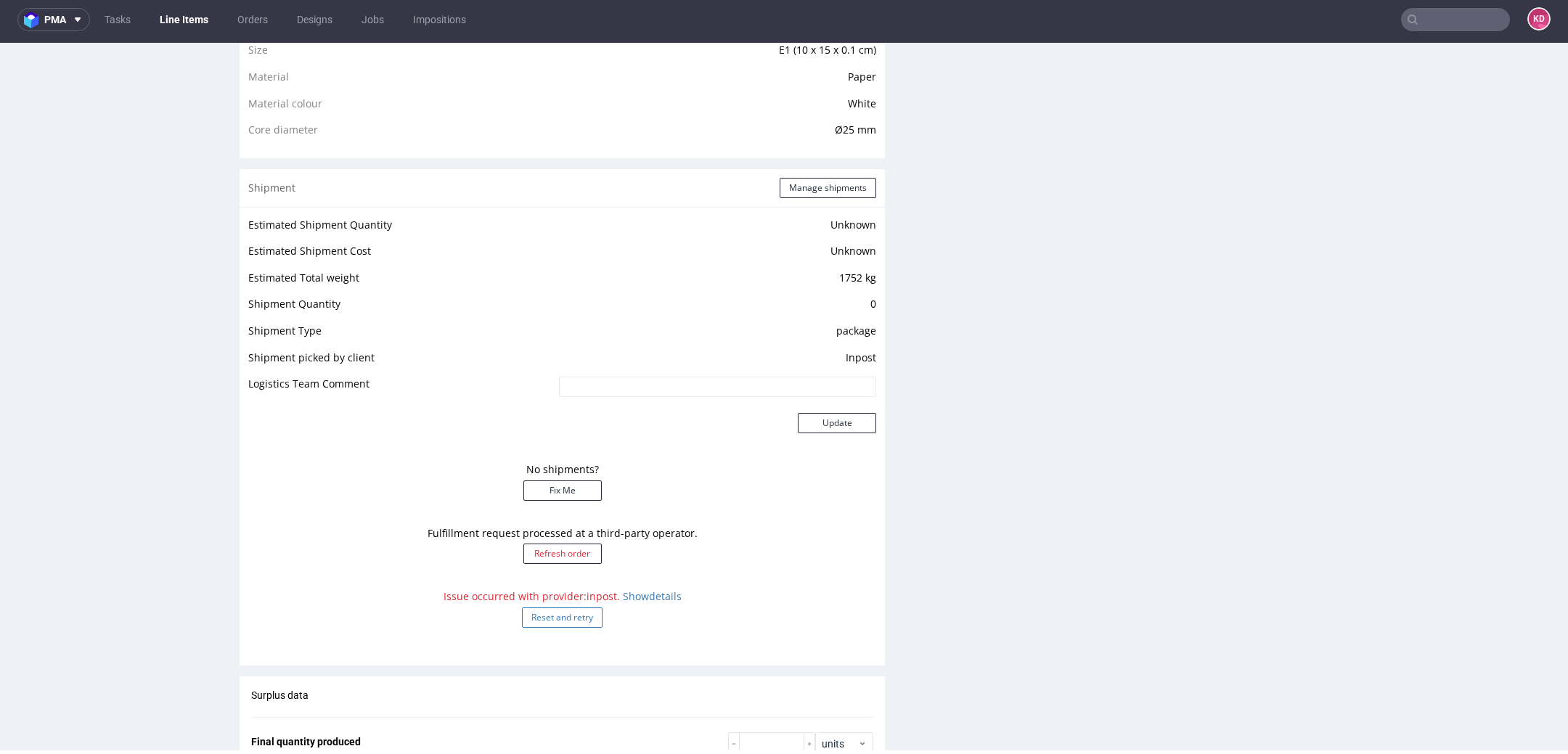
click at [582, 615] on button "Reset and retry" at bounding box center [562, 618] width 81 height 21
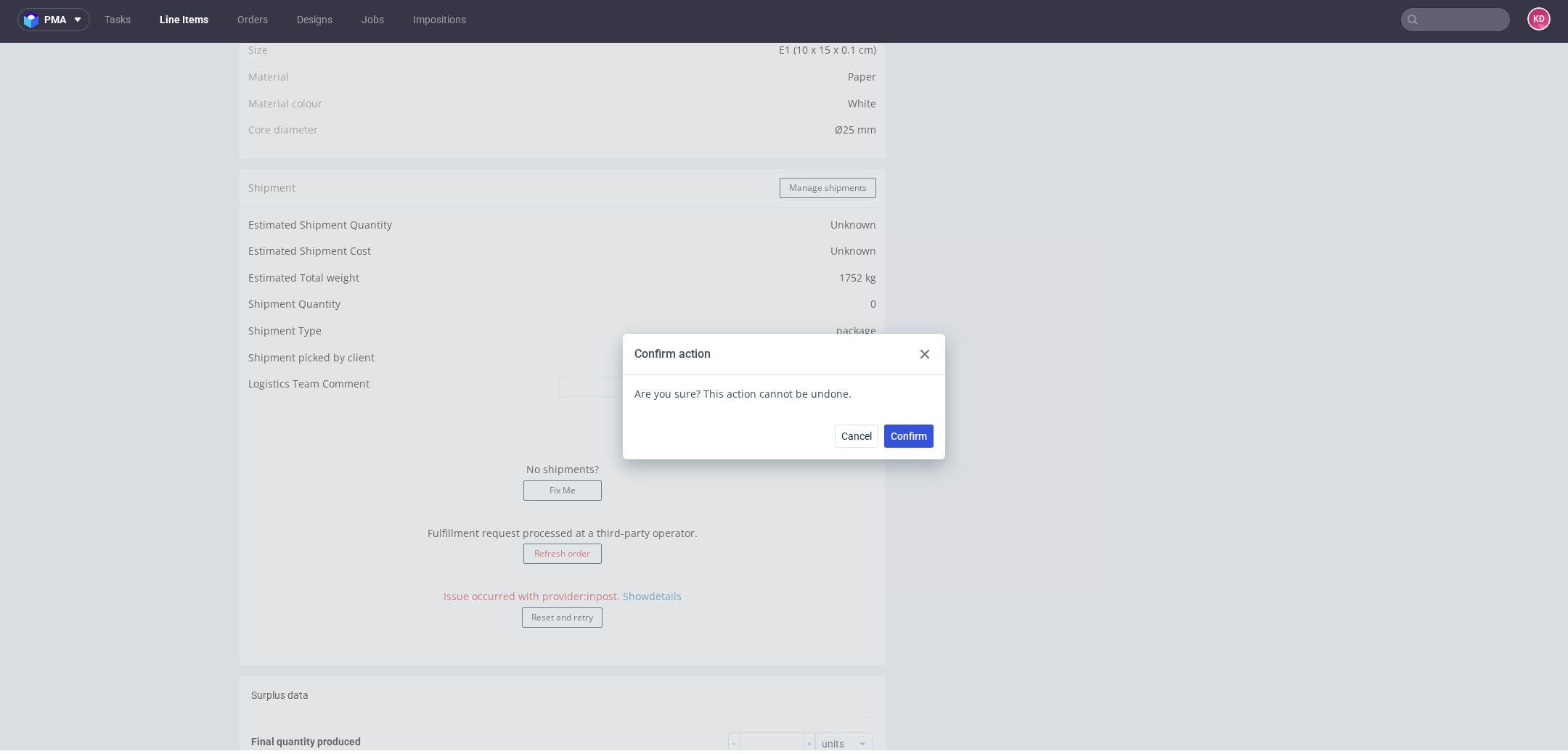
click at [912, 442] on button "Confirm" at bounding box center [908, 436] width 49 height 23
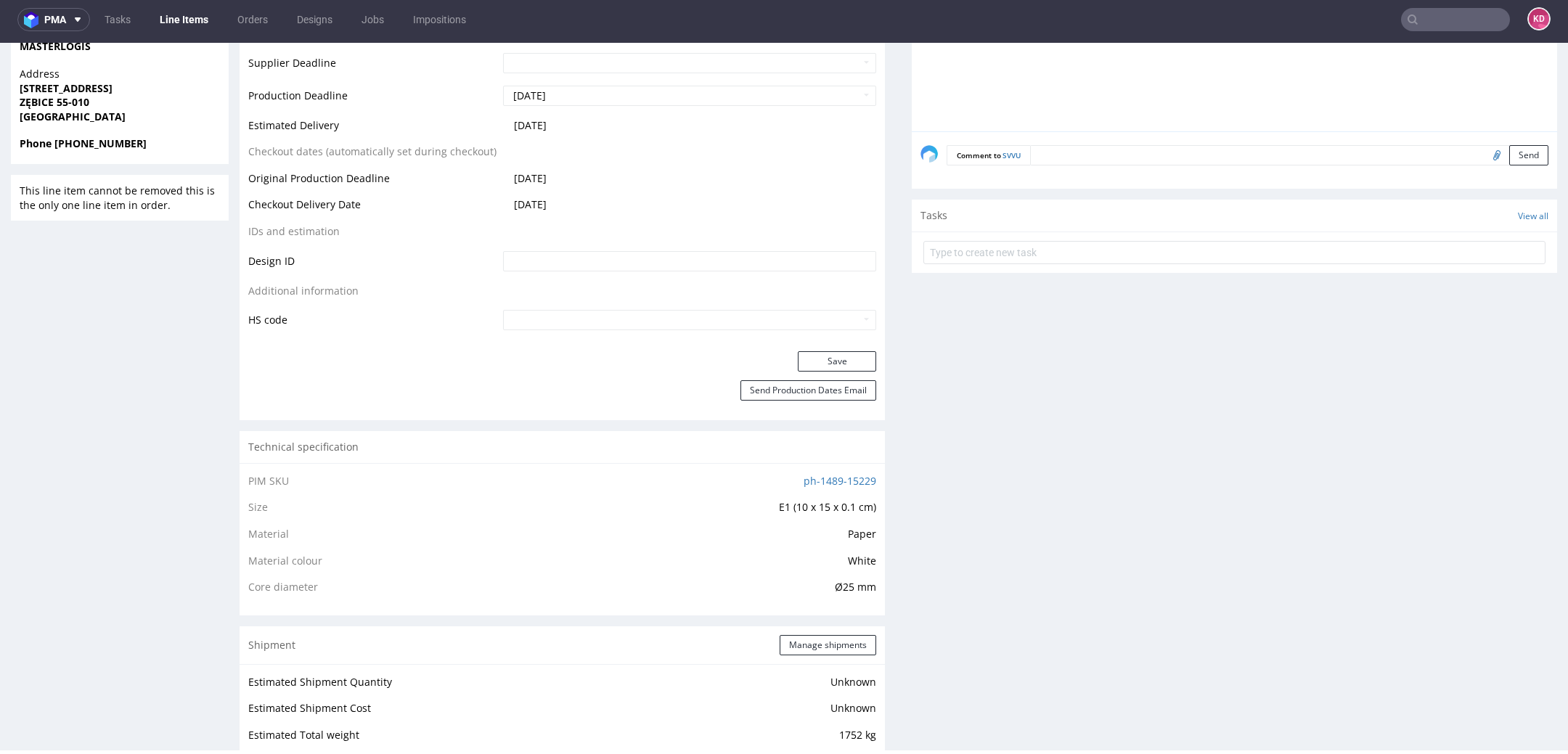
scroll to position [0, 0]
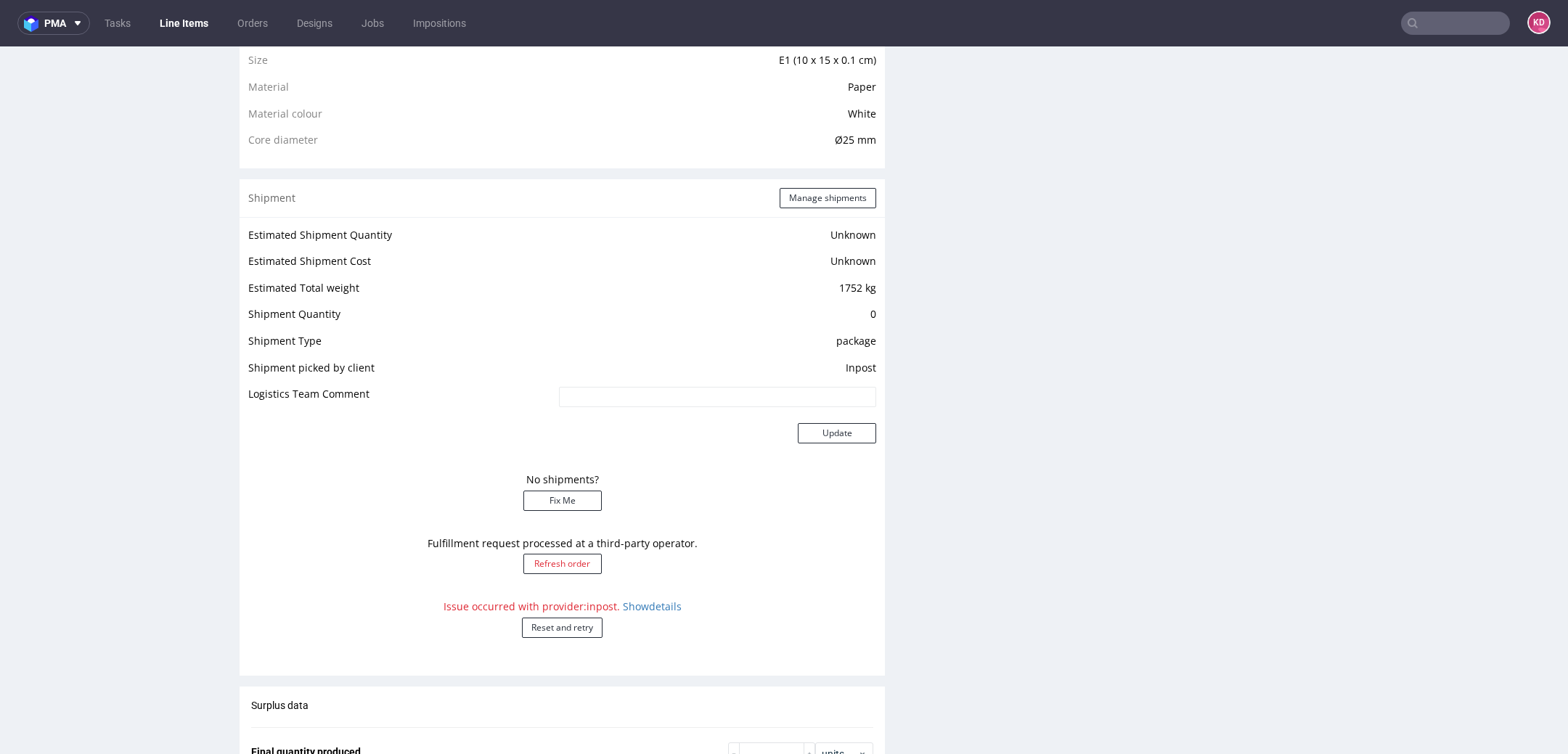
scroll to position [1096, 0]
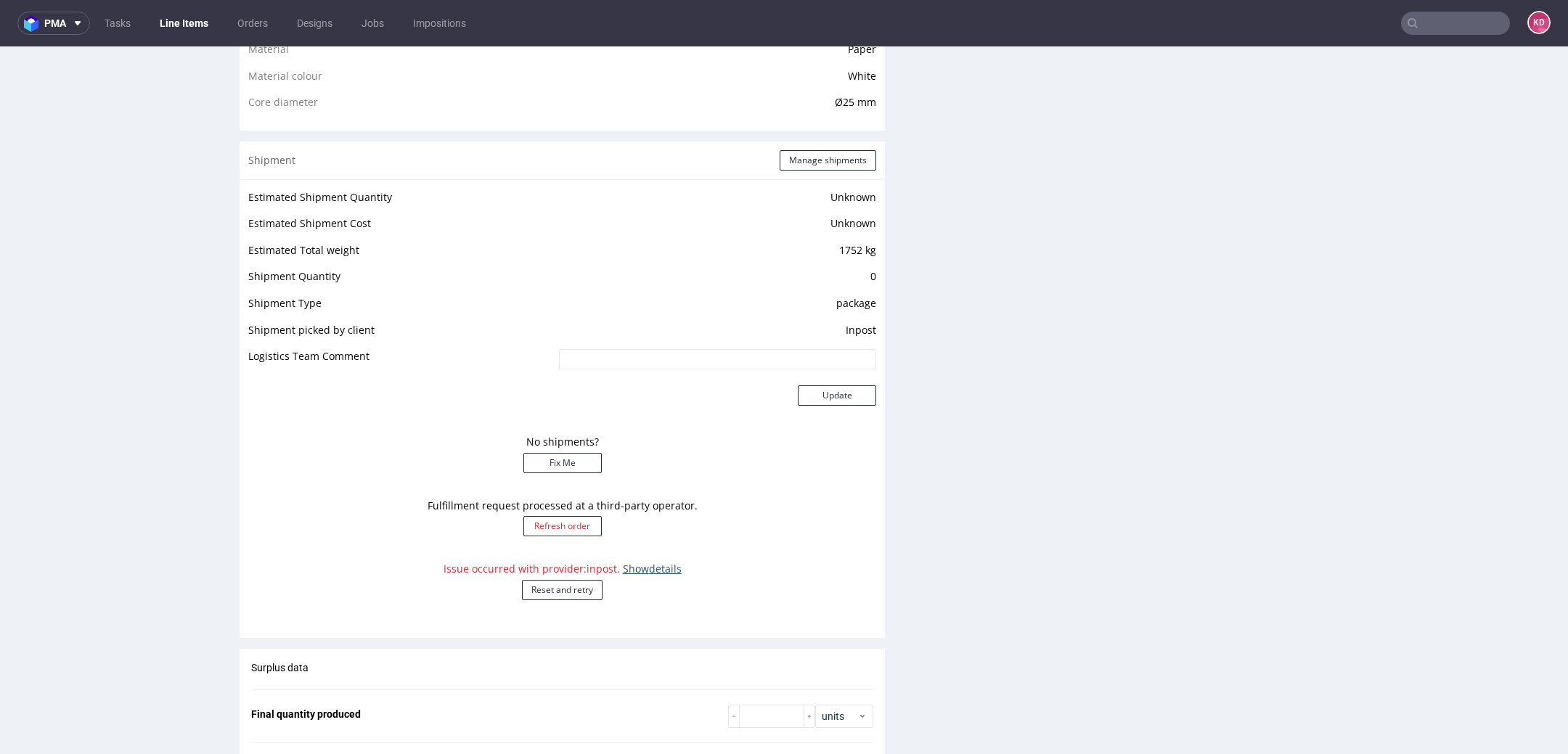
click at [640, 571] on link "Show details" at bounding box center [652, 568] width 59 height 14
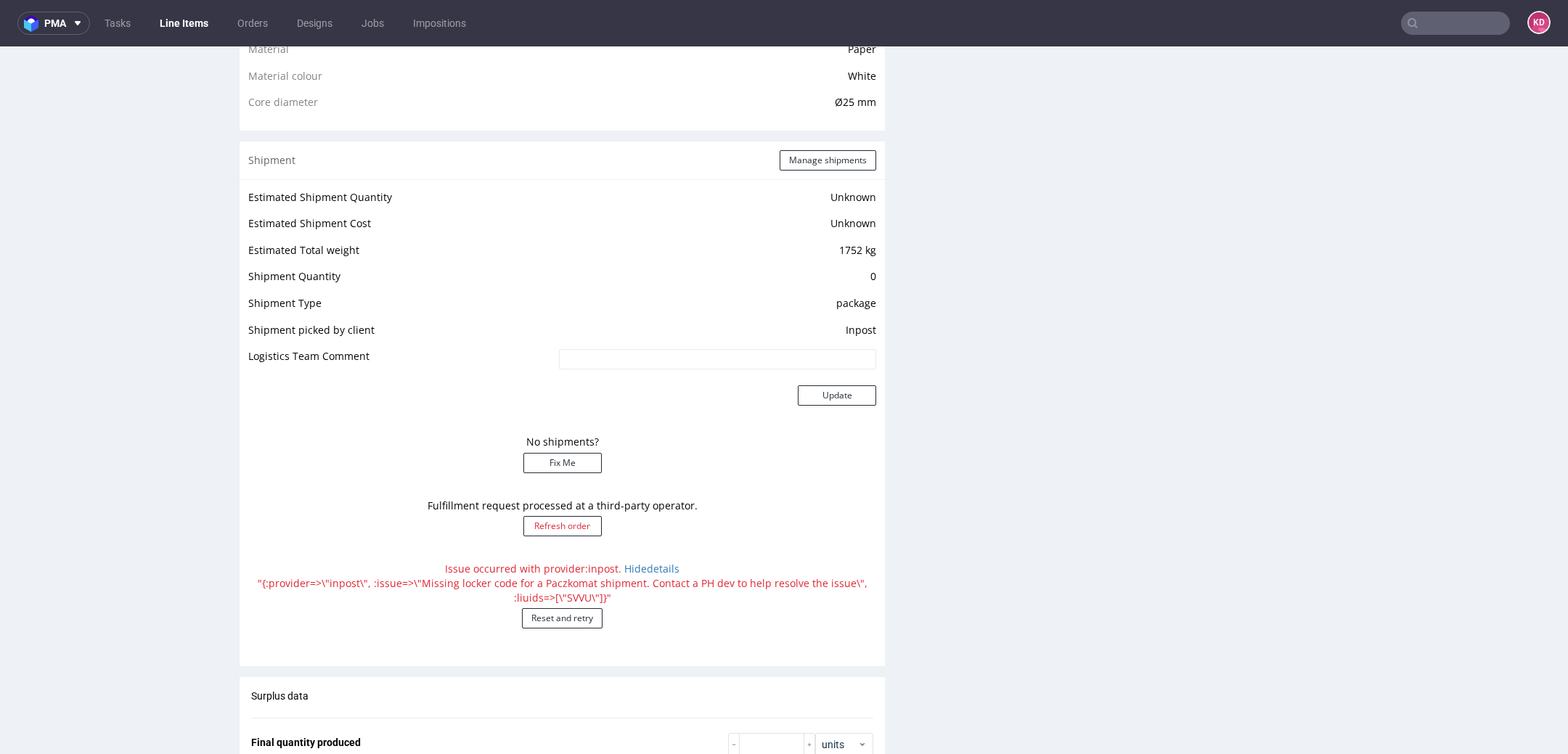
click at [957, 509] on div "Production Files - Design Spit Spit request impossible Box design not found, un…" at bounding box center [1235, 288] width 646 height 2213
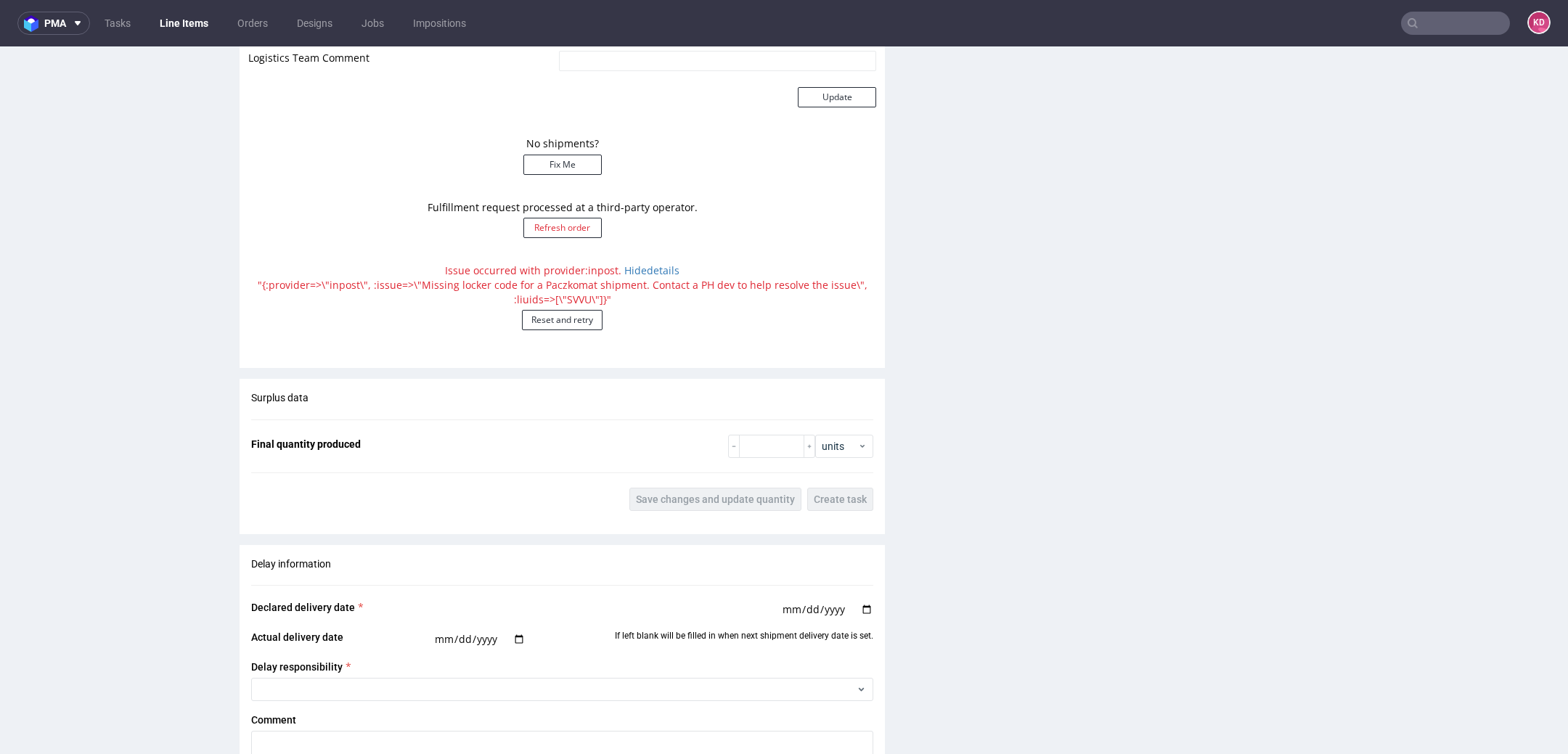
scroll to position [1387, 0]
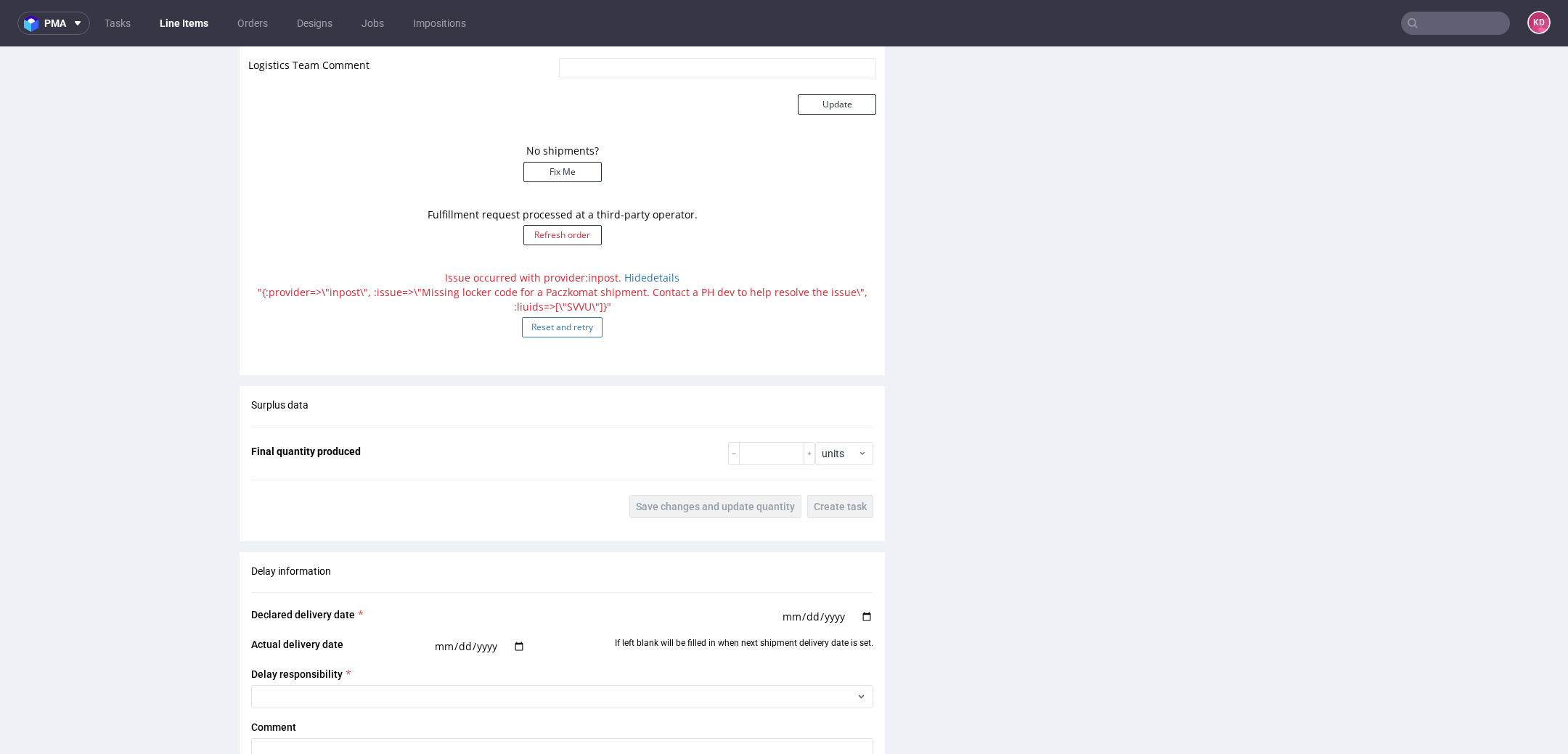
click at [551, 330] on button "Reset and retry" at bounding box center [562, 327] width 81 height 21
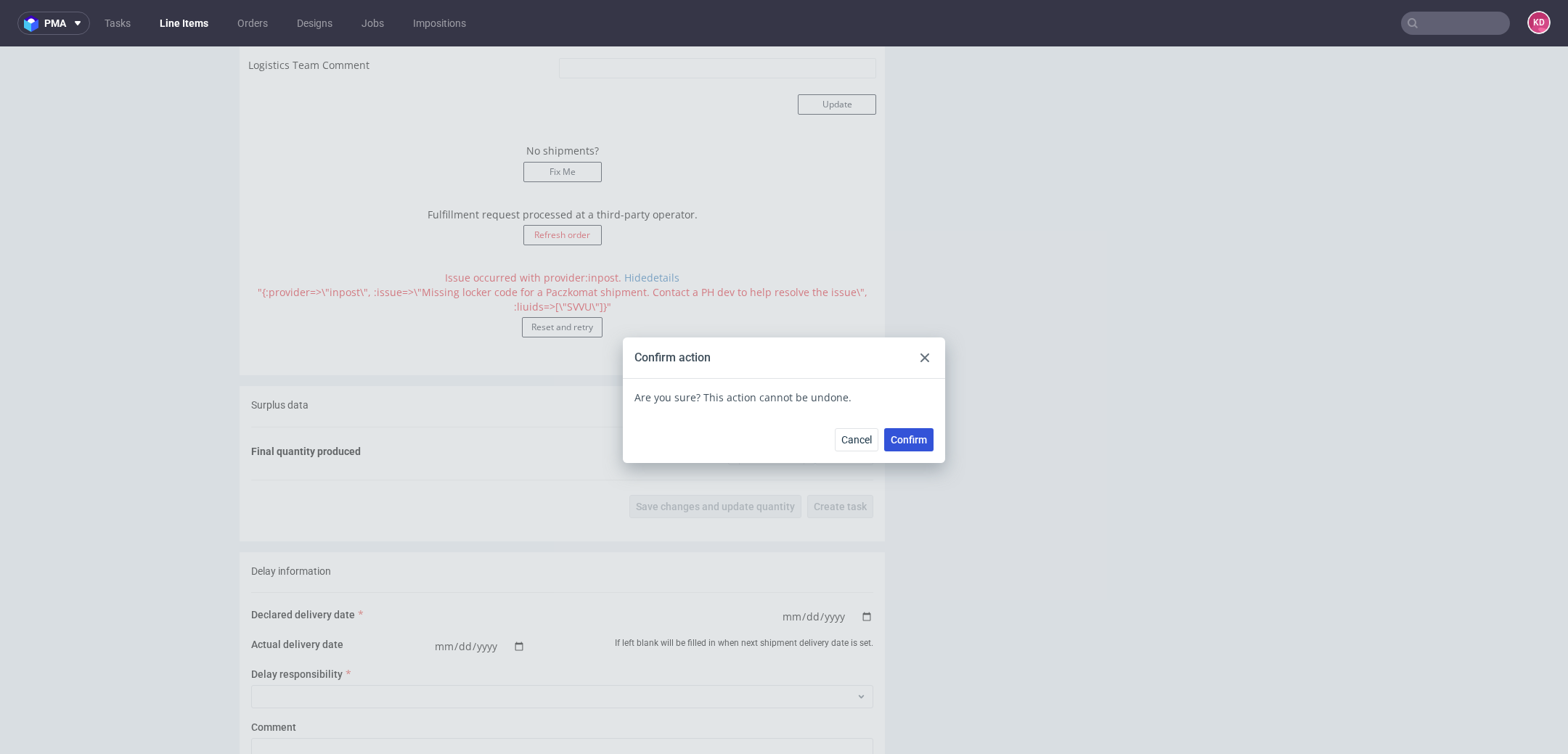
click at [906, 445] on button "Confirm" at bounding box center [908, 440] width 49 height 23
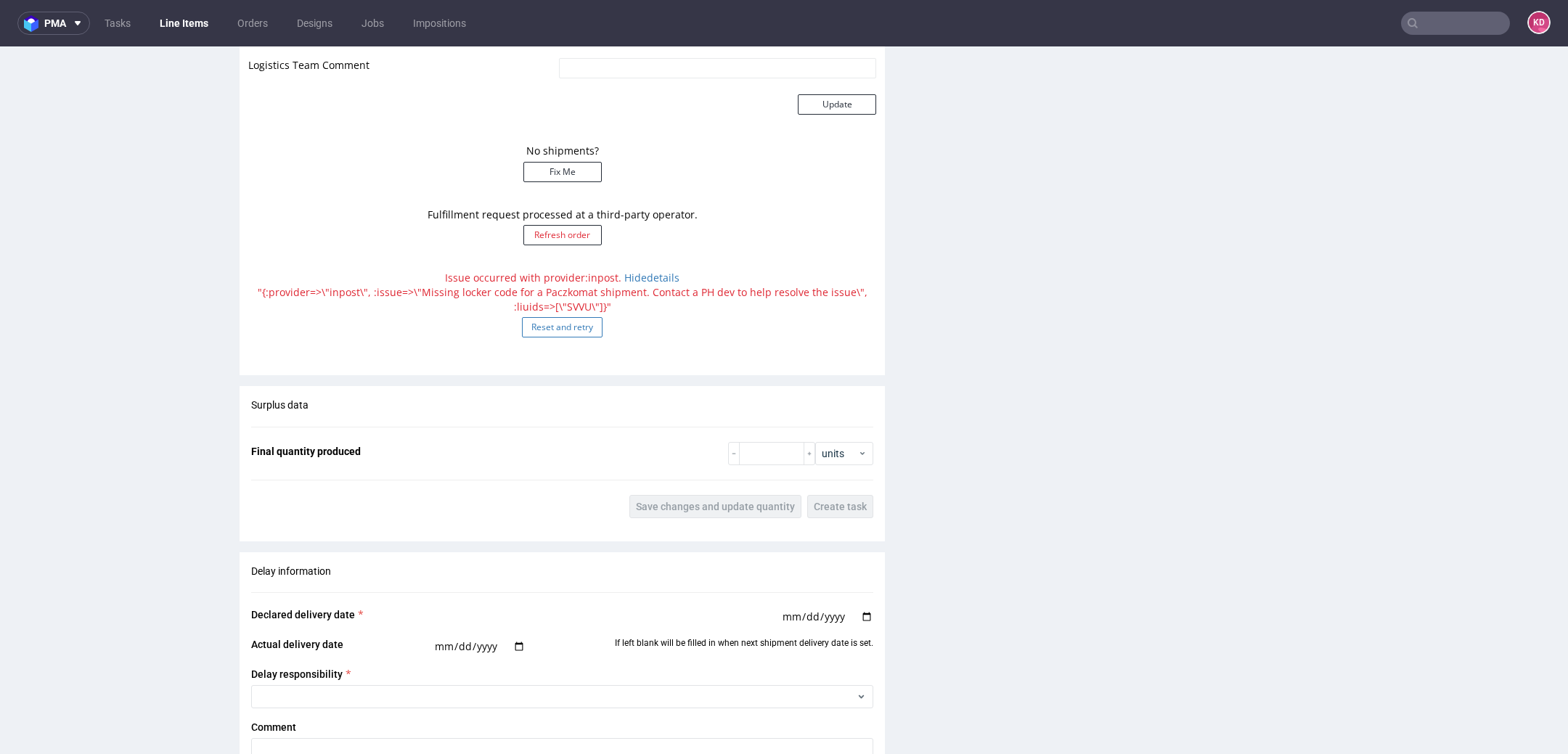
click at [558, 329] on button "Reset and retry" at bounding box center [562, 327] width 81 height 21
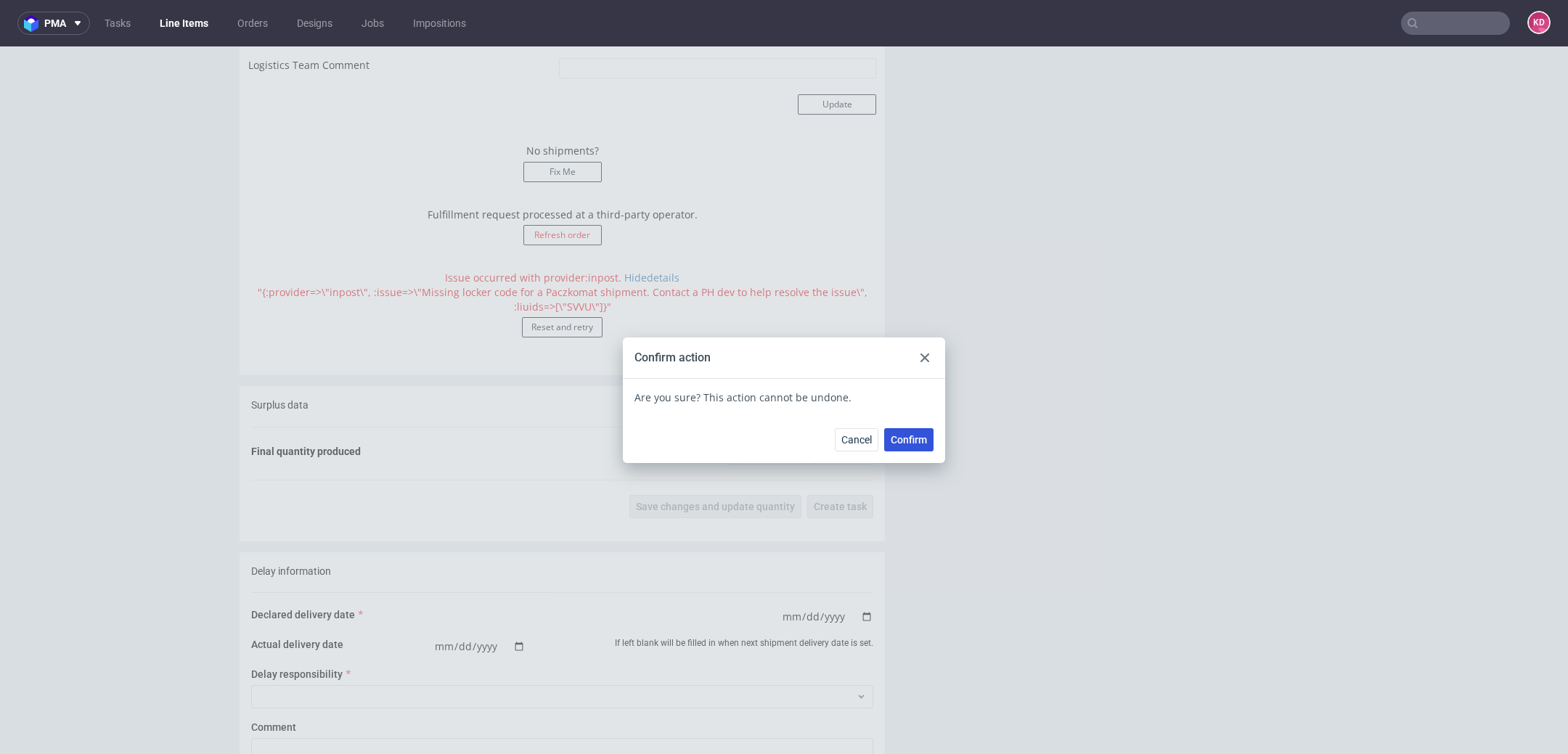
click at [900, 437] on span "Confirm" at bounding box center [908, 440] width 36 height 10
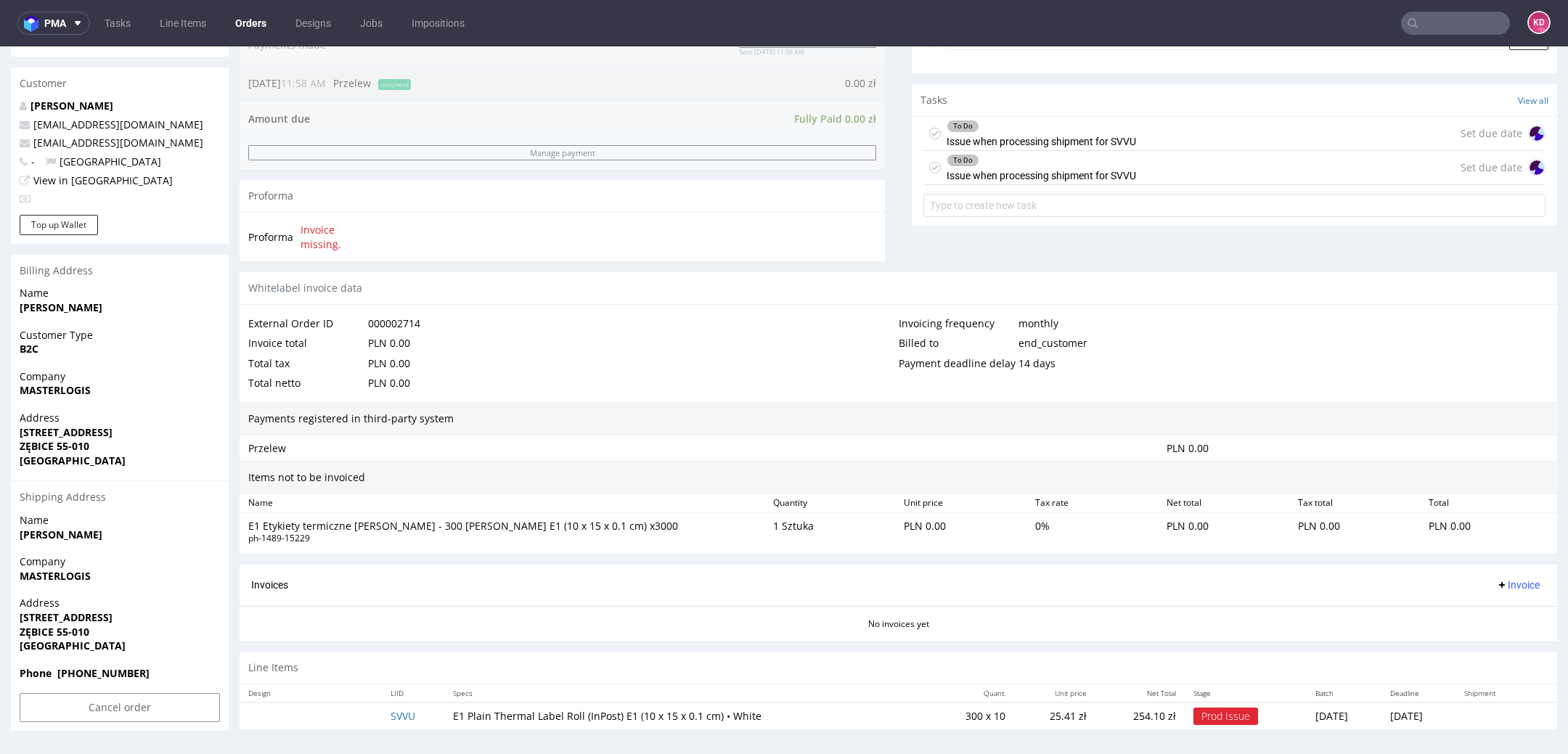
scroll to position [4, 0]
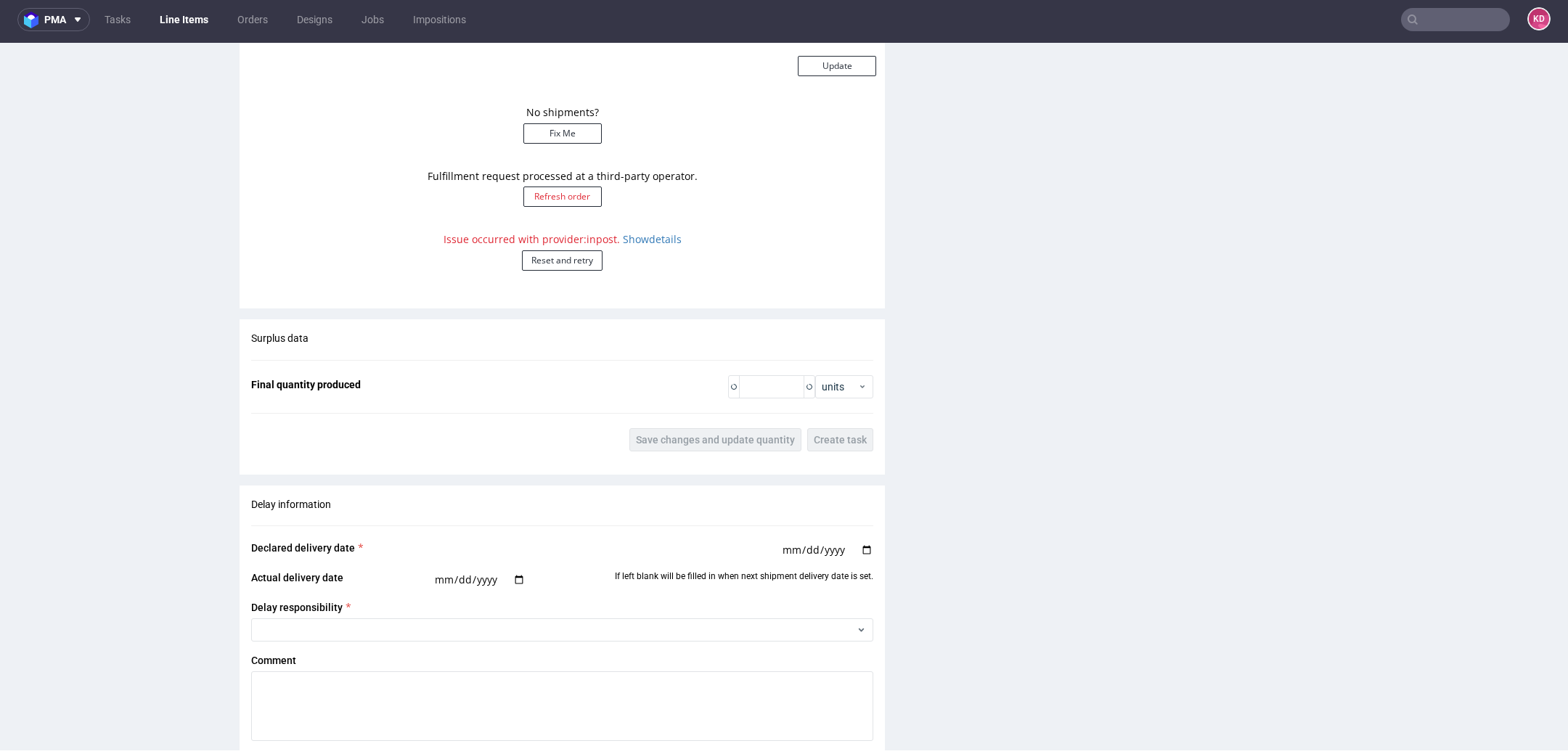
scroll to position [1422, 0]
click at [657, 232] on link "Show details" at bounding box center [652, 238] width 59 height 14
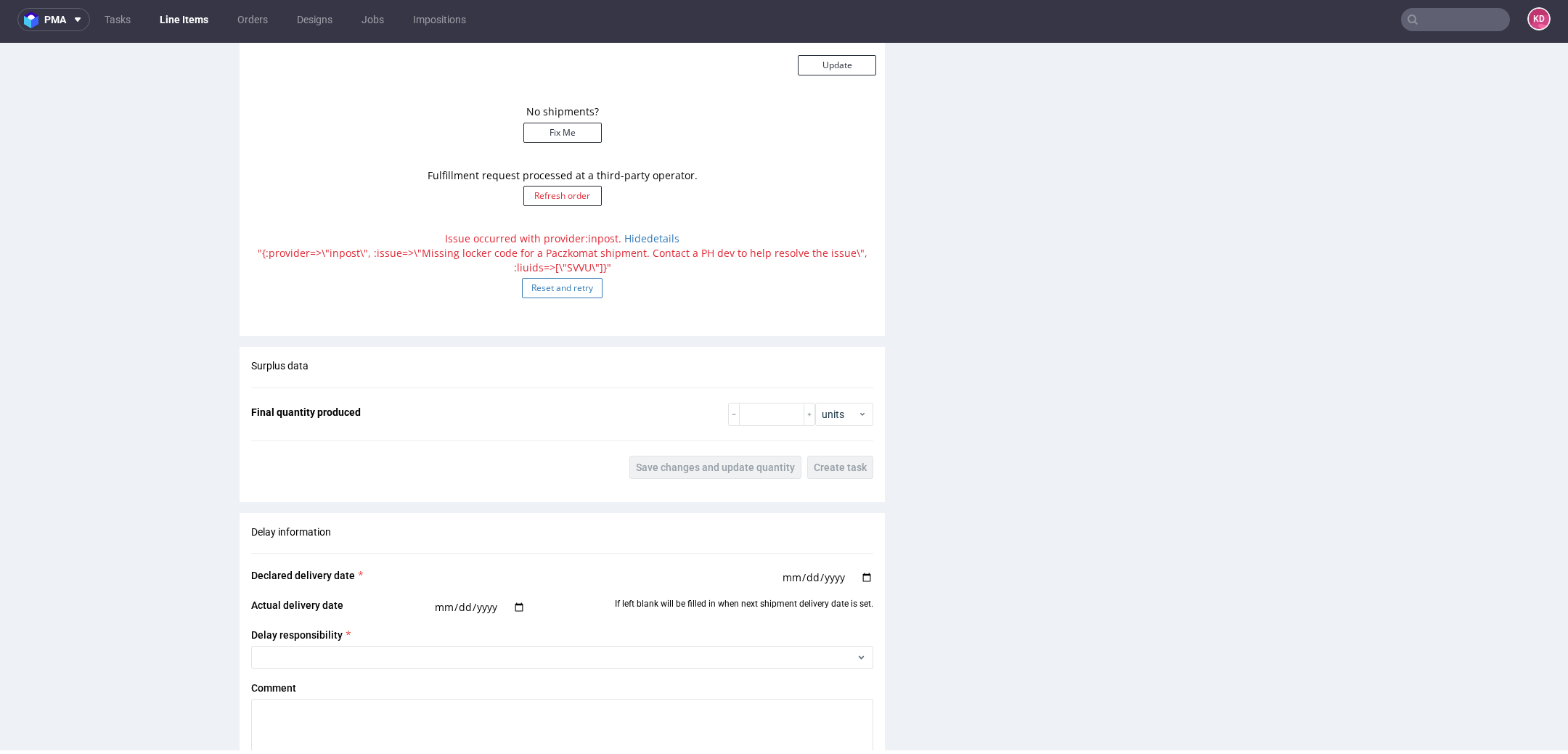
click at [566, 280] on button "Reset and retry" at bounding box center [562, 288] width 81 height 21
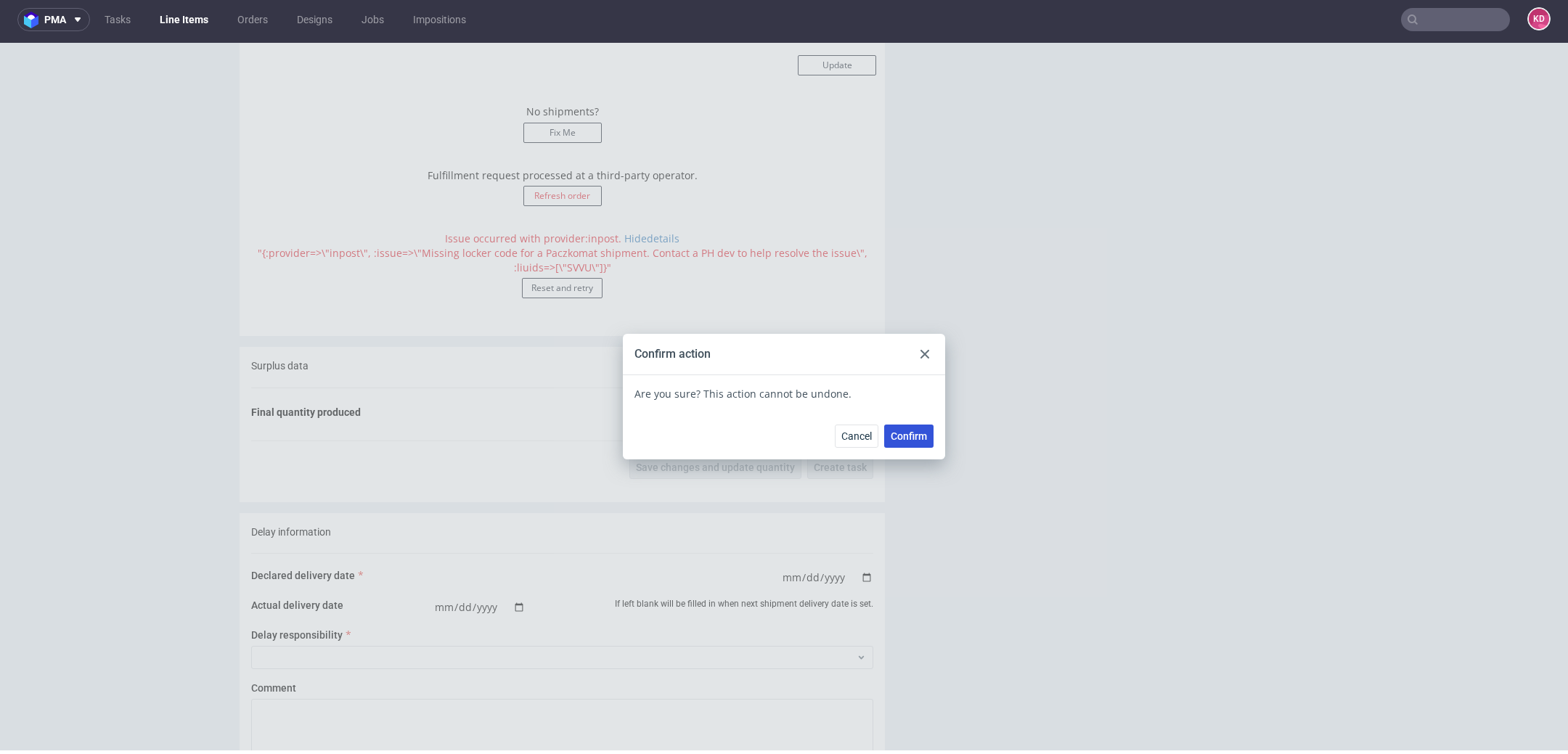
click at [893, 425] on button "Confirm" at bounding box center [908, 436] width 49 height 23
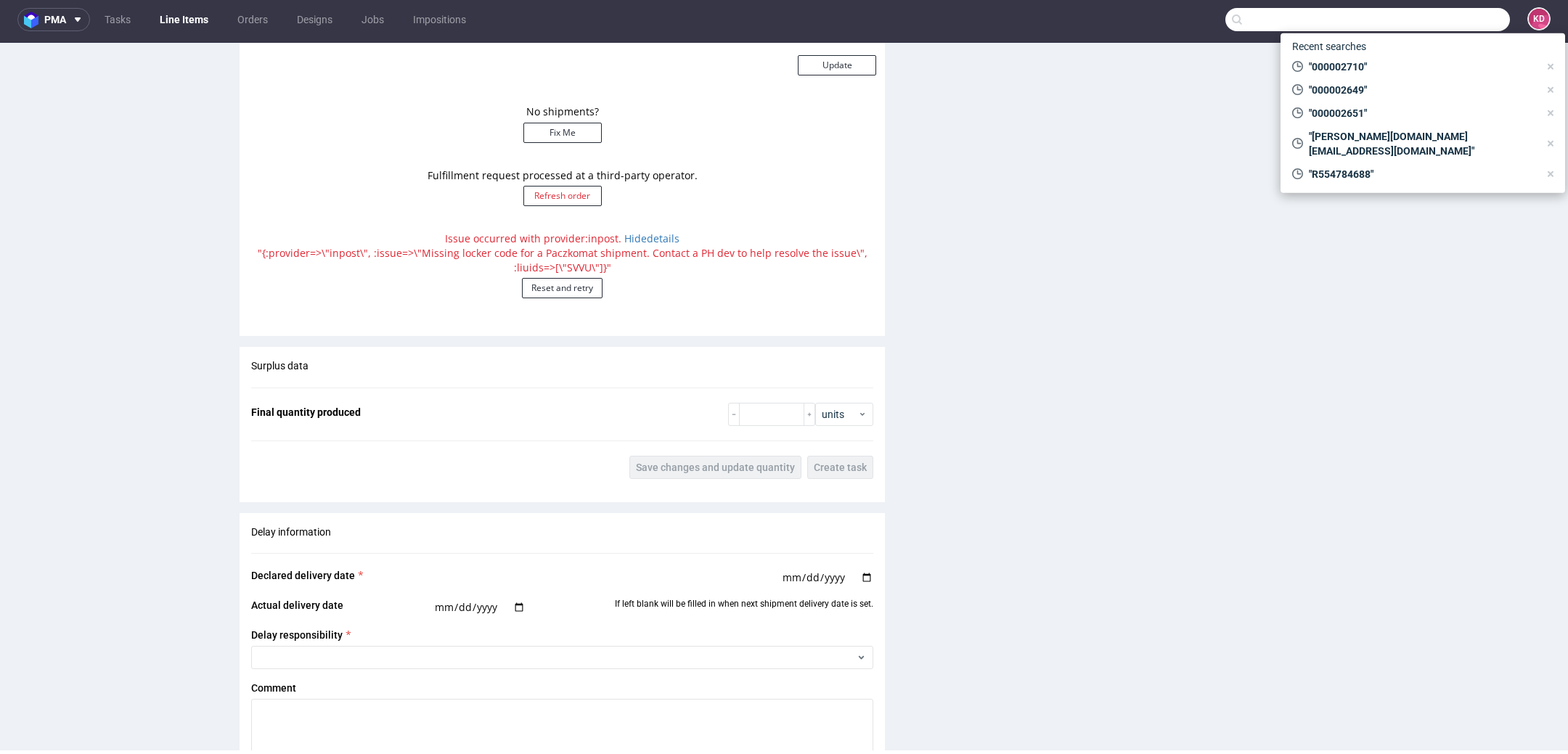
click at [1433, 29] on input "text" at bounding box center [1368, 20] width 285 height 23
paste input "R220940357"
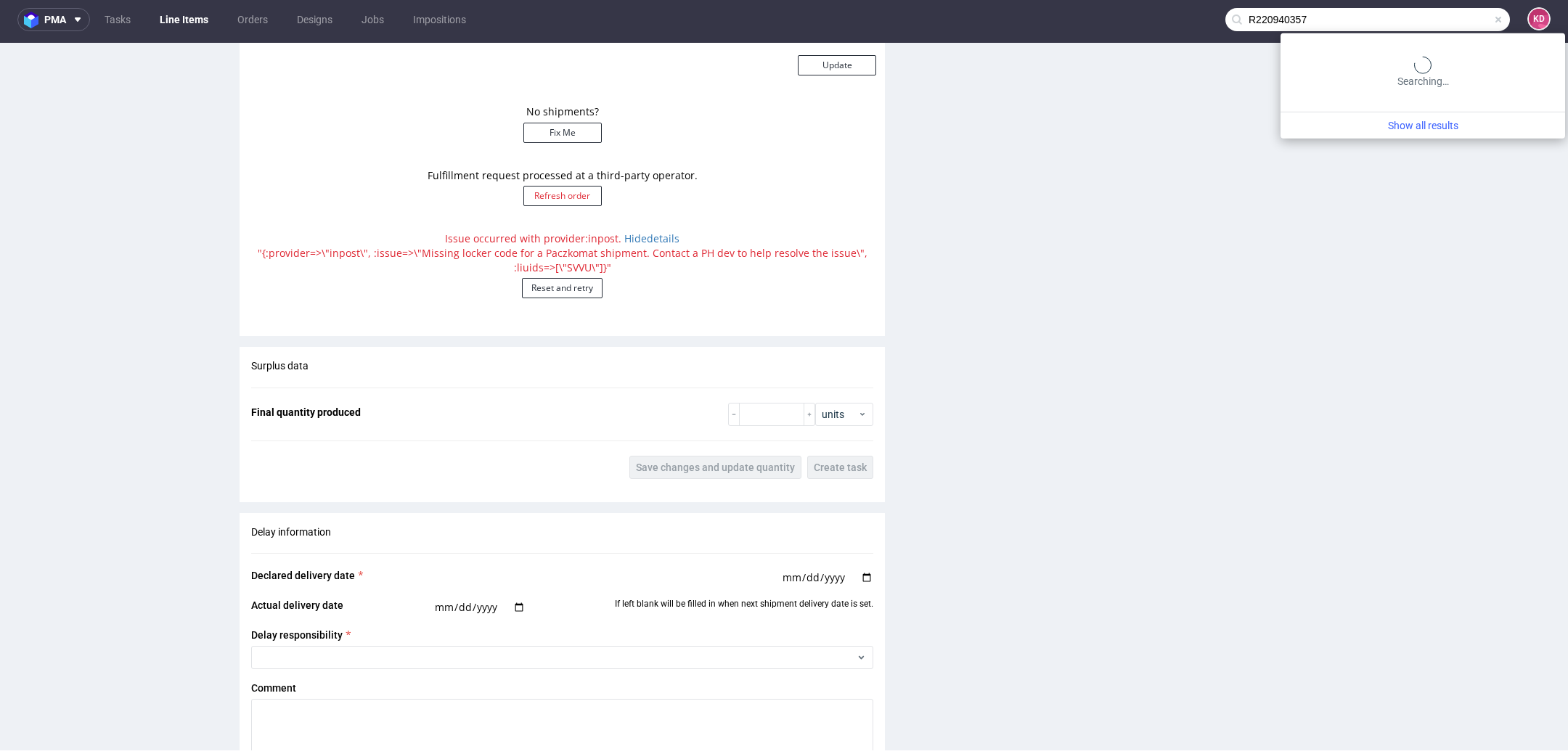
type input "R220940357"
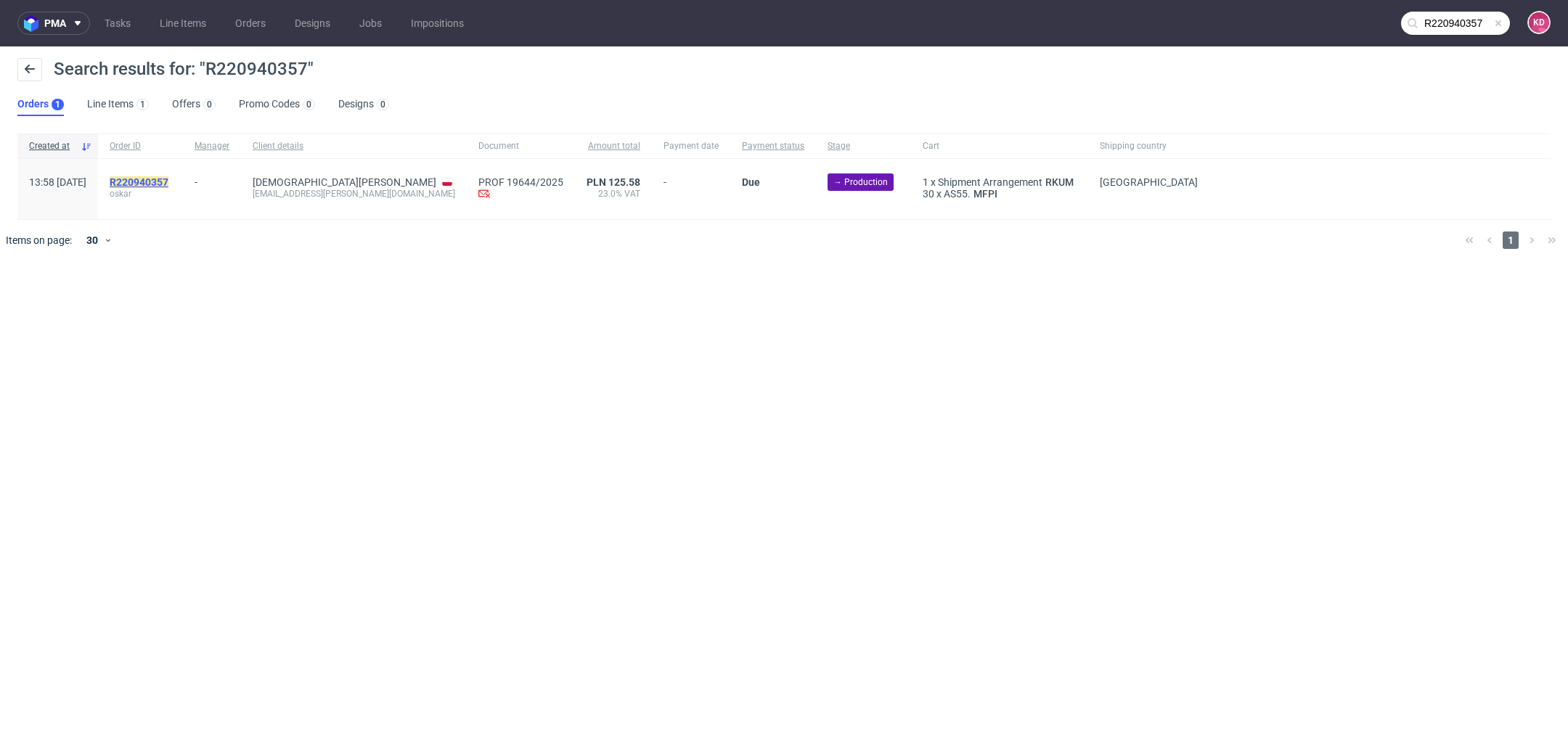
click at [169, 178] on mark "R220940357" at bounding box center [139, 182] width 59 height 12
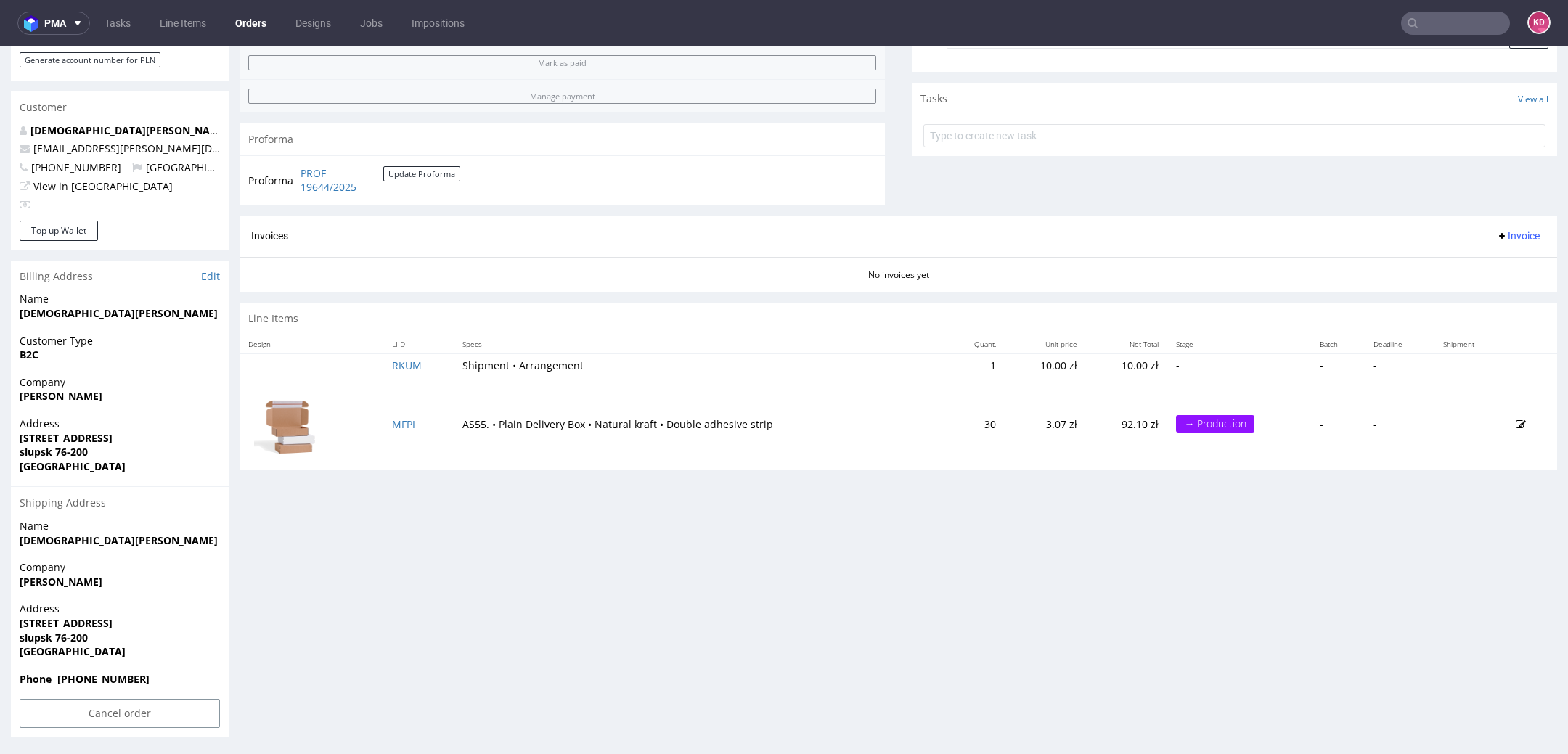
scroll to position [4, 0]
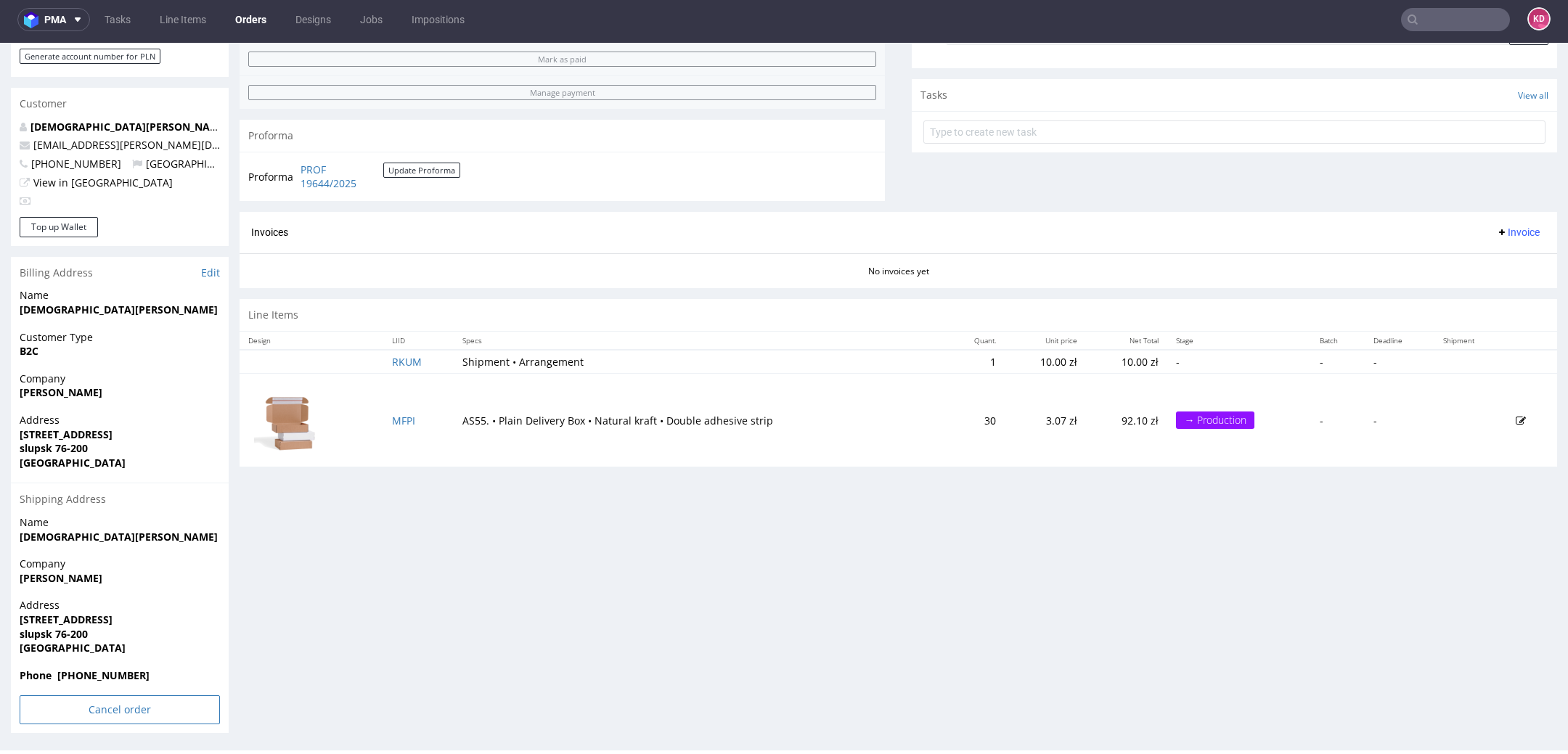
click at [131, 714] on input "Cancel order" at bounding box center [120, 710] width 200 height 29
click at [89, 659] on link "Yes" at bounding box center [98, 670] width 41 height 22
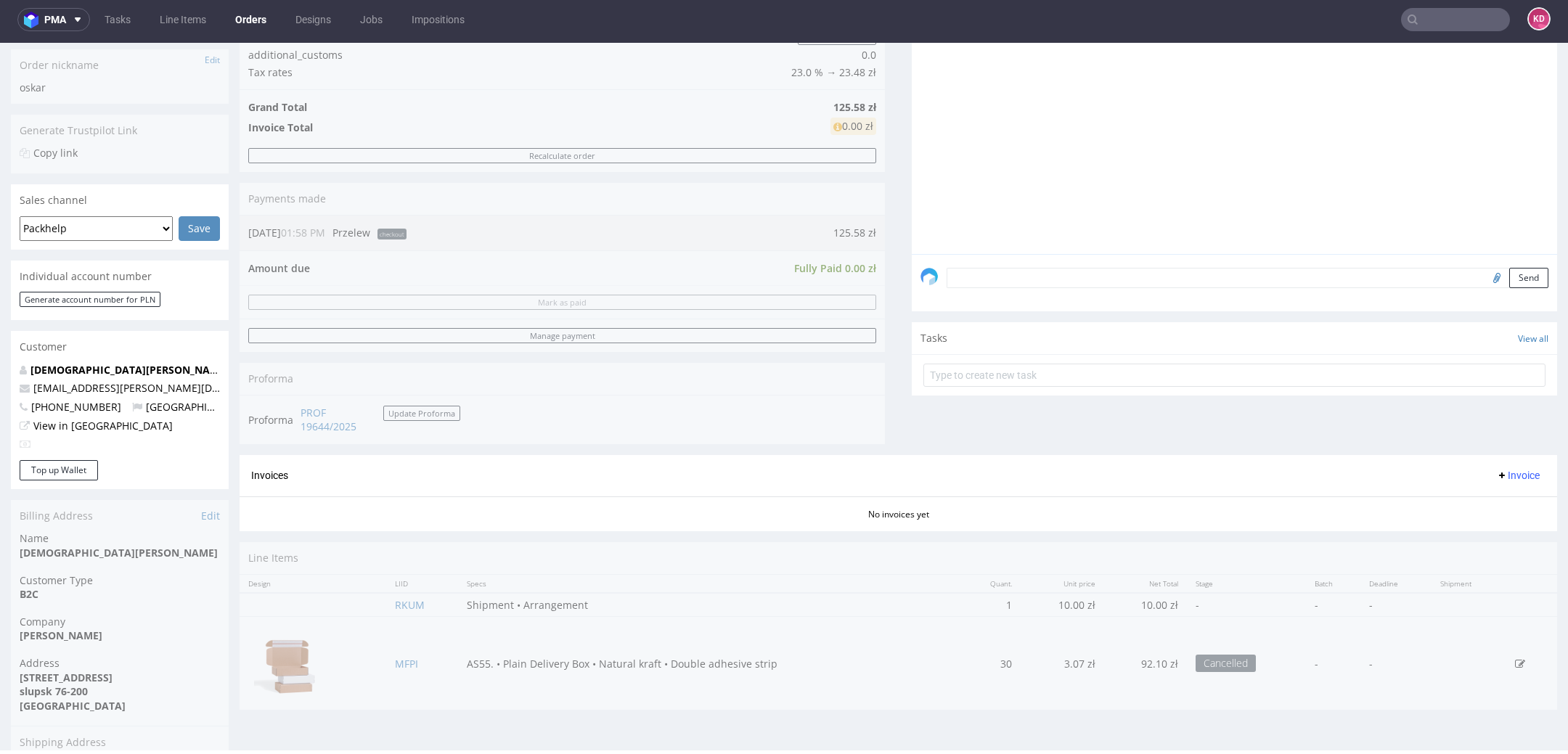
scroll to position [541, 0]
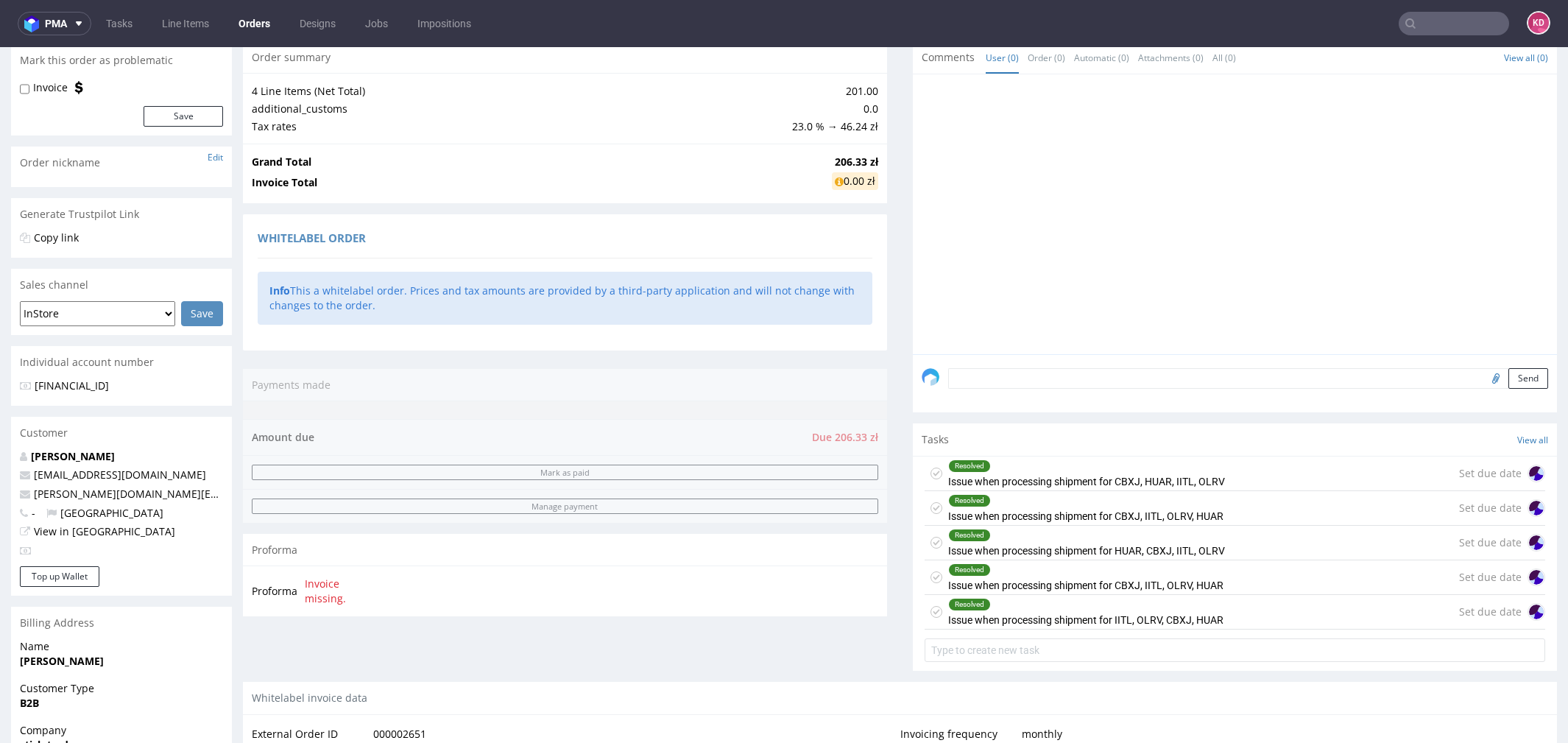
scroll to position [1, 0]
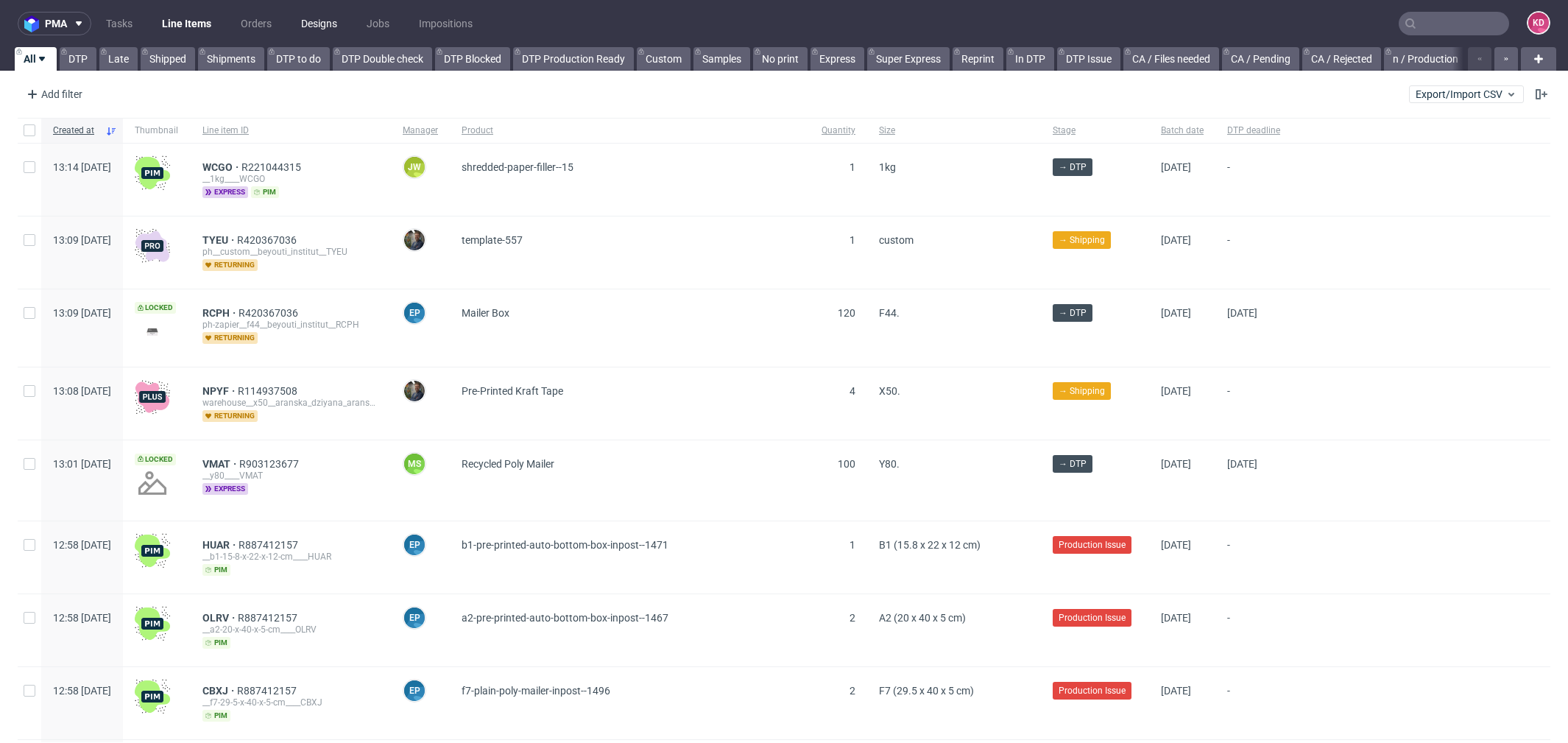
click at [313, 21] on link "Designs" at bounding box center [319, 24] width 54 height 24
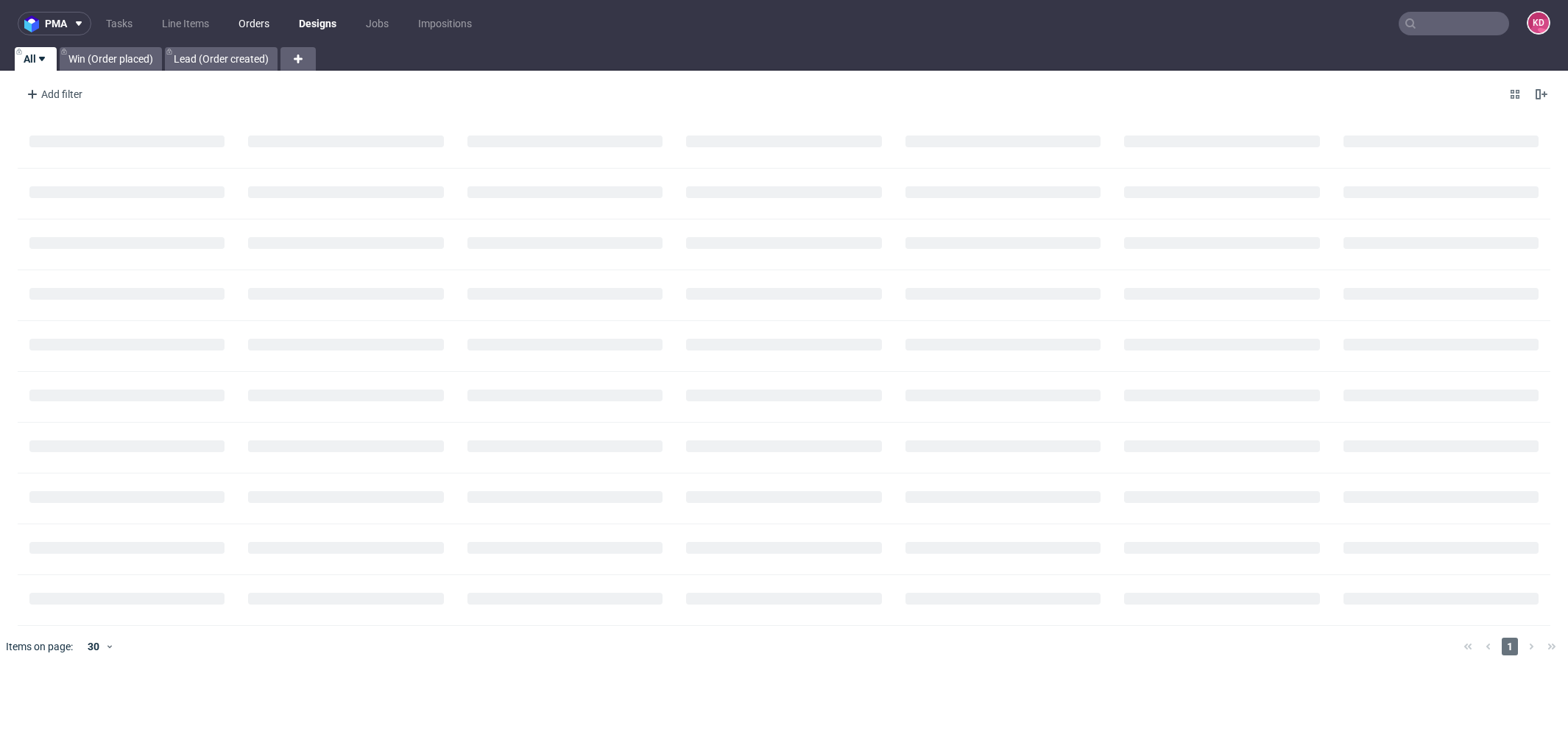
click at [268, 20] on link "Orders" at bounding box center [254, 24] width 48 height 24
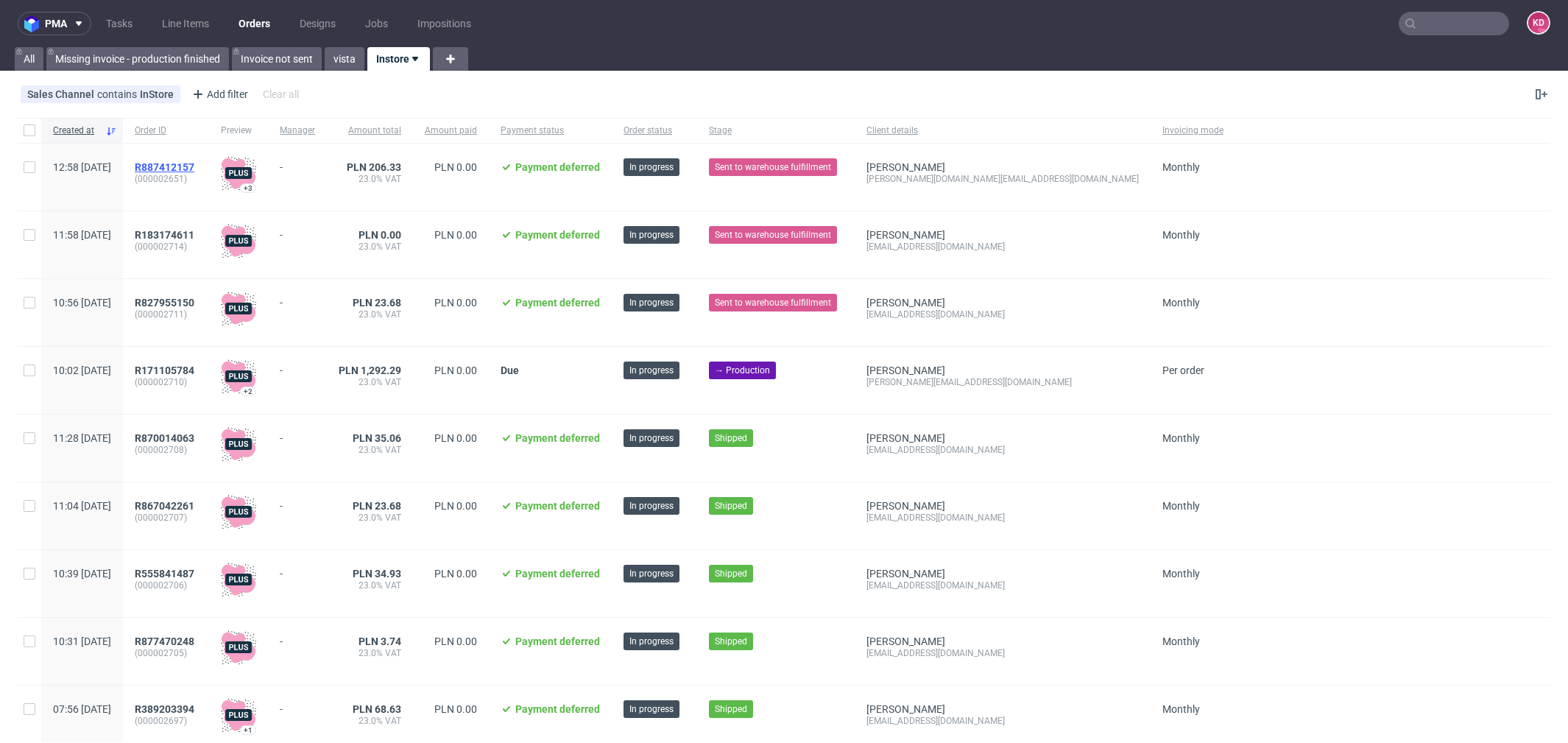
click at [194, 170] on span "R887412157" at bounding box center [164, 168] width 60 height 12
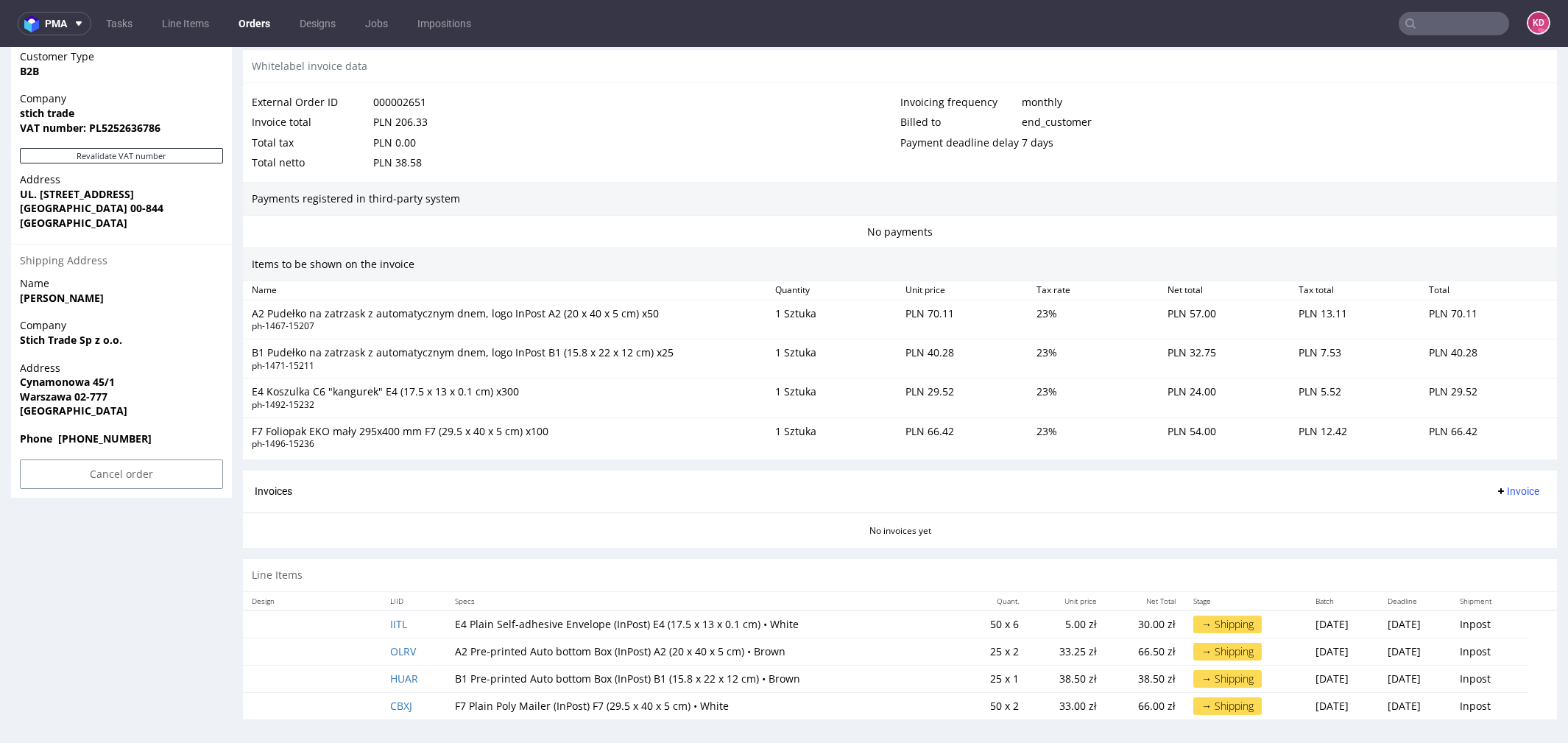
scroll to position [4, 0]
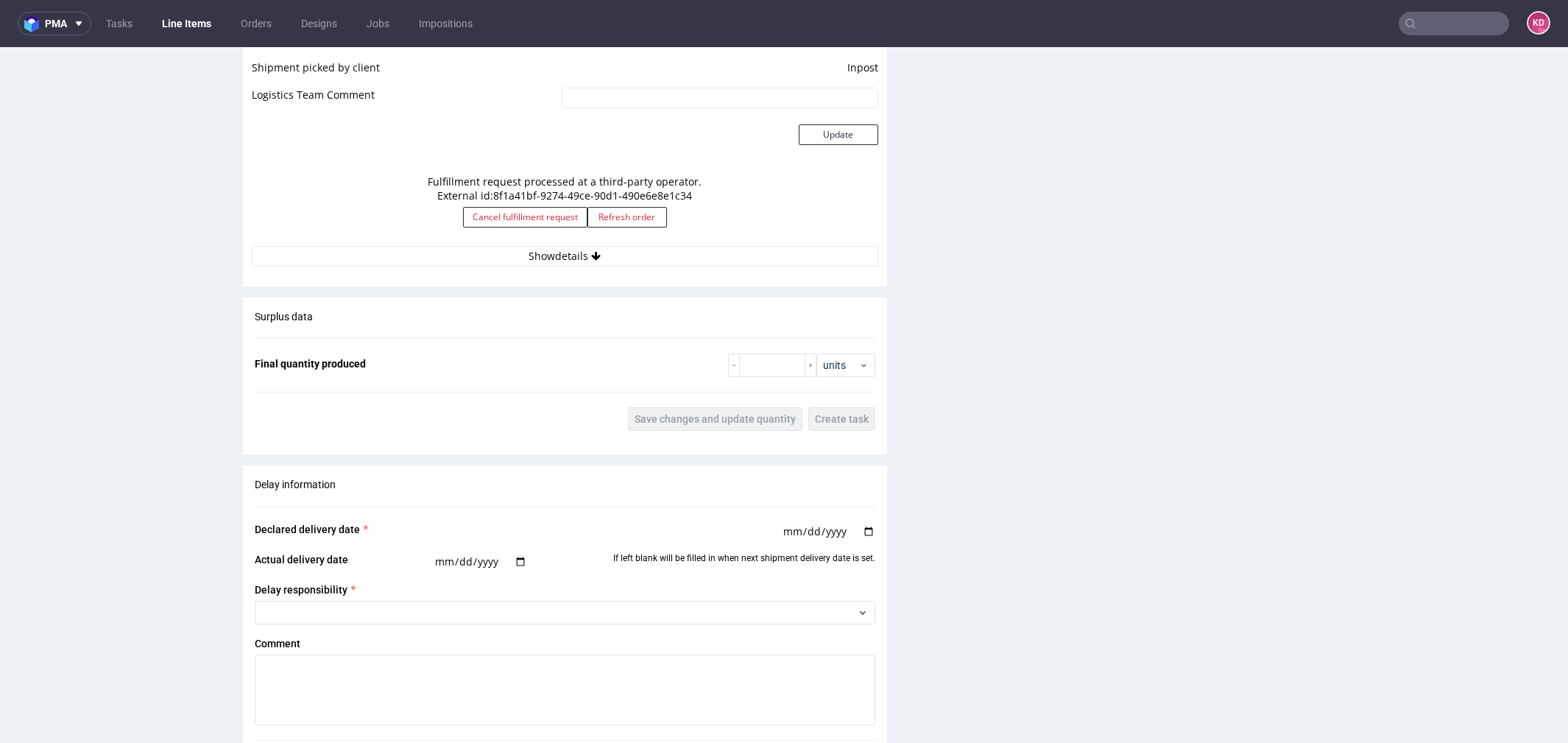
scroll to position [1266, 0]
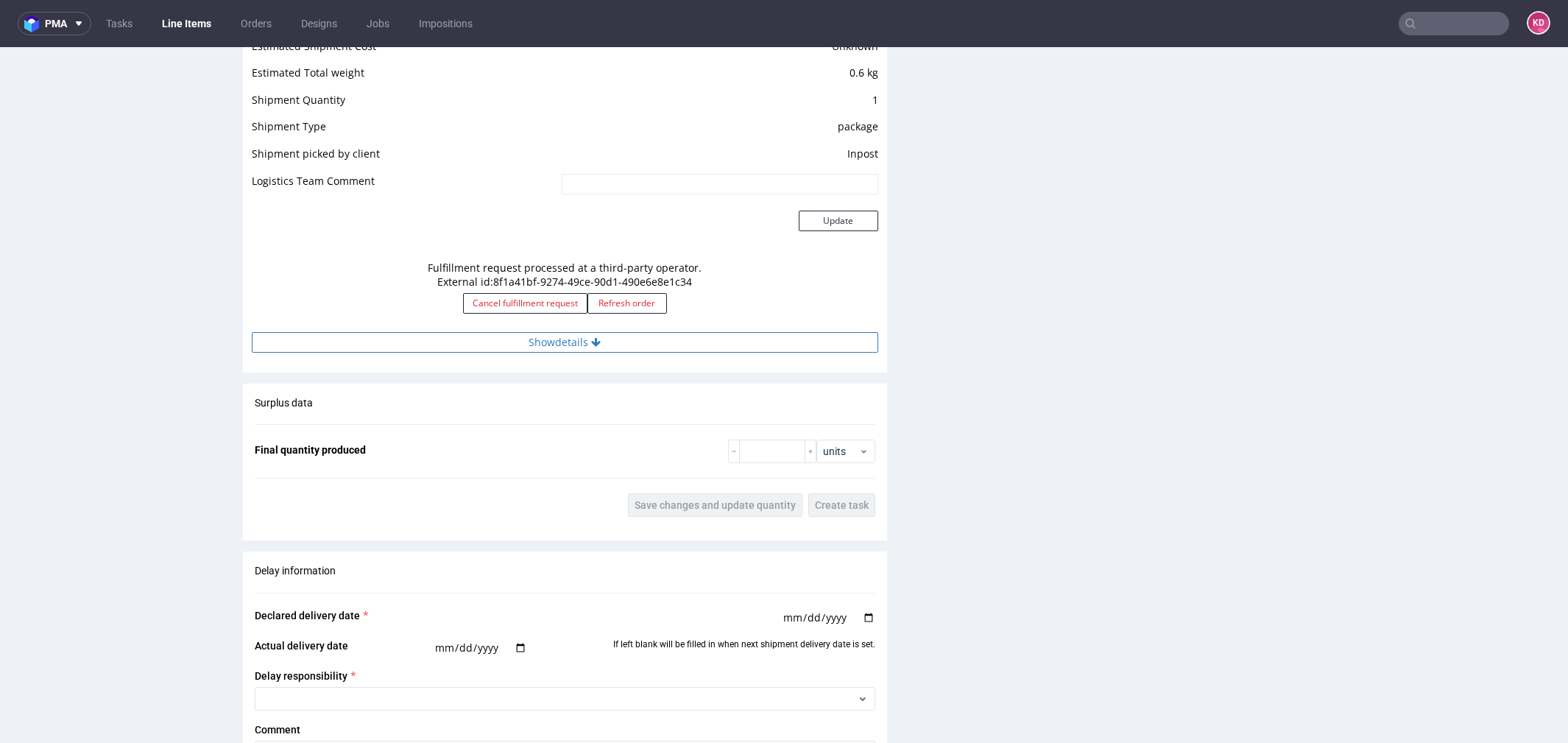
click at [617, 348] on button "Show details" at bounding box center [565, 342] width 627 height 21
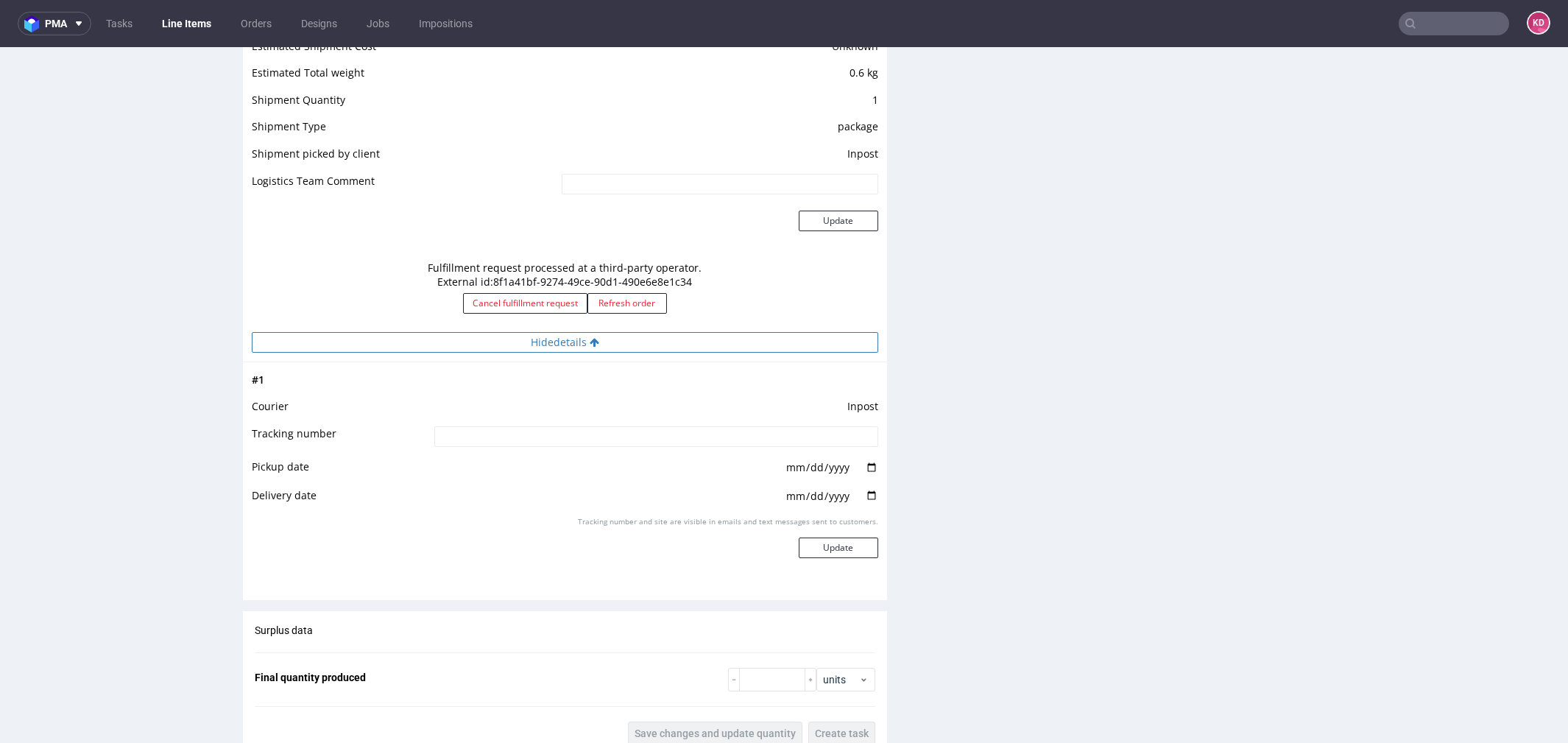
click at [615, 347] on button "Hide details" at bounding box center [565, 342] width 627 height 21
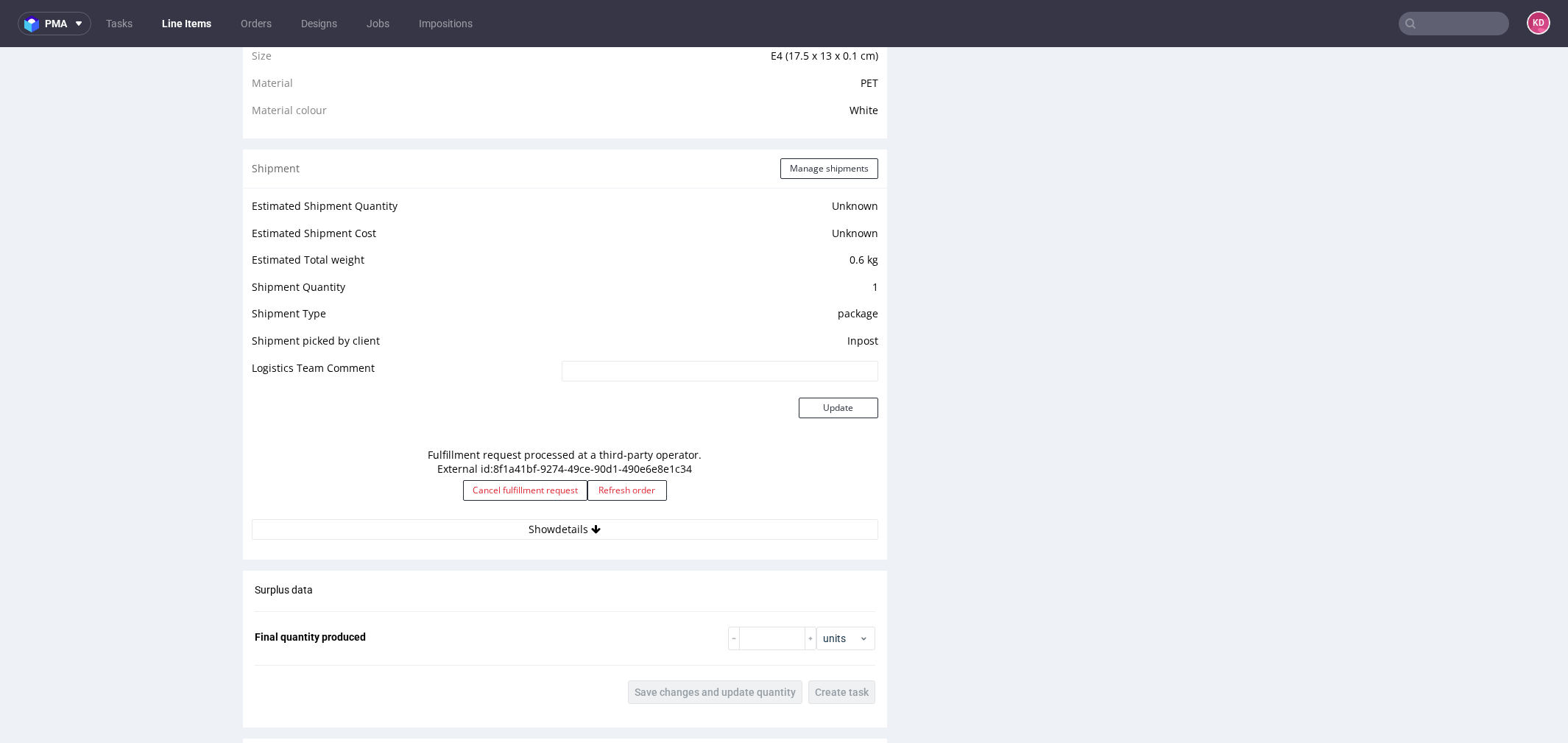
scroll to position [1068, 0]
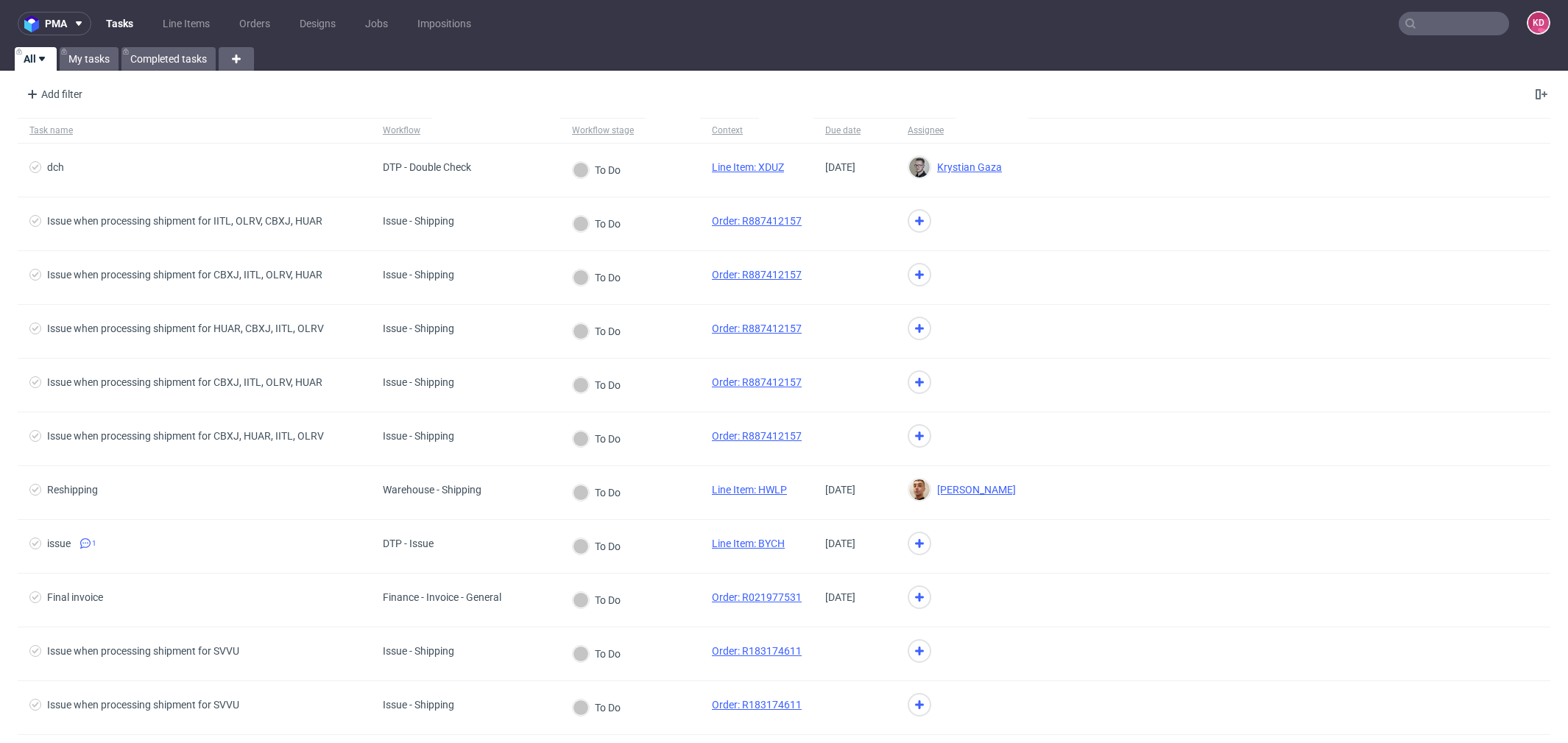
scroll to position [11, 0]
click at [265, 30] on link "Orders" at bounding box center [255, 24] width 48 height 24
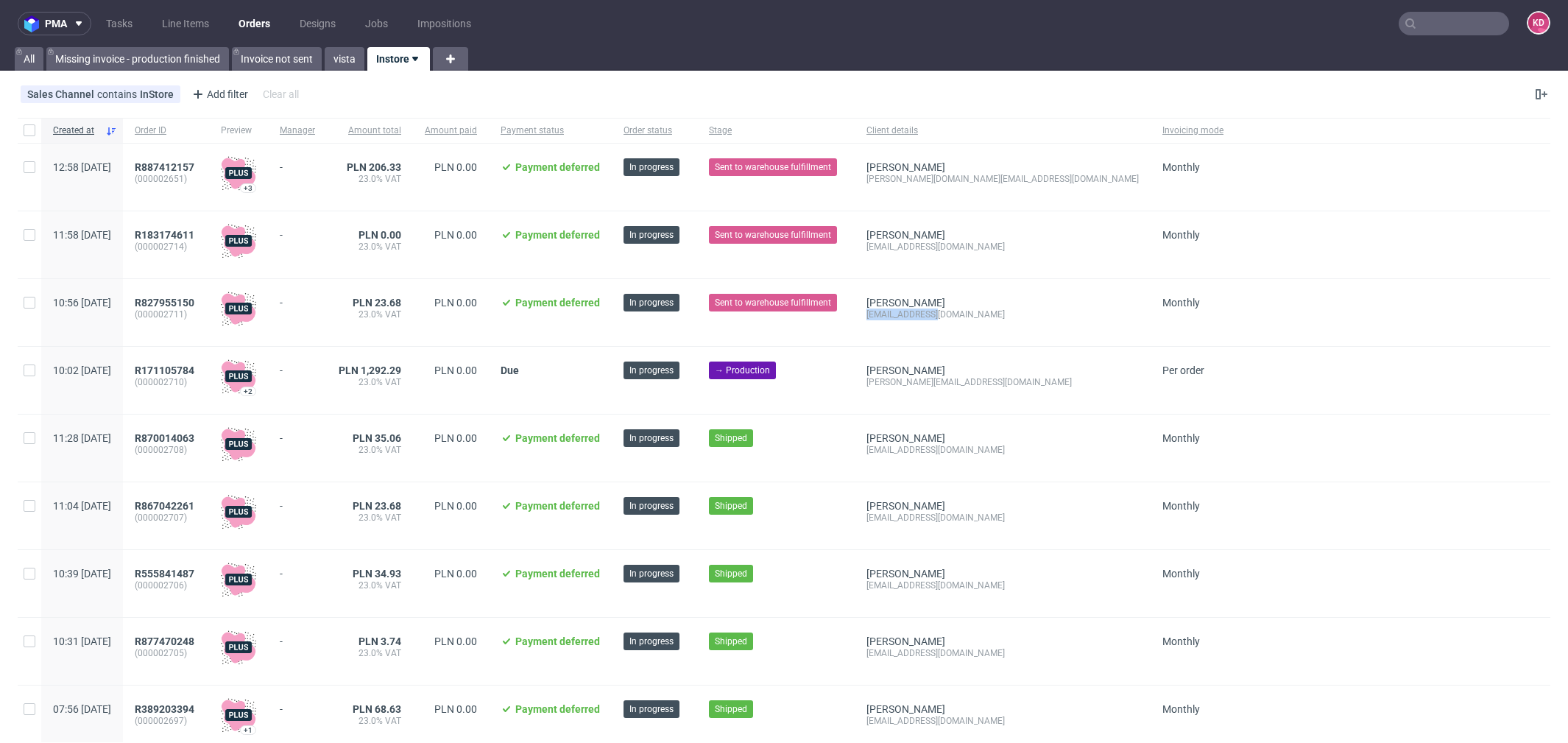
drag, startPoint x: 982, startPoint y: 316, endPoint x: 903, endPoint y: 318, distance: 79.0
click at [903, 318] on div "Klaudia Hornak dws_tws@onet.pl" at bounding box center [1003, 313] width 296 height 67
copy div "dws_tws@onet.pl"
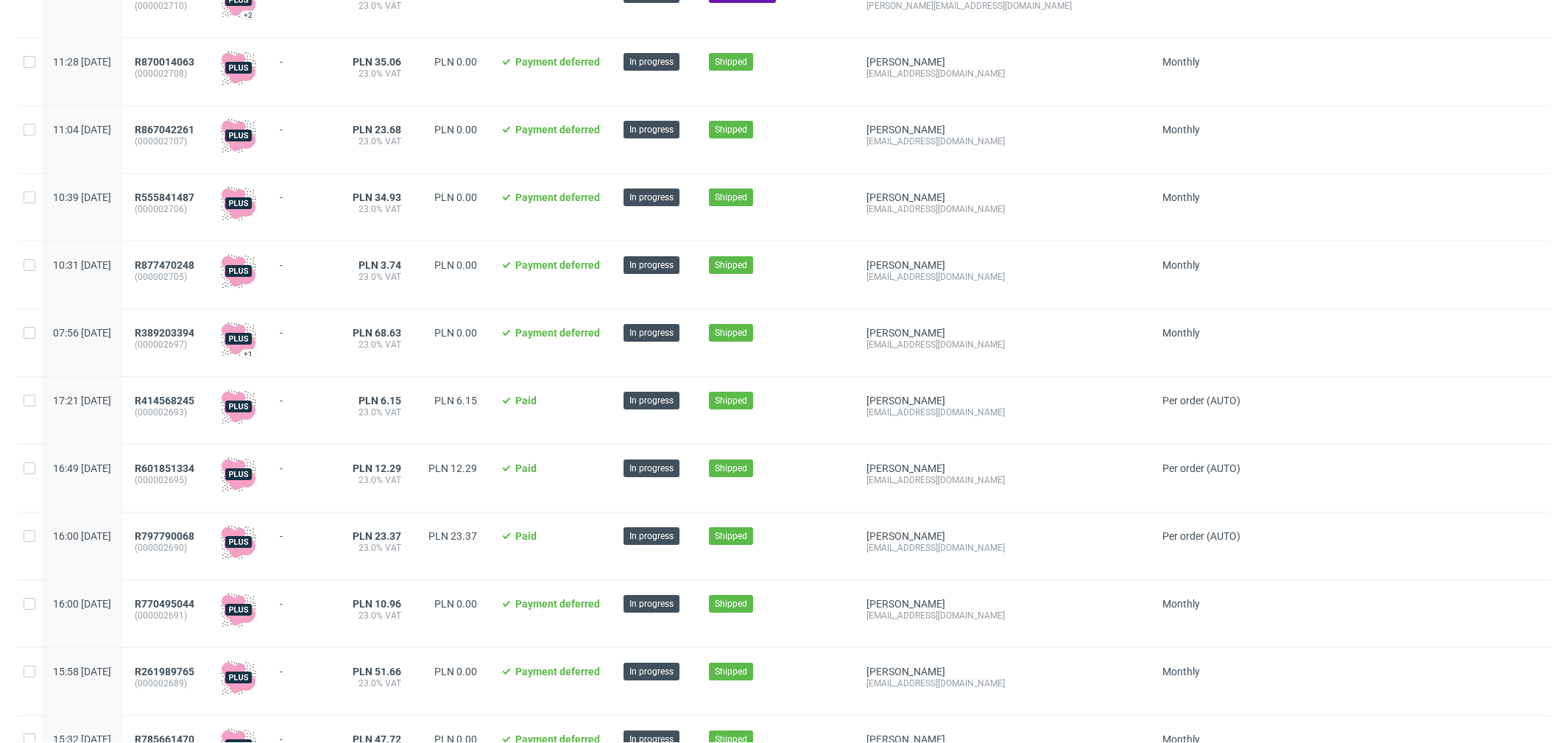
scroll to position [376, 0]
drag, startPoint x: 1015, startPoint y: 356, endPoint x: 905, endPoint y: 350, distance: 110.2
click at [905, 350] on div "Marta Galas kontakt@ekoamazonka.pl" at bounding box center [1003, 344] width 296 height 67
copy div "kontakt@ekoamazonka.pl"
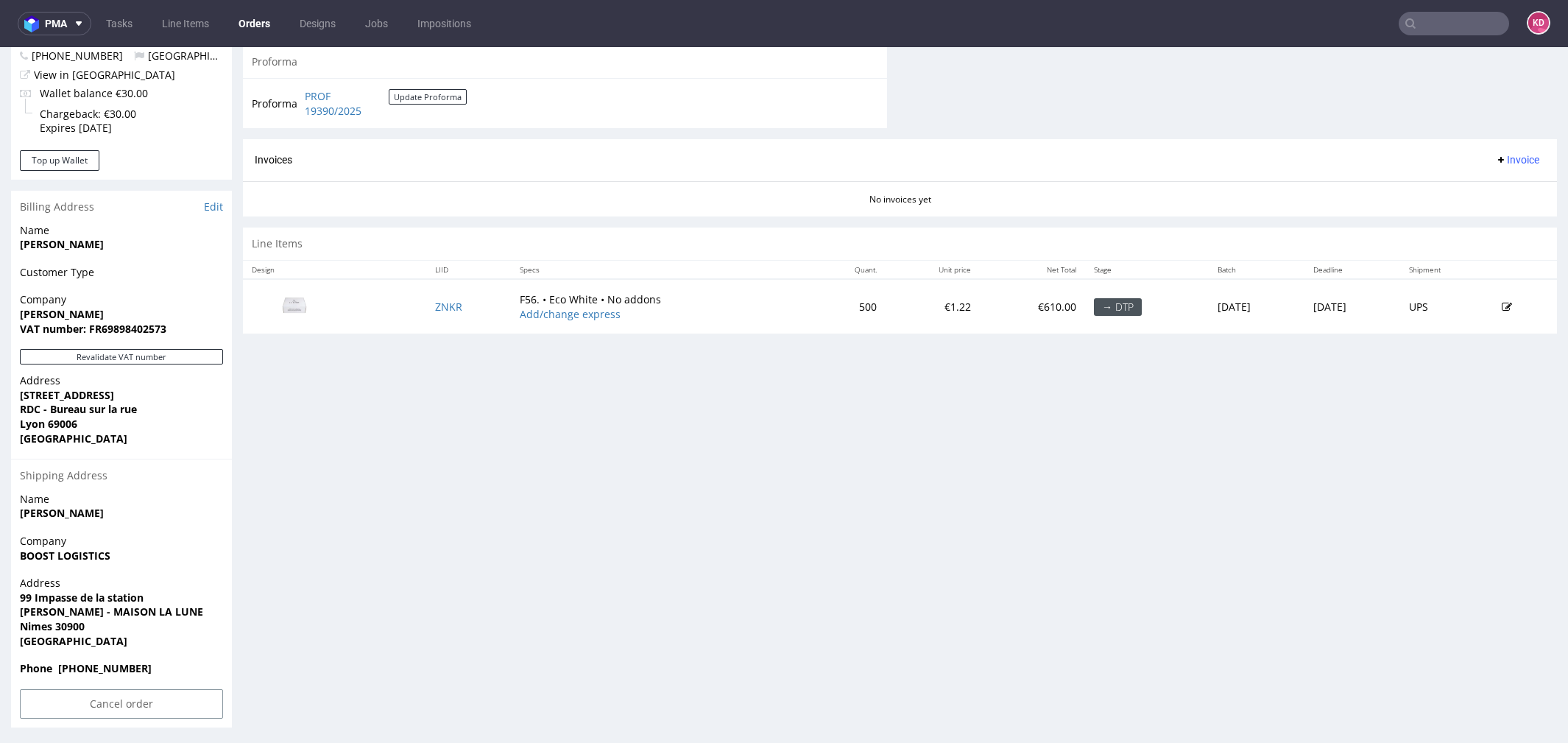
scroll to position [596, 0]
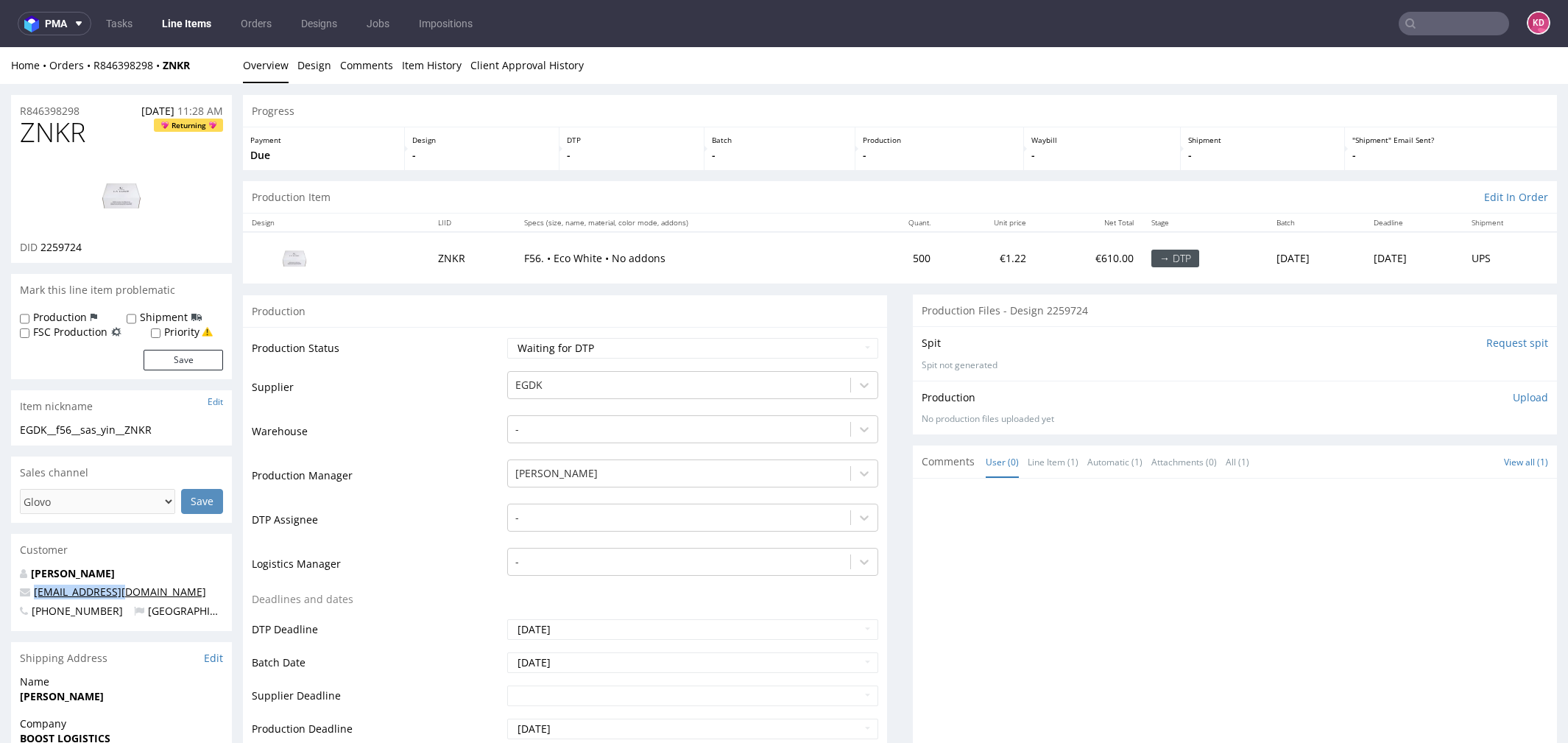
drag, startPoint x: 144, startPoint y: 594, endPoint x: 34, endPoint y: 593, distance: 110.0
click at [34, 593] on p "[EMAIL_ADDRESS][DOMAIN_NAME]" at bounding box center [121, 593] width 203 height 15
copy link "[EMAIL_ADDRESS][DOMAIN_NAME]"
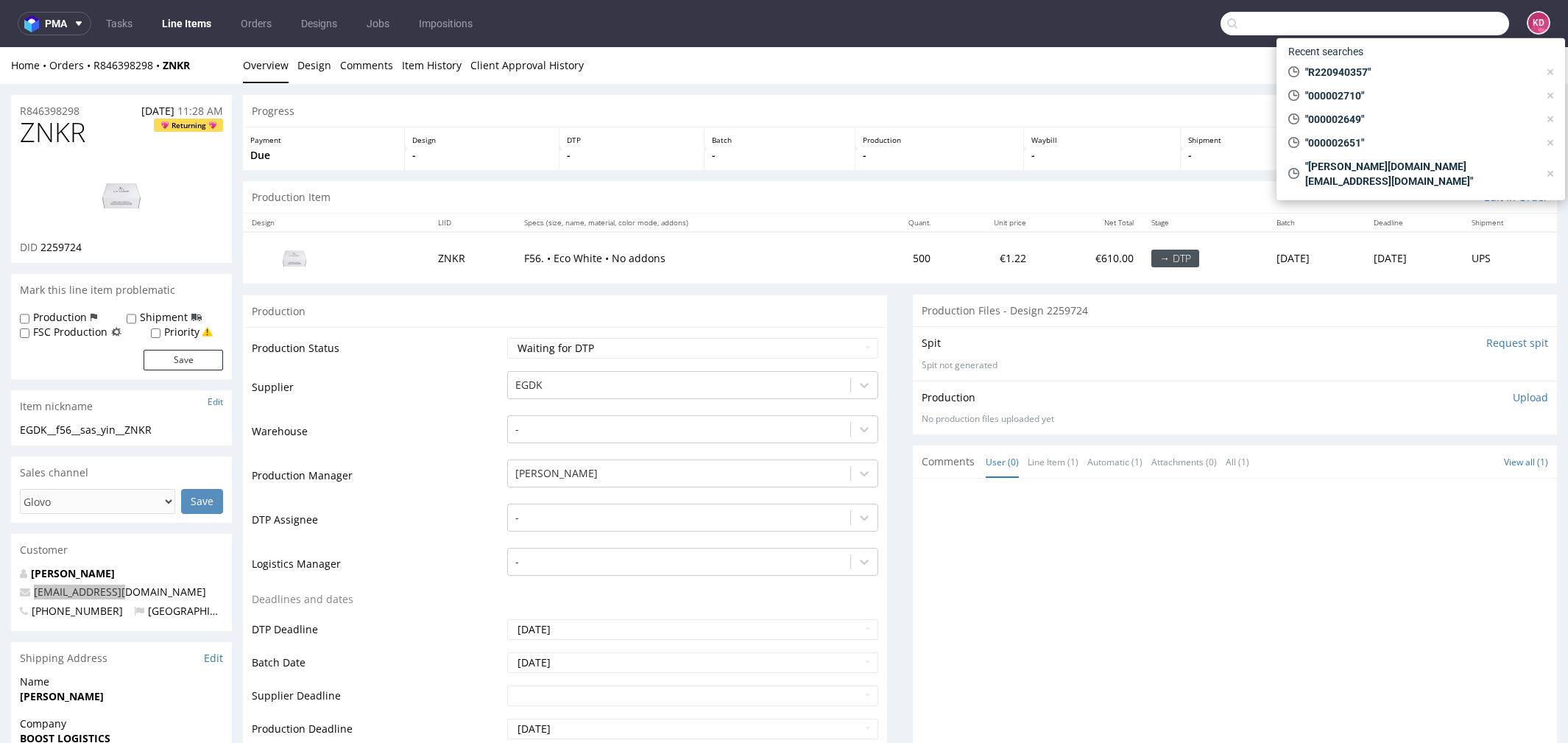
click at [1422, 33] on input "text" at bounding box center [1365, 24] width 289 height 24
paste input "[EMAIL_ADDRESS][DOMAIN_NAME]"
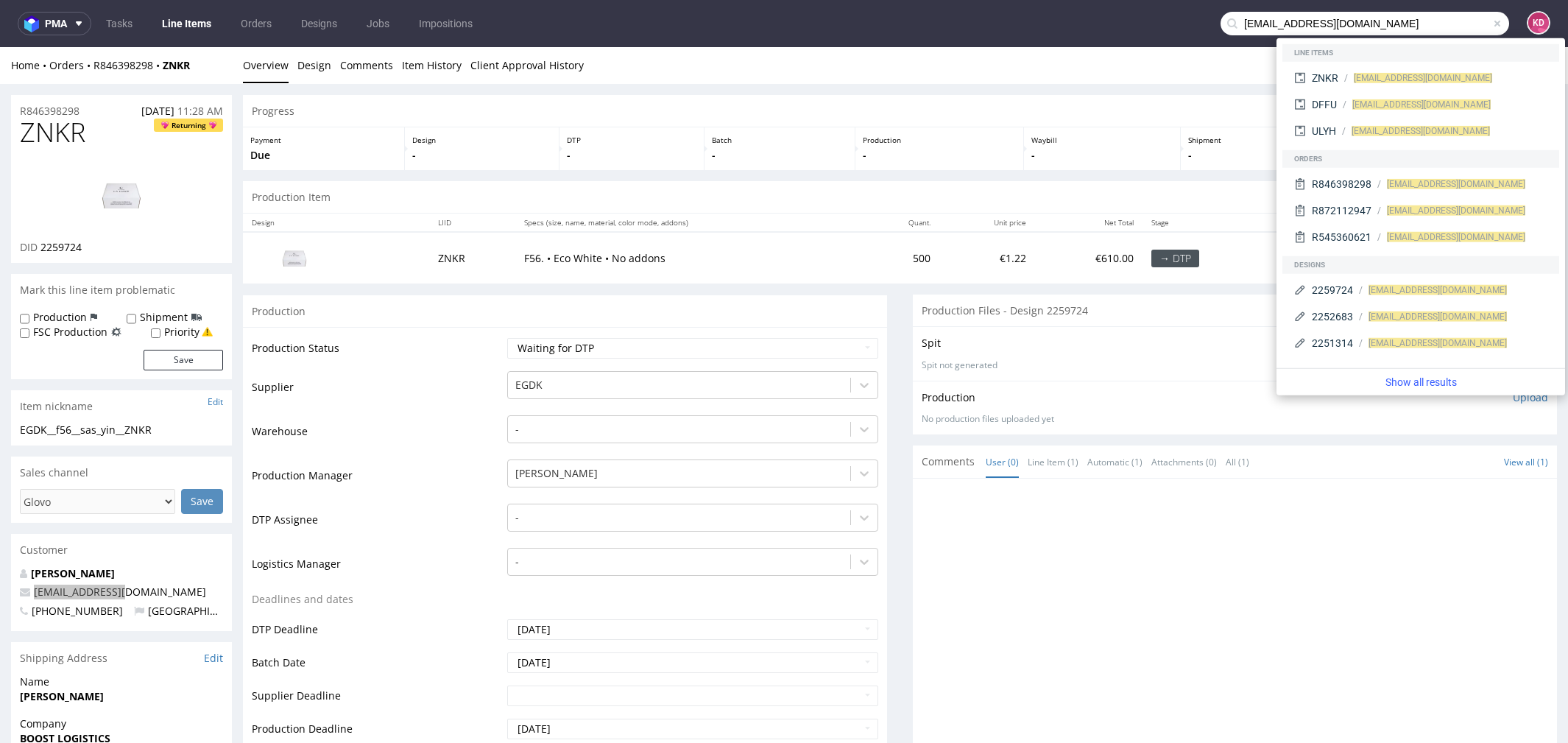
type input "[EMAIL_ADDRESS][DOMAIN_NAME]"
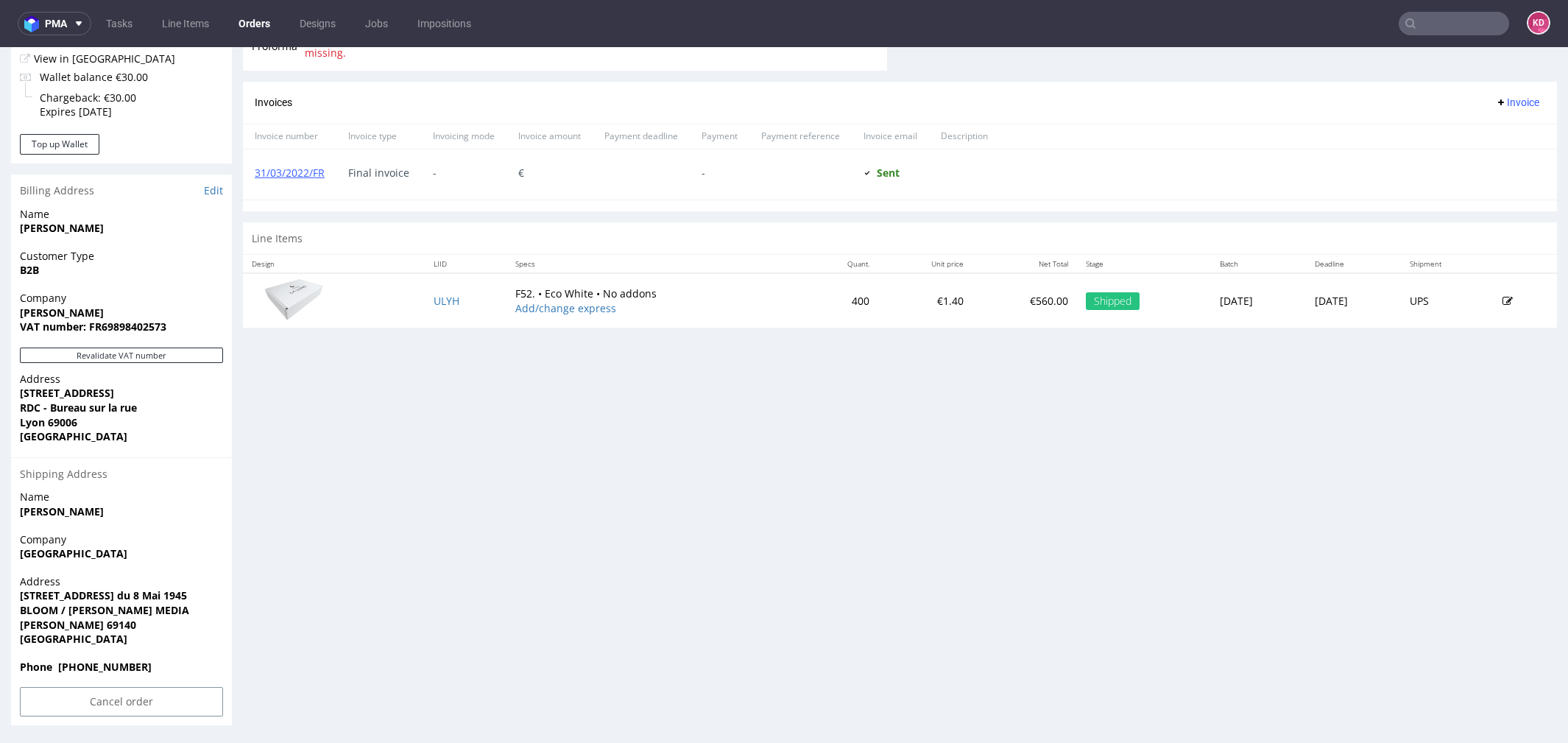
scroll to position [4, 0]
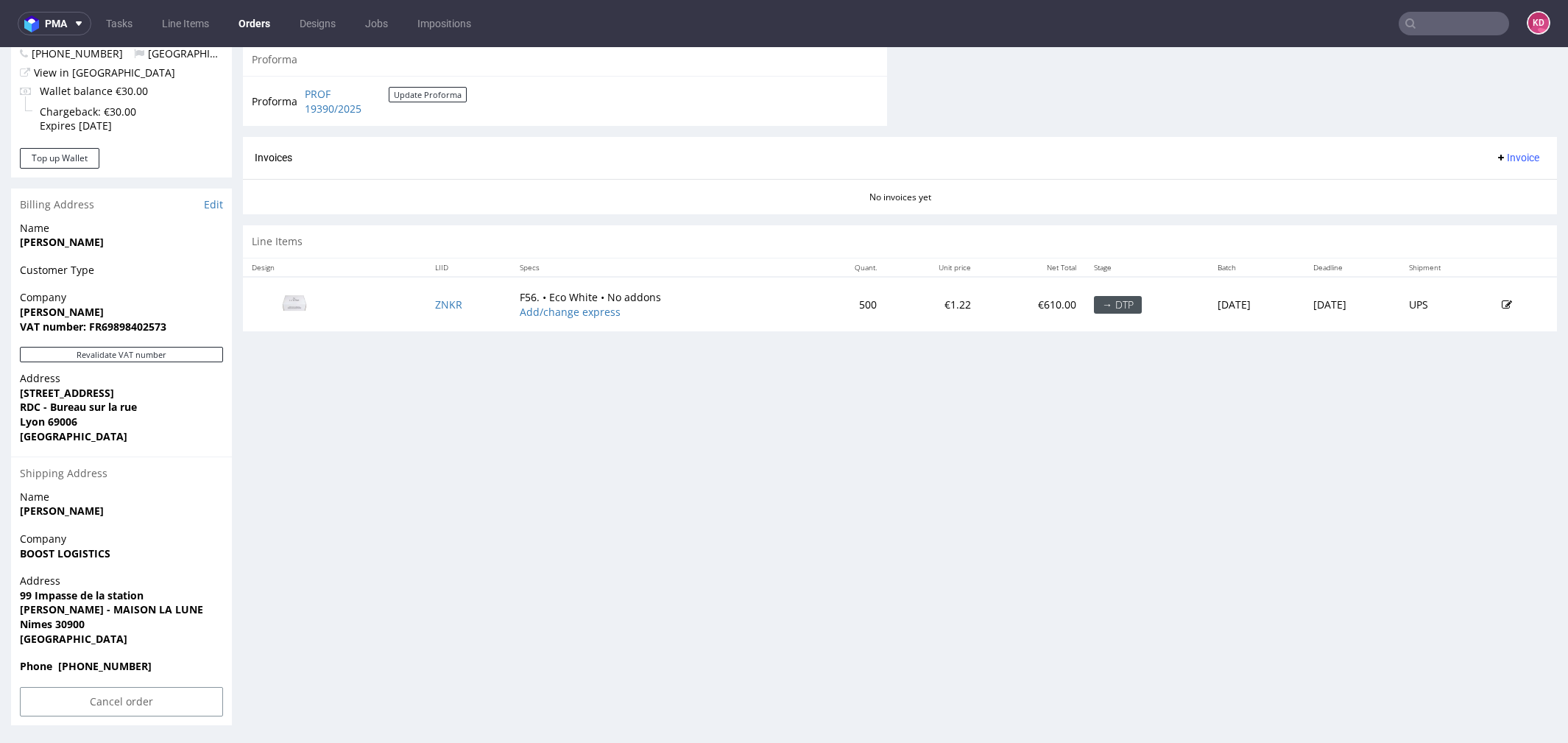
scroll to position [593, 0]
click at [219, 209] on link "Edit" at bounding box center [214, 207] width 19 height 15
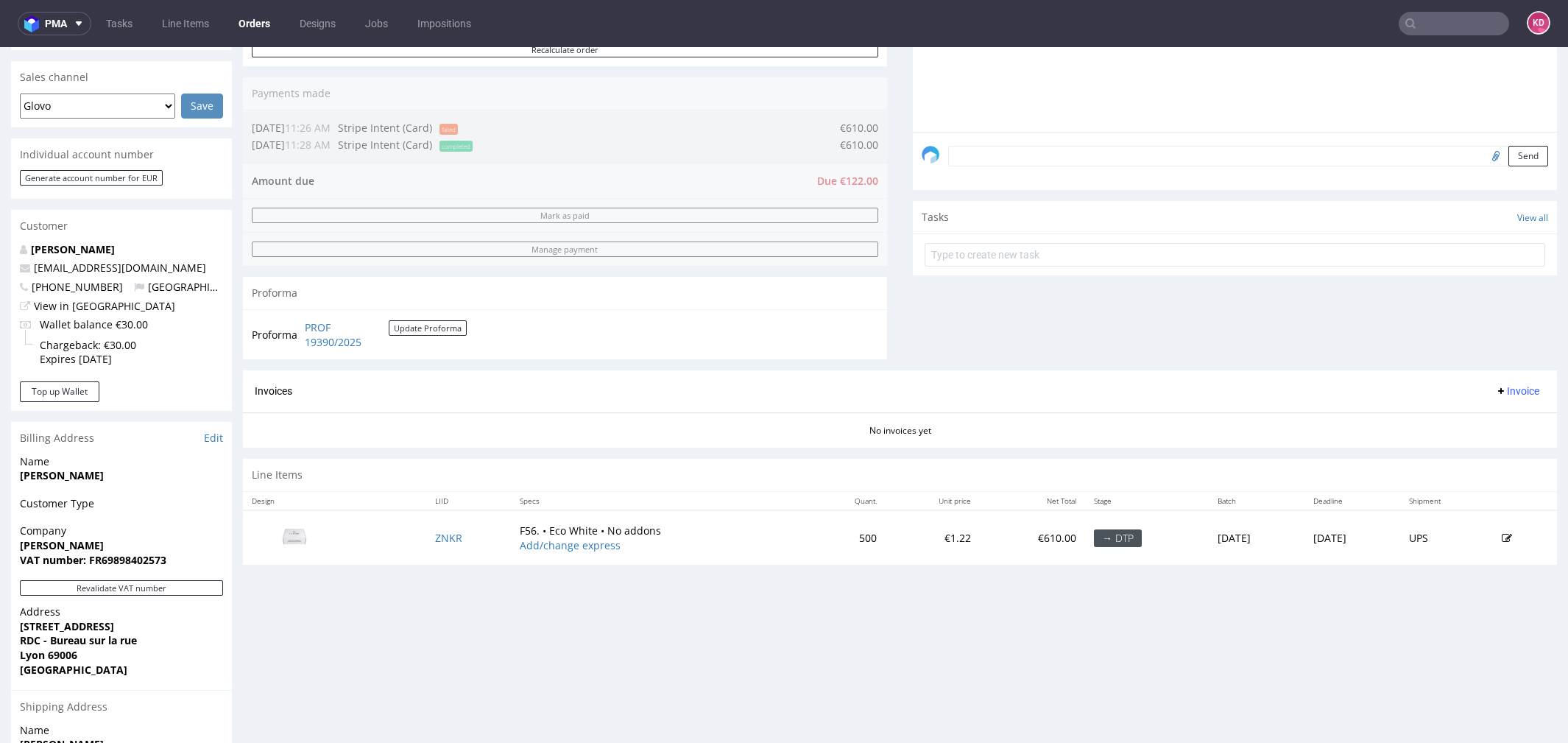
scroll to position [0, 0]
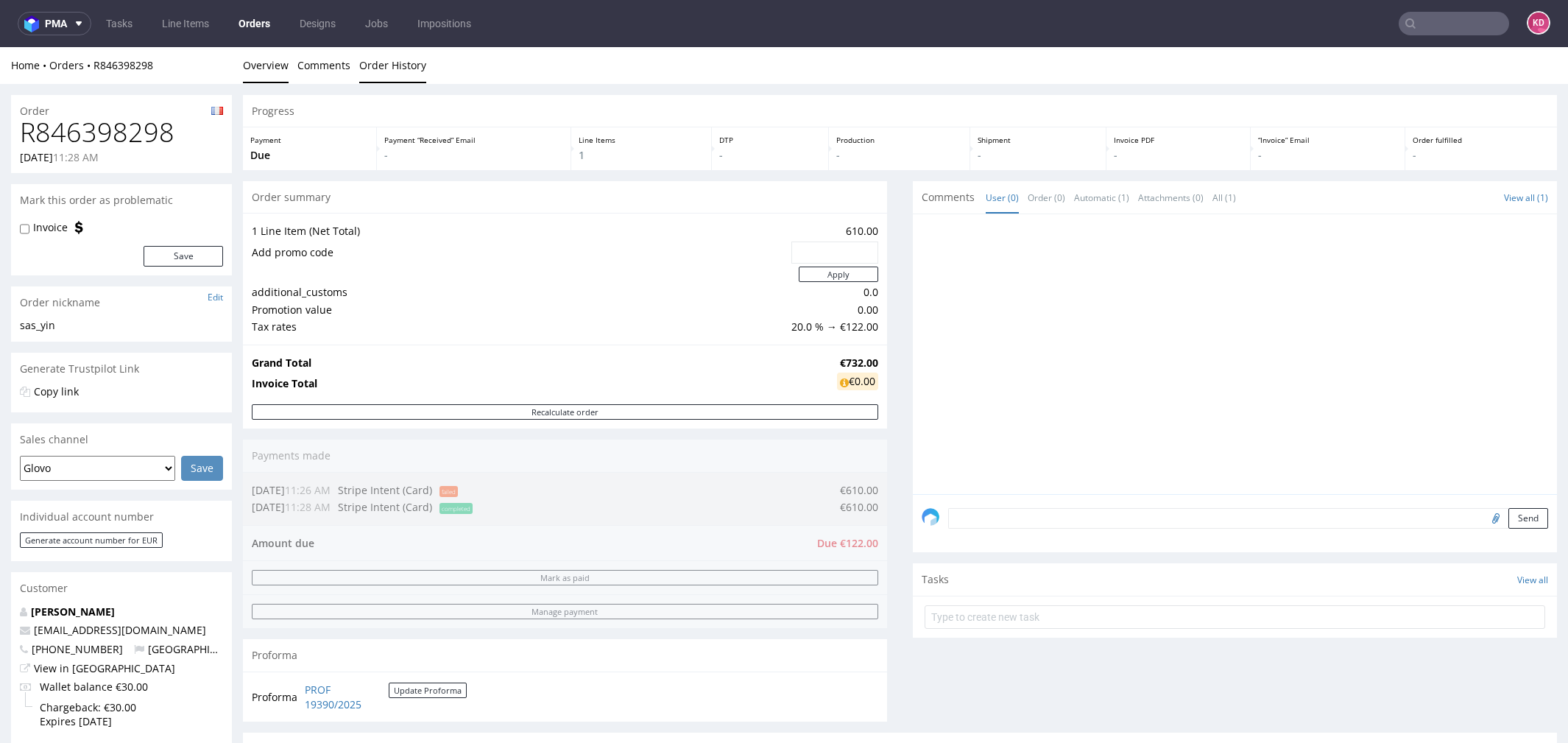
click at [403, 59] on link "Order History" at bounding box center [393, 65] width 67 height 36
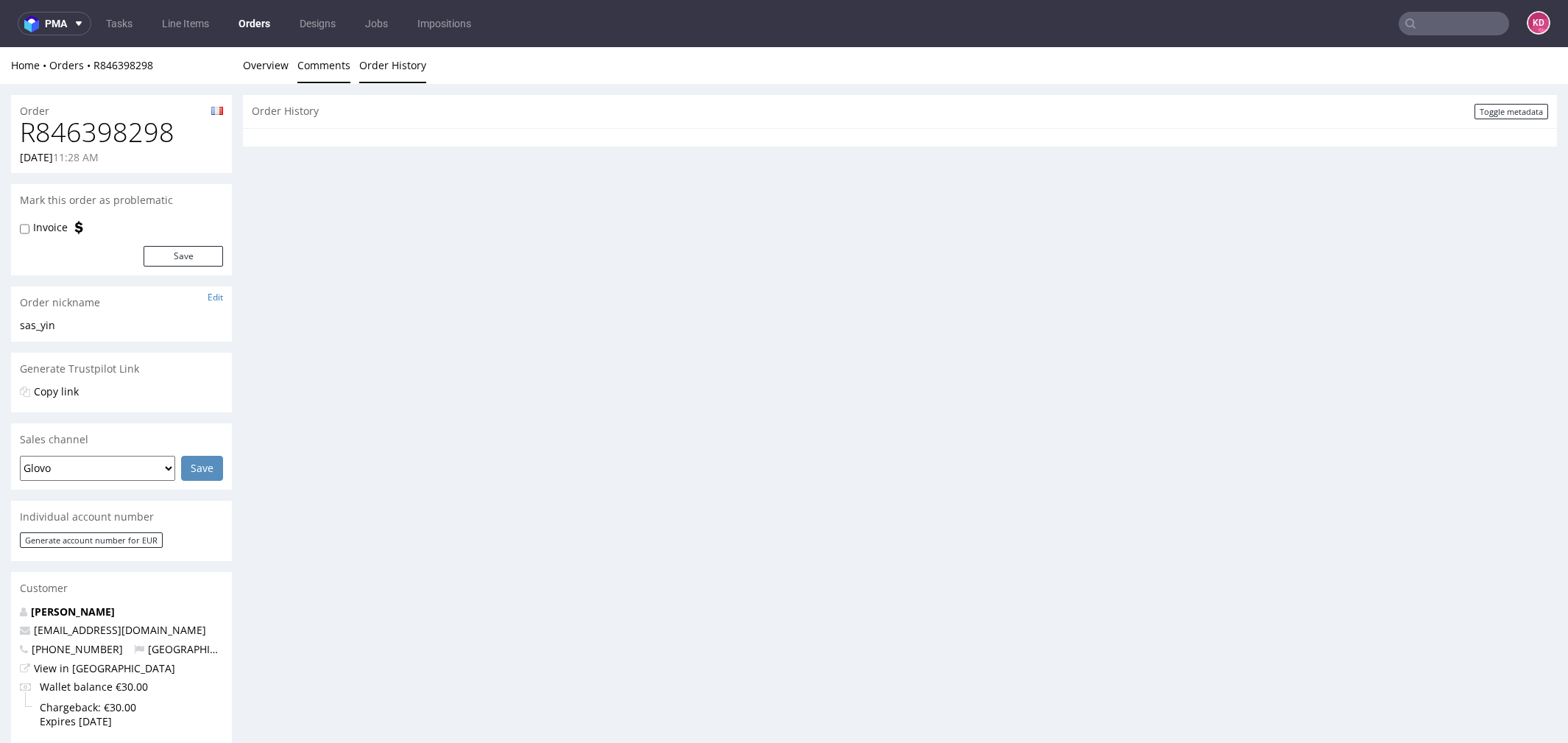
click at [321, 80] on link "Comments" at bounding box center [324, 65] width 53 height 36
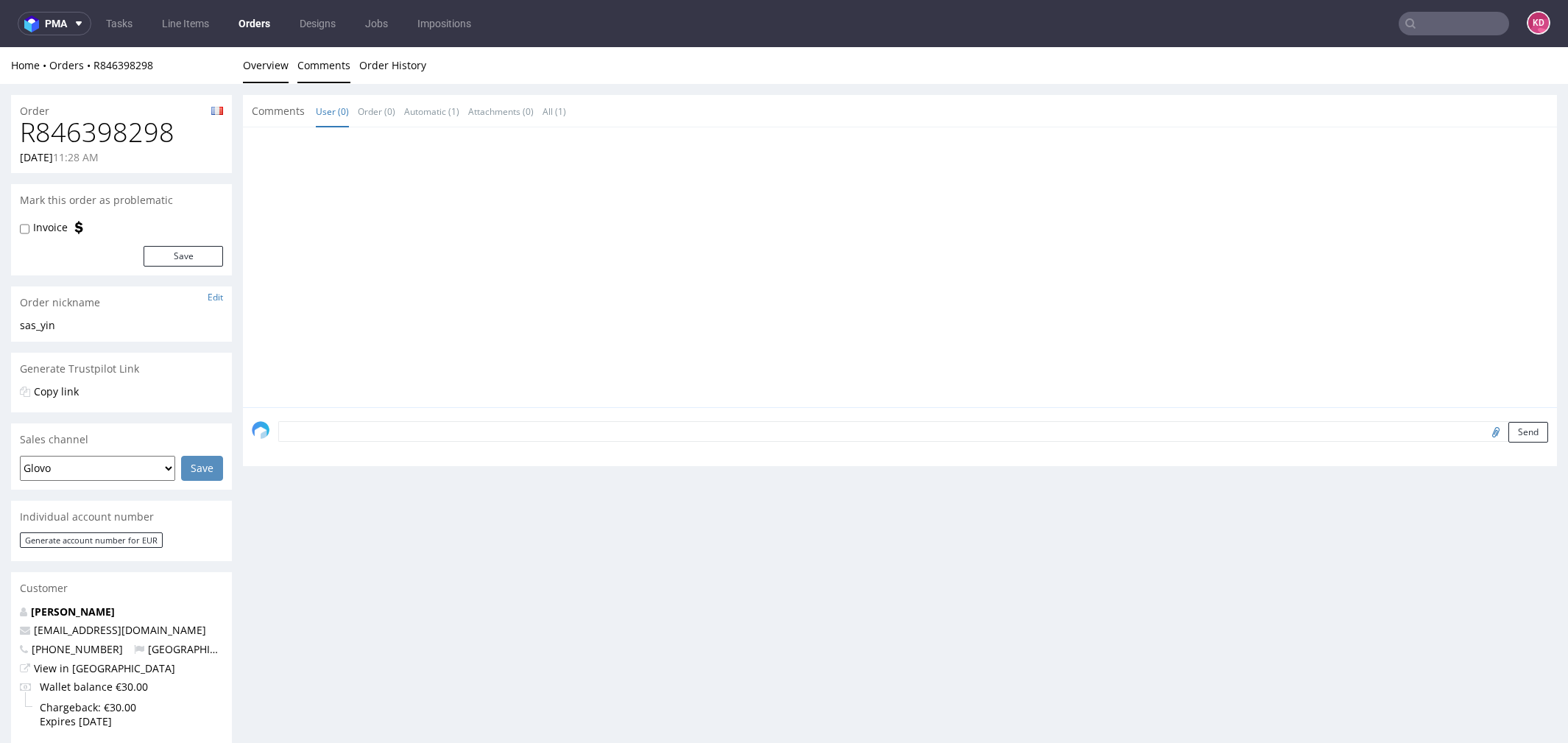
click at [271, 60] on link "Overview" at bounding box center [265, 65] width 45 height 36
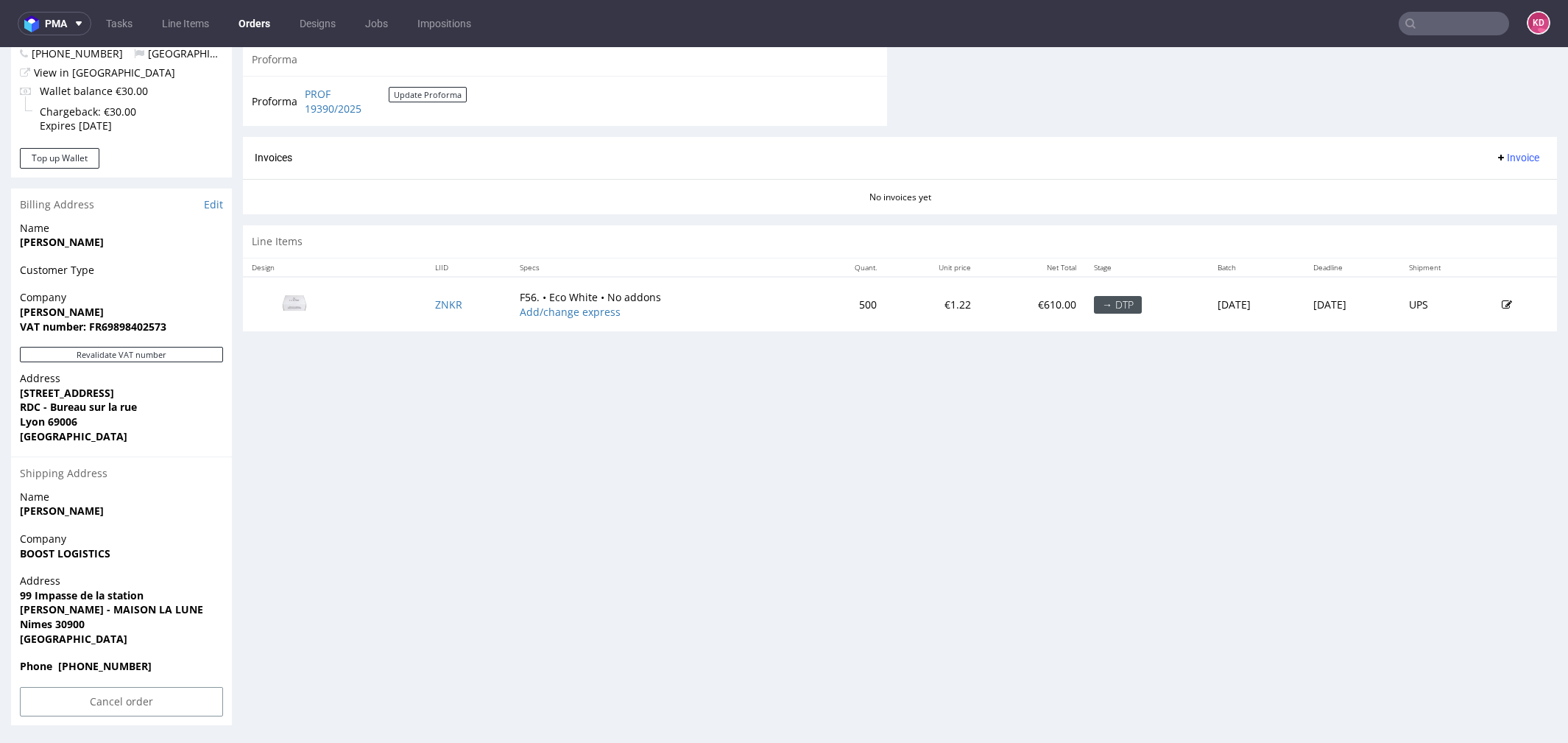
scroll to position [594, 0]
click at [134, 331] on strong "VAT number: FR69898402573" at bounding box center [93, 328] width 147 height 14
copy strong "FR69898402573"
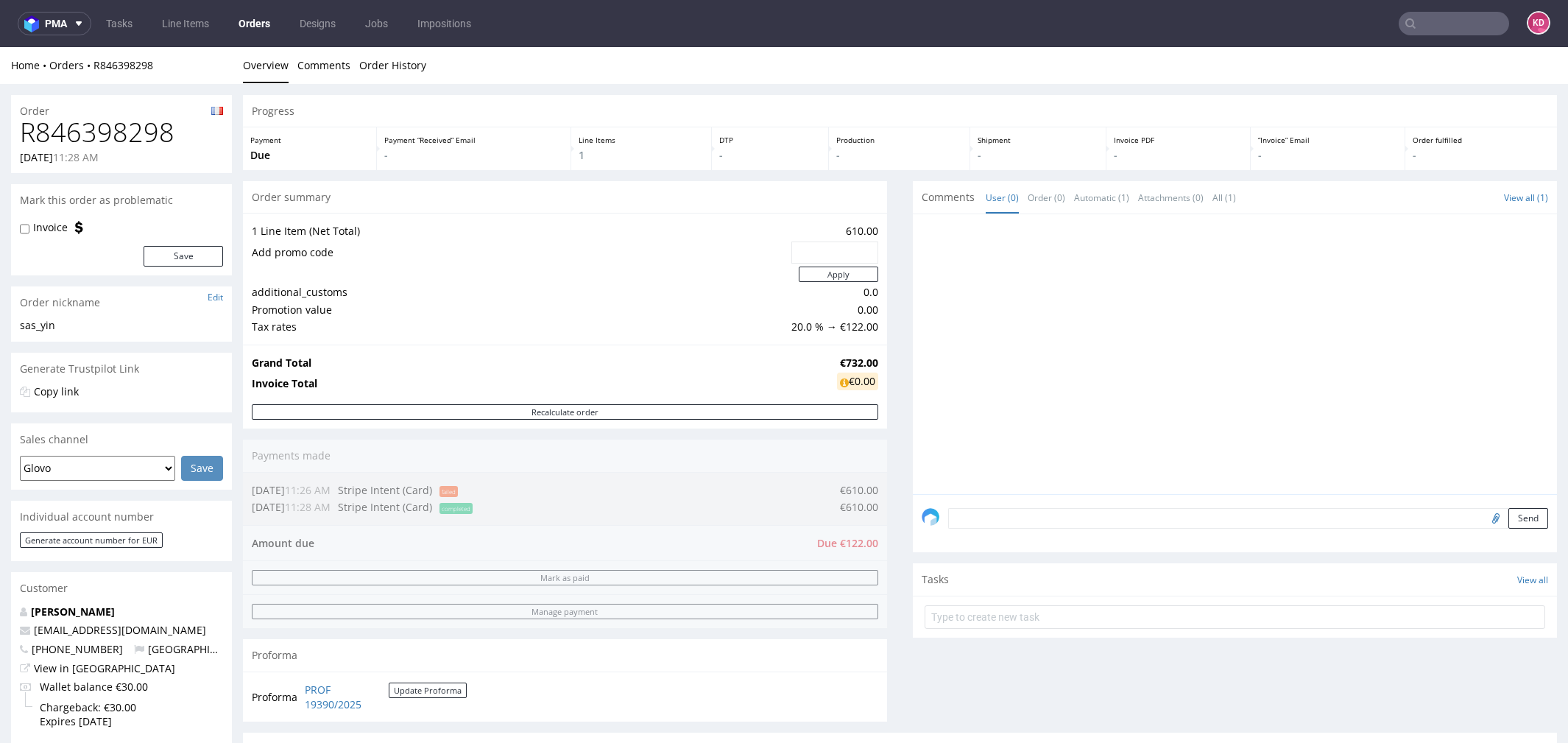
click at [262, 19] on link "Orders" at bounding box center [255, 24] width 49 height 24
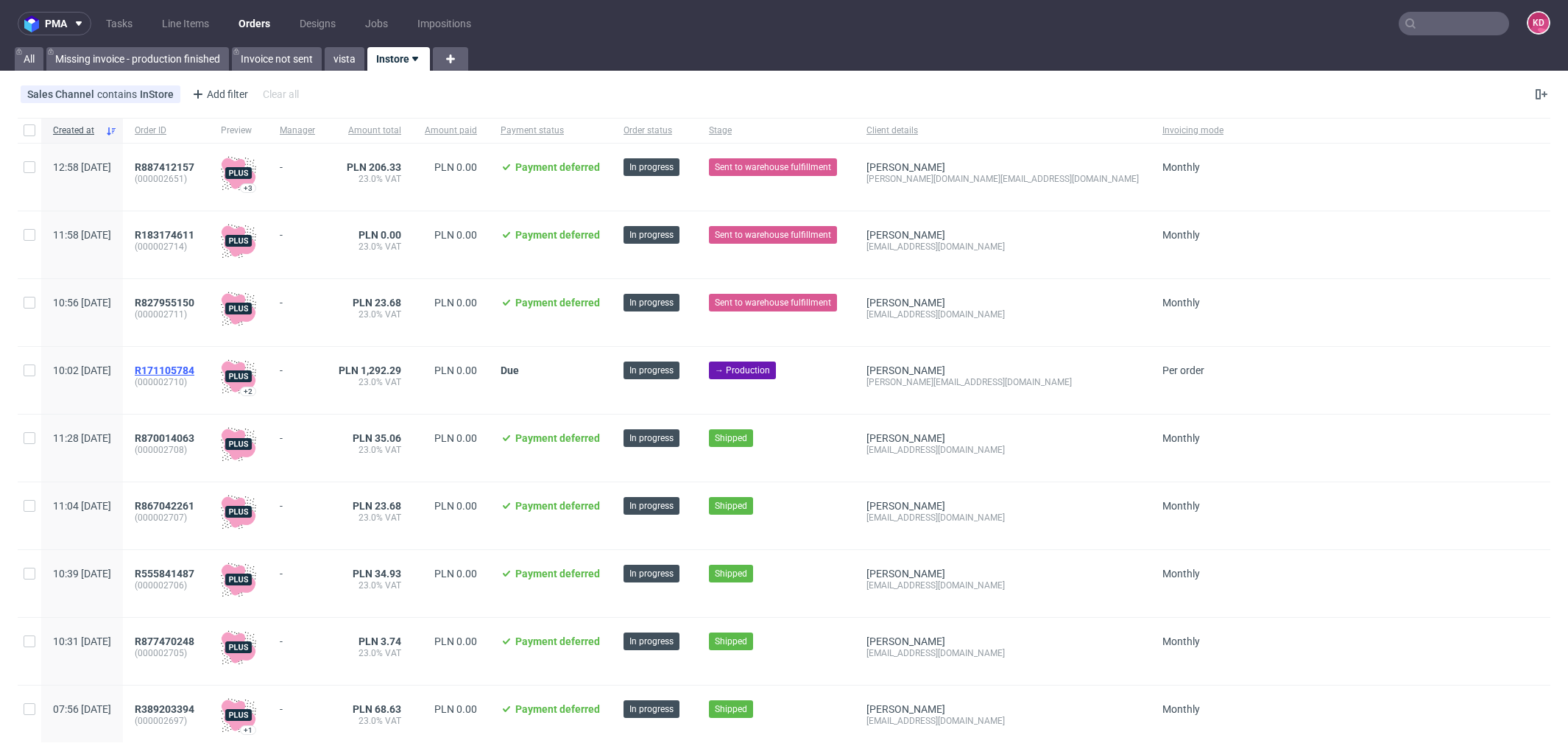
click at [194, 366] on span "R171105784" at bounding box center [164, 371] width 60 height 12
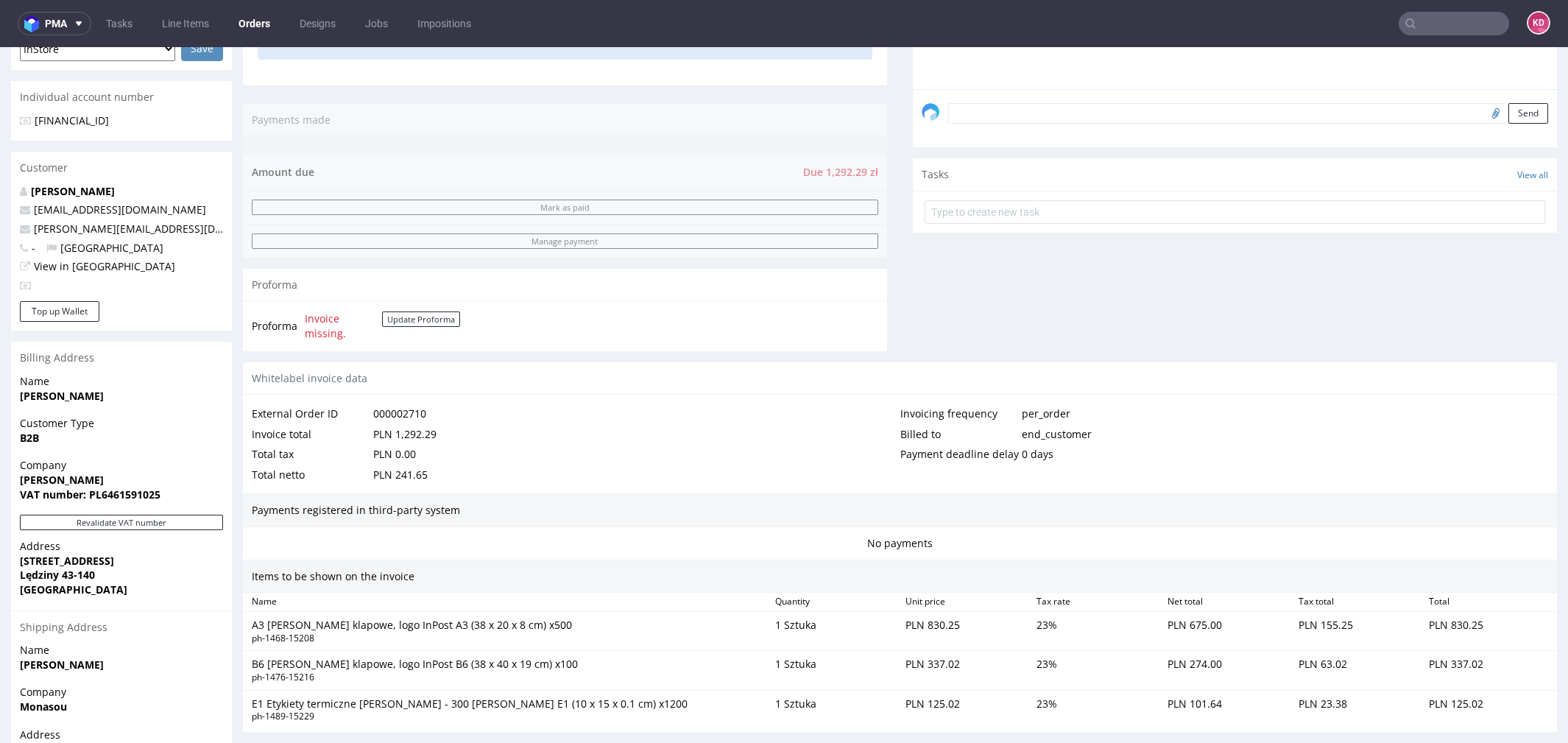
scroll to position [651, 0]
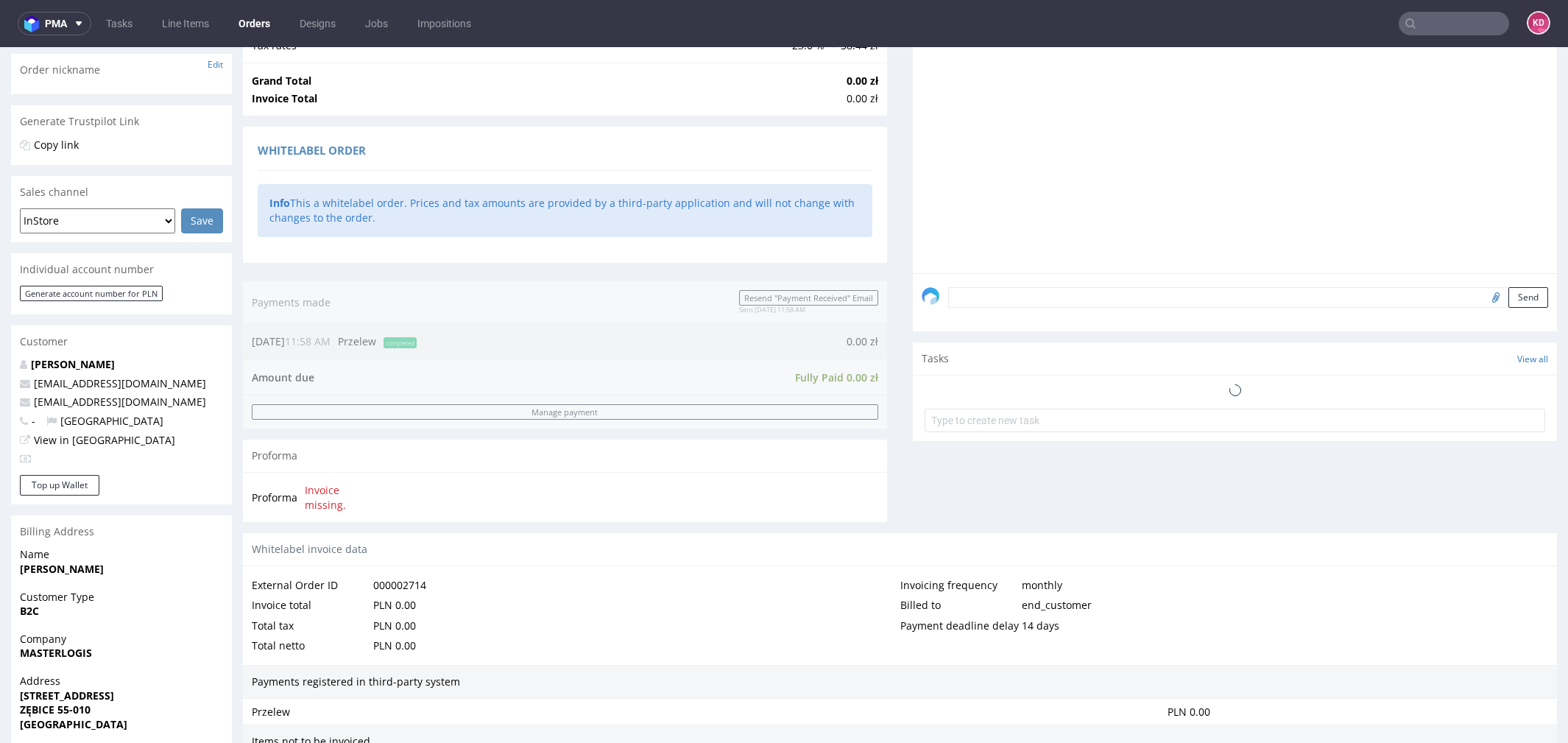
scroll to position [512, 0]
